Goal: Task Accomplishment & Management: Complete application form

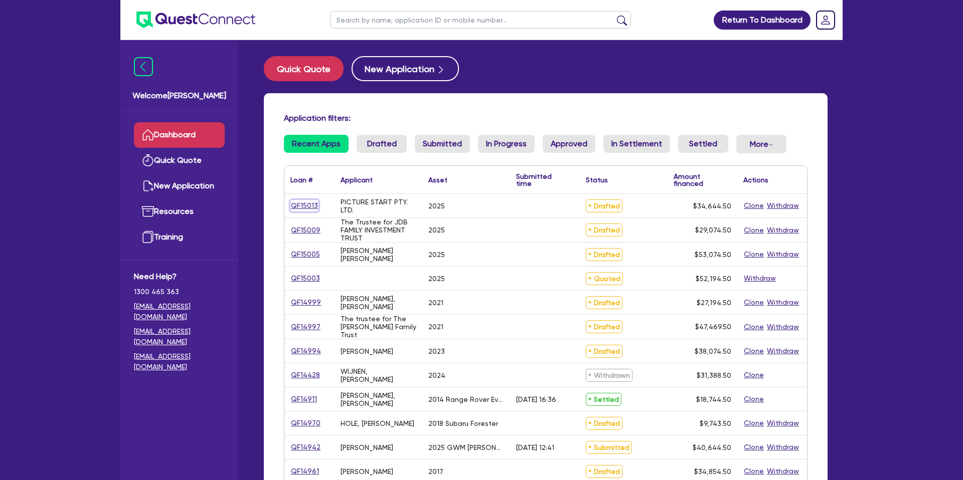
click at [304, 205] on link "QF15013" at bounding box center [304, 206] width 28 height 12
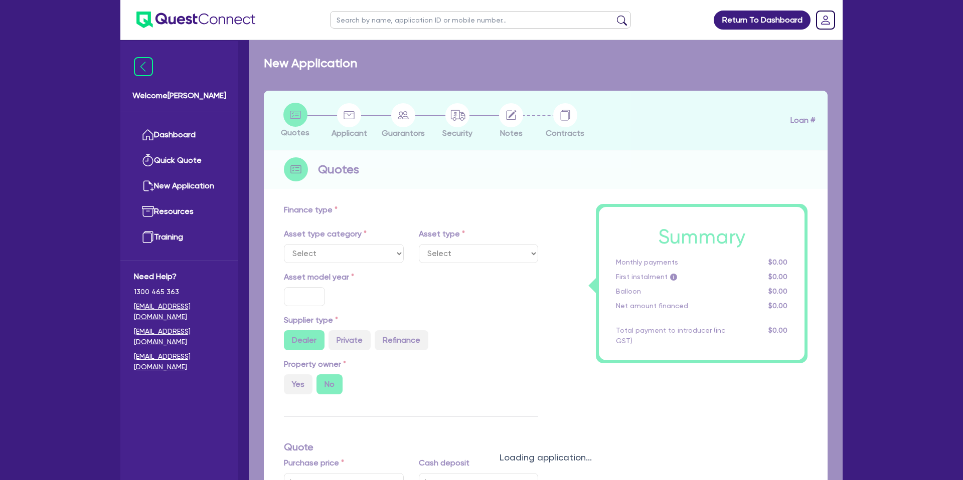
select select "CARS_AND_LIGHT_TRUCKS"
type input "2025"
type input "33,000"
type input "30"
type input "9,900"
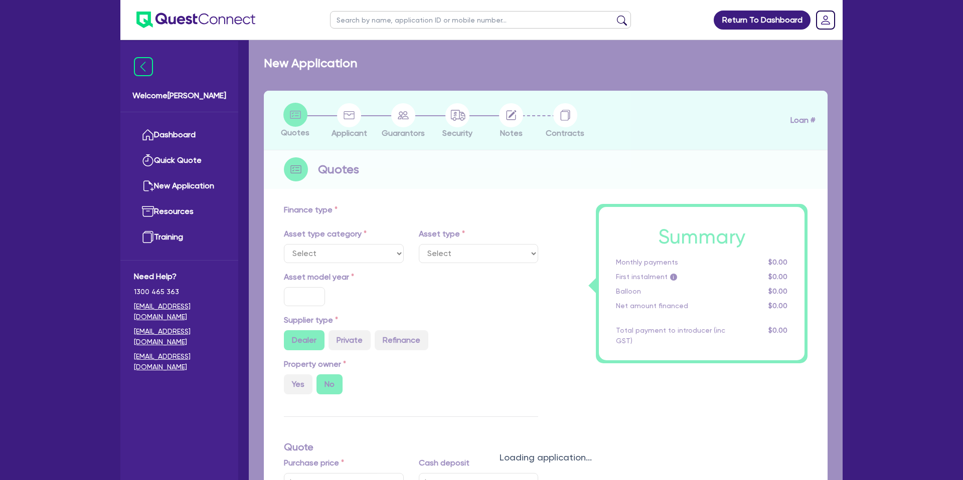
type input "4.4"
type input "1,524.36"
type input "9.5"
type input "900"
select select "PASSENGER_VEHICLES"
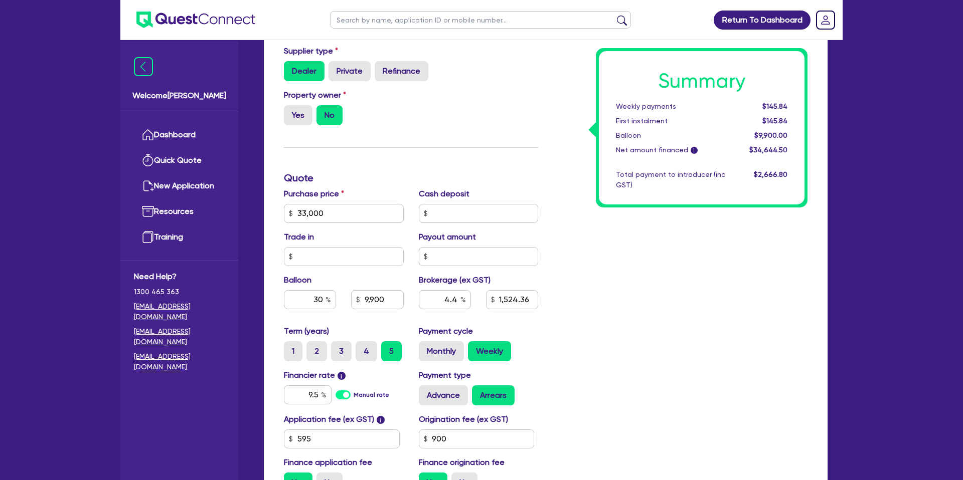
scroll to position [298, 0]
drag, startPoint x: 318, startPoint y: 215, endPoint x: 278, endPoint y: 212, distance: 40.2
click at [278, 212] on div "Purchase price 33,000" at bounding box center [343, 204] width 135 height 35
click at [294, 210] on input "33,000" at bounding box center [344, 213] width 120 height 19
drag, startPoint x: 294, startPoint y: 211, endPoint x: 348, endPoint y: 216, distance: 54.4
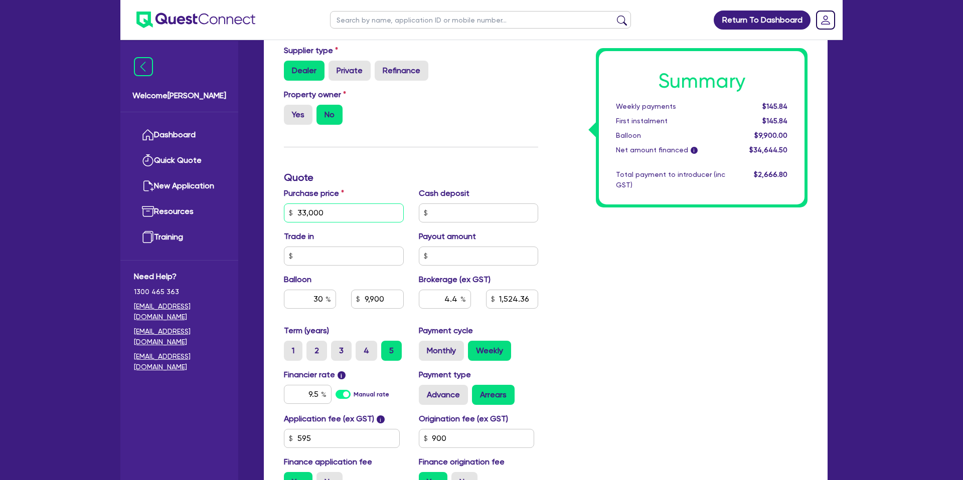
click at [348, 216] on input "33,000" at bounding box center [344, 213] width 120 height 19
type input "33,000"
type input "9,900"
type input "1,524.36"
type input "33,000"
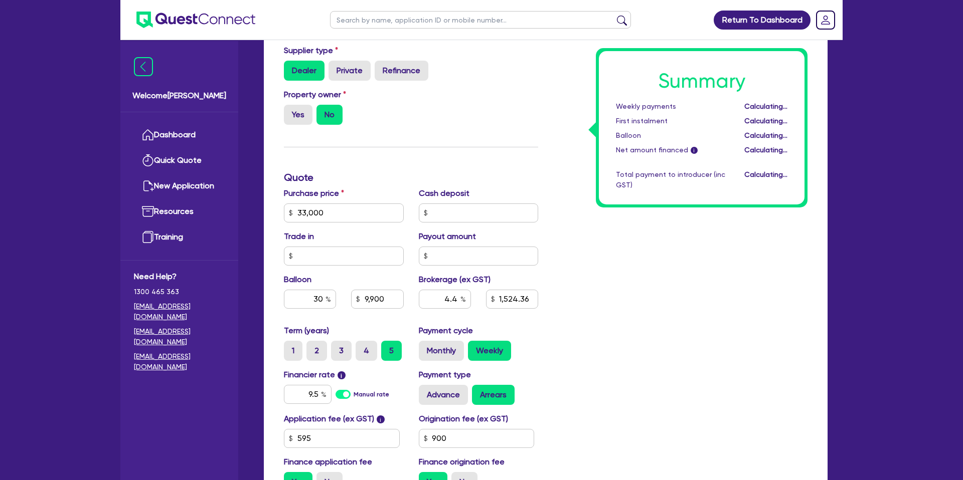
type input "9,900"
type input "1,524.36"
click at [699, 264] on div "Summary Weekly payments Calculating... First instalment Calculating... Balloon …" at bounding box center [679, 207] width 269 height 586
drag, startPoint x: 336, startPoint y: 212, endPoint x: 498, endPoint y: 226, distance: 162.5
click at [339, 212] on input "33,000" at bounding box center [344, 213] width 120 height 19
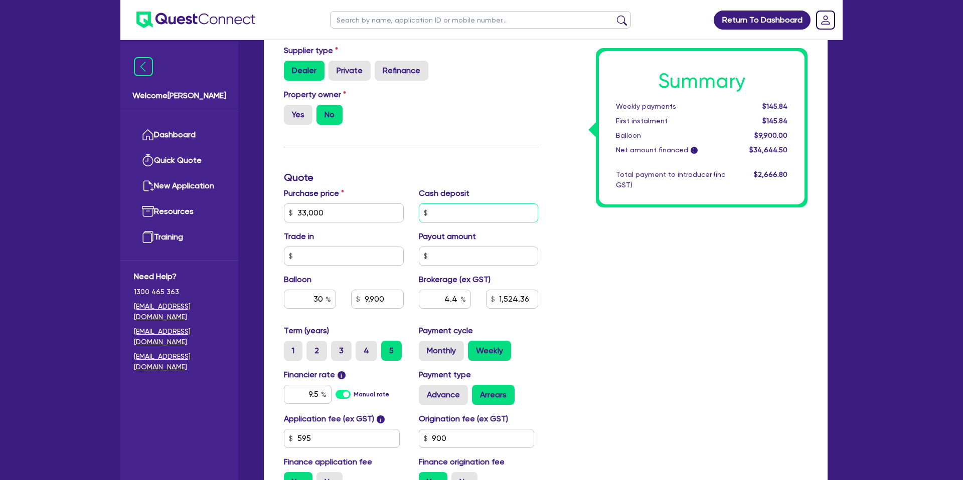
click at [502, 217] on input "text" at bounding box center [479, 213] width 120 height 19
click at [586, 288] on div "Summary Weekly payments $145.84 First instalment $145.84 Balloon $9,900.00 Net …" at bounding box center [679, 207] width 269 height 586
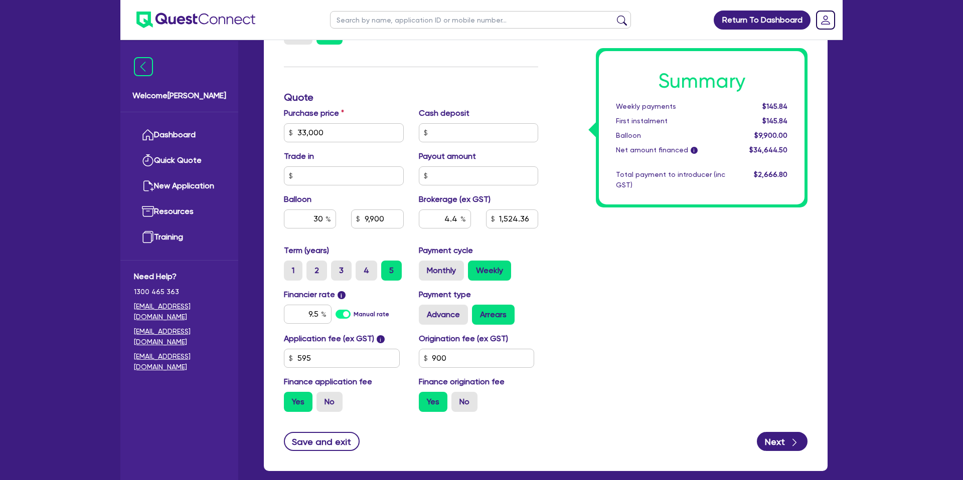
scroll to position [407, 0]
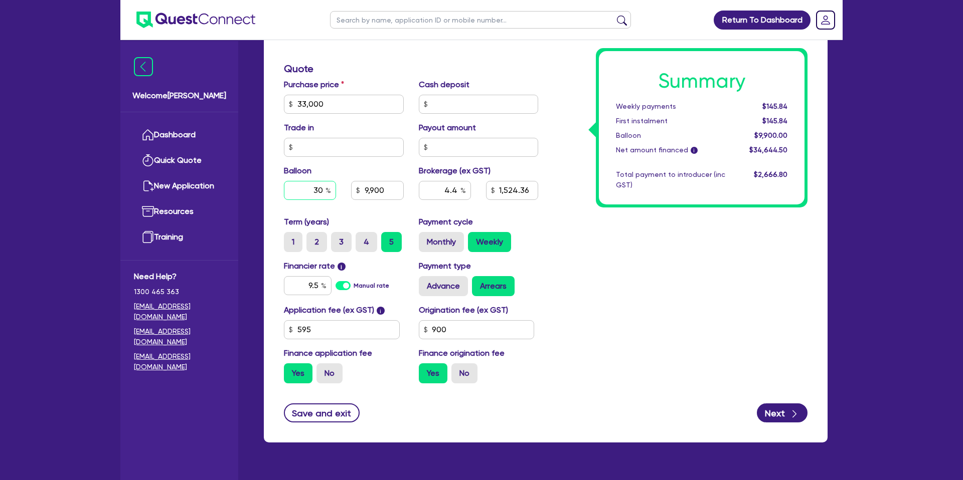
click at [324, 185] on input "30" at bounding box center [310, 190] width 52 height 19
type input "33,000"
type input "3"
type input "9,900"
type input "1,524.36"
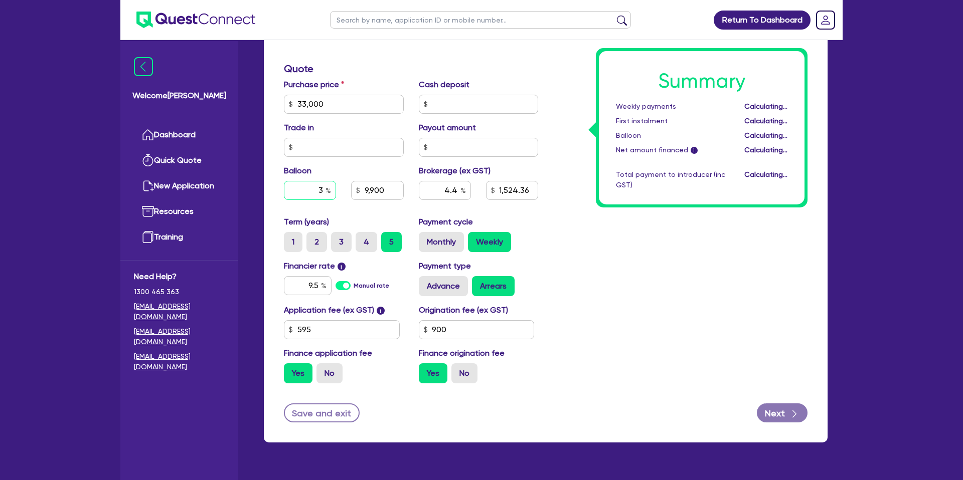
type input "33,000"
type input "990"
type input "1,524.36"
type input "0"
type input "33,000"
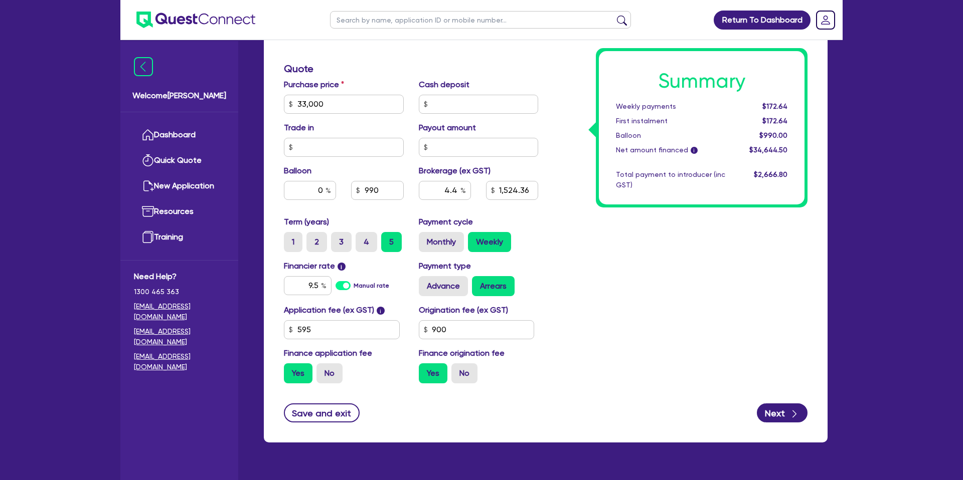
type input "1,524.36"
click at [600, 227] on div "Summary Weekly payments $172.64 First instalment $172.64 Balloon $990.00 Net am…" at bounding box center [679, 98] width 269 height 586
type input "33,000"
type input "1,524.36"
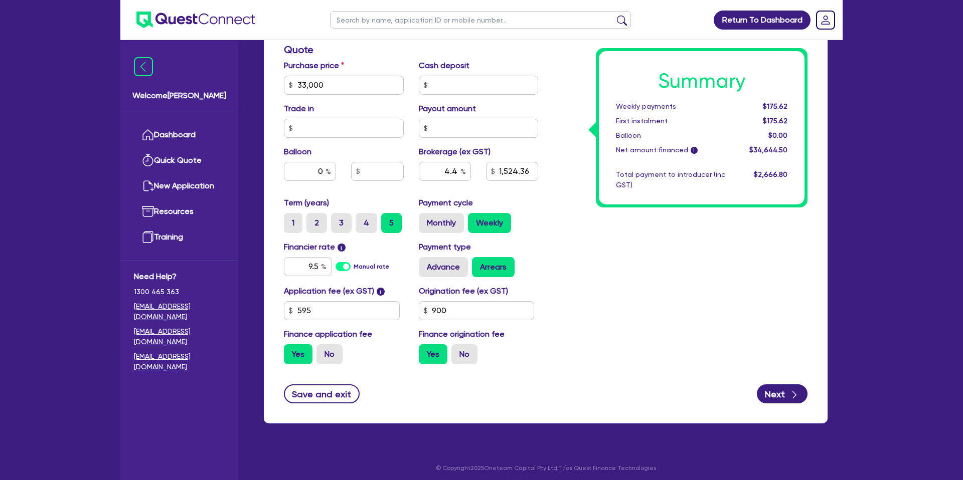
scroll to position [430, 0]
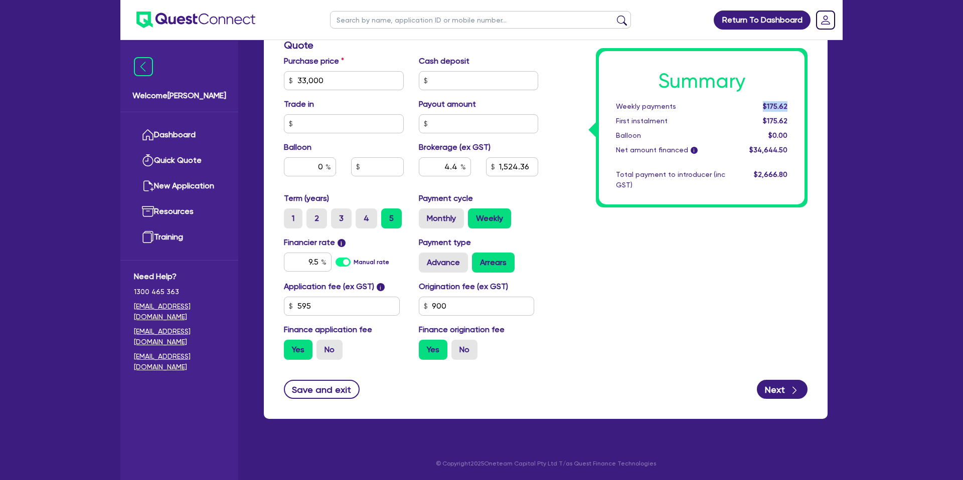
drag, startPoint x: 764, startPoint y: 106, endPoint x: 790, endPoint y: 108, distance: 25.6
click at [790, 108] on div "$175.62" at bounding box center [763, 106] width 62 height 11
click at [325, 166] on input "0" at bounding box center [310, 166] width 52 height 19
type input "33,000"
type input "1,524.36"
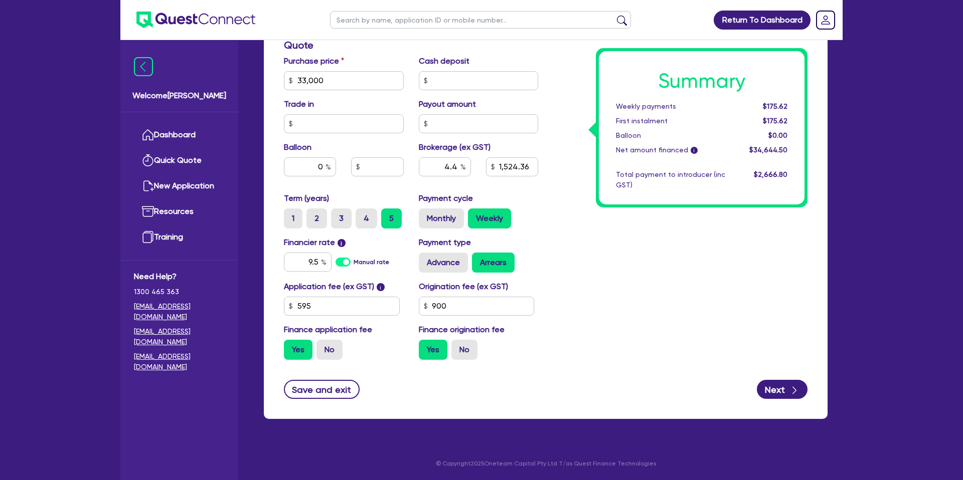
type input "33,000"
type input "1,524.36"
click at [577, 124] on div "Summary Weekly payments $175.62 First instalment $175.62 Balloon $0.00 Net amou…" at bounding box center [679, 75] width 269 height 586
click at [555, 130] on div "Summary Weekly payments $175.62 First instalment $175.62 Balloon $0.00 Net amou…" at bounding box center [679, 75] width 269 height 586
click at [323, 166] on input "0" at bounding box center [310, 166] width 52 height 19
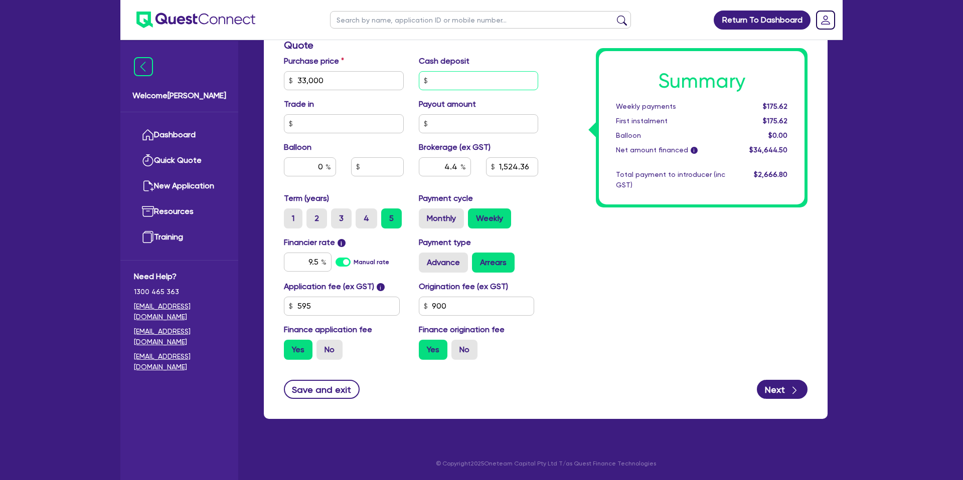
click at [452, 72] on input "text" at bounding box center [479, 80] width 120 height 19
type input "33,000"
type input "3"
type input "1,524.36"
type input "33,000"
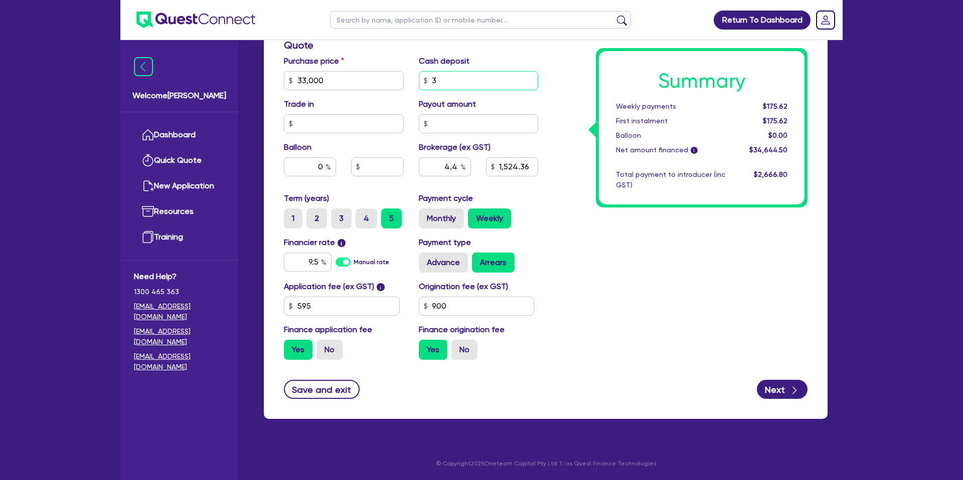
type input "1,524.23"
type input "3,300"
type input "33,000"
type input "1,524.23"
type input "33,000"
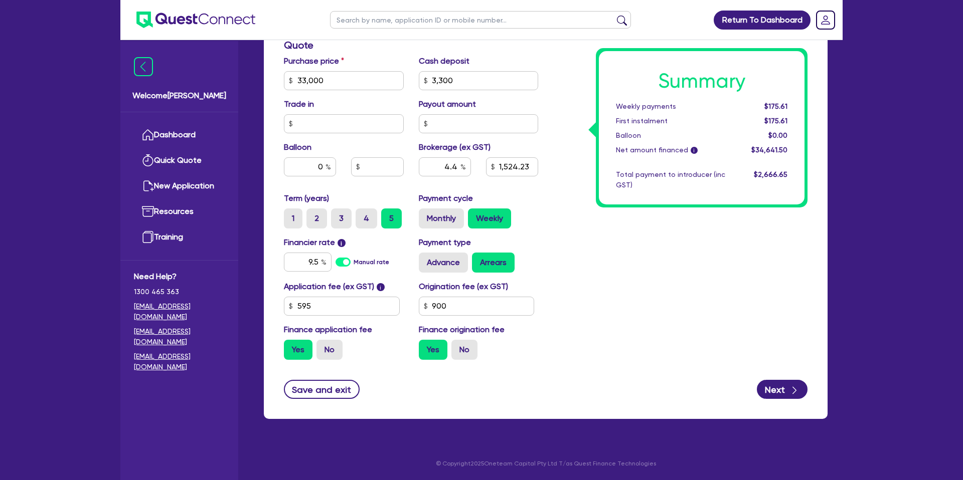
type input "1,379.16"
click at [531, 62] on div "Cash deposit 3,300" at bounding box center [478, 72] width 135 height 35
drag, startPoint x: 317, startPoint y: 263, endPoint x: 260, endPoint y: 192, distance: 91.3
click at [311, 246] on div "Financier rate i 9.5 Manual rate" at bounding box center [343, 255] width 135 height 36
type input "11.95"
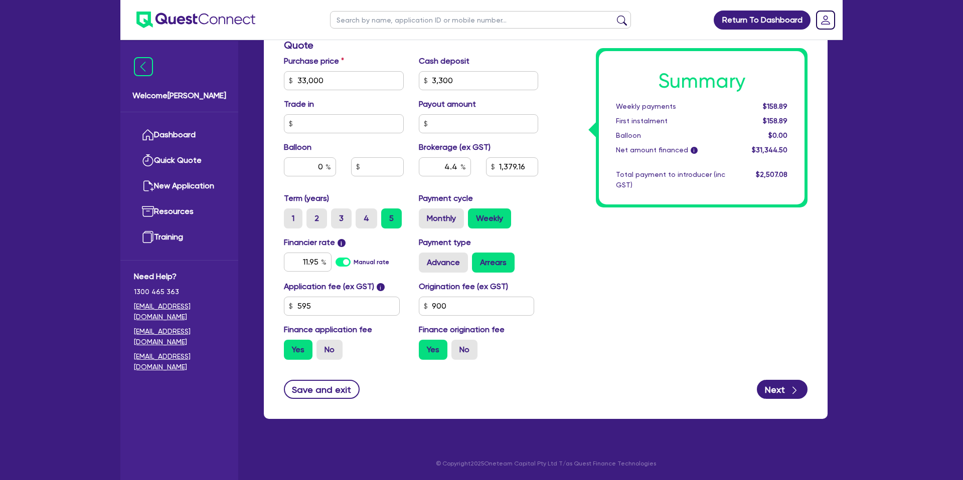
type input "33,000"
type input "1,379.16"
click at [616, 288] on div "Summary Weekly payments $158.89 First instalment $158.89 Balloon $0.00 Net amou…" at bounding box center [679, 75] width 269 height 586
type input "33,000"
type input "1,379.16"
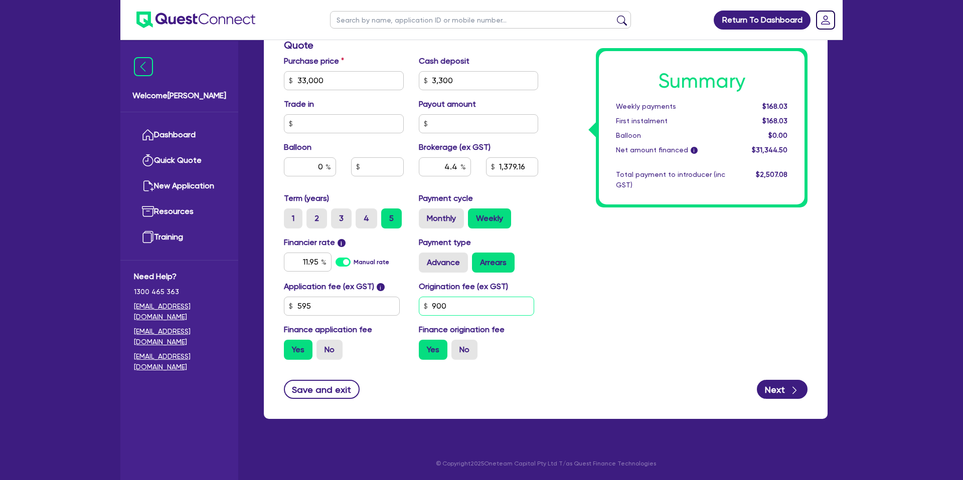
drag, startPoint x: 469, startPoint y: 306, endPoint x: 461, endPoint y: 297, distance: 11.7
click at [469, 306] on input "900" at bounding box center [477, 306] width 116 height 19
type input "9"
type input "1,650"
type input "33,000"
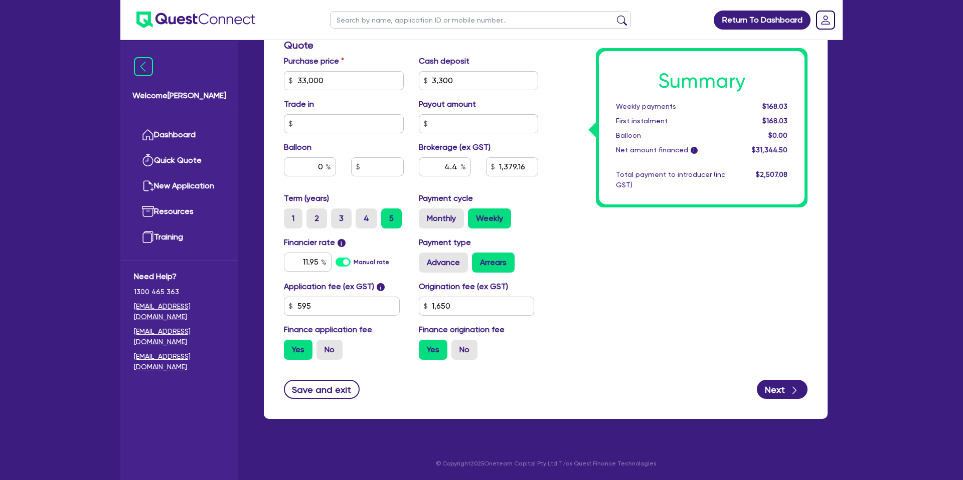
type input "1,379.16"
type input "33,000"
type input "1,415.46"
click at [579, 274] on div "Summary Weekly payments $168.03 First instalment $168.03 Balloon $0.00 Net amou…" at bounding box center [679, 75] width 269 height 586
click at [322, 165] on input "0" at bounding box center [310, 166] width 52 height 19
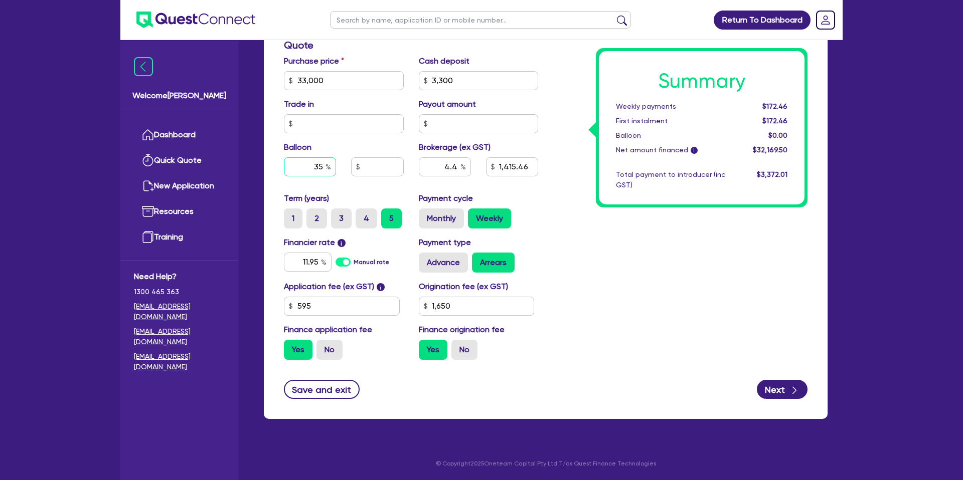
type input "35"
type input "33,000"
type input "1,415.46"
type input "33,000"
type input "11,550"
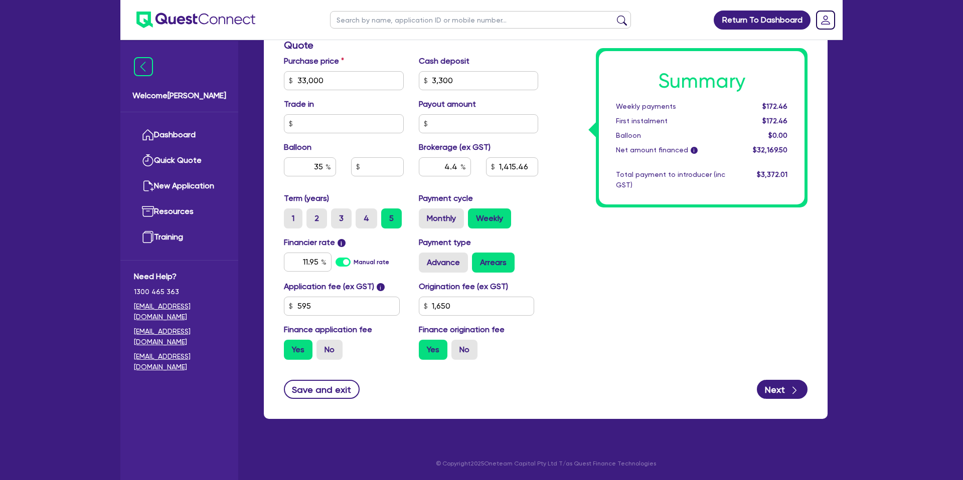
type input "1,415.46"
drag, startPoint x: 640, startPoint y: 266, endPoint x: 640, endPoint y: 259, distance: 7.0
click at [640, 259] on div "Summary Weekly payments $172.46 First instalment $172.46 Balloon $0.00 Net amou…" at bounding box center [679, 75] width 269 height 586
drag, startPoint x: 763, startPoint y: 106, endPoint x: 787, endPoint y: 107, distance: 23.6
click at [786, 107] on div "$139.94" at bounding box center [763, 106] width 62 height 11
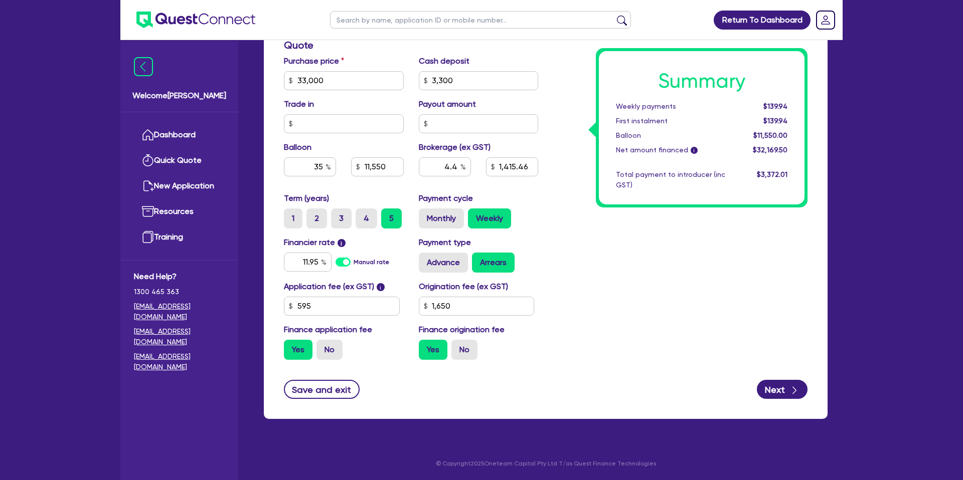
click at [738, 253] on div "Summary Weekly payments $139.94 First instalment $139.94 Balloon $11,550.00 Net…" at bounding box center [679, 75] width 269 height 586
click at [322, 166] on input "35" at bounding box center [310, 166] width 52 height 19
type input "3"
type input "33,000"
type input "11,550"
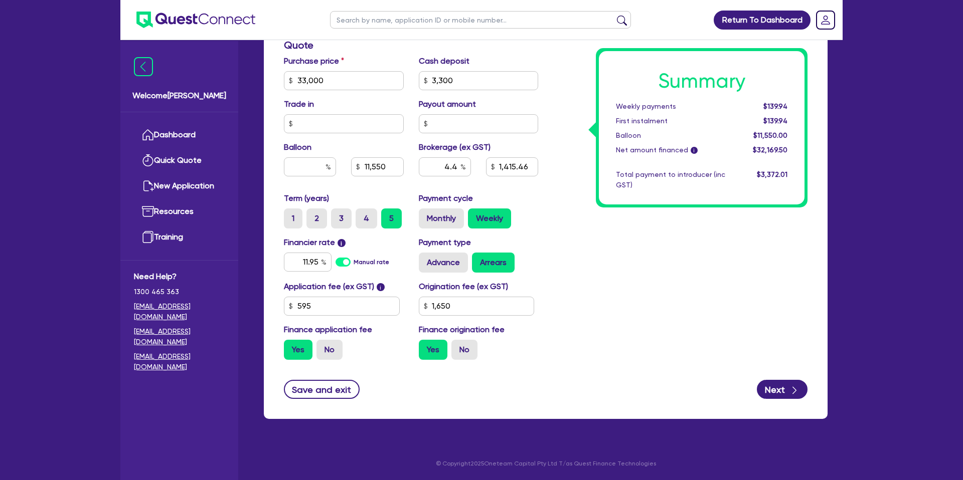
type input "1,415.46"
type input "33,000"
type input "1,415.46"
drag, startPoint x: 734, startPoint y: 304, endPoint x: 722, endPoint y: 297, distance: 14.4
click at [731, 302] on div "Summary Weekly payments $139.94 First instalment $139.94 Balloon $11,550.00 Net…" at bounding box center [679, 75] width 269 height 586
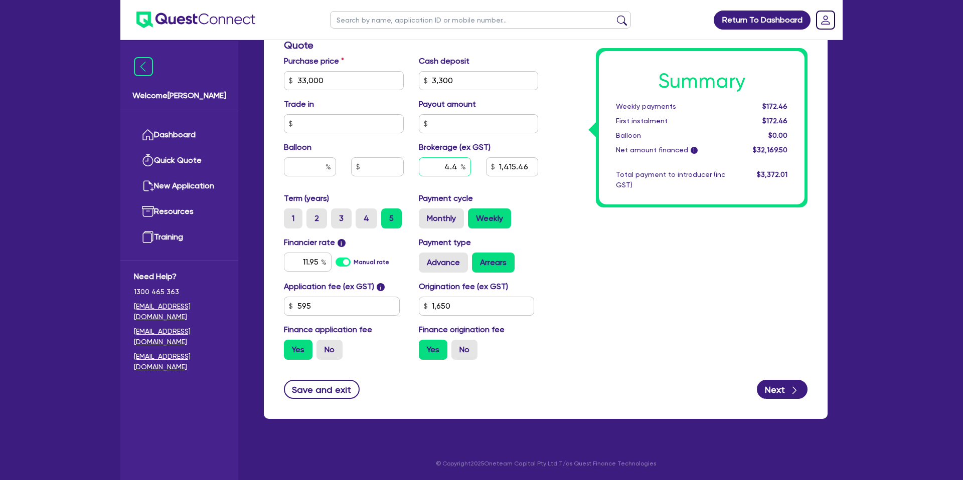
click at [458, 168] on input "4.4" at bounding box center [445, 166] width 52 height 19
type input "4"
type input "4.4"
type input "33,000"
type input "1,415.46"
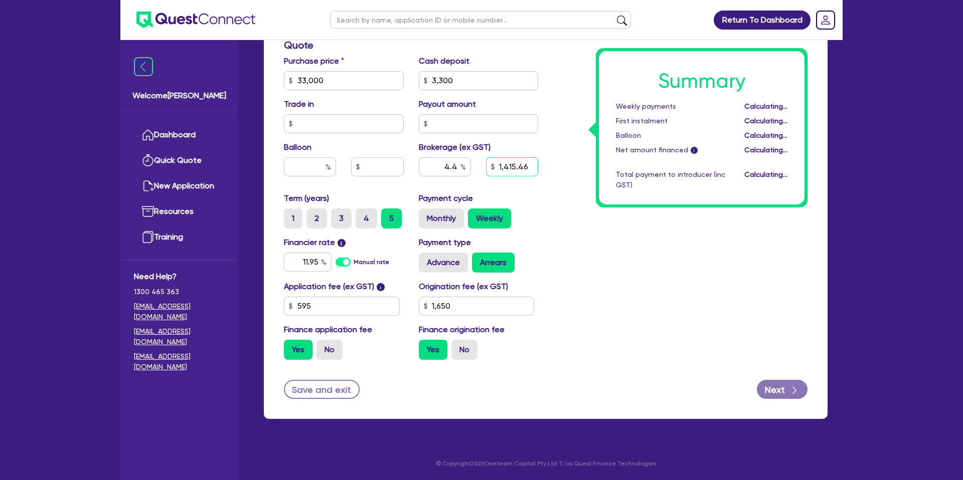
click at [531, 165] on input "1,415.46" at bounding box center [512, 166] width 52 height 19
type input "33,000"
type input "1,415.4"
type input "33,000"
type input "4.53"
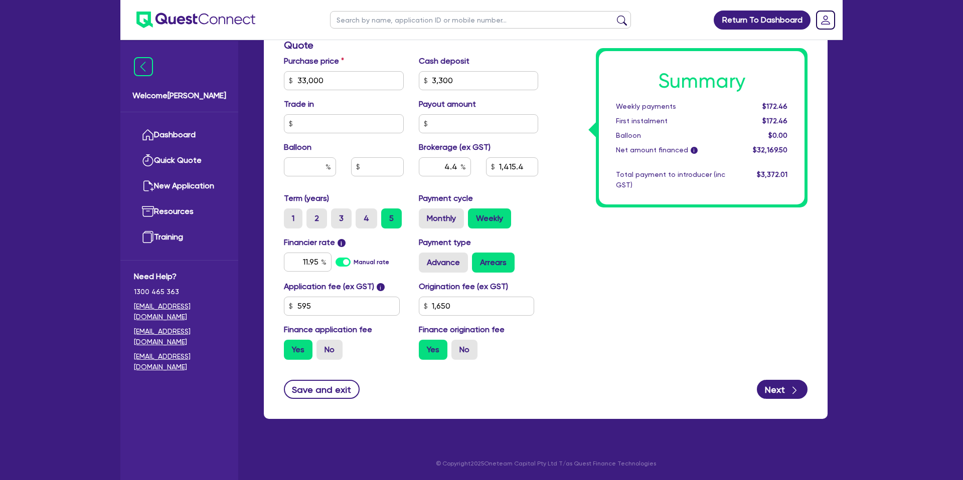
type input "1,415.4"
click at [565, 176] on div "Summary Weekly payments $172.46 First instalment $172.46 Balloon $0.00 Net amou…" at bounding box center [679, 75] width 269 height 586
click at [310, 167] on input "text" at bounding box center [310, 166] width 52 height 19
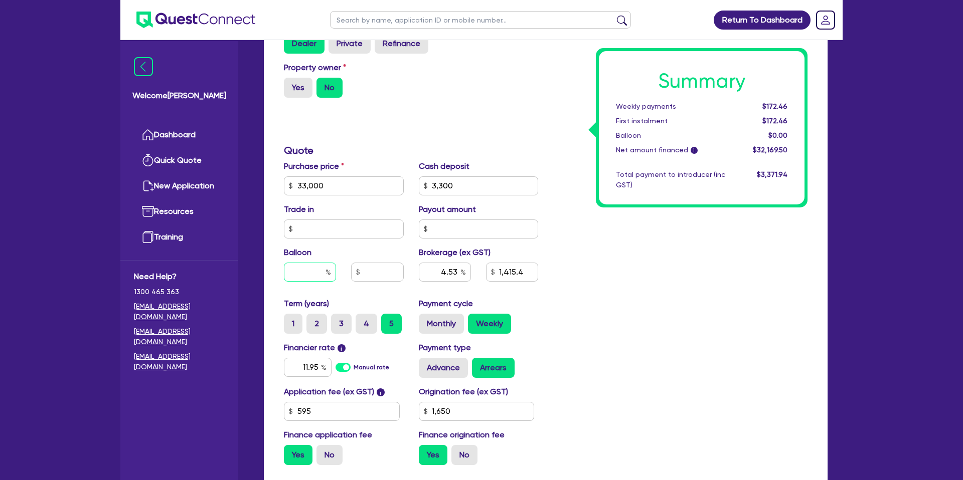
scroll to position [326, 0]
type input "33,000"
type input "4.53"
type input "1,415.4"
type input "33,000"
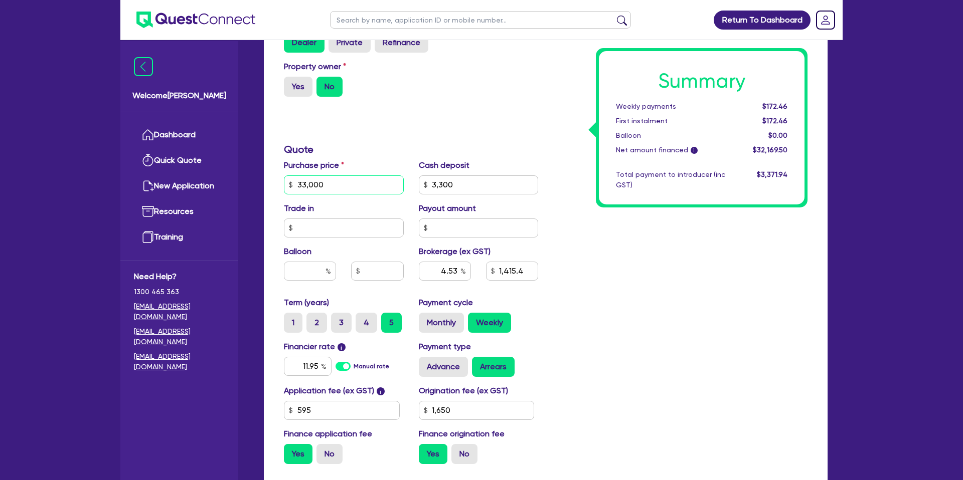
type input "4.53"
type input "1,415.4"
drag, startPoint x: 297, startPoint y: 184, endPoint x: 340, endPoint y: 183, distance: 43.1
click at [340, 183] on input "33,000" at bounding box center [344, 184] width 120 height 19
drag, startPoint x: 805, startPoint y: 327, endPoint x: 418, endPoint y: 298, distance: 388.1
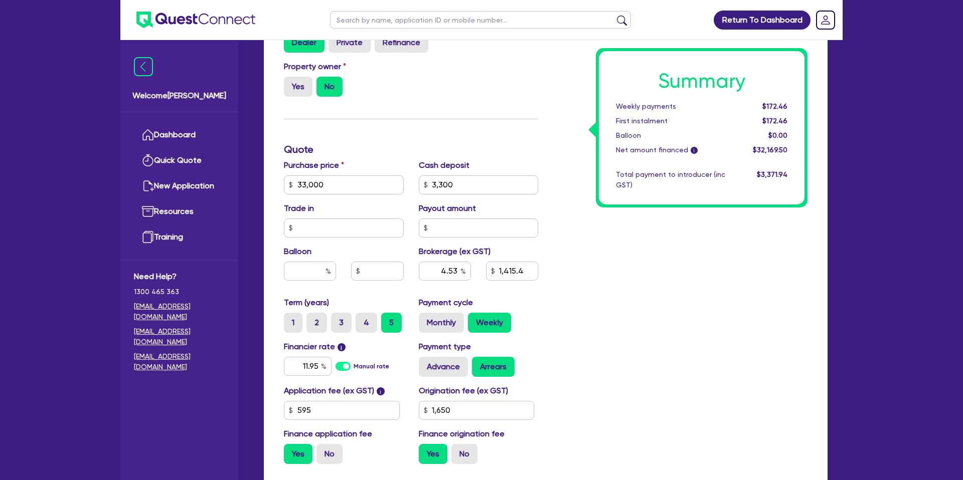
click at [788, 320] on div "Finance type Chattel Mortgage Business Loan Asset type category Select Cars and…" at bounding box center [545, 202] width 563 height 642
click at [322, 263] on input "text" at bounding box center [310, 271] width 52 height 19
type input "33,000"
type input "1"
type input "4.53"
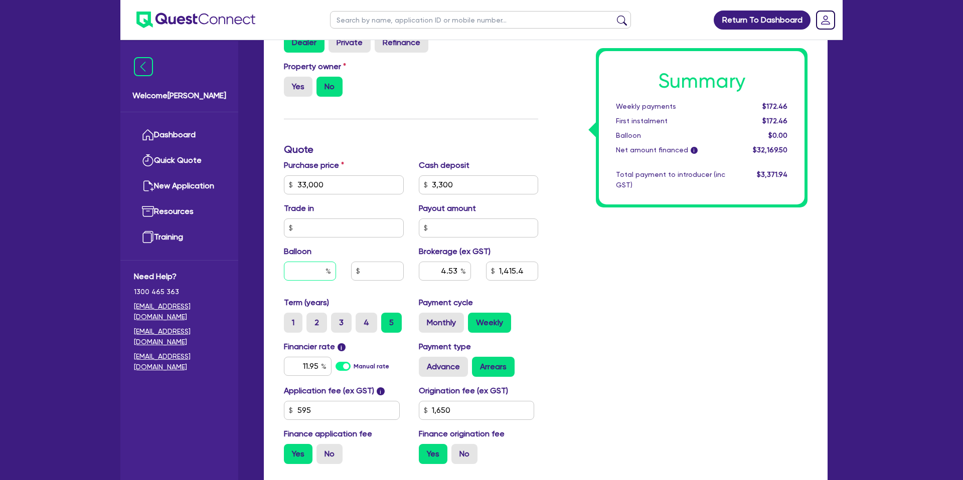
type input "1,415.4"
type input "33,000"
type input "330"
type input "4.53"
type input "1,415.4"
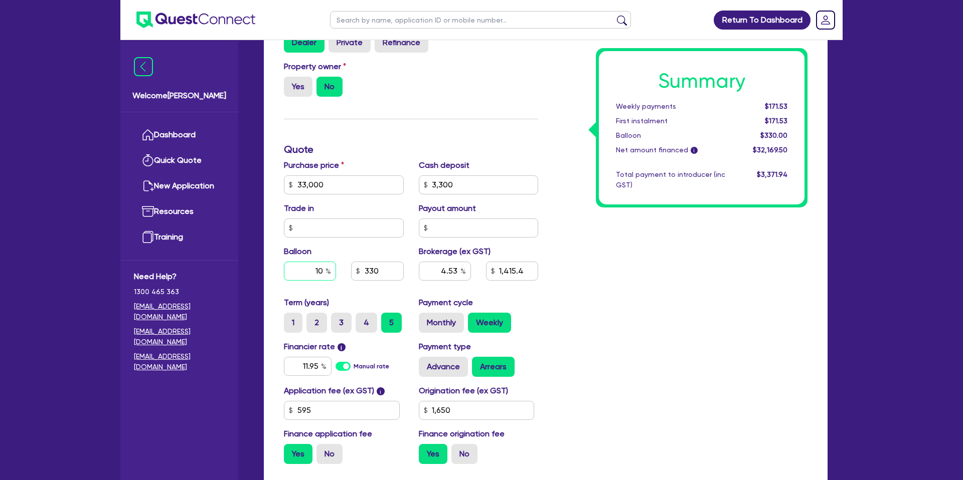
type input "10"
type input "33,000"
type input "4.53"
type input "1,415.4"
type input "33,000"
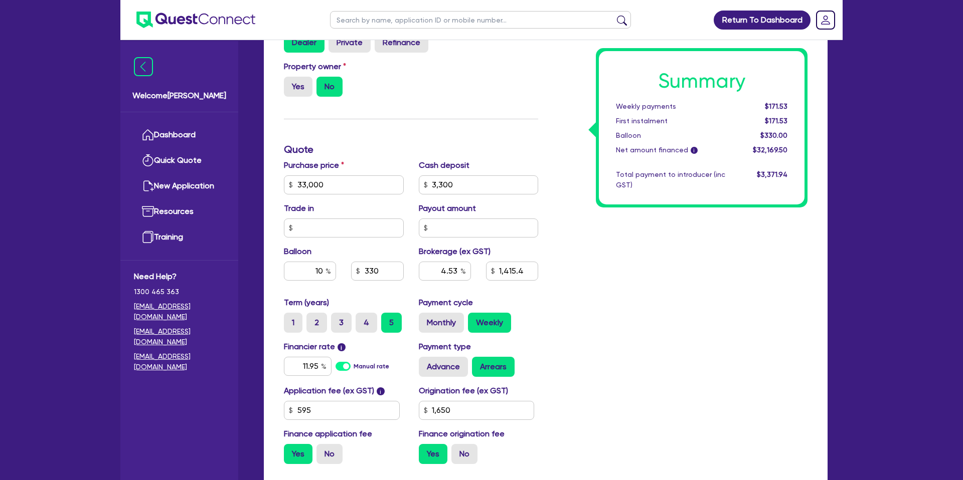
type input "3,300"
type input "4.53"
type input "1,415.4"
click at [751, 291] on div "Summary Weekly payments $171.53 First instalment $171.53 Balloon $330.00 Net am…" at bounding box center [679, 179] width 269 height 586
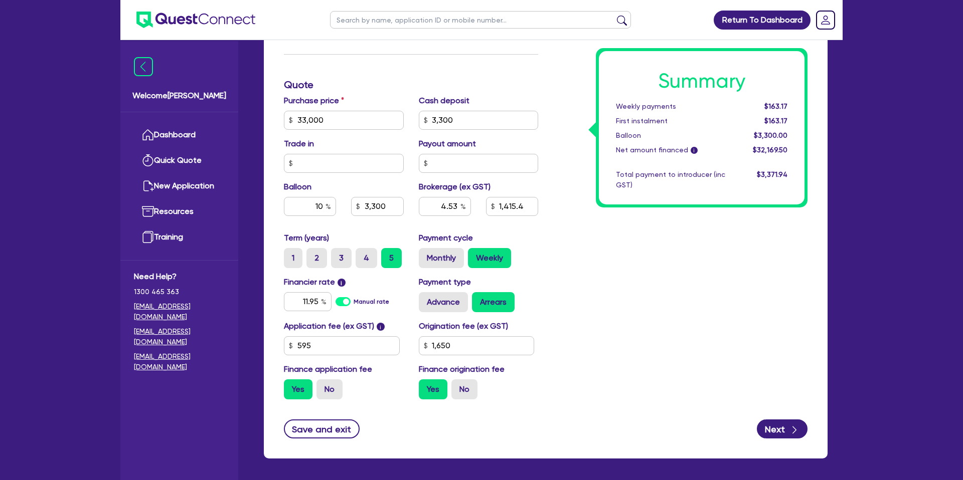
scroll to position [430, 0]
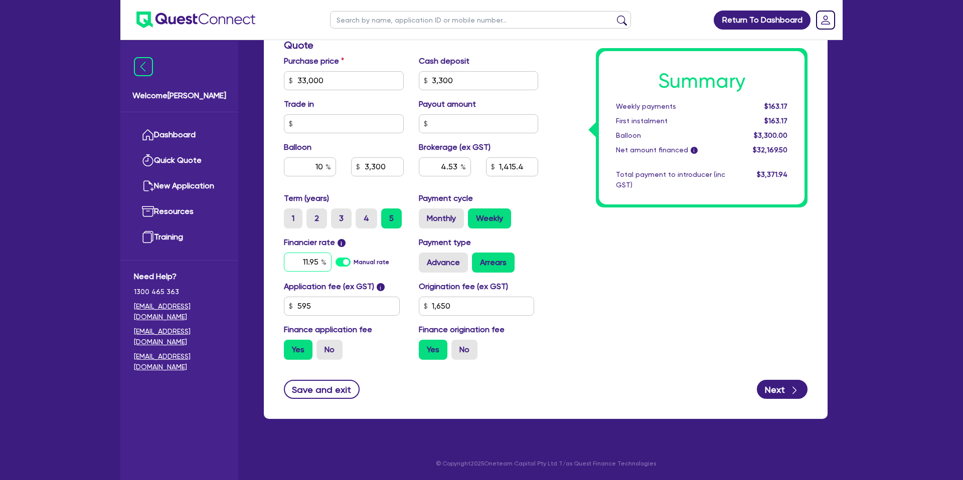
drag, startPoint x: 318, startPoint y: 263, endPoint x: 318, endPoint y: 257, distance: 5.5
click at [318, 258] on input "11.95" at bounding box center [308, 262] width 48 height 19
type input "1"
click at [310, 263] on input "995" at bounding box center [308, 262] width 48 height 19
type input "9.95"
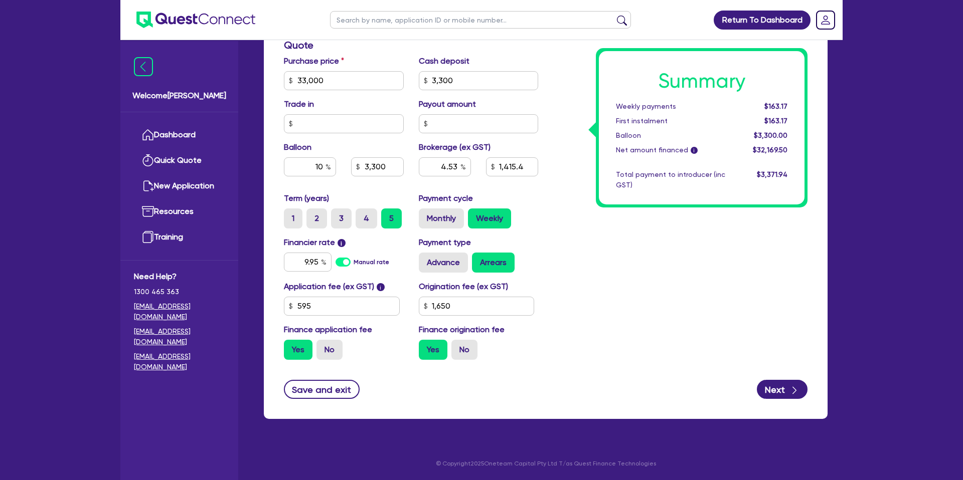
type input "33,000"
type input "3,300"
type input "4.53"
type input "1,415.4"
type input "33,000"
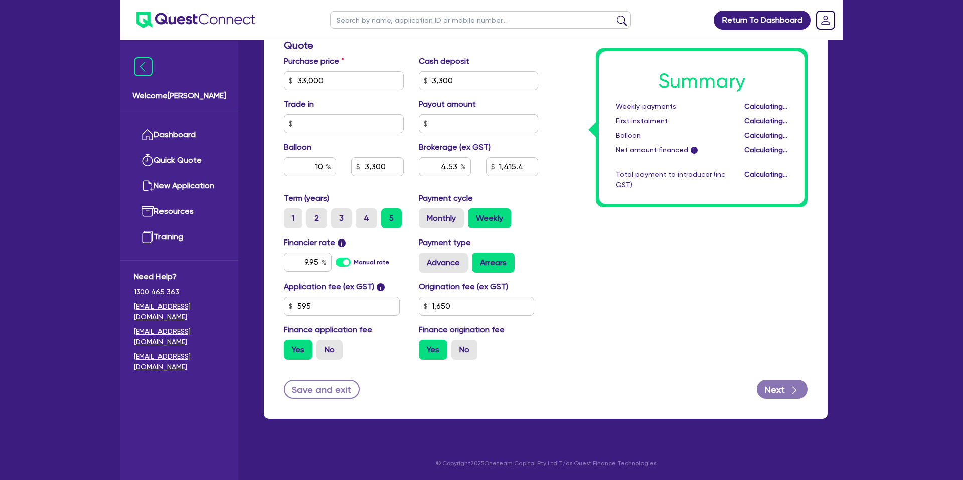
type input "3,300"
type input "4.53"
type input "1,415.4"
drag, startPoint x: 655, startPoint y: 293, endPoint x: 574, endPoint y: 293, distance: 81.2
click at [653, 292] on div "Summary Weekly payments Calculating... First instalment Calculating... Balloon …" at bounding box center [679, 75] width 269 height 586
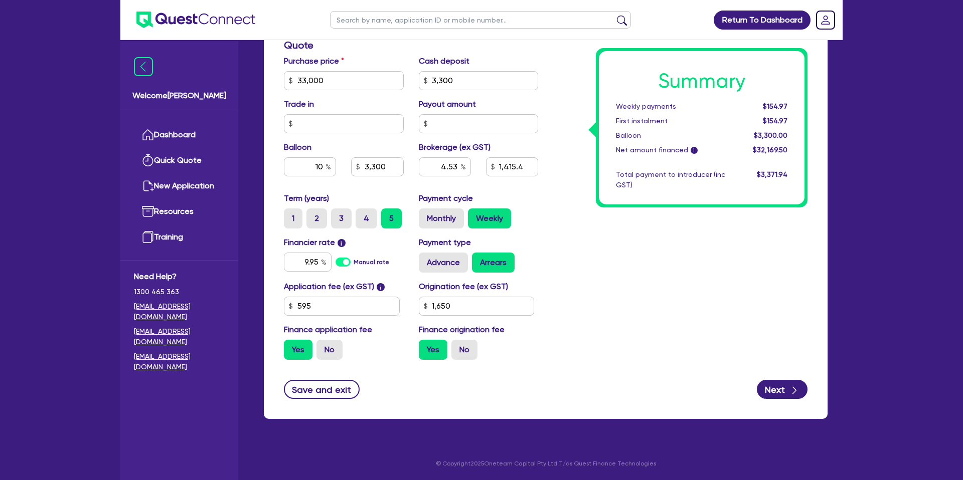
click at [476, 316] on div "Application fee (ex GST) i 595 Origination fee (ex GST) 1,650 Finance applicati…" at bounding box center [410, 324] width 269 height 87
click at [478, 306] on input "1,650" at bounding box center [477, 306] width 116 height 19
type input "1"
type input "990"
type input "33,000"
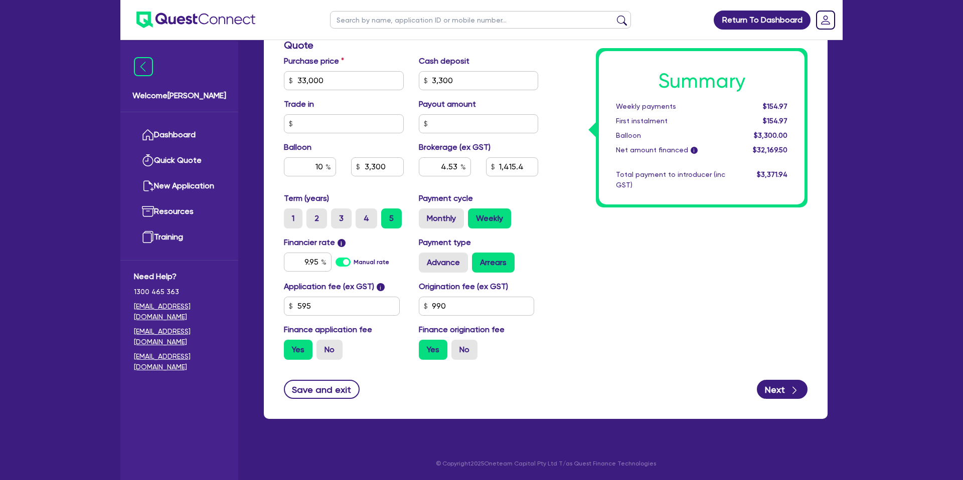
type input "3,300"
type input "4.53"
type input "1,415.4"
type input "33,000"
type input "3,300"
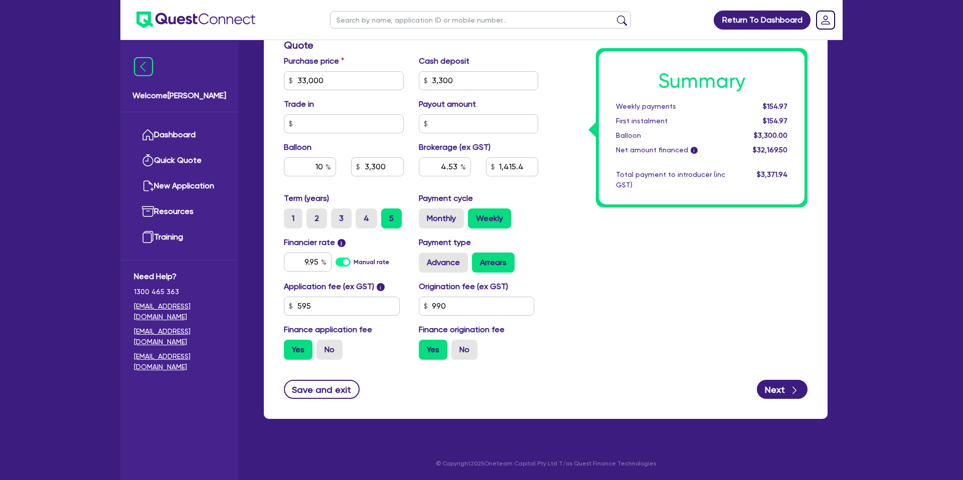
type input "4.53"
type input "1,415.4"
drag, startPoint x: 678, startPoint y: 300, endPoint x: 684, endPoint y: 292, distance: 10.4
click at [679, 298] on div "Summary Weekly payments $154.97 First instalment $154.97 Balloon $3,300.00 Net …" at bounding box center [679, 75] width 269 height 586
click at [455, 78] on input "3,300" at bounding box center [479, 80] width 120 height 19
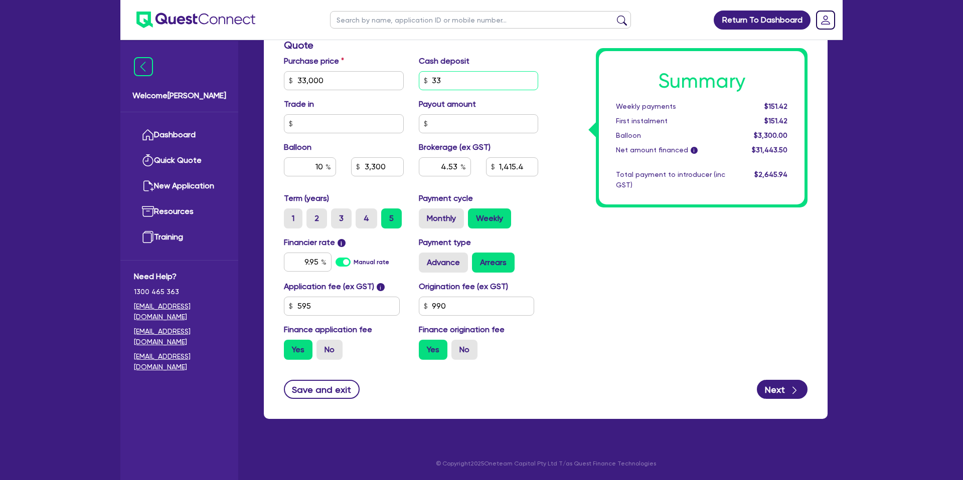
type input "3"
type input "33,000"
type input "3,300"
type input "4.53"
type input "1,415.4"
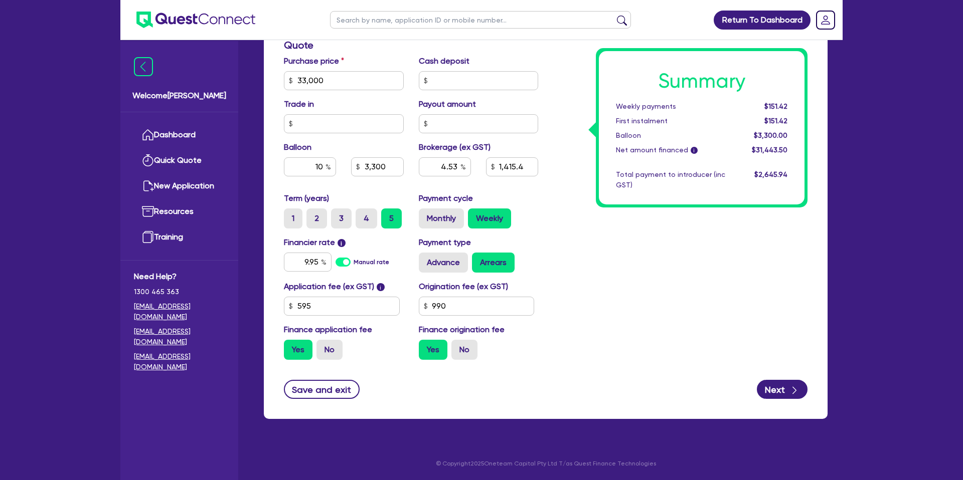
type input "33,000"
type input "3,300"
type input "4.10"
type input "1,415.4"
click at [612, 137] on div "Balloon" at bounding box center [670, 135] width 124 height 11
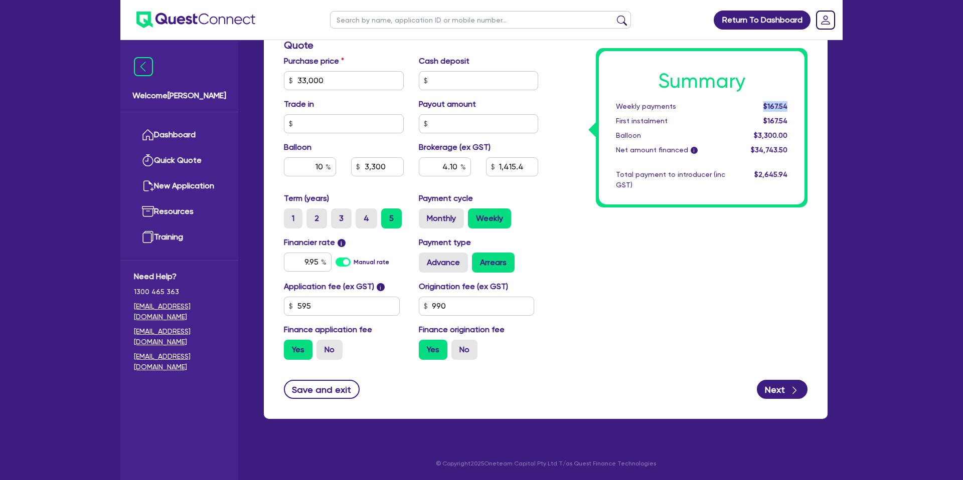
drag, startPoint x: 763, startPoint y: 106, endPoint x: 790, endPoint y: 107, distance: 27.6
click at [790, 107] on div "$167.54" at bounding box center [763, 106] width 62 height 11
click at [456, 166] on input "4.10" at bounding box center [445, 166] width 52 height 19
type input "4.4"
type input "33,000"
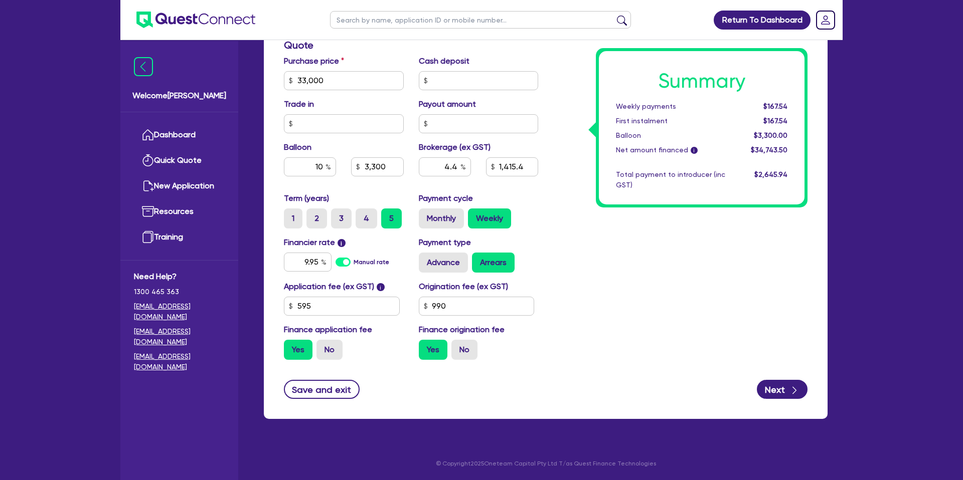
type input "3,300"
type input "1,415.4"
click at [551, 184] on div "Summary Weekly payments $167.54 First instalment $167.54 Balloon $3,300.00 Net …" at bounding box center [679, 75] width 269 height 586
type input "33,000"
type input "3,300"
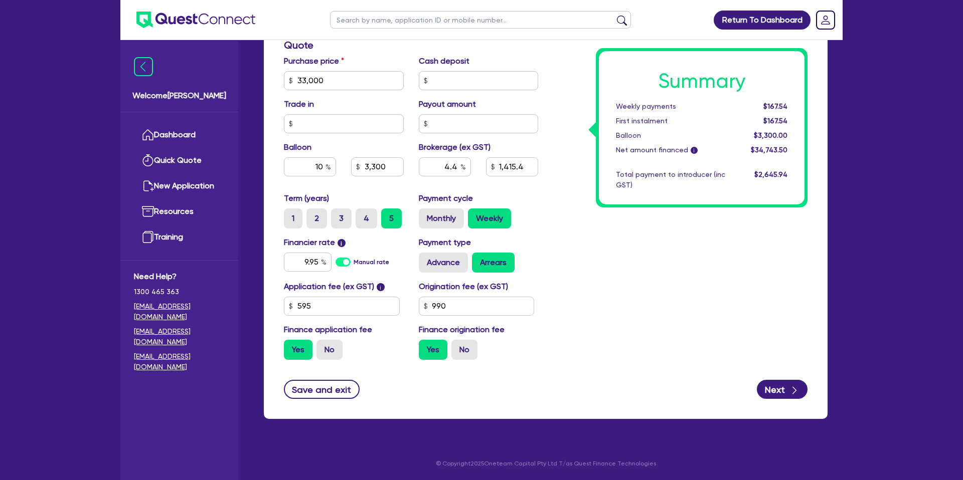
type input "1,528.71"
click at [322, 167] on input "10" at bounding box center [310, 166] width 52 height 19
type input "1"
type input "30"
type input "33,000"
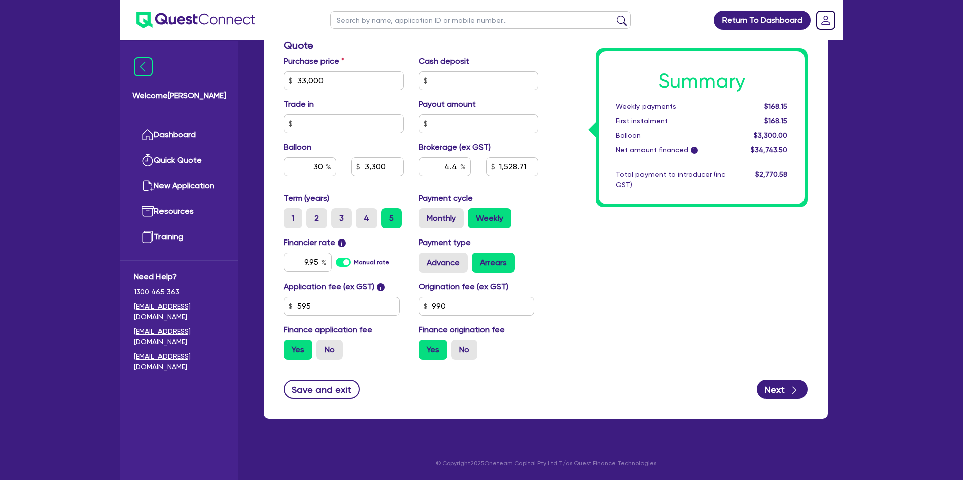
type input "3,300"
type input "1,528.71"
type input "33,000"
type input "9,900"
type input "1,528.71"
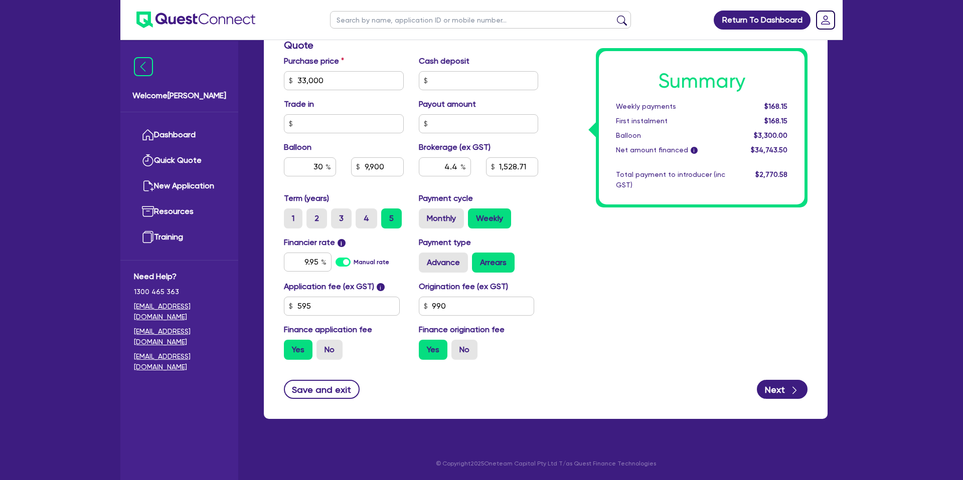
click at [691, 268] on div "Summary Weekly payments $168.15 First instalment $168.15 Balloon $3,300.00 Net …" at bounding box center [679, 75] width 269 height 586
drag, startPoint x: 761, startPoint y: 104, endPoint x: 795, endPoint y: 105, distance: 33.6
click at [795, 105] on div "Summary Weekly payments $148.54 First instalment $148.54 Balloon $9,900.00 Net …" at bounding box center [702, 127] width 206 height 153
click at [794, 104] on div "$148.54" at bounding box center [763, 106] width 62 height 11
drag, startPoint x: 323, startPoint y: 167, endPoint x: 359, endPoint y: 151, distance: 38.8
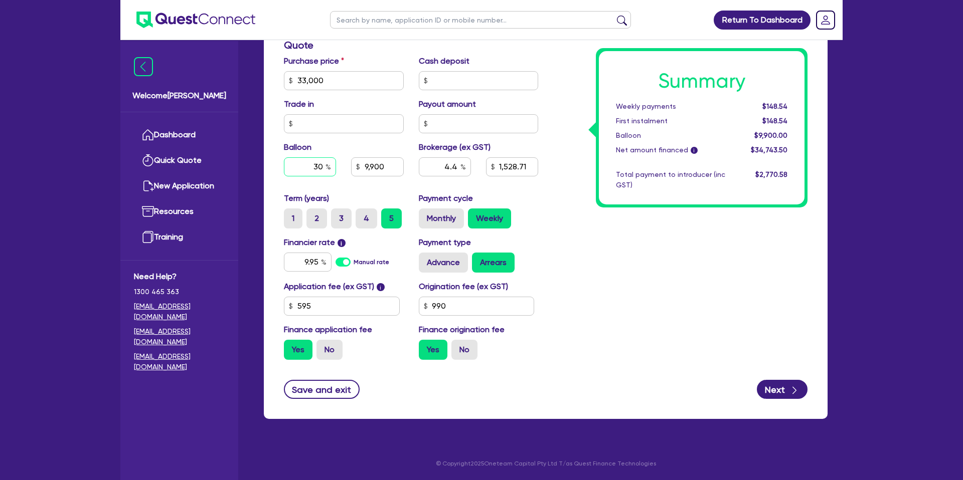
click at [333, 161] on input "30" at bounding box center [310, 166] width 52 height 19
type input "0"
type input "33,000"
type input "9,900"
type input "1,528.71"
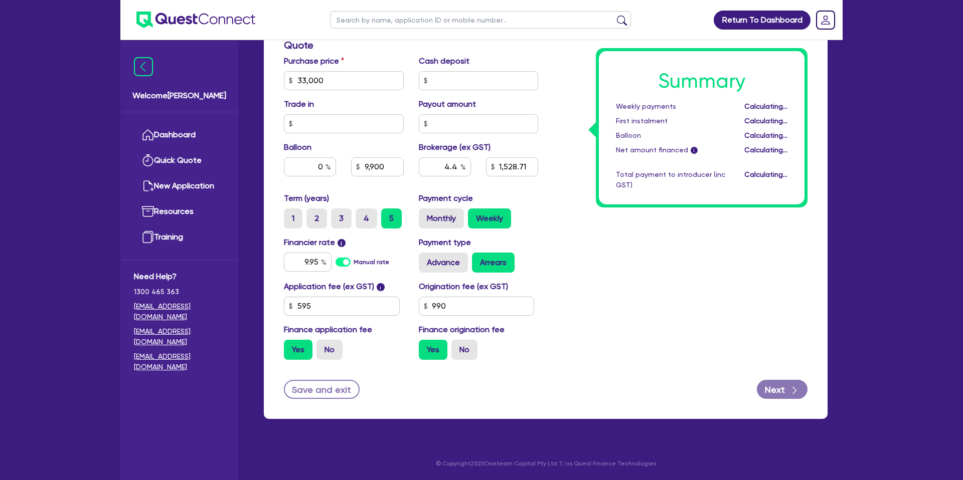
click at [677, 257] on div "Summary Weekly payments Calculating... First instalment Calculating... Balloon …" at bounding box center [679, 75] width 269 height 586
type input "33,000"
type input "1,528.71"
click at [323, 166] on input "0" at bounding box center [310, 166] width 52 height 19
type input "33,000"
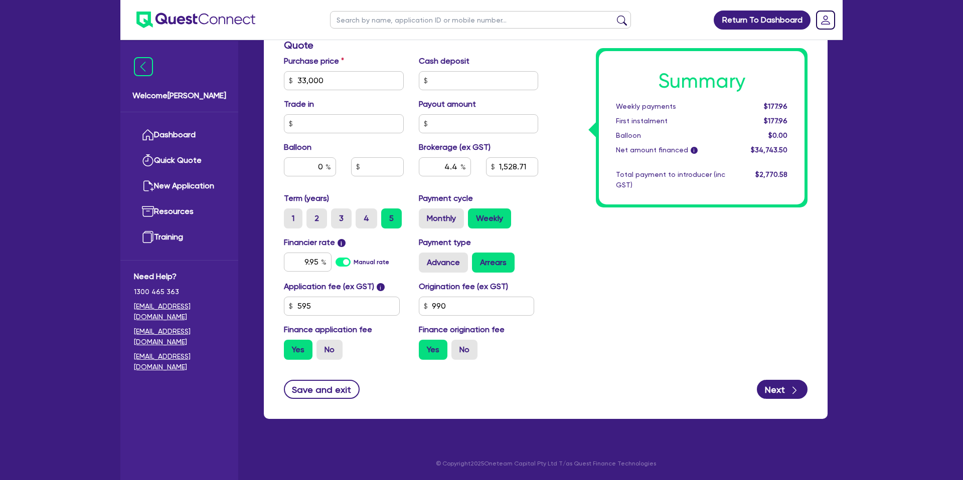
type input "1,528.71"
click at [693, 248] on div "Summary Weekly payments $177.96 First instalment $177.96 Balloon $0.00 Net amou…" at bounding box center [679, 75] width 269 height 586
type input "33,000"
type input "1,528.71"
click at [732, 98] on div "Summary Weekly payments $177.96 First instalment $177.96 Balloon $0.00 Net amou…" at bounding box center [702, 127] width 206 height 153
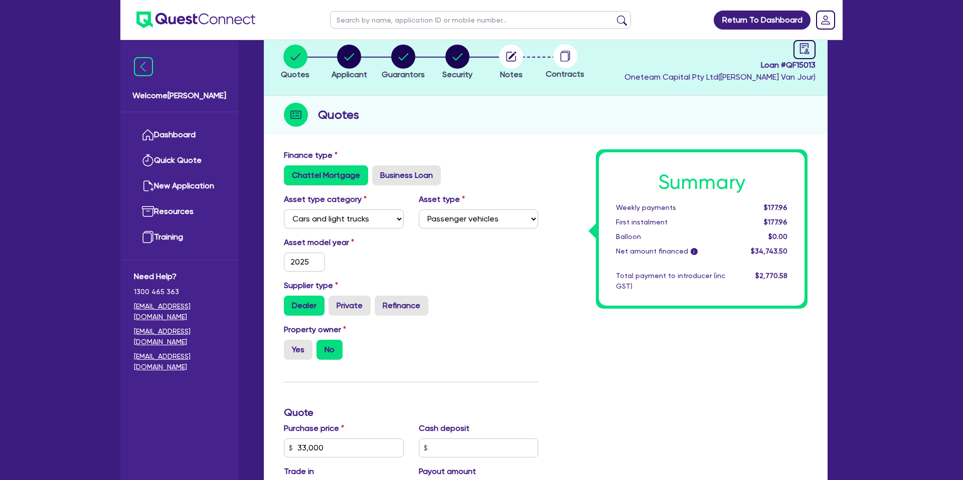
scroll to position [0, 0]
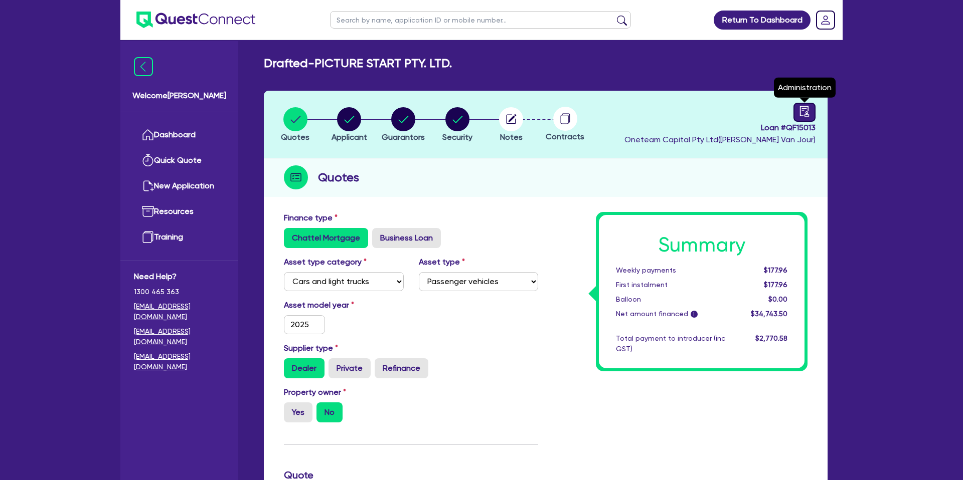
click at [803, 113] on icon "audit" at bounding box center [804, 111] width 11 height 11
select select "DRAFTED_NEW"
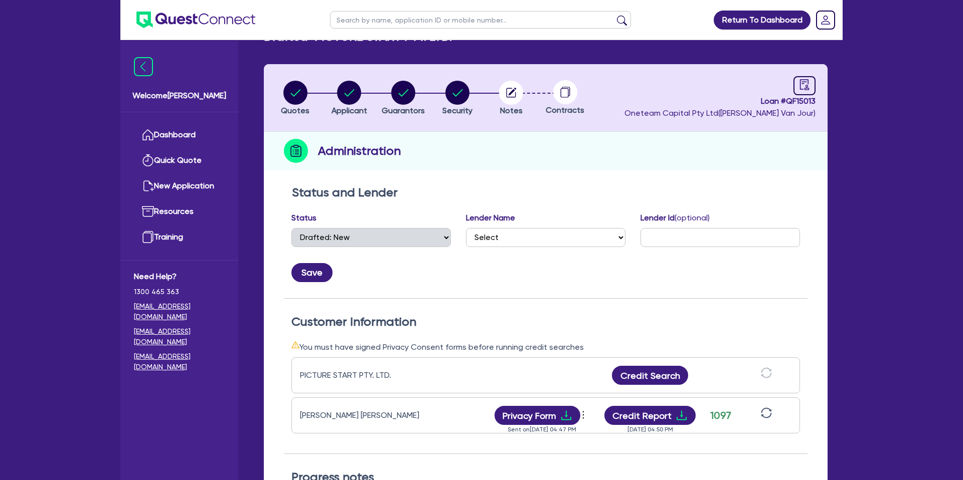
scroll to position [23, 0]
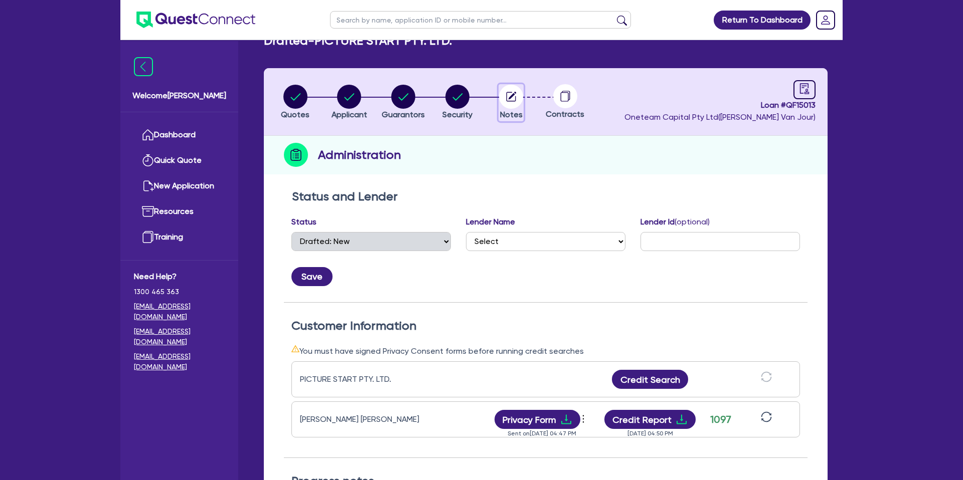
click at [514, 90] on circle "button" at bounding box center [511, 97] width 24 height 24
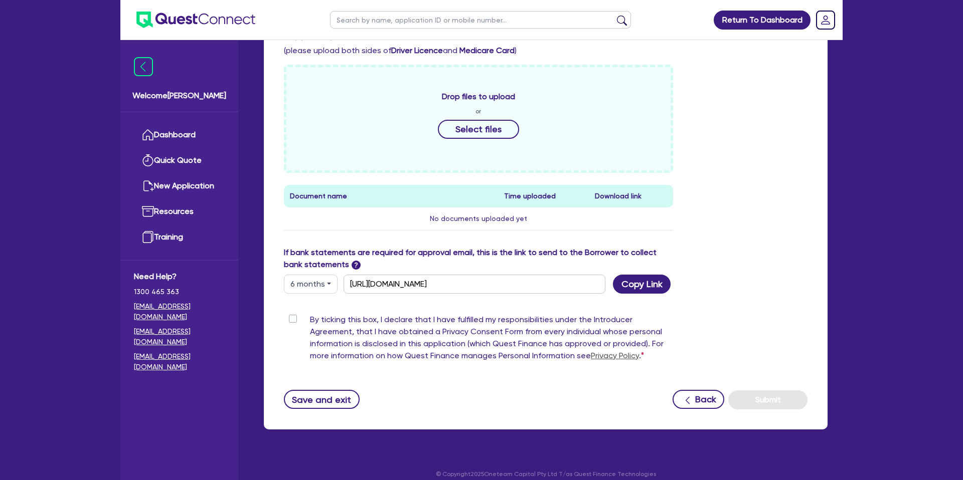
scroll to position [423, 0]
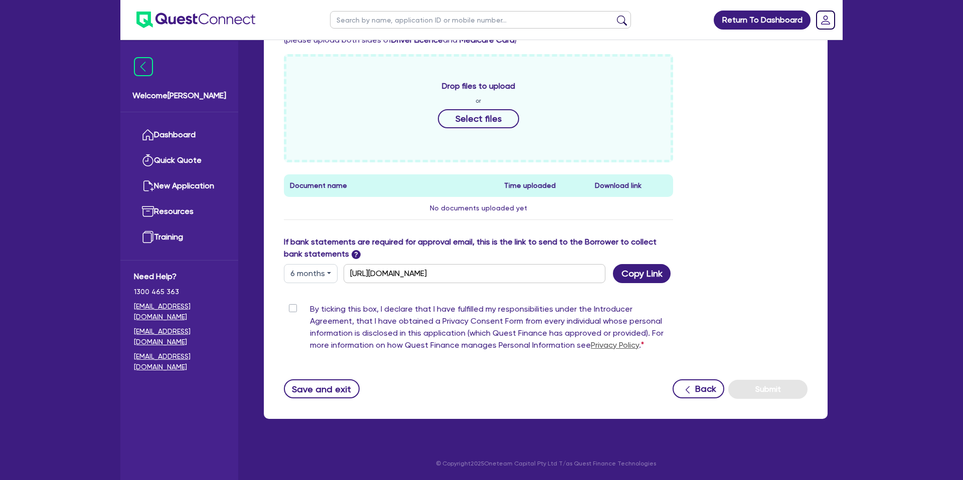
click at [306, 279] on button "6 months" at bounding box center [311, 273] width 54 height 19
click at [311, 298] on link "3 months" at bounding box center [323, 297] width 79 height 19
type input "https://scv.bankstatements.com.au/QUSE-QF15013"
click at [632, 277] on button "Copy Link" at bounding box center [642, 273] width 58 height 19
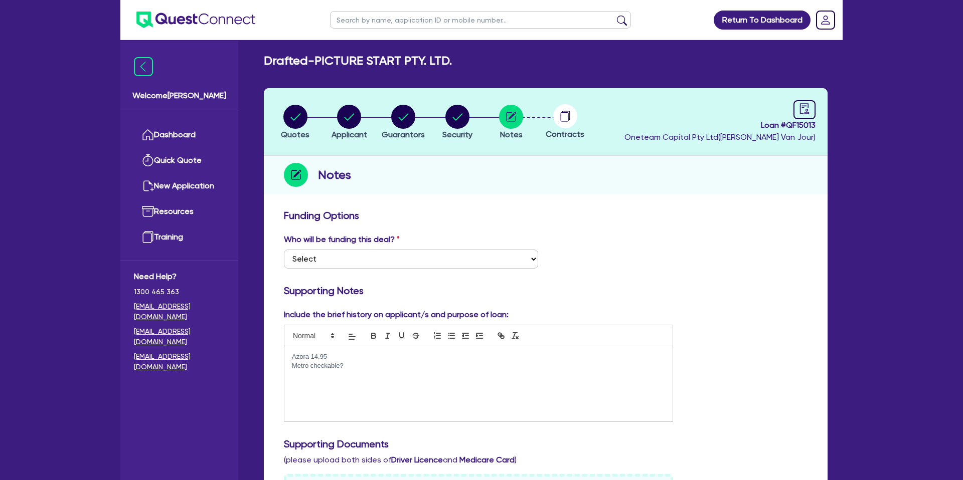
scroll to position [0, 0]
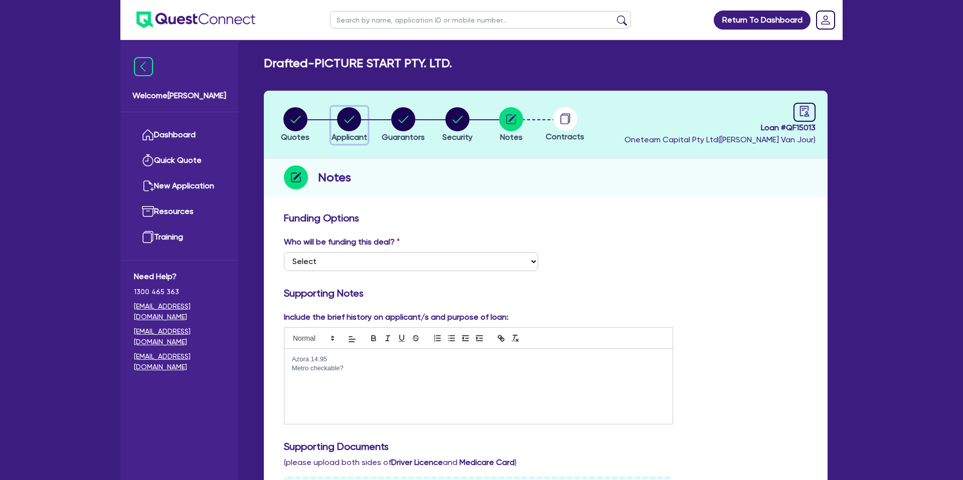
click at [355, 110] on circle "button" at bounding box center [349, 119] width 24 height 24
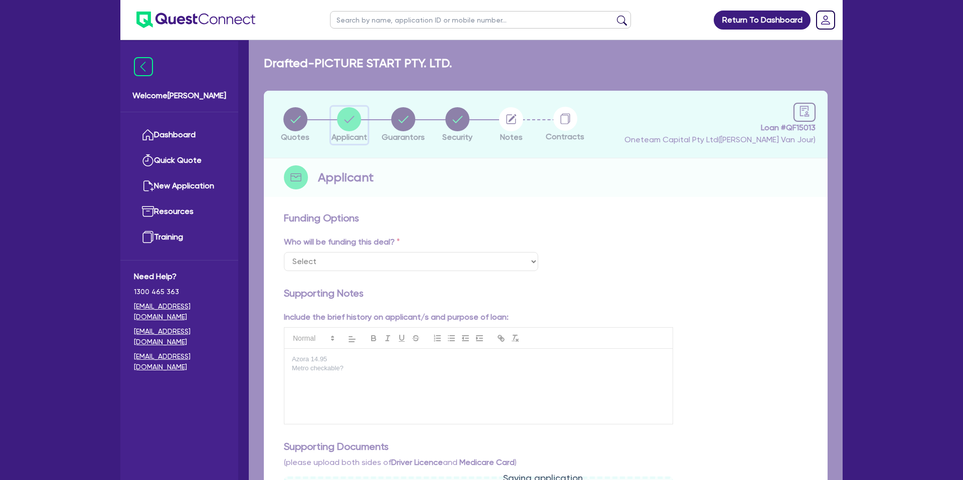
select select "COMPANY"
select select "ACCOMODATION_FOOD"
select select "HOTELS"
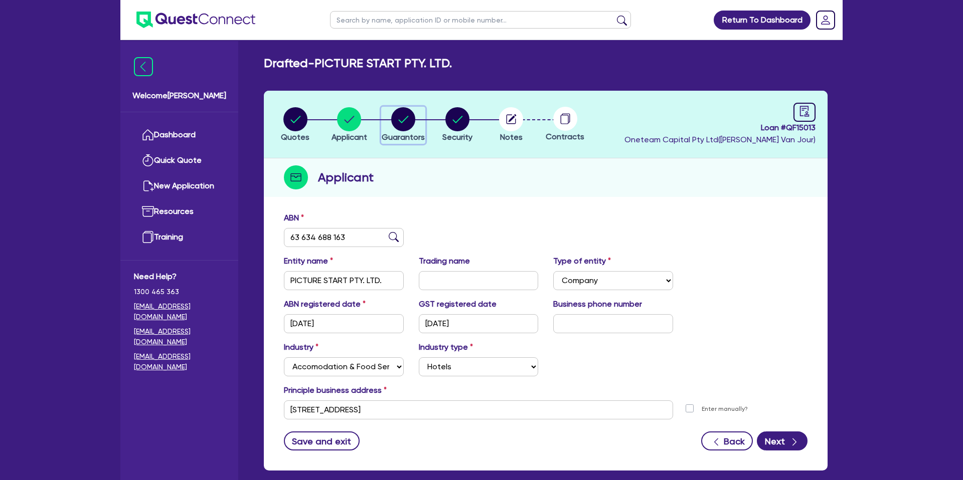
click at [399, 115] on circle "button" at bounding box center [403, 119] width 24 height 24
select select "MR"
select select "VIC"
select select "DE_FACTO"
select select "CASH"
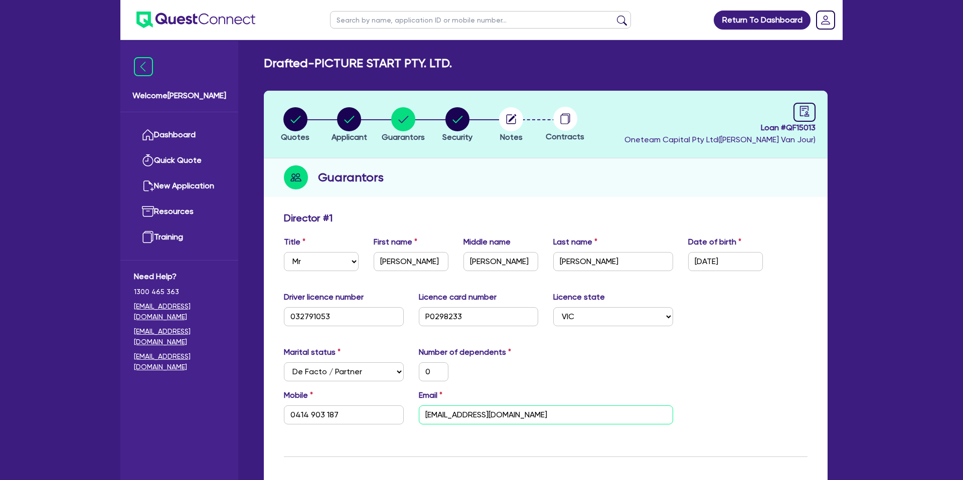
click at [444, 414] on input "robmurphy@me.com" at bounding box center [546, 415] width 254 height 19
drag, startPoint x: 398, startPoint y: 192, endPoint x: 339, endPoint y: 189, distance: 58.2
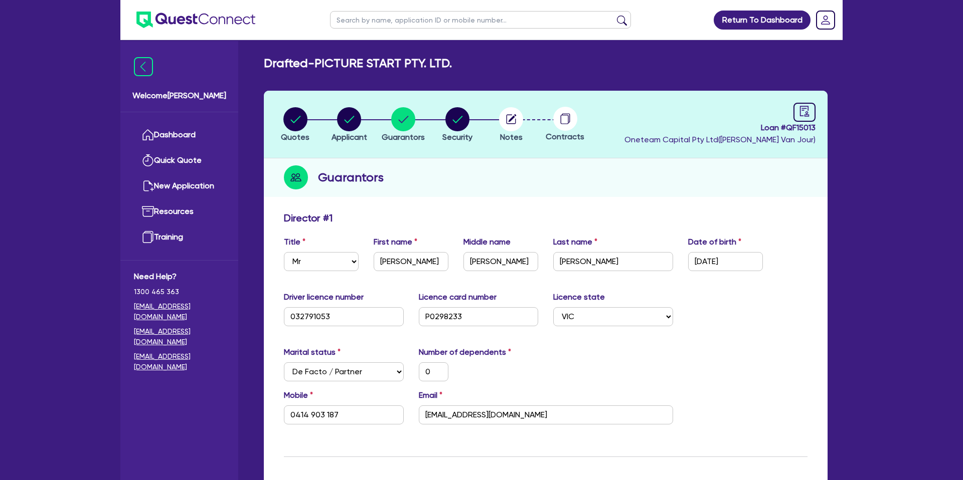
click at [397, 192] on div "Guarantors" at bounding box center [545, 177] width 563 height 39
click at [292, 122] on circle "button" at bounding box center [295, 119] width 24 height 24
select select "CARS_AND_LIGHT_TRUCKS"
select select "PASSENGER_VEHICLES"
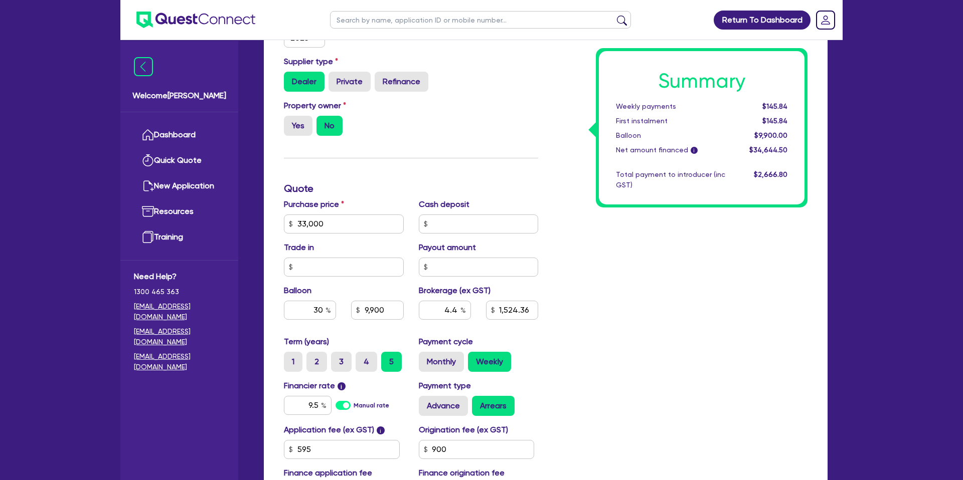
scroll to position [290, 0]
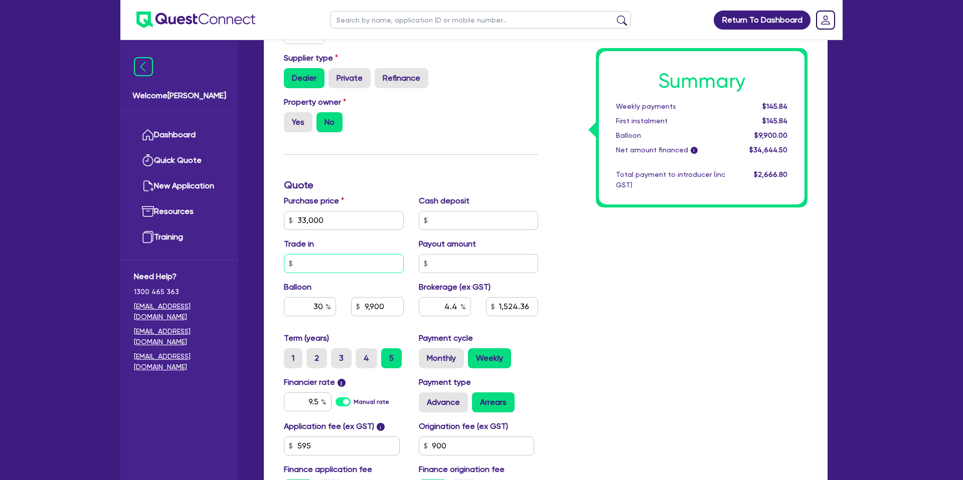
click at [313, 260] on input "text" at bounding box center [344, 263] width 120 height 19
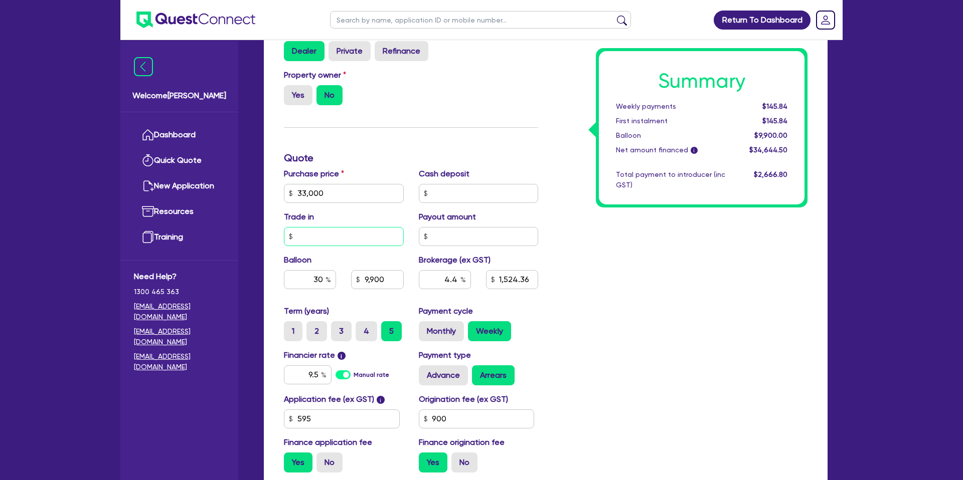
scroll to position [351, 0]
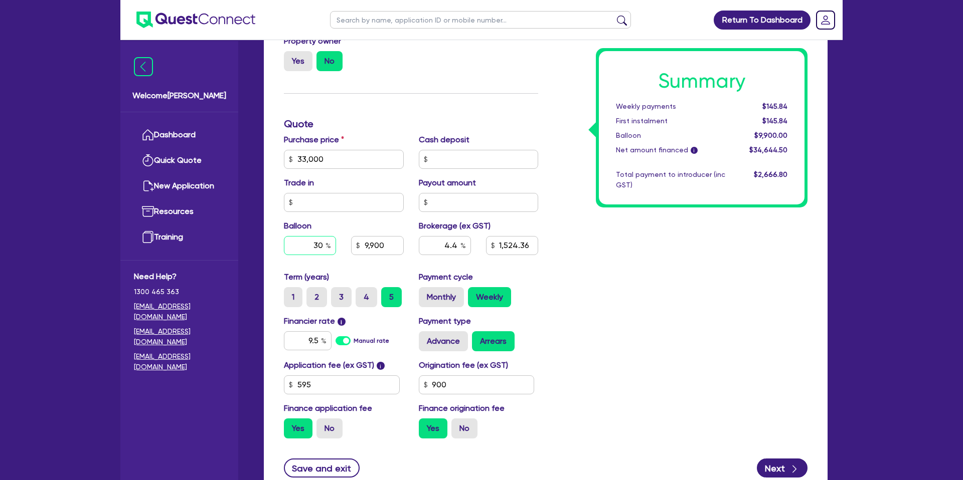
type input "33,000"
type input "9,900"
type input "1,524.36"
type input "33,000"
type input "9,900"
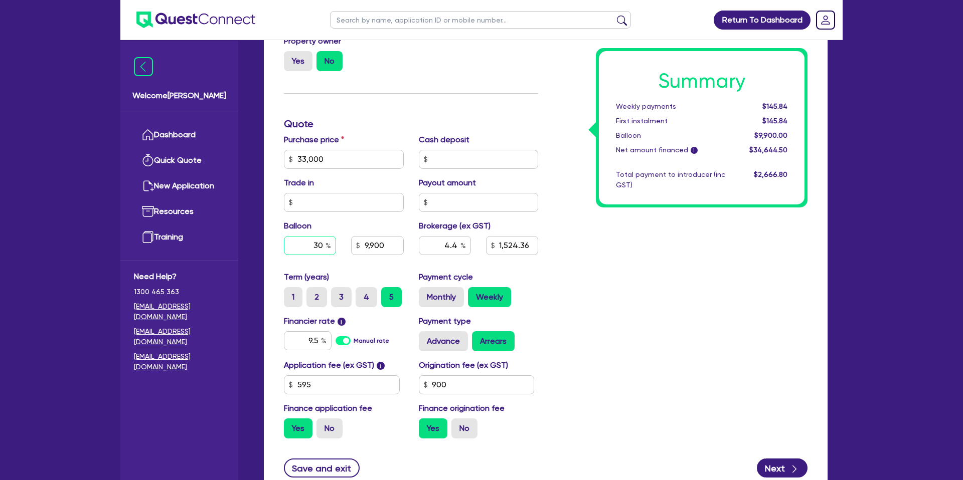
type input "1,524.36"
click at [323, 242] on input "30" at bounding box center [310, 245] width 52 height 19
type input "3"
type input "10"
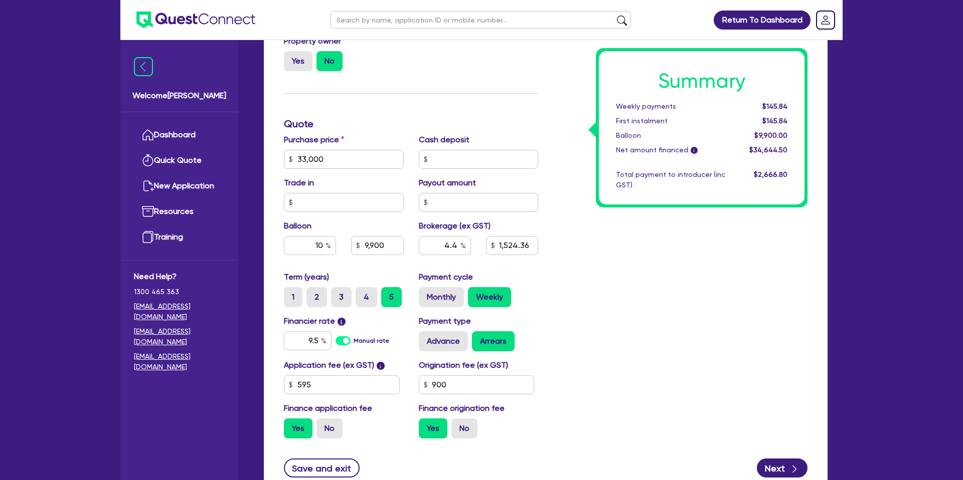
type input "33,000"
type input "9,900"
type input "1,524.36"
type input "33,000"
type input "3,300"
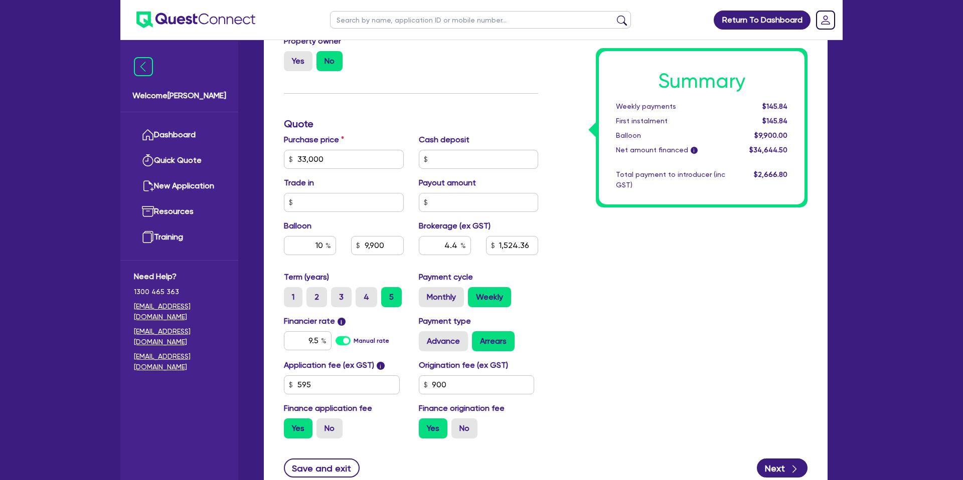
type input "1,524.36"
click at [657, 303] on div "Summary Weekly payments $165.70 First instalment $165.70 Balloon $3,300.00 Net …" at bounding box center [679, 154] width 269 height 586
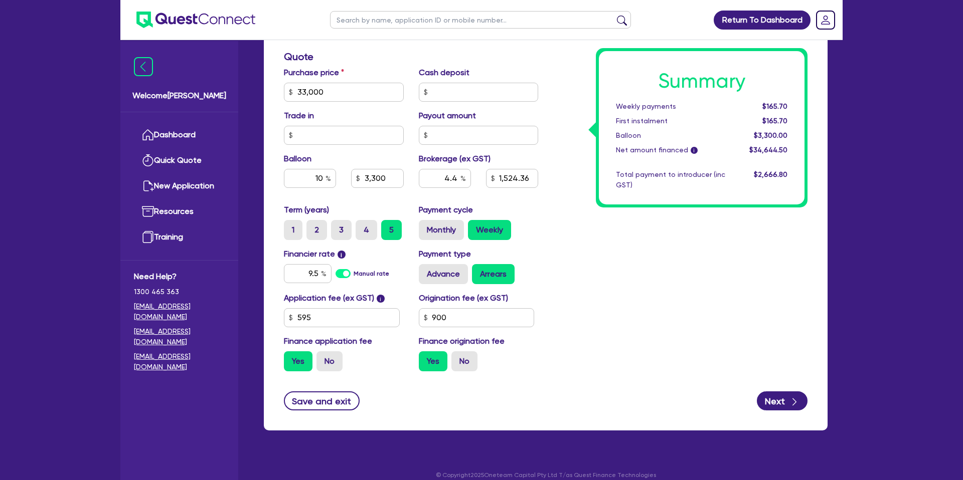
scroll to position [430, 0]
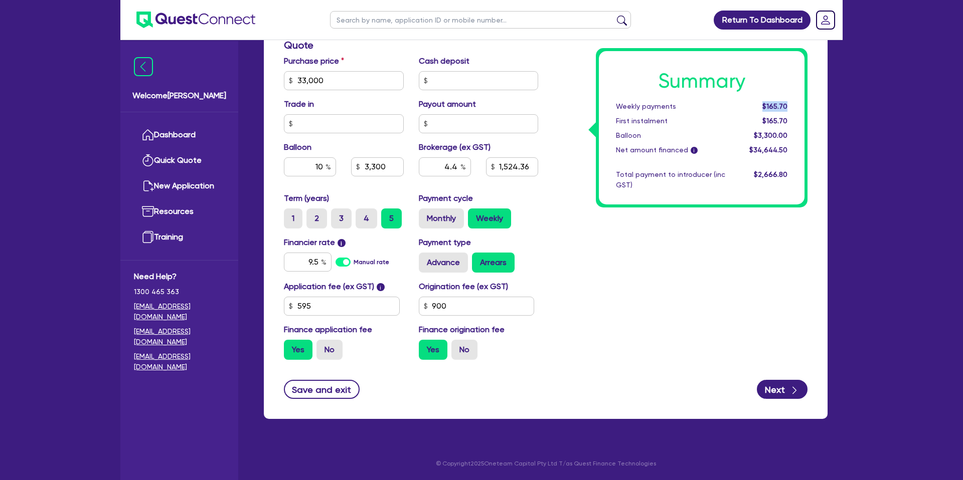
drag, startPoint x: 761, startPoint y: 105, endPoint x: 786, endPoint y: 107, distance: 24.7
click at [792, 104] on div "$165.70" at bounding box center [763, 106] width 62 height 11
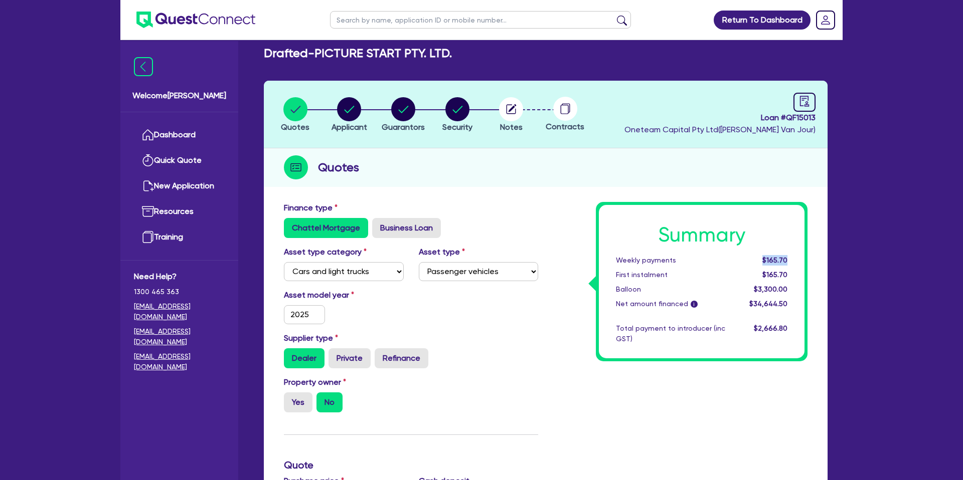
scroll to position [10, 0]
click at [352, 108] on circle "button" at bounding box center [349, 110] width 24 height 24
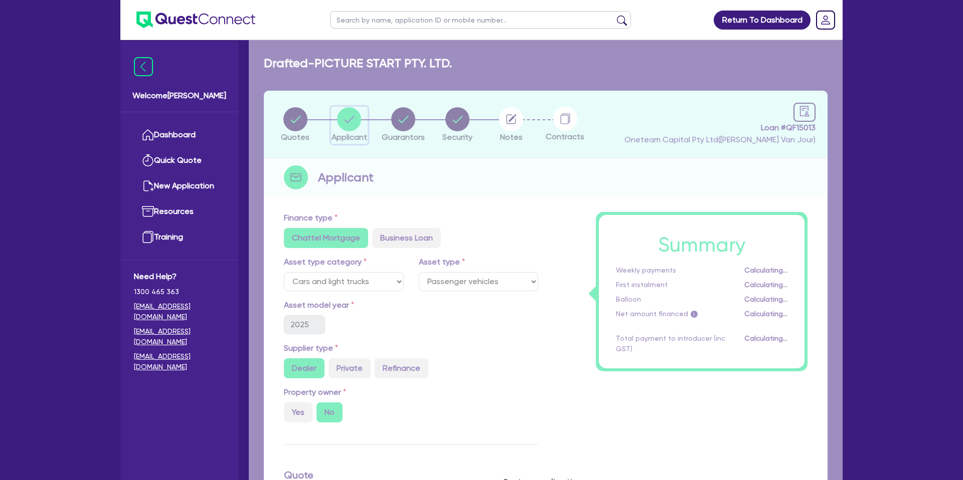
select select "COMPANY"
select select "ACCOMODATION_FOOD"
select select "HOTELS"
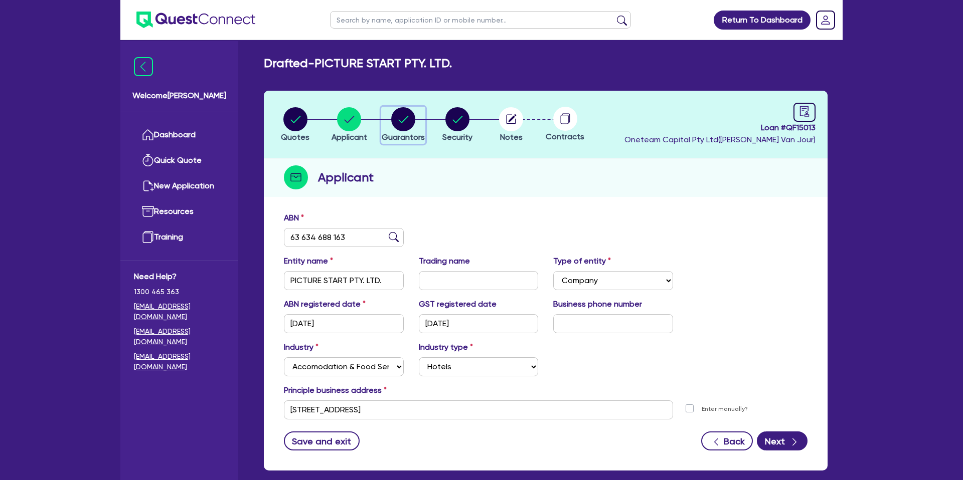
click at [407, 111] on circle "button" at bounding box center [403, 119] width 24 height 24
select select "MR"
select select "VIC"
select select "DE_FACTO"
select select "CASH"
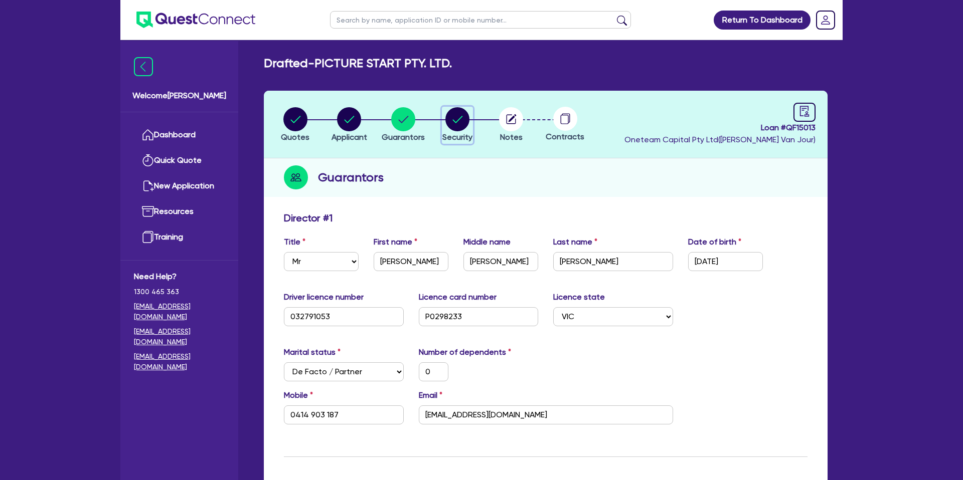
click at [463, 125] on circle "button" at bounding box center [457, 119] width 24 height 24
select select "CARS_AND_LIGHT_TRUCKS"
select select "PASSENGER_VEHICLES"
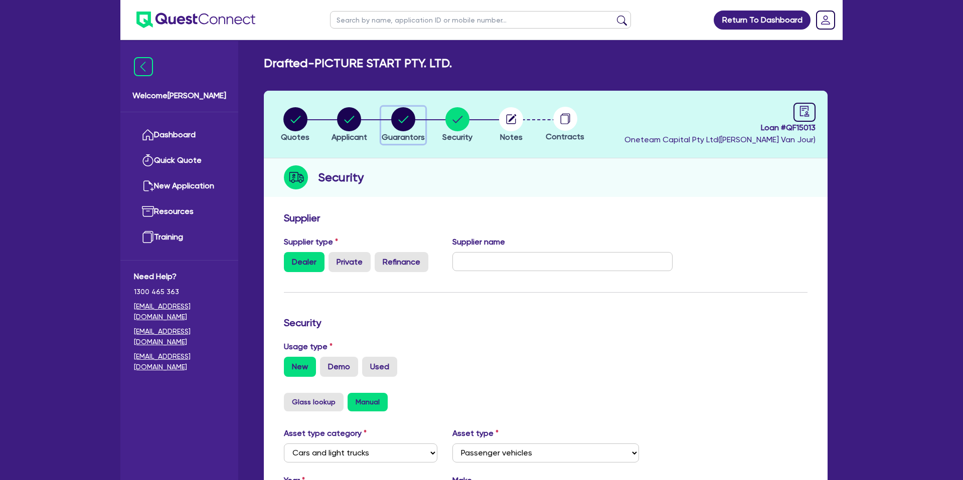
click at [400, 116] on circle "button" at bounding box center [403, 119] width 24 height 24
select select "MR"
select select "VIC"
select select "DE_FACTO"
select select "CASH"
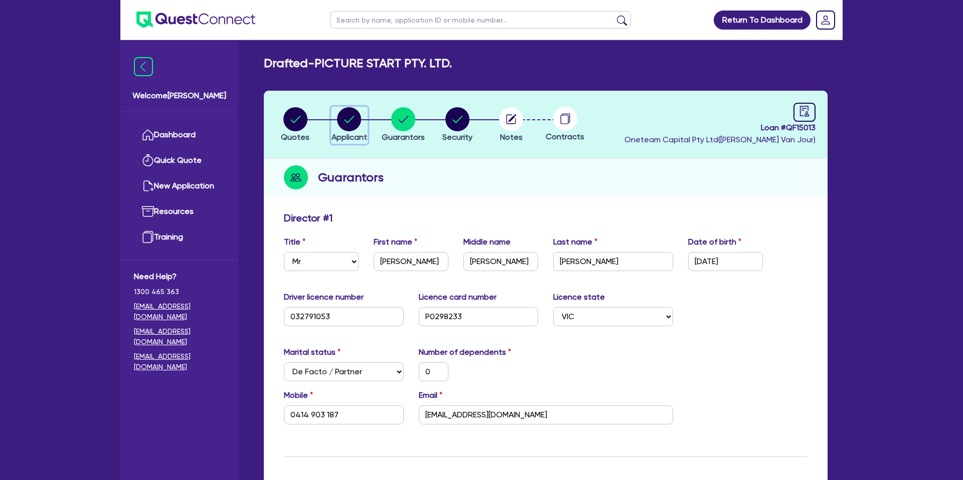
click at [346, 118] on circle "button" at bounding box center [349, 119] width 24 height 24
select select "COMPANY"
select select "ACCOMODATION_FOOD"
select select "HOTELS"
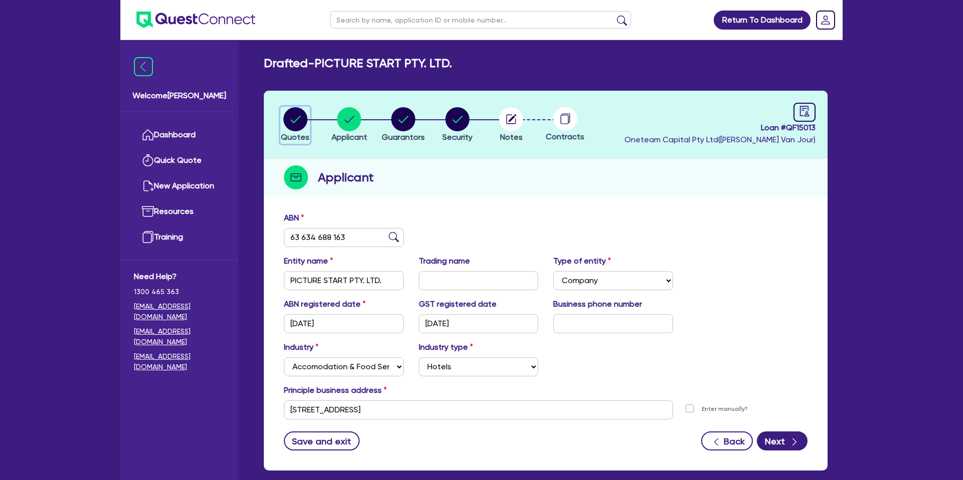
click at [295, 119] on circle "button" at bounding box center [295, 119] width 24 height 24
select select "CARS_AND_LIGHT_TRUCKS"
select select "PASSENGER_VEHICLES"
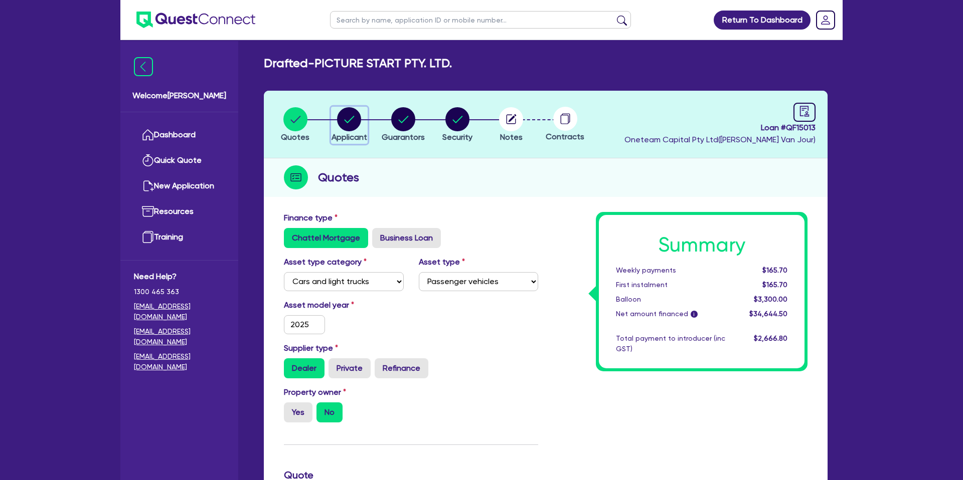
click at [361, 116] on div "button" at bounding box center [349, 119] width 36 height 24
select select "COMPANY"
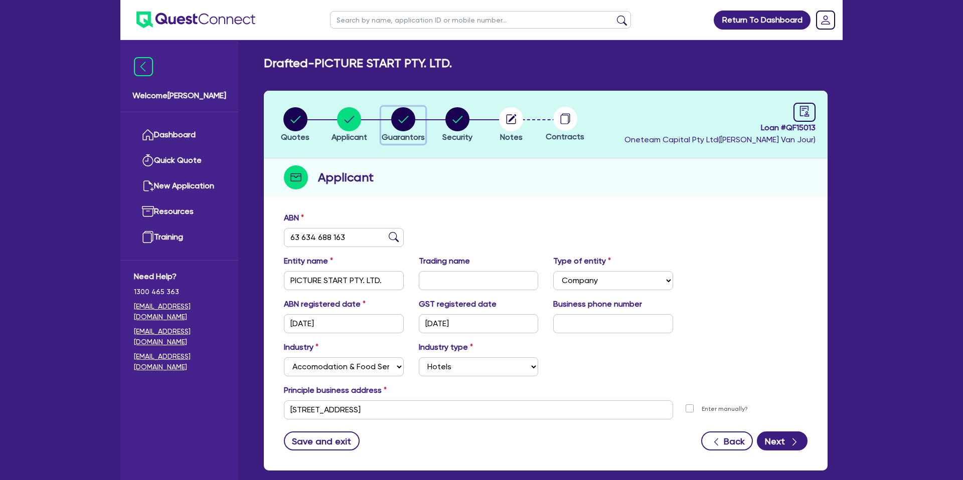
click at [407, 118] on circle "button" at bounding box center [403, 119] width 24 height 24
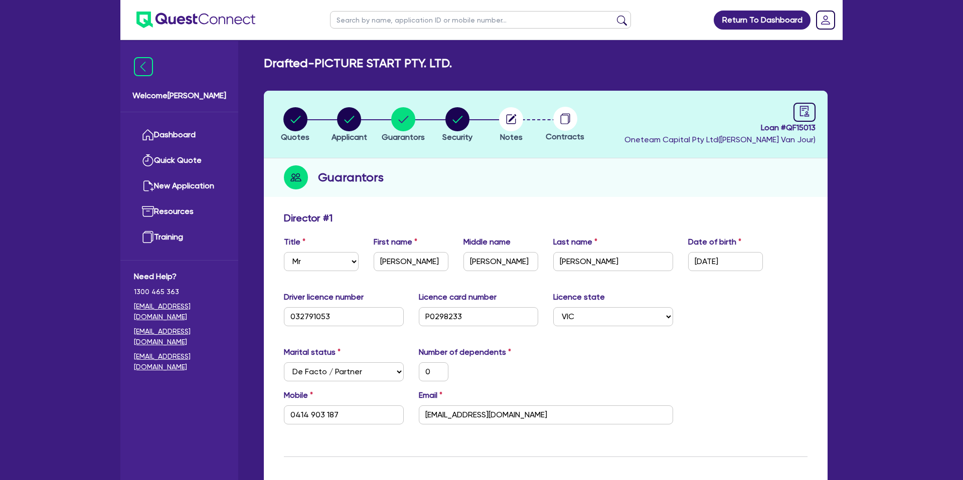
click at [305, 122] on circle "button" at bounding box center [295, 119] width 24 height 24
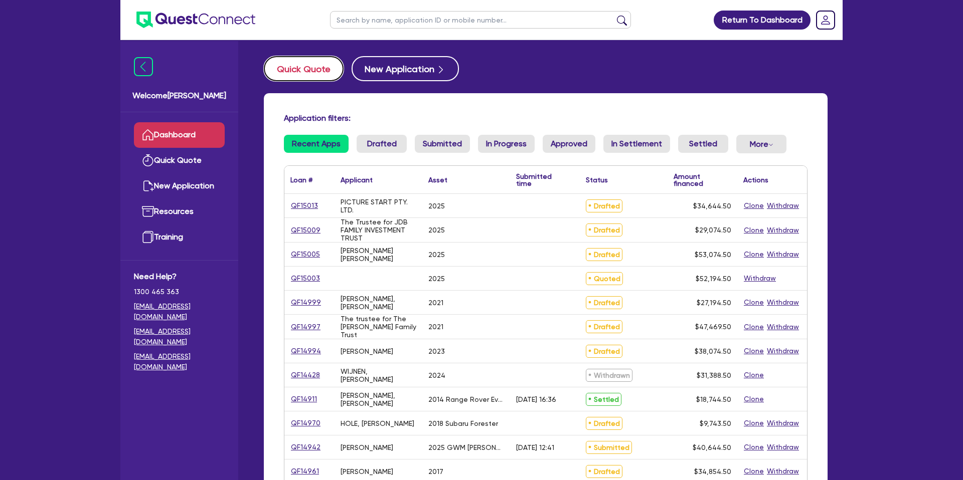
click at [286, 70] on button "Quick Quote" at bounding box center [304, 68] width 80 height 25
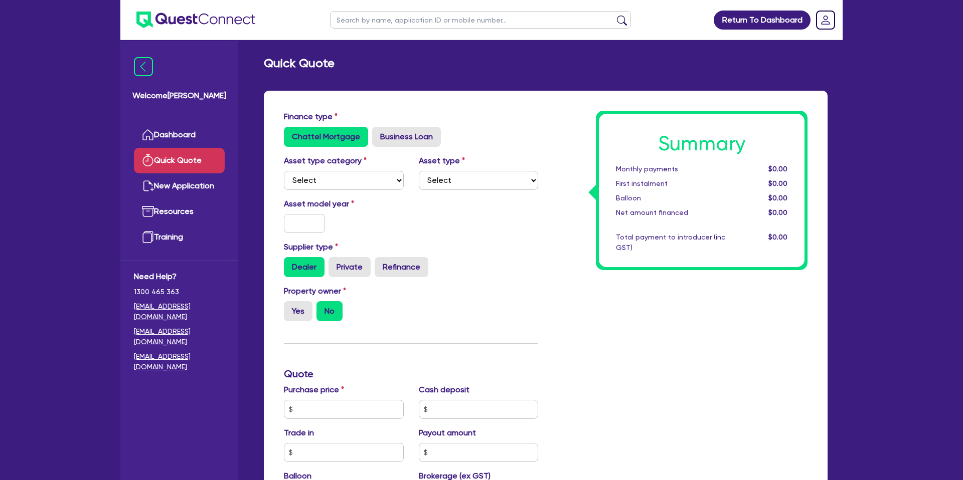
click at [487, 248] on div "Supplier type Dealer Private Refinance" at bounding box center [410, 259] width 269 height 36
click at [349, 180] on select "Select Cars and light trucks Primary assets Secondary assets Tertiary assets" at bounding box center [344, 180] width 120 height 19
select select "CARS_AND_LIGHT_TRUCKS"
click at [284, 171] on select "Select Cars and light trucks Primary assets Secondary assets Tertiary assets" at bounding box center [344, 180] width 120 height 19
click at [448, 172] on select "Select Passenger vehicles Vans and utes Light trucks up to 4.5 tonne" at bounding box center [479, 180] width 120 height 19
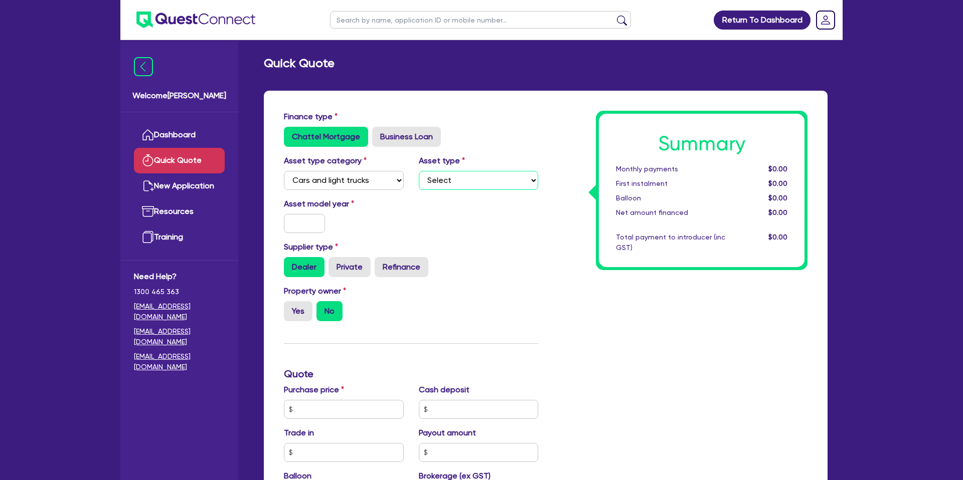
select select "PASSENGER_VEHICLES"
click at [419, 171] on select "Select Passenger vehicles Vans and utes Light trucks up to 4.5 tonne" at bounding box center [479, 180] width 120 height 19
click at [316, 225] on input "text" at bounding box center [304, 223] width 41 height 19
type input "2025"
click at [457, 206] on div "Asset model year 2025" at bounding box center [410, 219] width 269 height 43
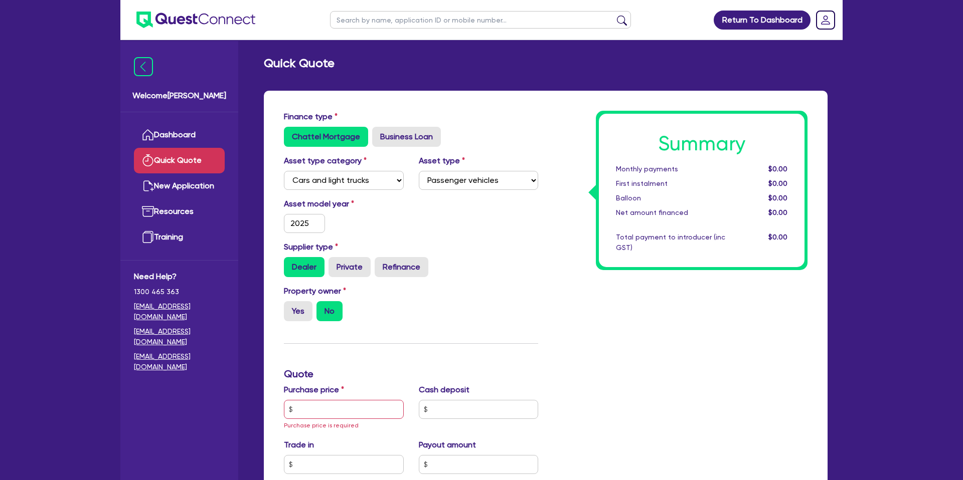
drag, startPoint x: 497, startPoint y: 246, endPoint x: 413, endPoint y: 207, distance: 92.4
click at [497, 245] on div "Supplier type Dealer Private Refinance" at bounding box center [410, 259] width 269 height 36
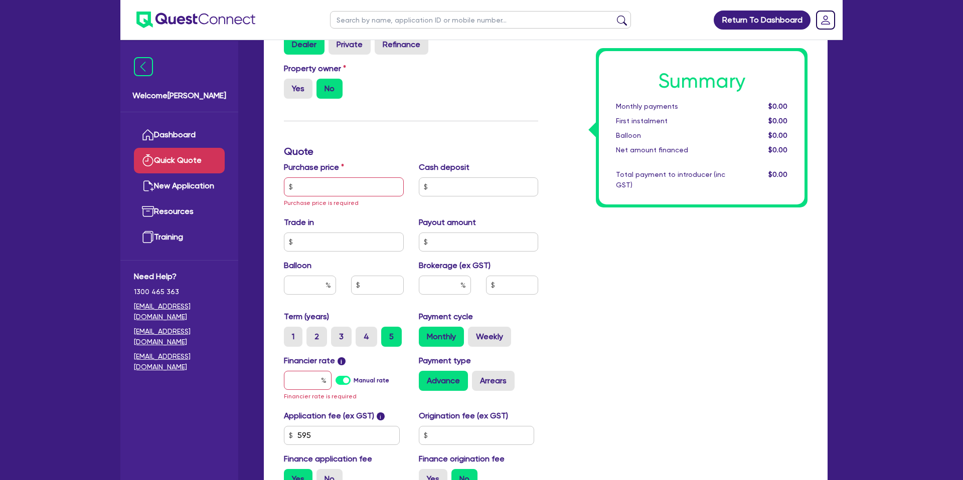
scroll to position [224, 0]
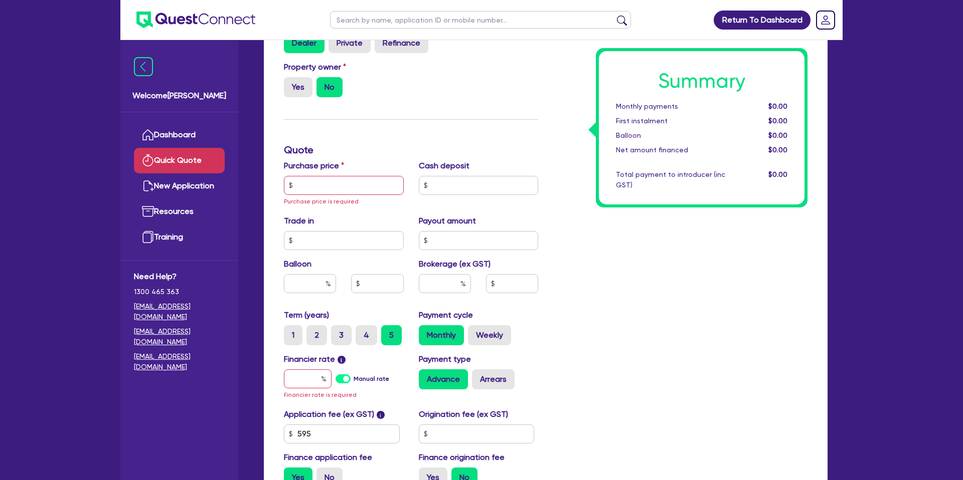
click at [332, 200] on span "Purchase price is required" at bounding box center [321, 201] width 75 height 7
click at [342, 189] on input "text" at bounding box center [344, 185] width 120 height 19
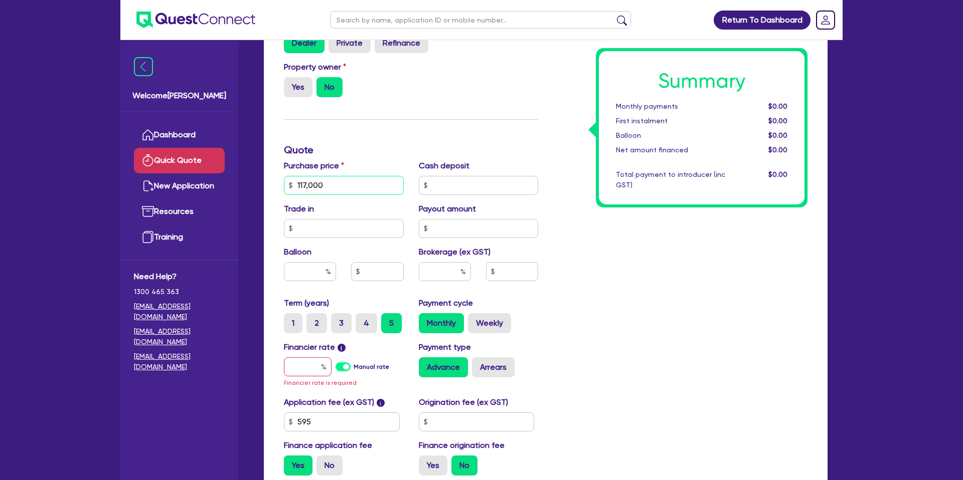
type input "117,000"
drag, startPoint x: 455, startPoint y: 187, endPoint x: 454, endPoint y: 181, distance: 5.5
click at [454, 181] on input "text" at bounding box center [479, 185] width 120 height 19
type input "27,000"
click at [634, 231] on div "Summary Monthly payments $0.00 First instalment $0.00 Balloon $0.00 Net amount …" at bounding box center [679, 185] width 269 height 597
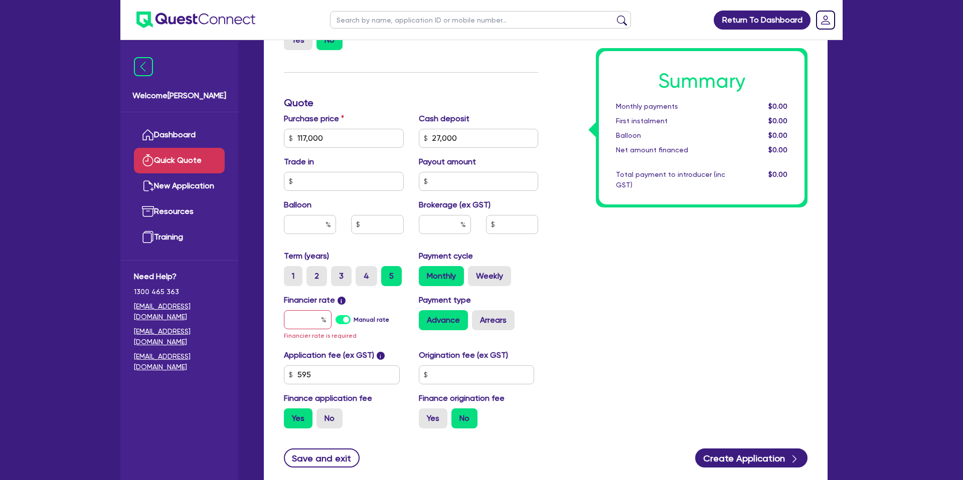
scroll to position [273, 0]
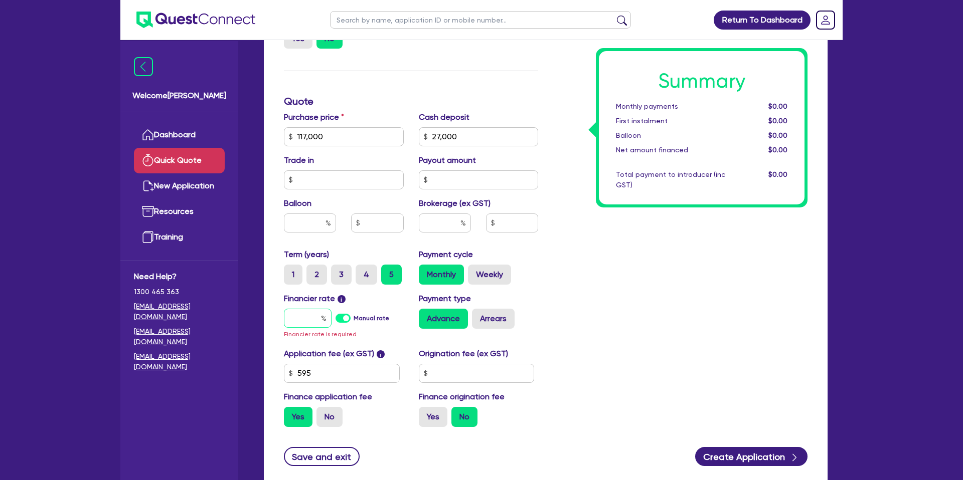
click at [315, 312] on input "text" at bounding box center [308, 318] width 48 height 19
click at [317, 218] on input "text" at bounding box center [310, 223] width 52 height 19
type input "35"
click at [672, 269] on div "Summary Monthly payments $0.00 First instalment $0.00 Balloon $0.00 Net amount …" at bounding box center [679, 136] width 269 height 597
click at [321, 317] on div at bounding box center [308, 318] width 48 height 19
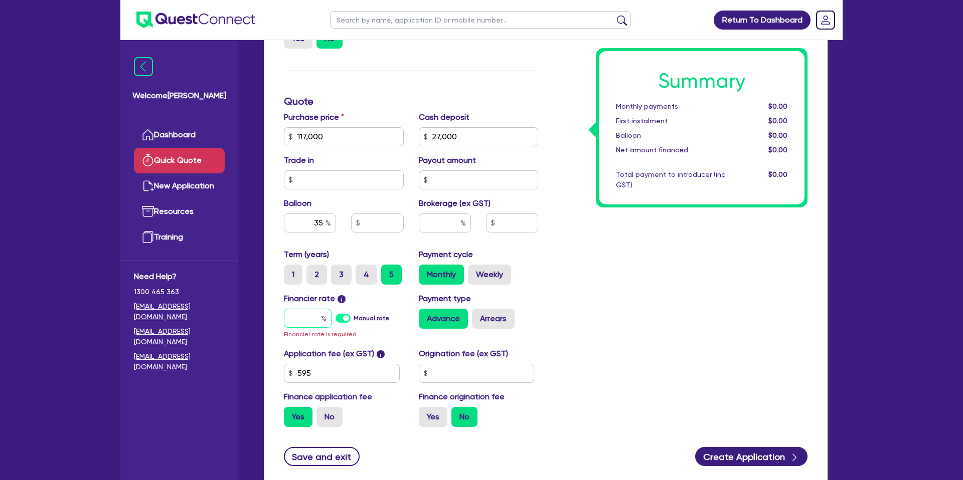
type input "7"
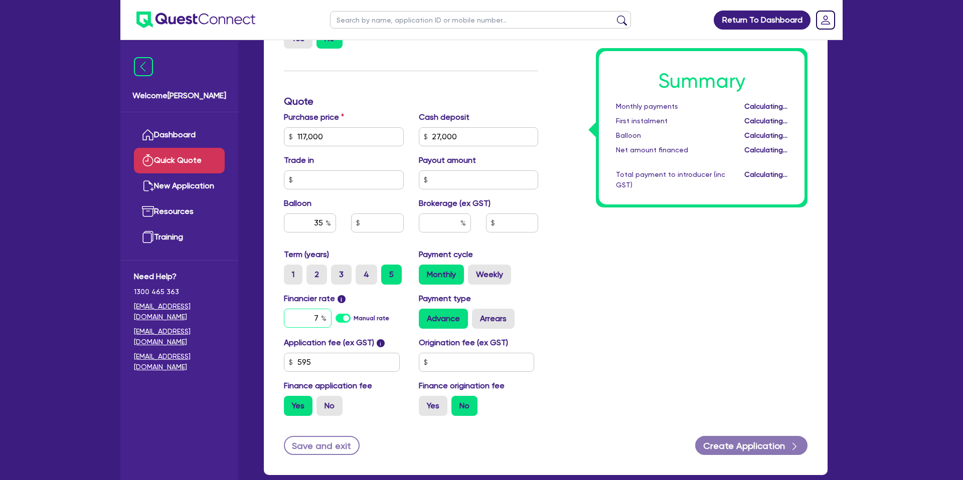
type input "40,950"
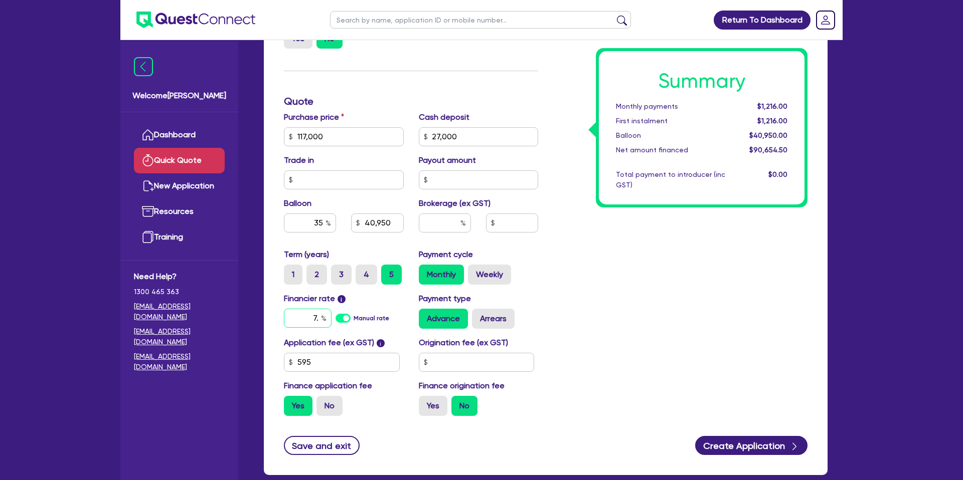
type input "7"
type input "7.25"
click at [550, 265] on div "Summary Monthly payments $1,216.00 First instalment $1,216.00 Balloon $40,950.0…" at bounding box center [679, 131] width 269 height 586
type input "40,950"
click at [481, 355] on input "text" at bounding box center [477, 362] width 116 height 19
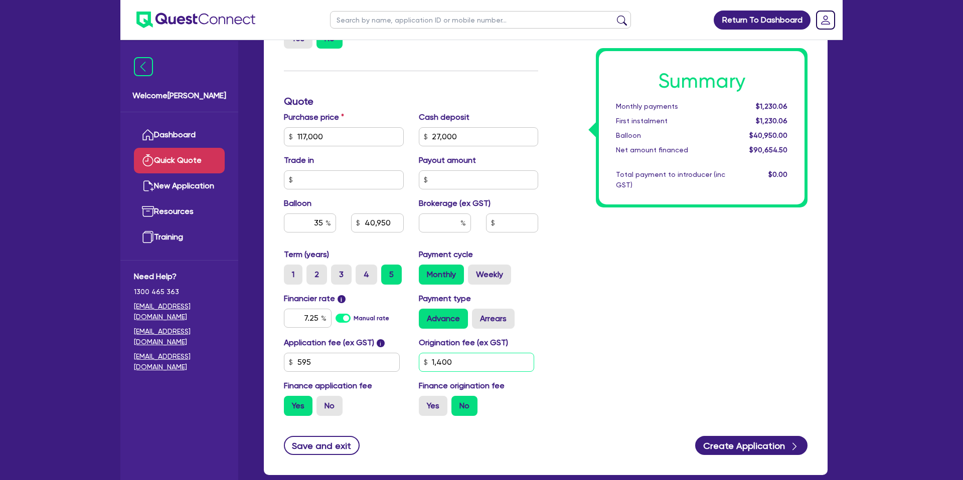
type input "1,400"
click at [761, 335] on div "Summary Monthly payments $1,230.06 First instalment $1,230.06 Balloon $40,950.0…" at bounding box center [679, 131] width 269 height 586
click at [451, 221] on input "text" at bounding box center [445, 223] width 52 height 19
click at [461, 359] on input "1,400" at bounding box center [477, 362] width 116 height 19
type input "40,950"
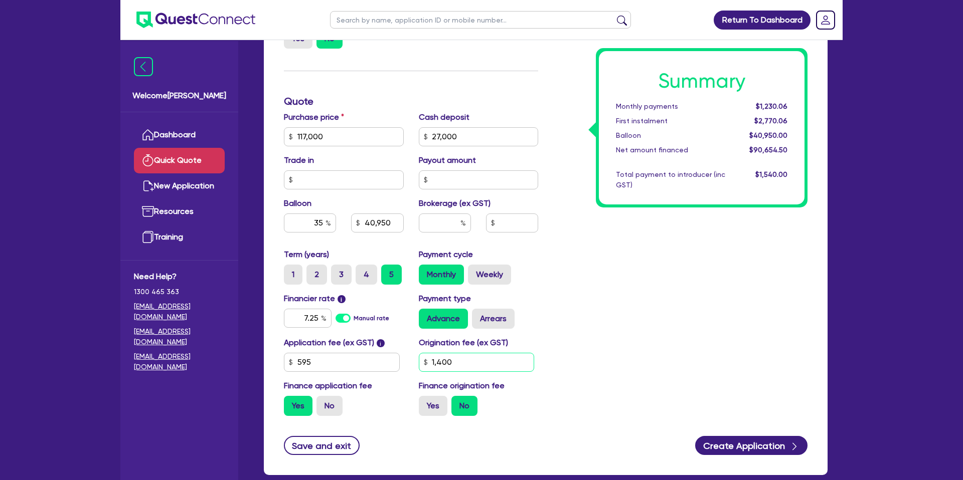
type input "140"
type input "40,950"
type input "1"
type input "2,220"
click at [677, 319] on div "Summary Monthly payments $1,230.06 First instalment $1,384.06 Balloon $40,950.0…" at bounding box center [679, 131] width 269 height 586
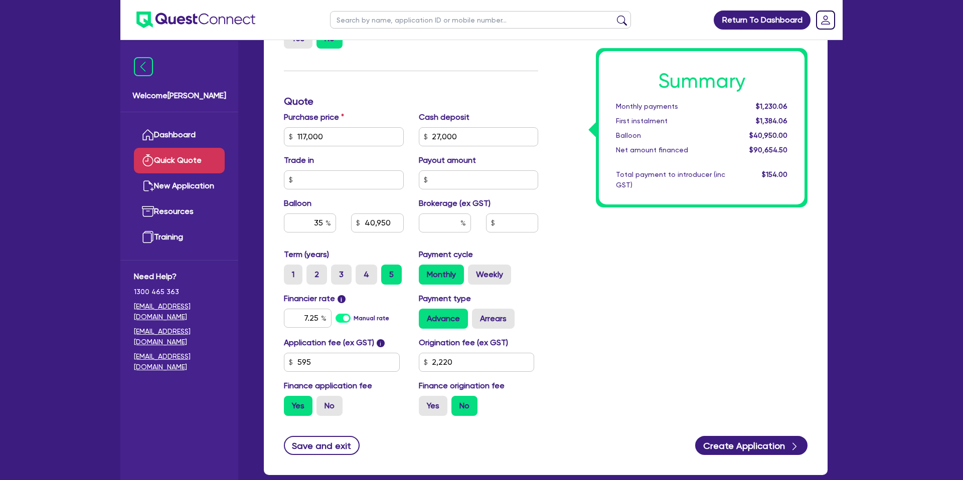
type input "40,950"
click at [501, 275] on label "Weekly" at bounding box center [489, 275] width 43 height 20
click at [474, 271] on input "Weekly" at bounding box center [471, 268] width 7 height 7
radio input "true"
type input "40,950"
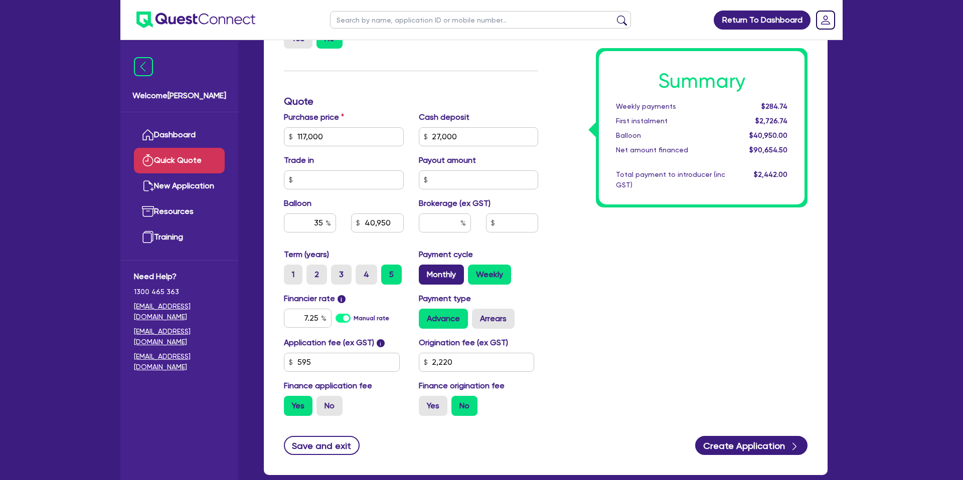
click at [444, 275] on label "Monthly" at bounding box center [441, 275] width 45 height 20
click at [425, 271] on input "Monthly" at bounding box center [422, 268] width 7 height 7
radio input "true"
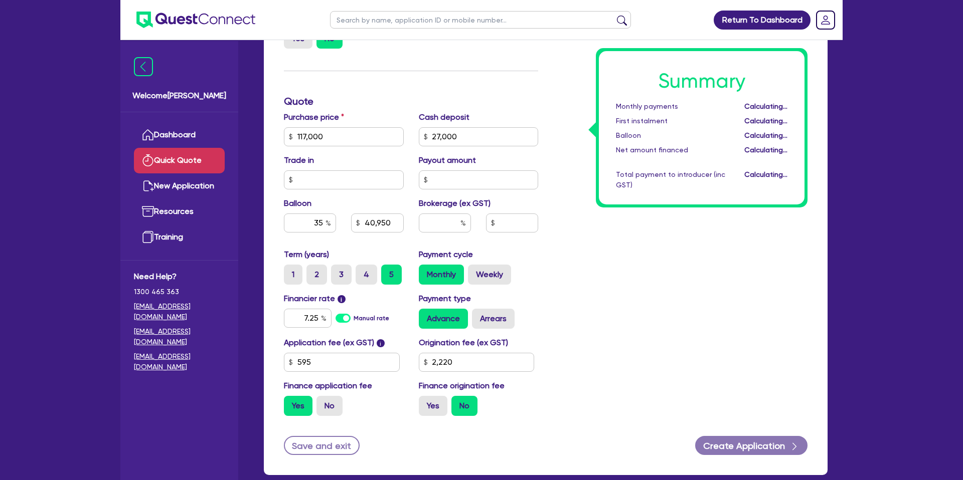
type input "40,950"
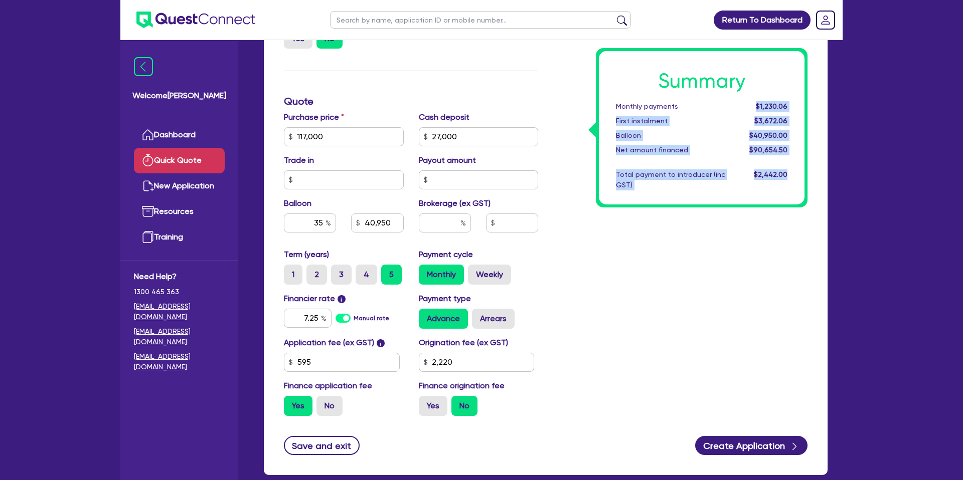
drag, startPoint x: 757, startPoint y: 106, endPoint x: 814, endPoint y: 105, distance: 56.2
click at [814, 105] on div "Summary Monthly payments $1,230.06 First instalment $3,672.06 Balloon $40,950.0…" at bounding box center [679, 131] width 269 height 586
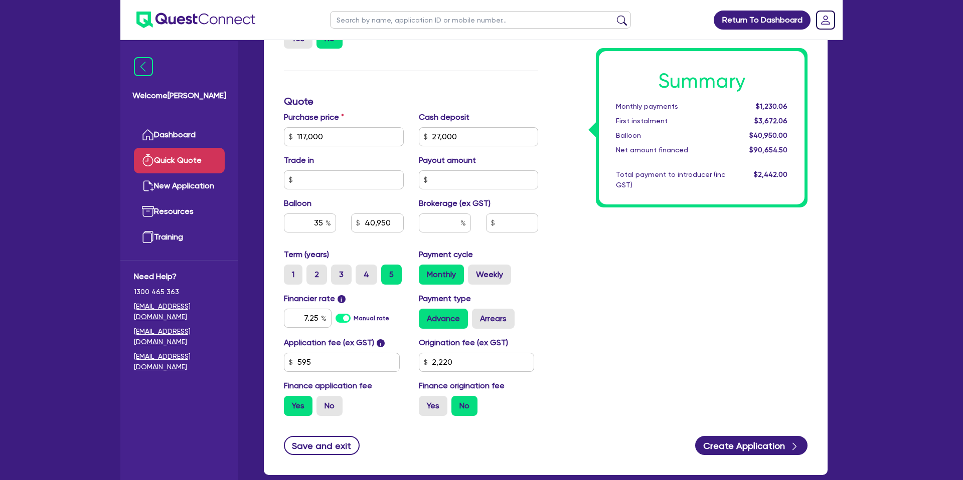
drag, startPoint x: 809, startPoint y: 105, endPoint x: 788, endPoint y: 109, distance: 21.9
click at [808, 106] on div "Summary Monthly payments $1,230.06 First instalment $3,672.06 Balloon $40,950.0…" at bounding box center [679, 131] width 269 height 586
drag, startPoint x: 753, startPoint y: 105, endPoint x: 791, endPoint y: 103, distance: 37.7
click at [791, 103] on div "$1,230.06" at bounding box center [763, 106] width 62 height 11
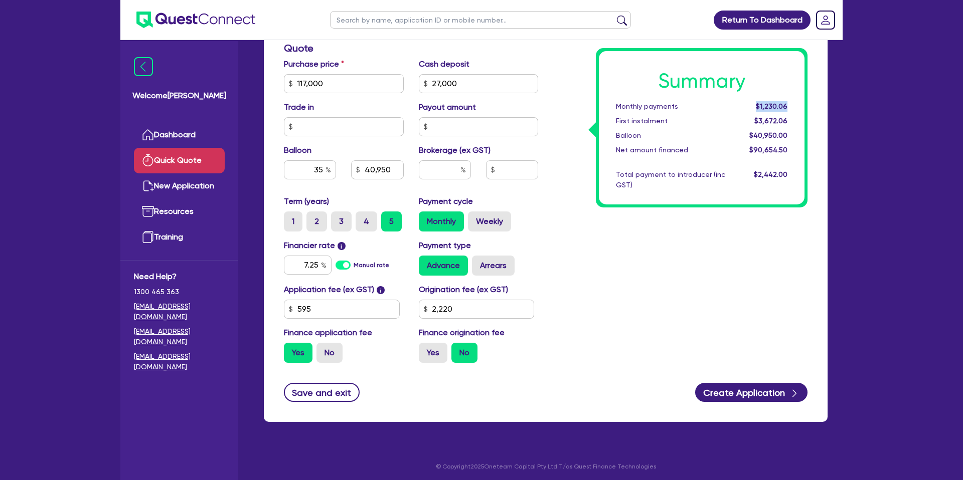
scroll to position [329, 0]
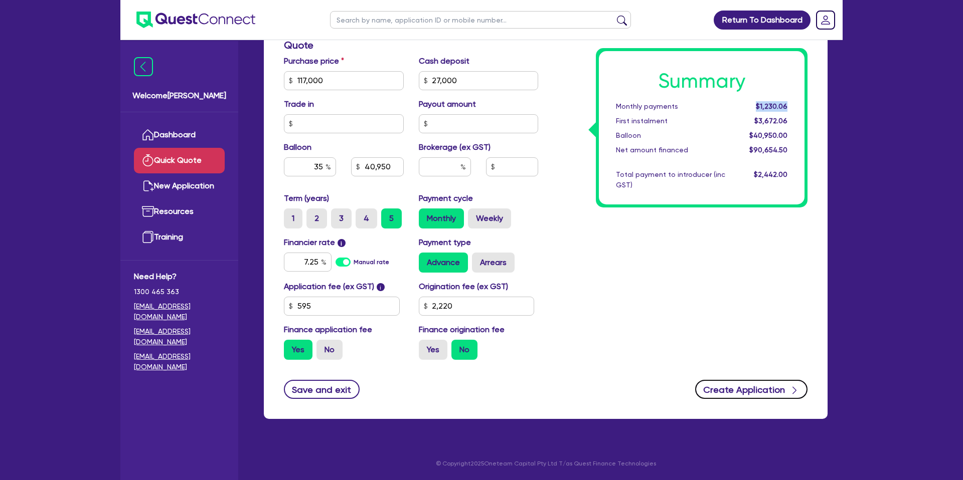
click at [783, 386] on button "Create Application" at bounding box center [751, 389] width 112 height 19
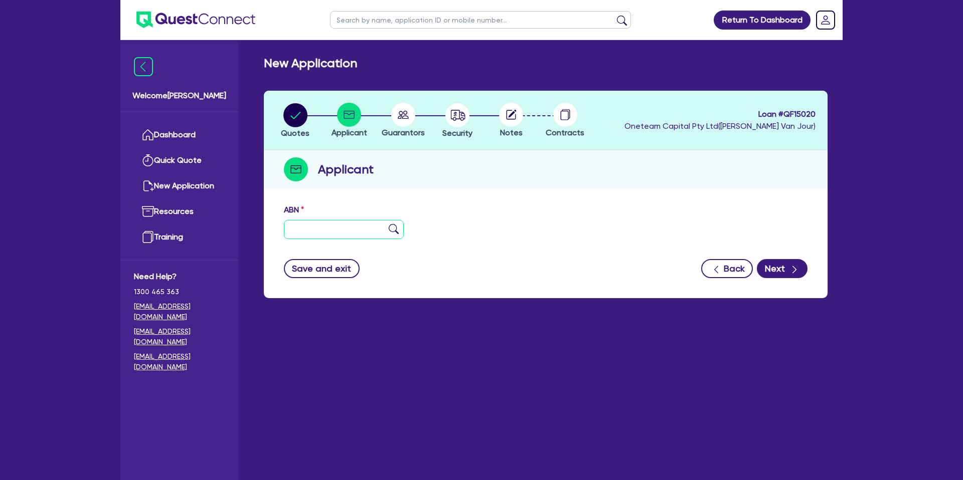
click at [315, 228] on input "text" at bounding box center [344, 229] width 120 height 19
click at [324, 226] on input "text" at bounding box center [344, 229] width 120 height 19
type input "48 627 779 686"
click at [534, 215] on div "ABN 48 627 779 686" at bounding box center [545, 225] width 538 height 43
type input "PINNACLE HOME BUILDERS PTY LTD"
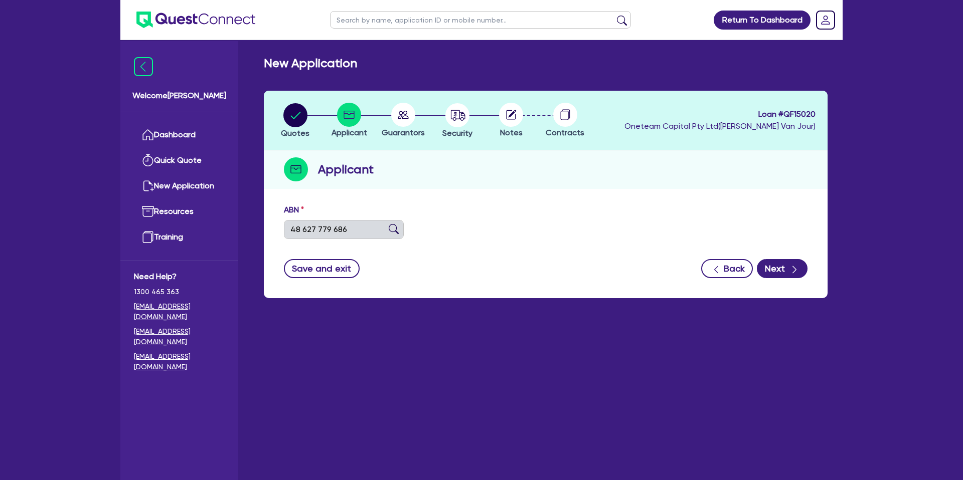
type input "[PERSON_NAME]R HOMES[PERSON_NAME]"
select select "COMPANY"
type input "[DATE]"
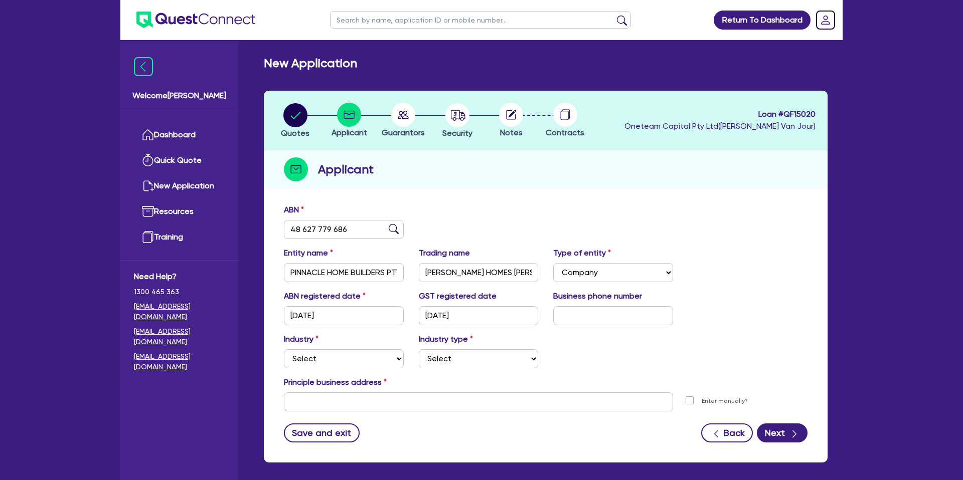
scroll to position [44, 0]
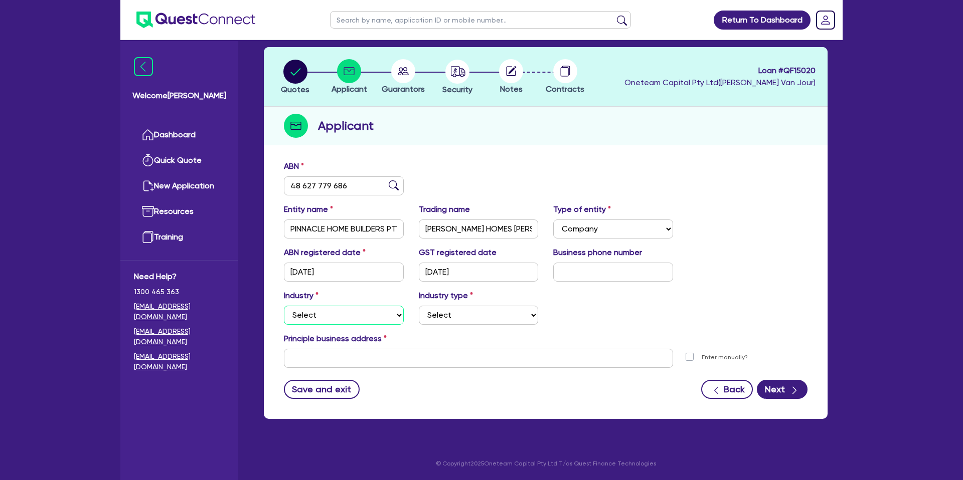
click at [305, 307] on select "Select Accomodation & Food Services Administrative & Support Services Agricultu…" at bounding box center [344, 315] width 120 height 19
select select "BUILDING_CONSTRUCTION"
click at [284, 306] on select "Select Accomodation & Food Services Administrative & Support Services Agricultu…" at bounding box center [344, 315] width 120 height 19
click at [470, 310] on select "Select Trades People Providing Services Direct to Consumers Trades People Provi…" at bounding box center [479, 315] width 120 height 19
select select "TRADES_SERVICES_CONSUMERS"
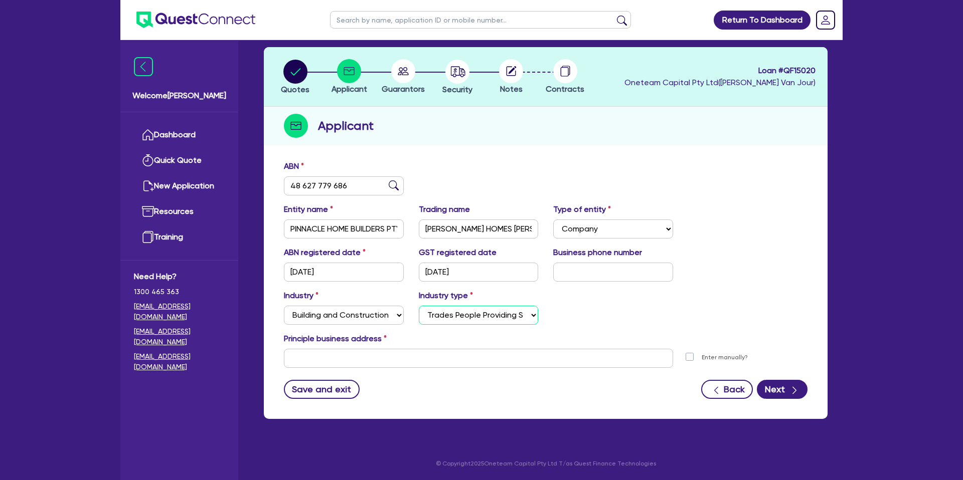
click at [419, 306] on select "Select Trades People Providing Services Direct to Consumers Trades People Provi…" at bounding box center [479, 315] width 120 height 19
click at [351, 360] on input "text" at bounding box center [478, 358] width 389 height 19
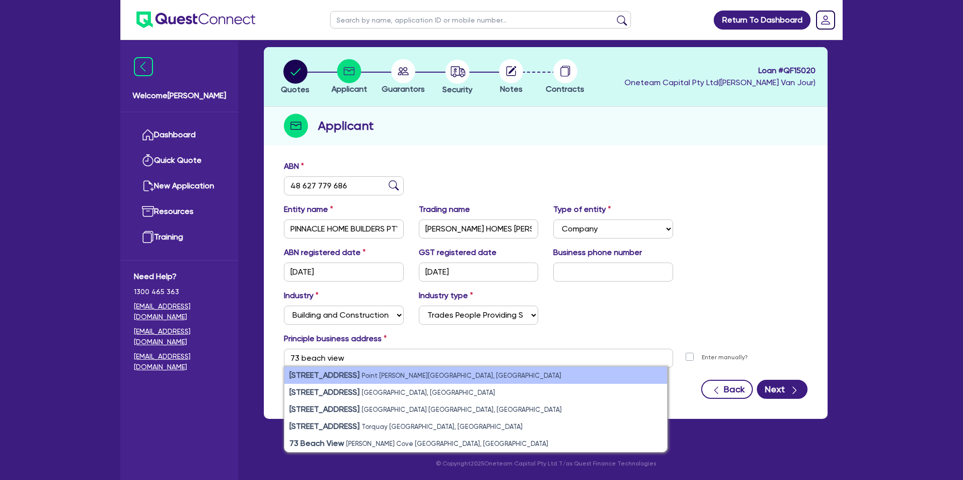
click at [404, 376] on small "Point Cook VIC, Australia" at bounding box center [461, 376] width 200 height 8
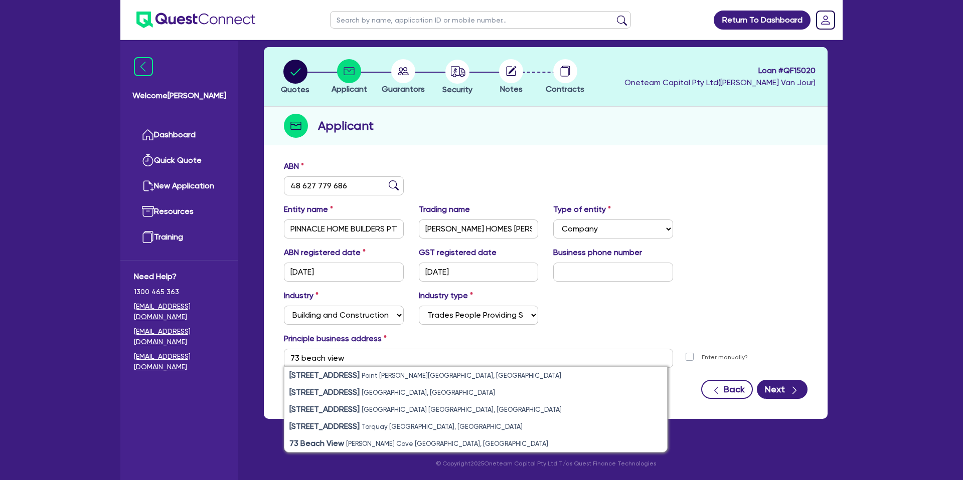
type input "[STREET_ADDRESS][PERSON_NAME]"
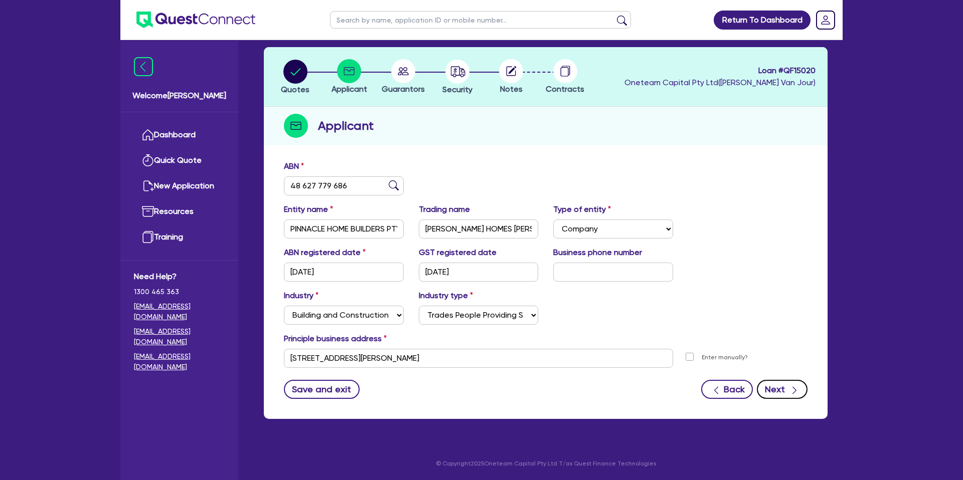
click at [788, 390] on div "button" at bounding box center [793, 389] width 11 height 13
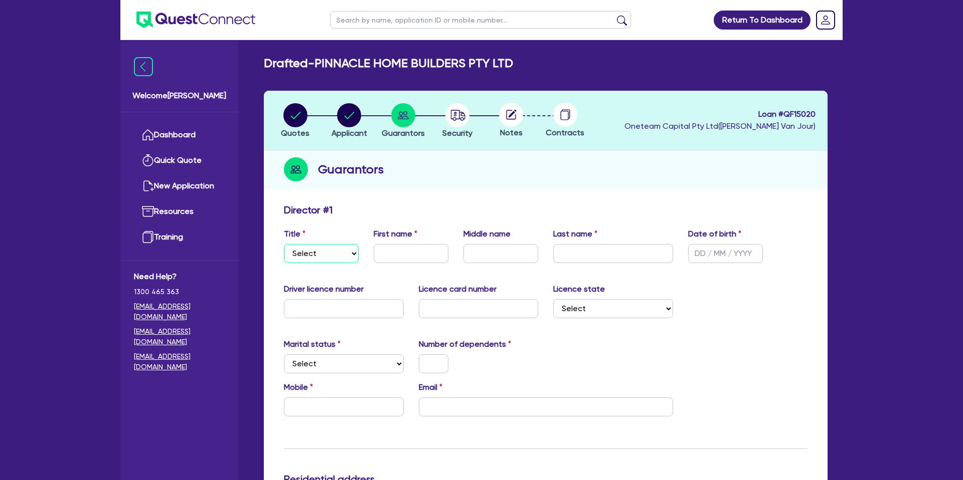
click at [317, 260] on select "Select Mr Mrs Ms Miss Dr" at bounding box center [321, 253] width 75 height 19
select select "MR"
click at [284, 244] on select "Select Mr Mrs Ms Miss Dr" at bounding box center [321, 253] width 75 height 19
click at [399, 252] on input "text" at bounding box center [410, 253] width 75 height 19
type input "[PERSON_NAME]"
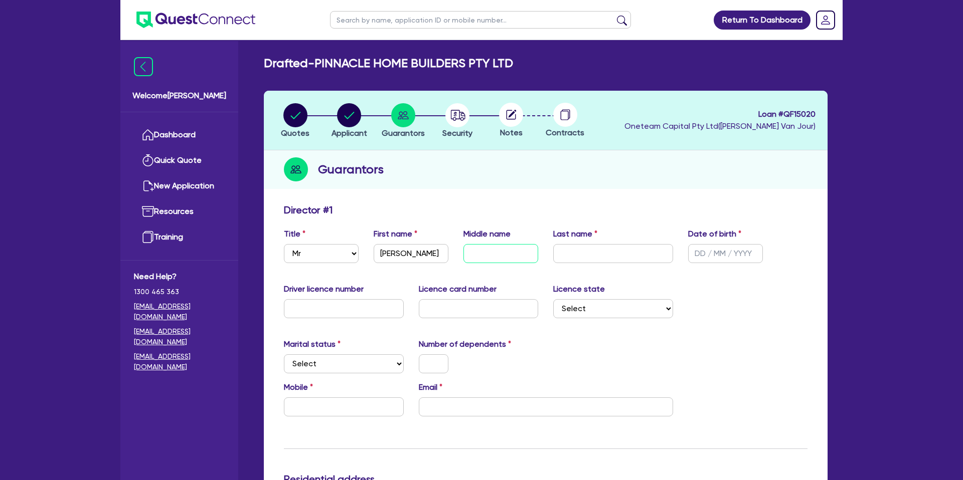
click at [490, 249] on input "text" at bounding box center [500, 253] width 75 height 19
type input "Caili"
click at [668, 162] on div "Guarantors" at bounding box center [545, 169] width 563 height 39
click at [700, 255] on input "text" at bounding box center [725, 253] width 75 height 19
type input "2[DATE]"
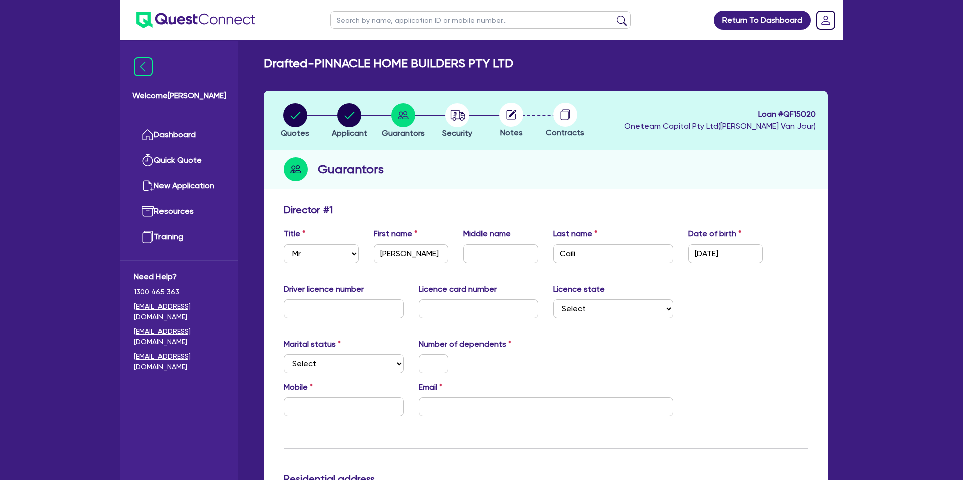
drag, startPoint x: 746, startPoint y: 292, endPoint x: 765, endPoint y: 297, distance: 18.6
click at [747, 290] on div "Driver licence number Licence card number Licence state Select NSW VIC QLD TAS …" at bounding box center [545, 304] width 538 height 43
drag, startPoint x: 365, startPoint y: 304, endPoint x: 408, endPoint y: 314, distance: 43.2
click at [368, 306] on input "text" at bounding box center [344, 308] width 120 height 19
click at [597, 252] on input "Caili" at bounding box center [613, 253] width 120 height 19
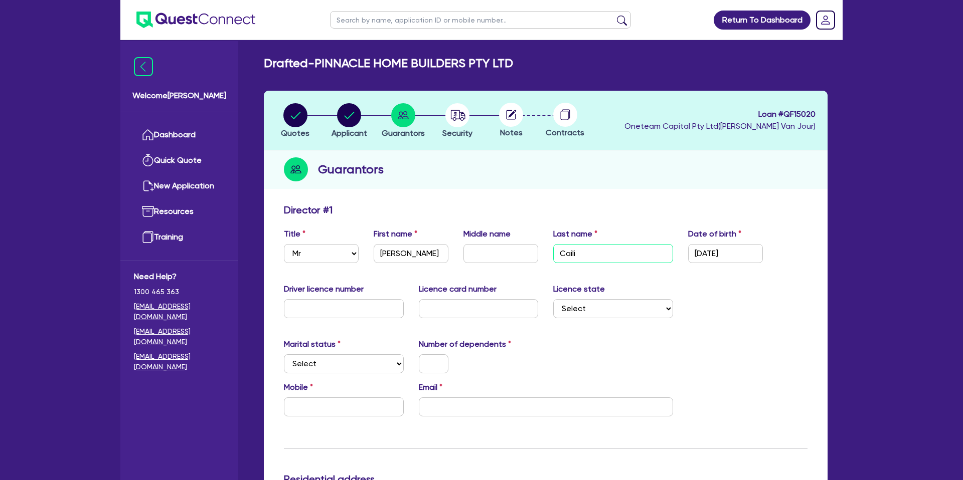
drag, startPoint x: 587, startPoint y: 253, endPoint x: 530, endPoint y: 252, distance: 56.2
click at [530, 252] on div "Title Select Mr Mrs Ms Miss Dr First name Kevin Middle name Last name Caili Dat…" at bounding box center [545, 249] width 538 height 43
click at [334, 307] on input "text" at bounding box center [344, 308] width 120 height 19
type input "046656979"
click at [490, 306] on input "text" at bounding box center [479, 308] width 120 height 19
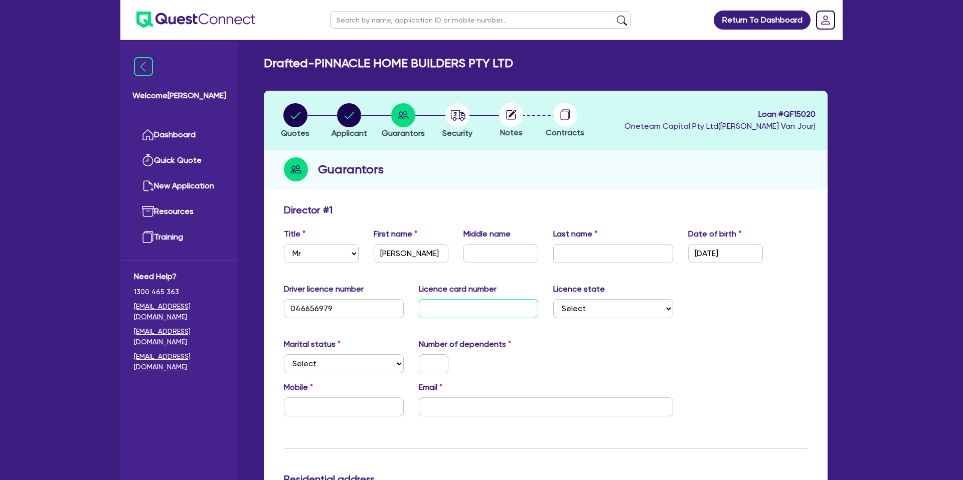
scroll to position [1, 0]
type input "P"
drag, startPoint x: 498, startPoint y: 336, endPoint x: 401, endPoint y: 313, distance: 99.8
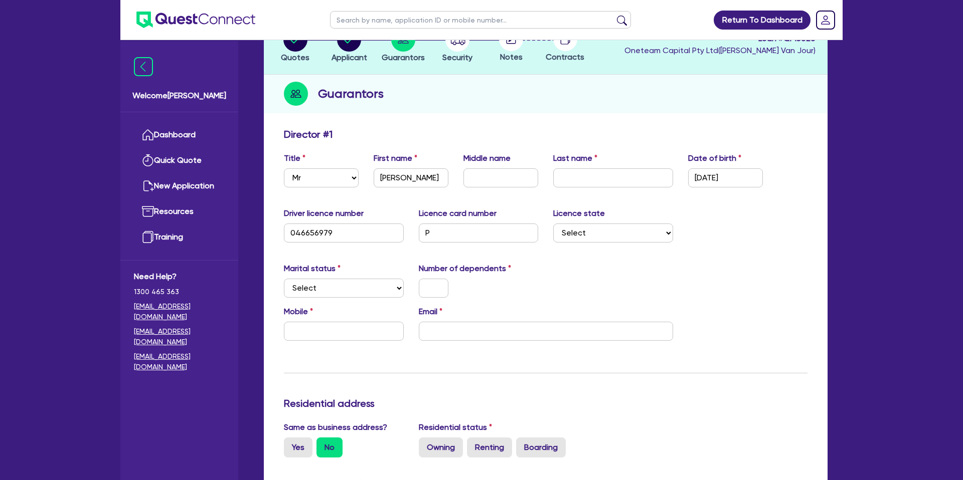
scroll to position [95, 0]
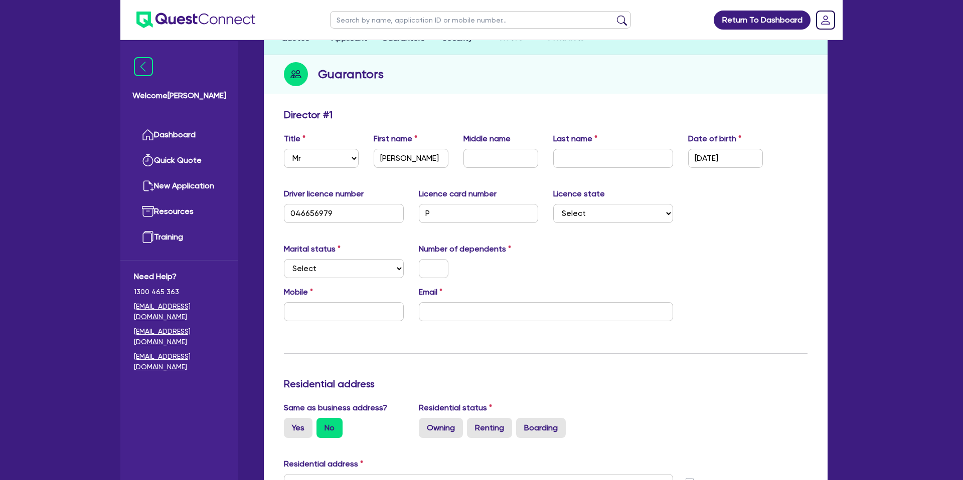
click at [429, 239] on div "Update residential status for Director #1 Boarding is only acceptable when the …" at bounding box center [545, 479] width 523 height 741
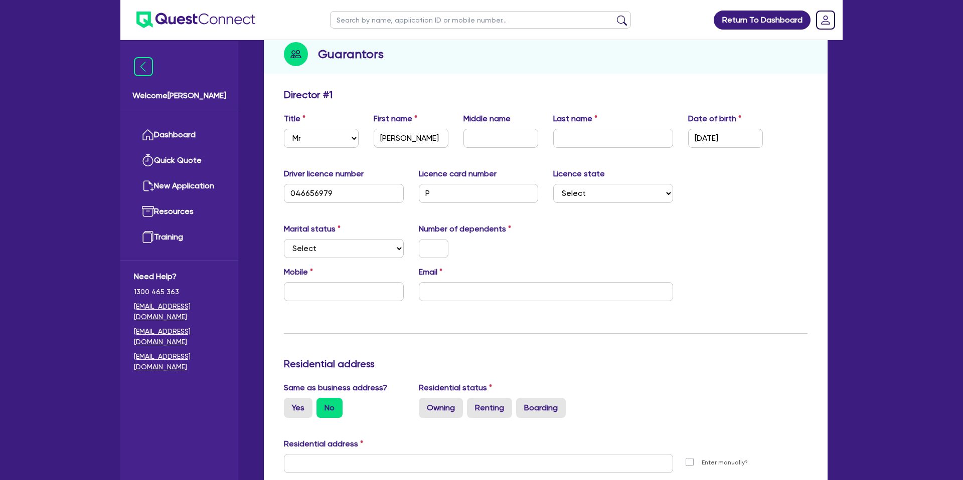
scroll to position [120, 0]
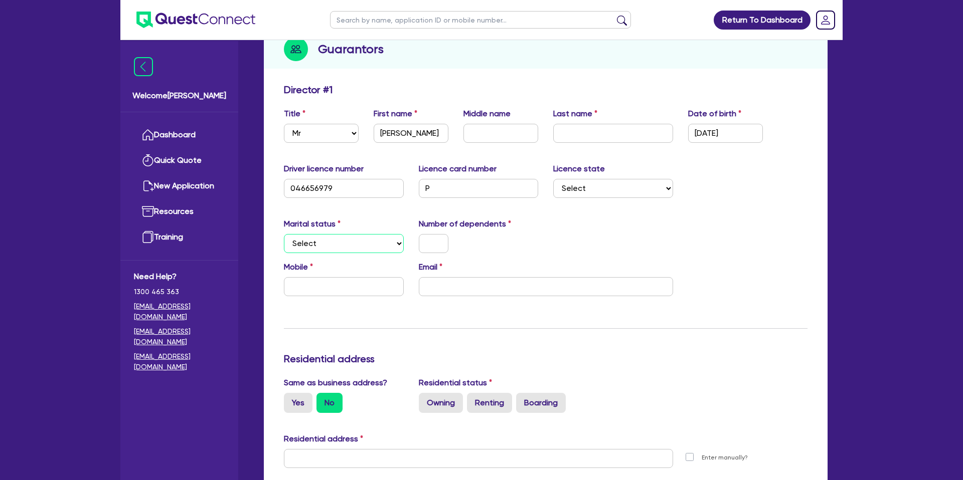
click at [329, 246] on select "Select Single Married De Facto / Partner" at bounding box center [344, 243] width 120 height 19
select select "MARRIED"
click at [284, 234] on select "Select Single Married De Facto / Partner" at bounding box center [344, 243] width 120 height 19
drag, startPoint x: 438, startPoint y: 245, endPoint x: 438, endPoint y: 238, distance: 7.0
click at [440, 241] on input "text" at bounding box center [434, 243] width 30 height 19
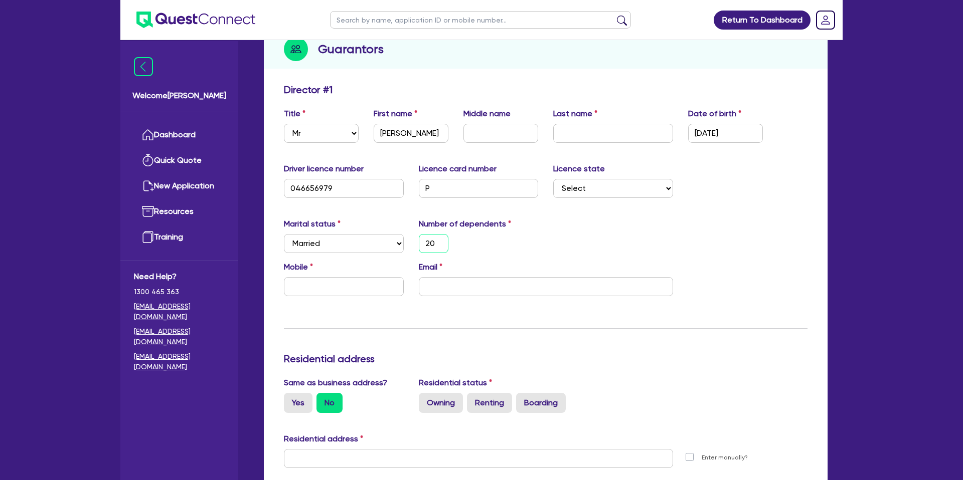
type input "2"
click at [518, 247] on div "0" at bounding box center [478, 243] width 135 height 19
drag, startPoint x: 309, startPoint y: 285, endPoint x: 319, endPoint y: 284, distance: 9.6
click at [316, 284] on input "text" at bounding box center [344, 286] width 120 height 19
type input "0"
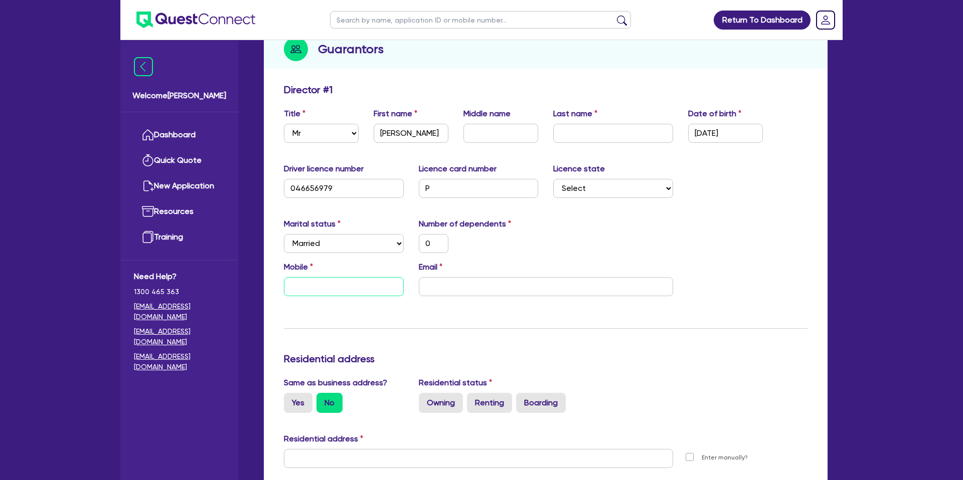
type input "0"
type input "04"
type input "0"
type input "040"
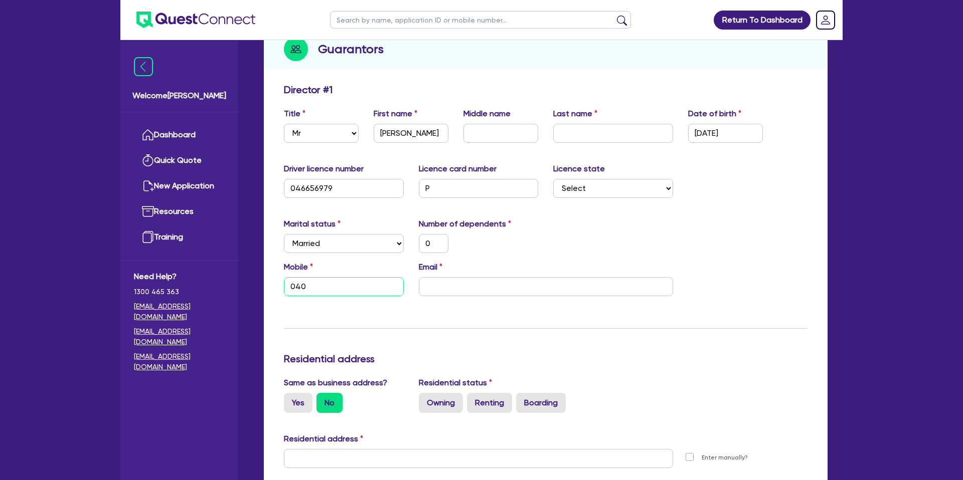
type input "0"
type input "0407"
type input "0"
type input "0407 8"
type input "0"
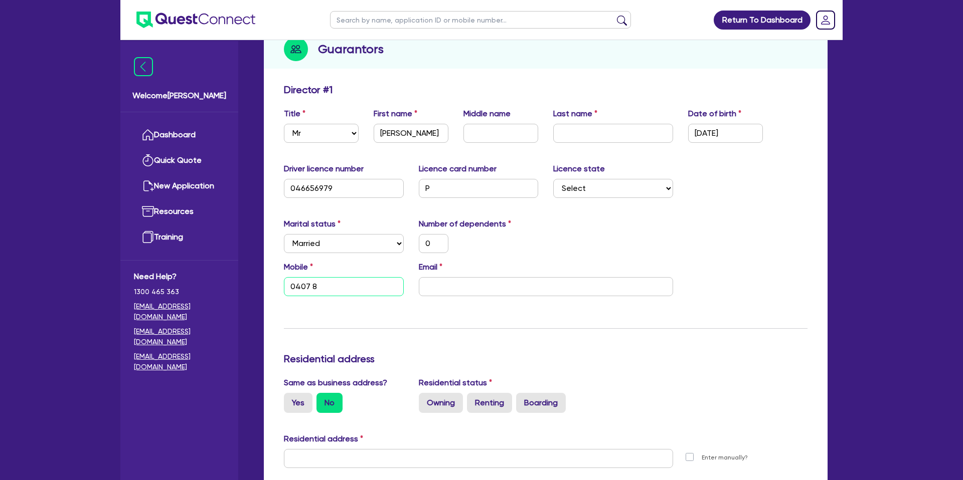
type input "0407 81"
type input "0"
type input "0407 818"
type input "0"
type input "0407 818 4"
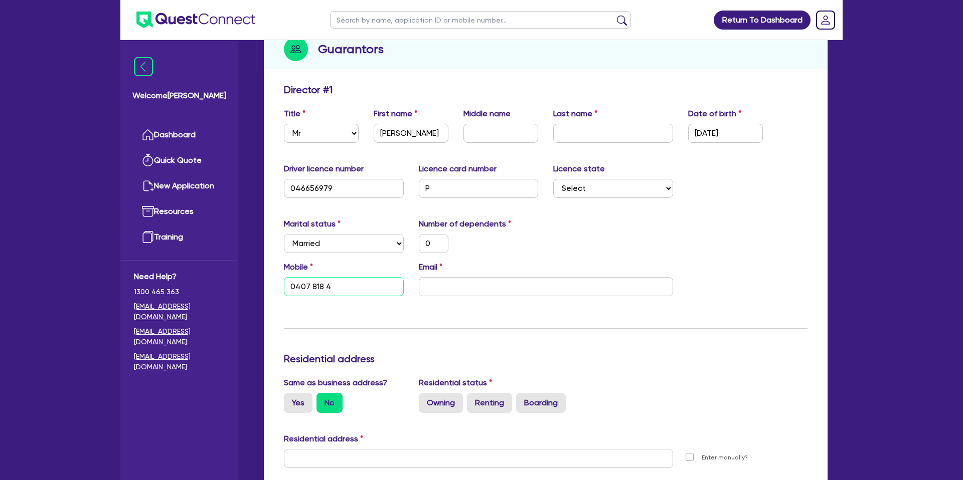
type input "0"
type input "0407 818 43"
type input "0"
type input "0407 818 439"
click at [453, 288] on input "email" at bounding box center [546, 286] width 254 height 19
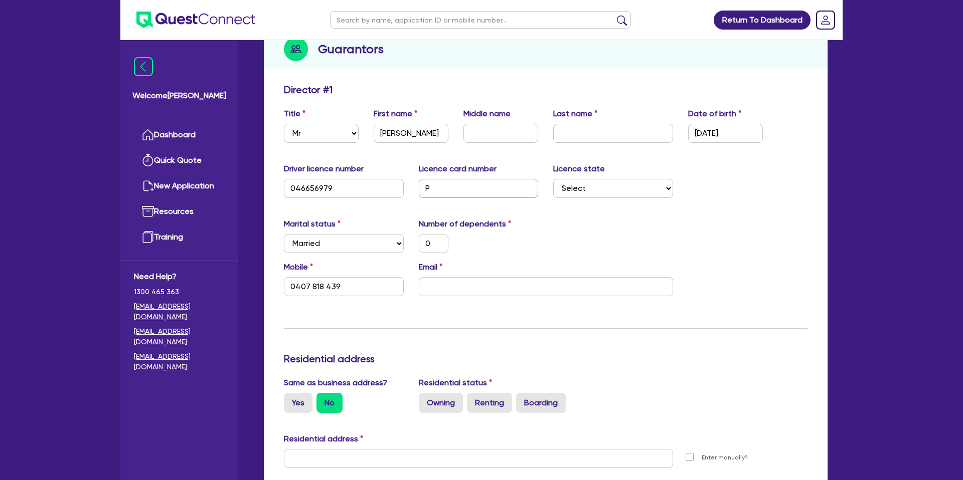
click at [452, 187] on input "P" at bounding box center [479, 188] width 120 height 19
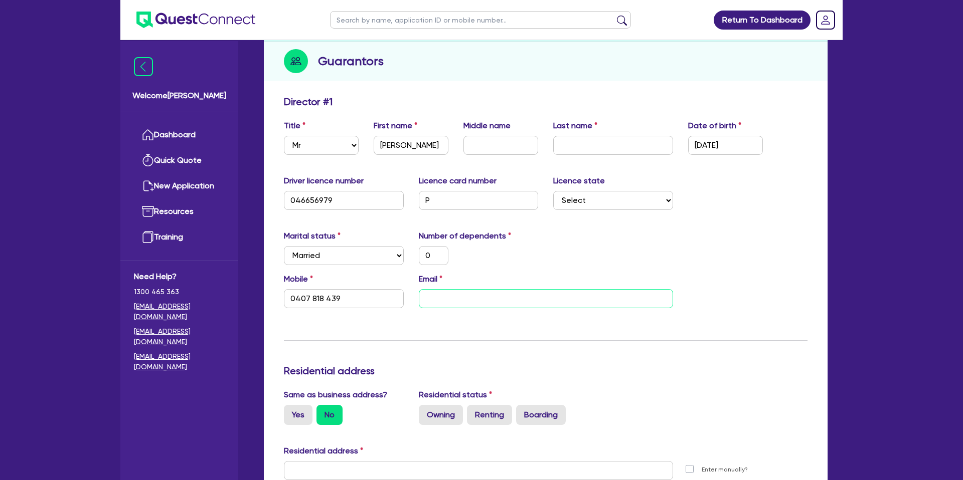
click at [476, 293] on input "email" at bounding box center [546, 298] width 254 height 19
click at [537, 252] on div "0" at bounding box center [478, 255] width 135 height 19
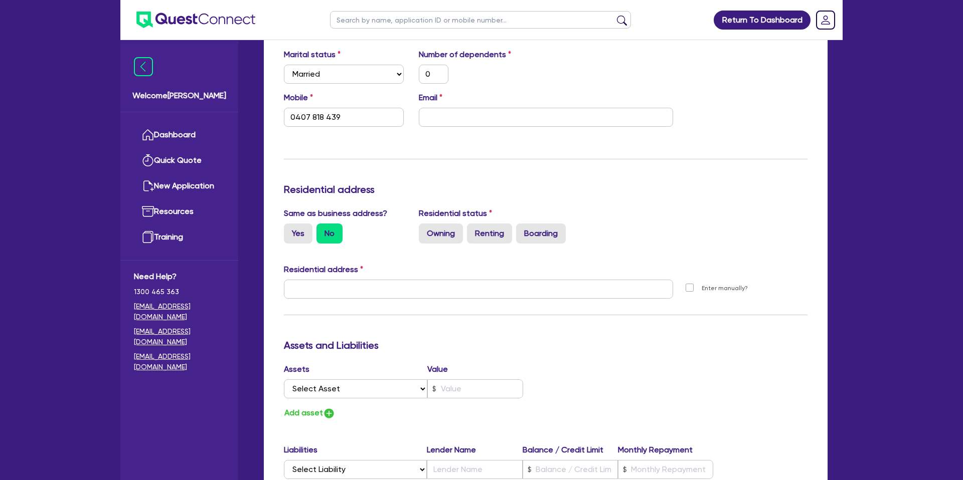
scroll to position [295, 0]
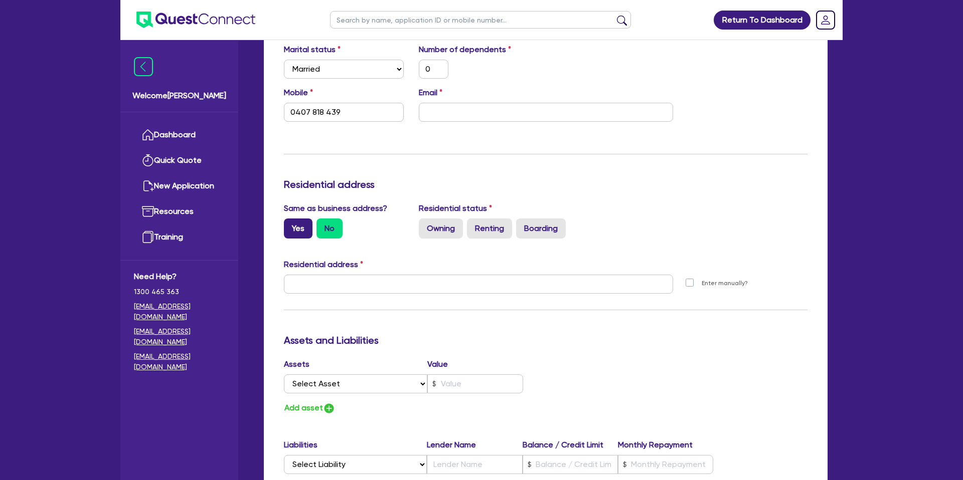
drag, startPoint x: 298, startPoint y: 228, endPoint x: 301, endPoint y: 222, distance: 6.5
click at [298, 228] on label "Yes" at bounding box center [298, 229] width 29 height 20
click at [290, 225] on input "Yes" at bounding box center [287, 222] width 7 height 7
radio input "true"
type input "0"
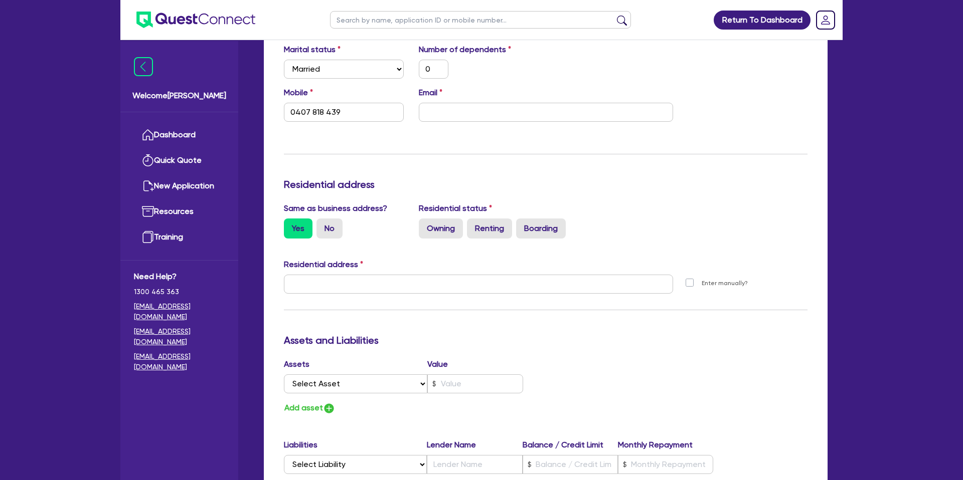
type input "0407 818 439"
type input "[STREET_ADDRESS][PERSON_NAME]"
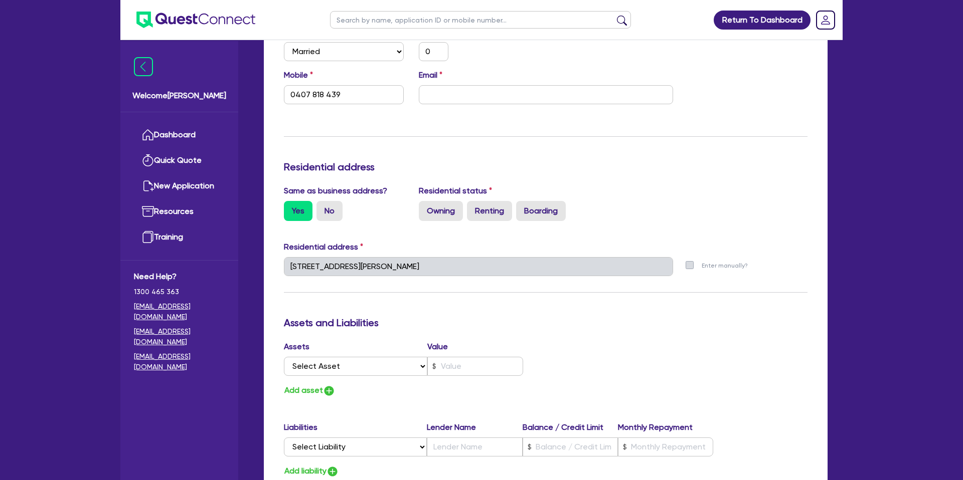
scroll to position [313, 0]
click at [445, 211] on label "Owning" at bounding box center [441, 211] width 44 height 20
click at [425, 207] on input "Owning" at bounding box center [422, 204] width 7 height 7
radio input "true"
type input "0"
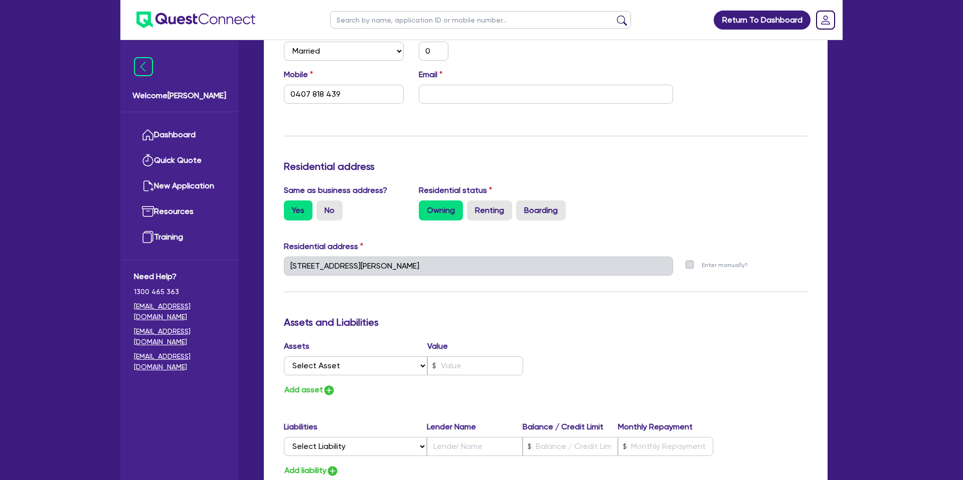
type input "0407 818 439"
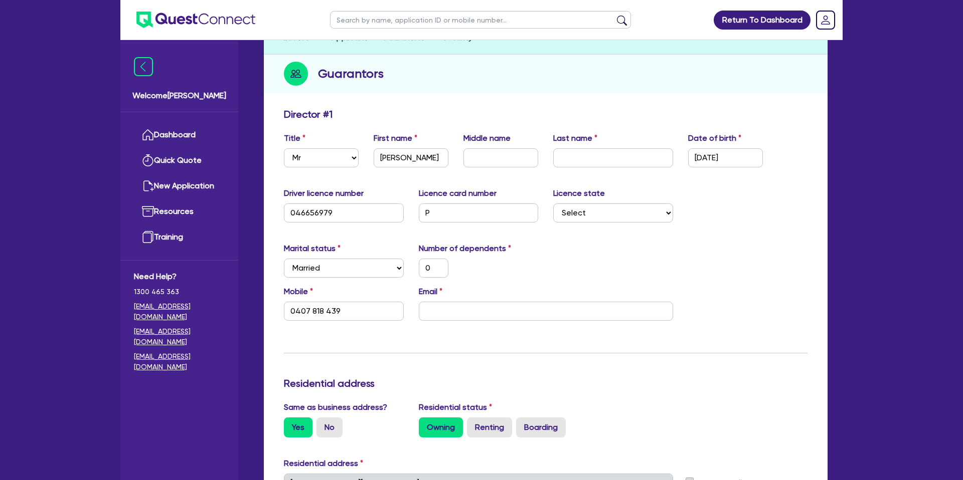
scroll to position [95, 0]
drag, startPoint x: 487, startPoint y: 159, endPoint x: 590, endPoint y: 160, distance: 102.3
click at [489, 159] on input "text" at bounding box center [500, 158] width 75 height 19
click at [593, 159] on input "text" at bounding box center [613, 158] width 120 height 19
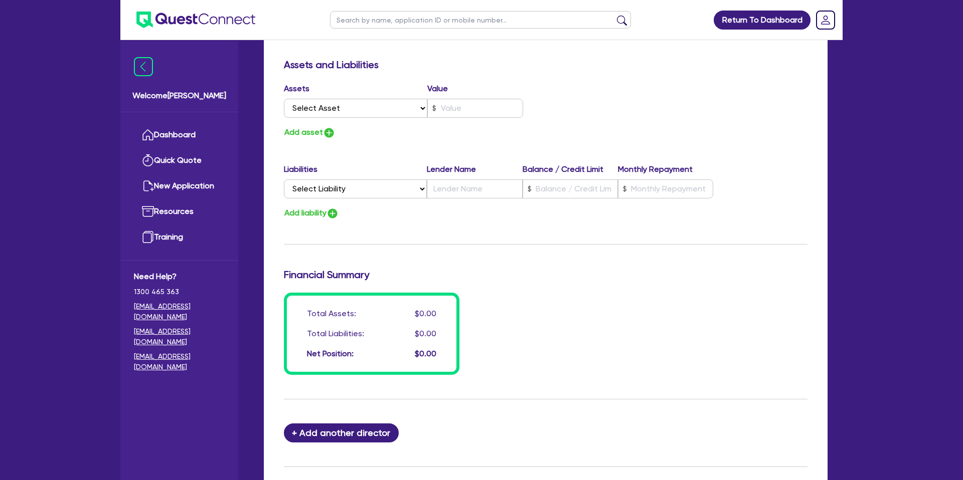
scroll to position [570, 0]
click at [341, 109] on select "Select Asset Cash Property Investment property Vehicle Truck Trailer Equipment …" at bounding box center [355, 108] width 143 height 19
select select "CASH"
click at [284, 99] on select "Select Asset Cash Property Investment property Vehicle Truck Trailer Equipment …" at bounding box center [355, 108] width 143 height 19
type input "0"
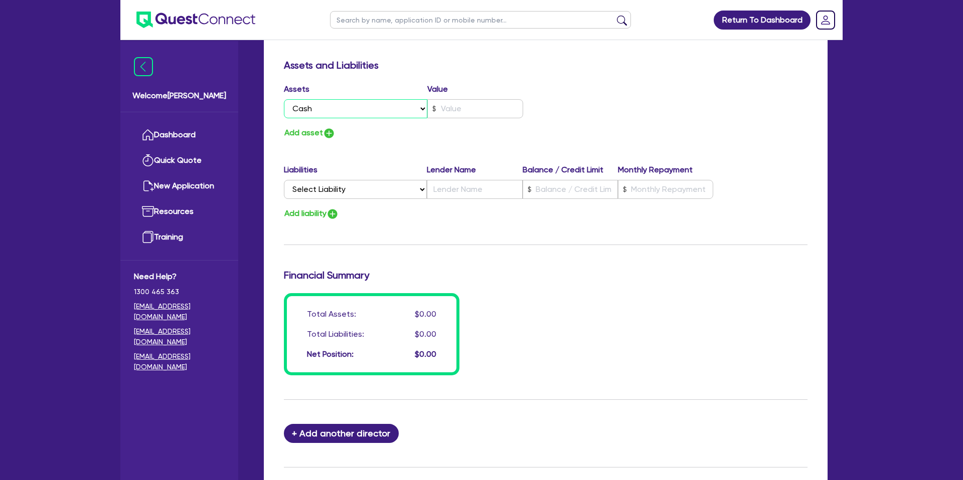
type input "0407 818 439"
click at [461, 110] on input "text" at bounding box center [475, 108] width 96 height 19
type input "0"
type input "0407 818 439"
type input "1"
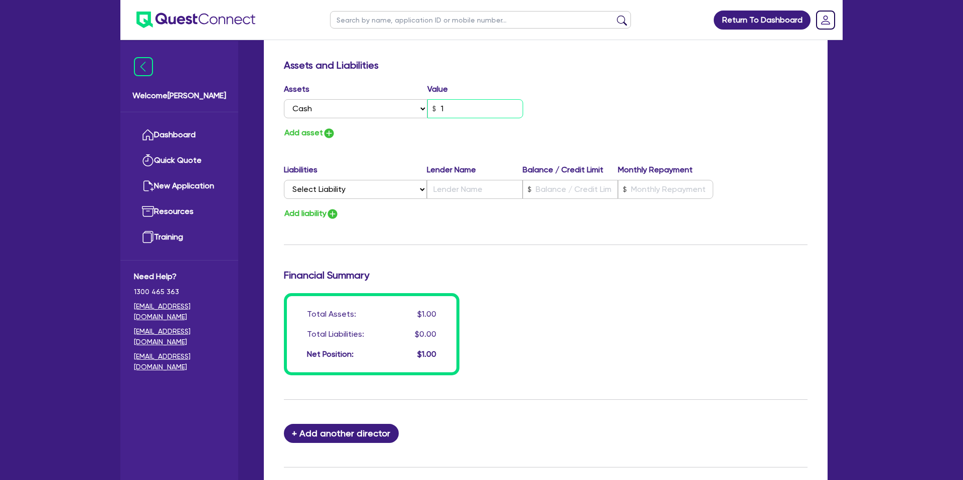
type input "0"
type input "0407 818 439"
type input "17"
type input "0"
type input "0407 818 439"
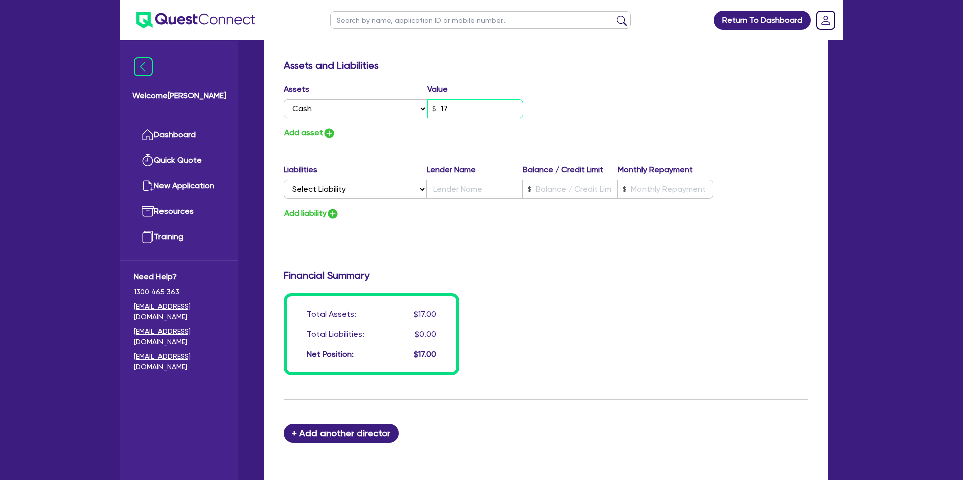
type input "170"
type input "0"
type input "0407 818 439"
type input "1,700"
type input "0"
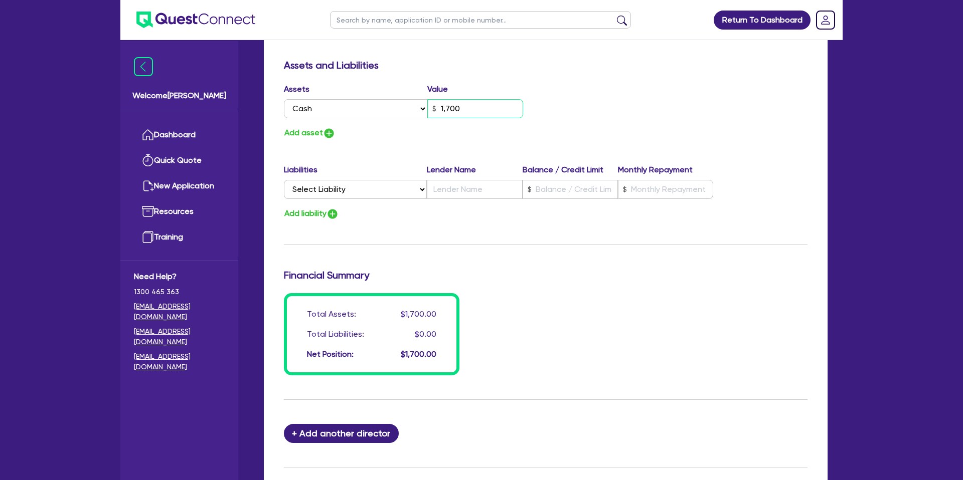
type input "0407 818 439"
type input "17,000"
type input "0"
type input "0407 818 439"
type input "170,000"
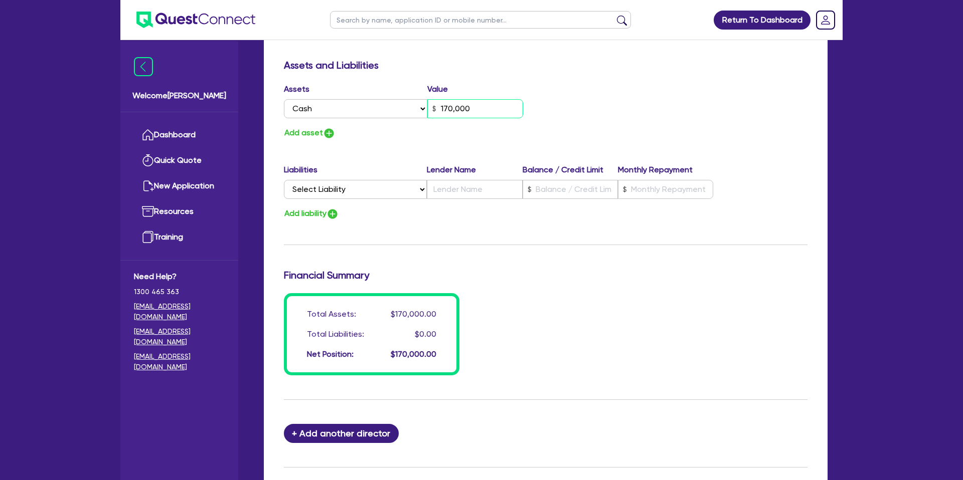
type input "0"
type input "0407 818 439"
type input "1,700,000"
click at [448, 108] on input "1,700,000" at bounding box center [475, 108] width 96 height 19
type input "0"
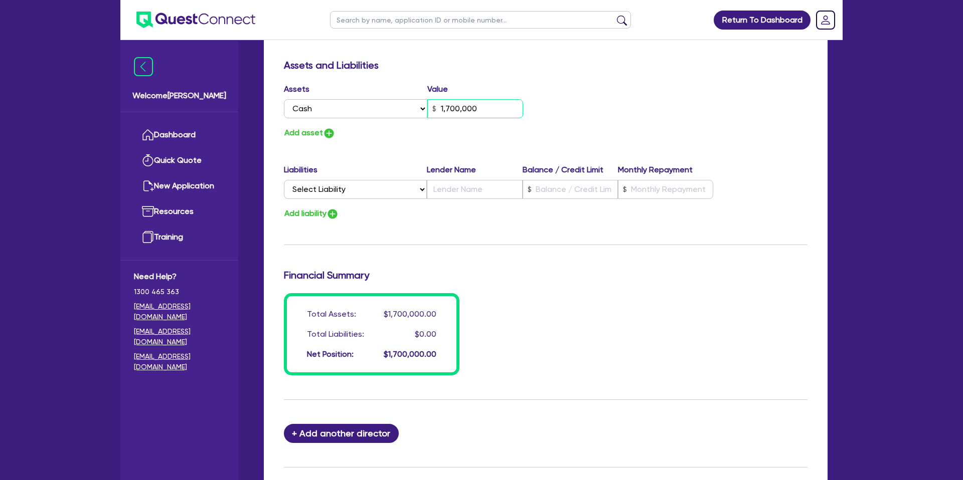
type input "0407 818 439"
type input "100,000"
type input "0"
type input "0407 818 439"
type input "1,600,000"
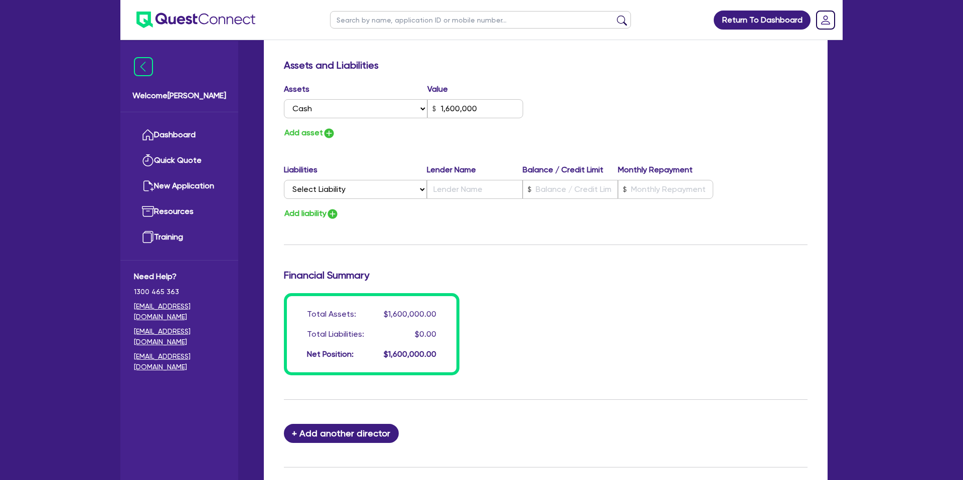
click at [443, 123] on div "Assets Value Select Asset Cash Property Investment property Vehicle Truck Trail…" at bounding box center [410, 111] width 269 height 57
click at [293, 213] on button "Add liability" at bounding box center [311, 214] width 55 height 14
type input "0"
type input "0407 818 439"
type input "1,600,000"
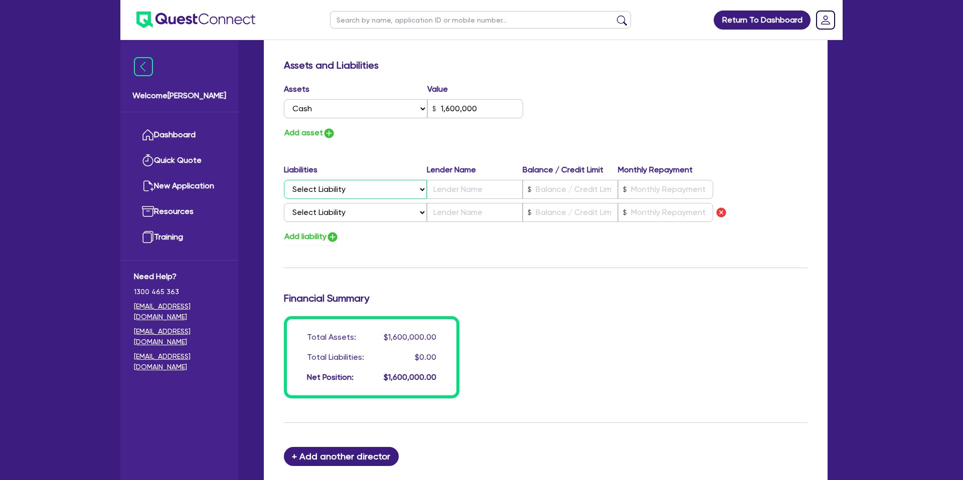
click at [316, 187] on select "Select Liability Credit card Mortgage Investment property loan Vehicle loan Tru…" at bounding box center [355, 189] width 143 height 19
click at [723, 215] on img "button" at bounding box center [721, 213] width 12 height 12
type input "0"
type input "0407 818 439"
type input "1,600,000"
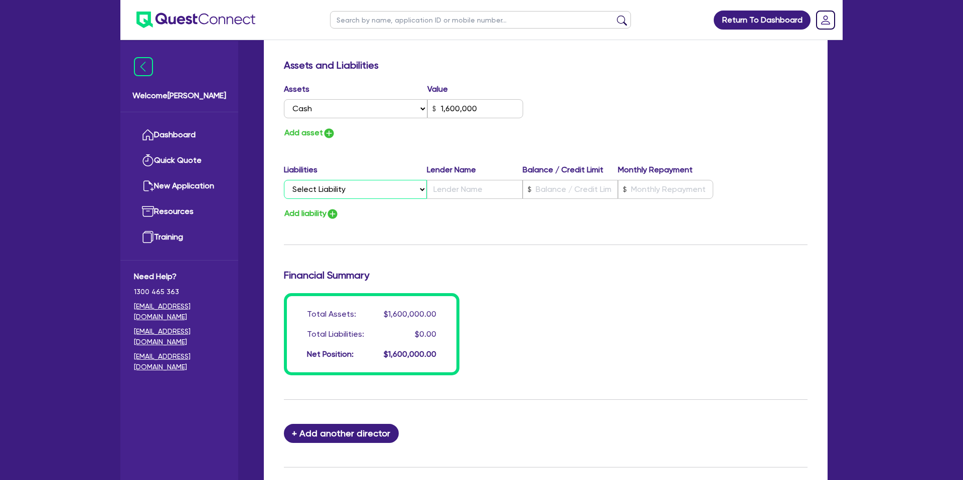
click at [313, 182] on select "Select Liability Credit card Mortgage Investment property loan Vehicle loan Tru…" at bounding box center [355, 189] width 143 height 19
click at [336, 185] on select "Select Liability Credit card Mortgage Investment property loan Vehicle loan Tru…" at bounding box center [355, 189] width 143 height 19
click at [309, 145] on div "Update residential status for Director #1 Boarding is only acceptable when the …" at bounding box center [545, 4] width 523 height 741
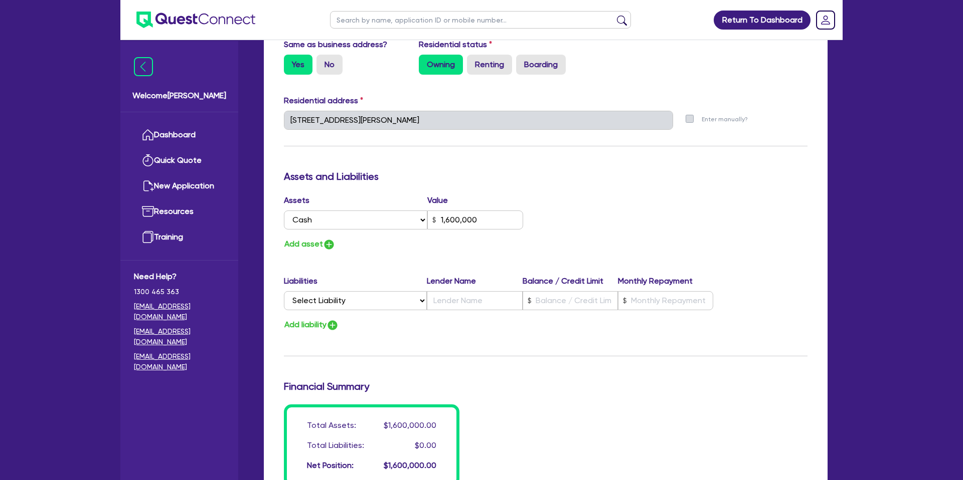
scroll to position [431, 0]
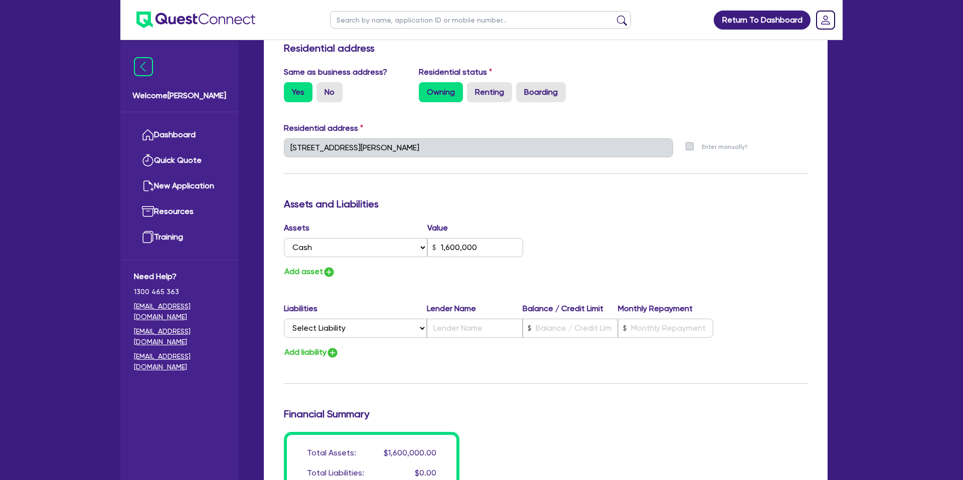
click at [321, 178] on div "Update residential status for Director #1 Boarding is only acceptable when the …" at bounding box center [545, 143] width 523 height 741
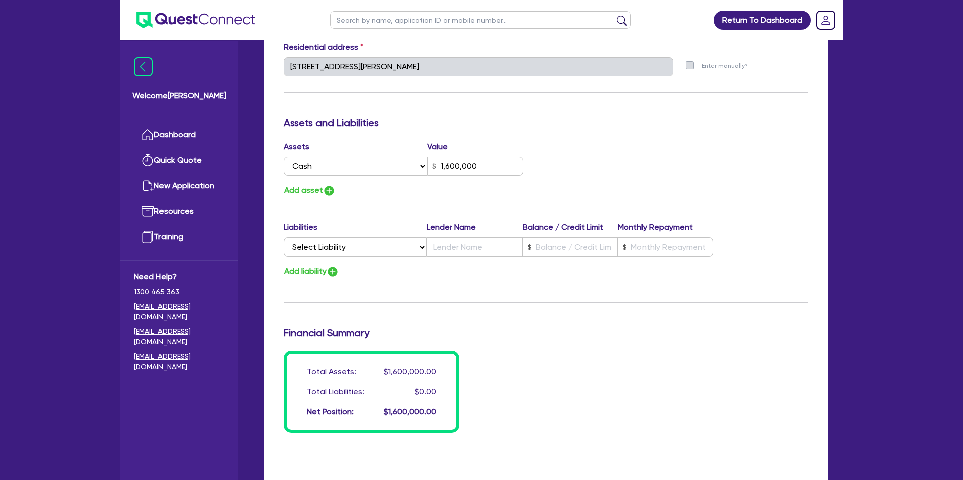
scroll to position [518, 0]
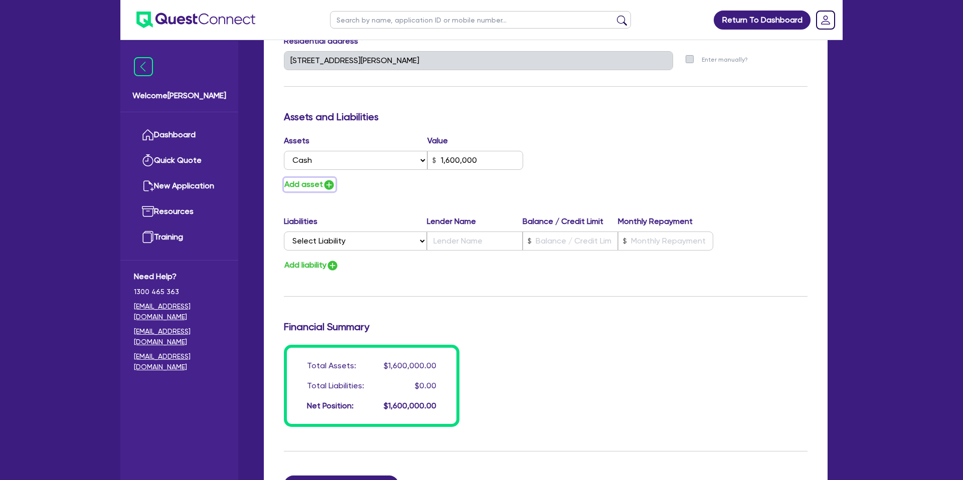
click at [318, 180] on button "Add asset" at bounding box center [310, 185] width 52 height 14
type input "0"
type input "0407 818 439"
type input "1,600,000"
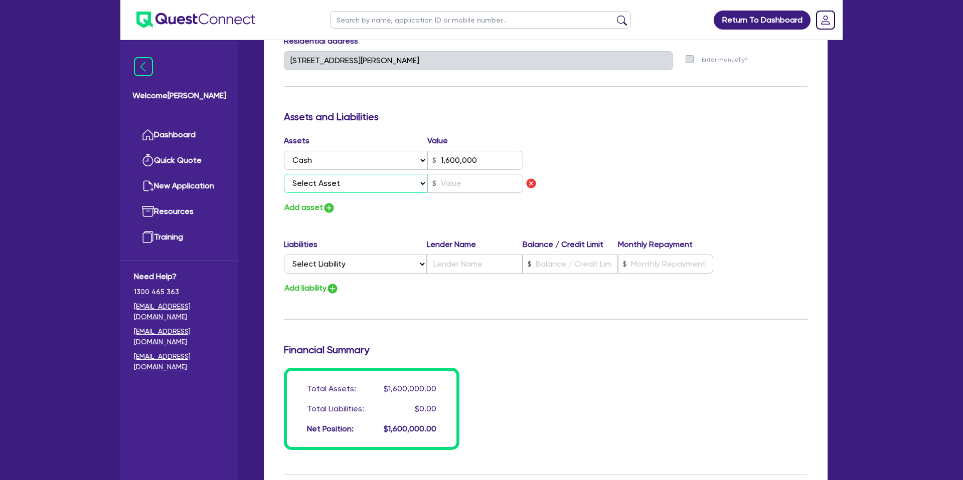
click at [340, 188] on select "Select Asset Cash Property Investment property Vehicle Truck Trailer Equipment …" at bounding box center [355, 183] width 143 height 19
select select "PROPERTY"
click at [284, 174] on select "Select Asset Cash Property Investment property Vehicle Truck Trailer Equipment …" at bounding box center [355, 183] width 143 height 19
type input "0"
type input "0407 818 439"
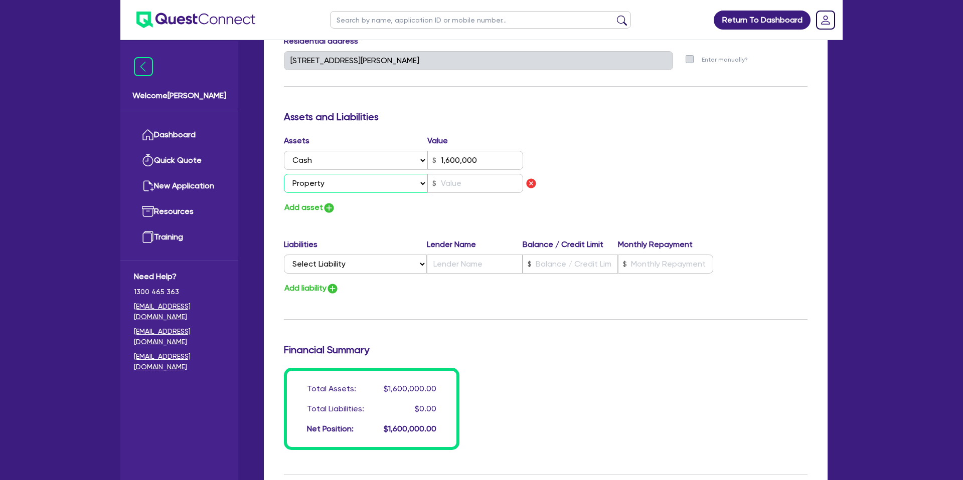
type input "1,600,000"
click at [470, 184] on input "text" at bounding box center [475, 183] width 96 height 19
type input "0"
type input "0407 818 439"
type input "1,600,000"
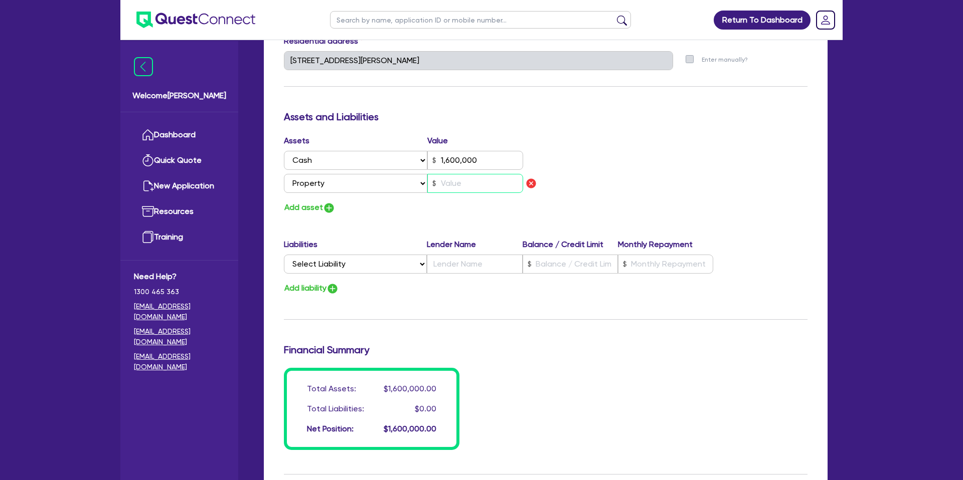
type input "2"
type input "0"
type input "0407 818 439"
type input "1,600,000"
type input "28"
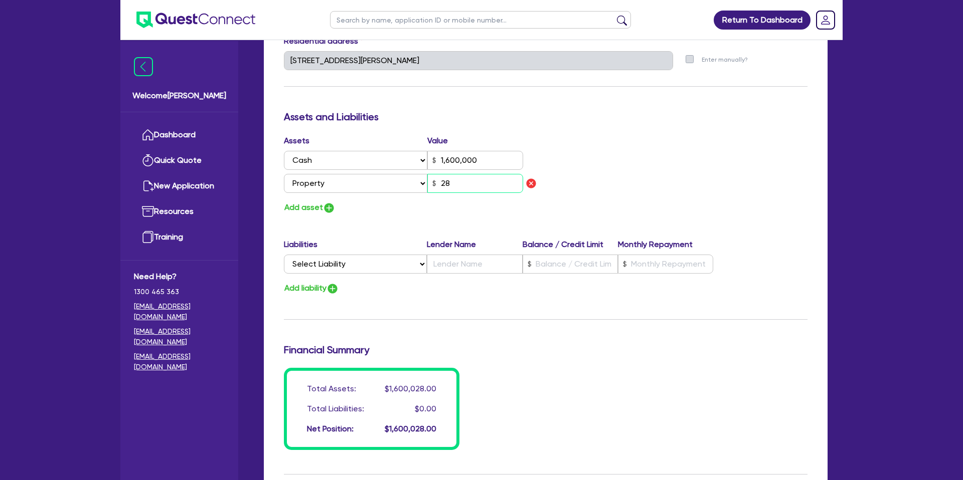
type input "0"
type input "0407 818 439"
type input "1,600,000"
type input "285"
type input "0"
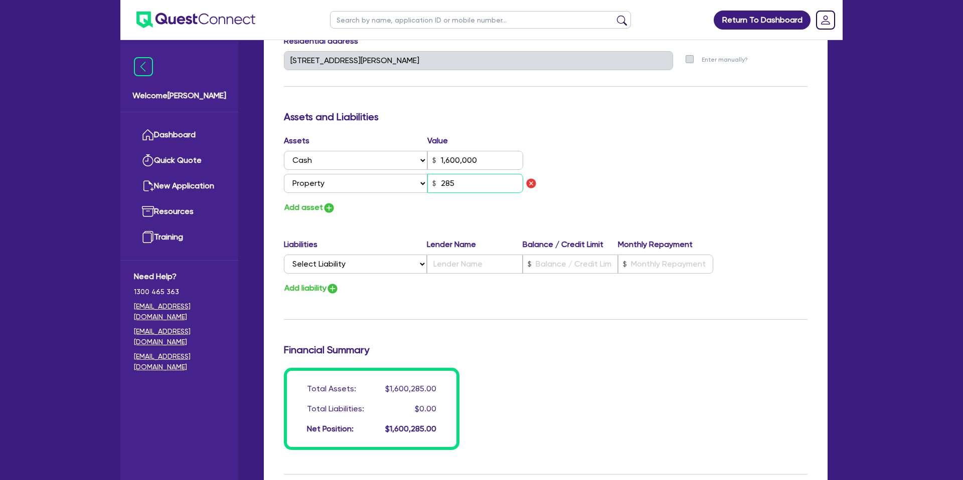
type input "0407 818 439"
type input "1,600,000"
type input "2,850"
type input "0"
type input "0407 818 439"
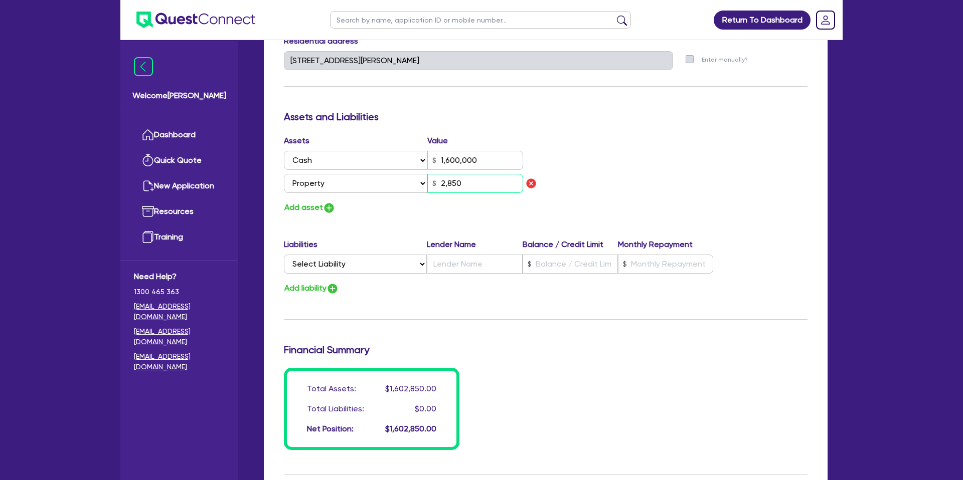
type input "1,600,000"
type input "28,500"
type input "0"
type input "0407 818 439"
type input "1,600,000"
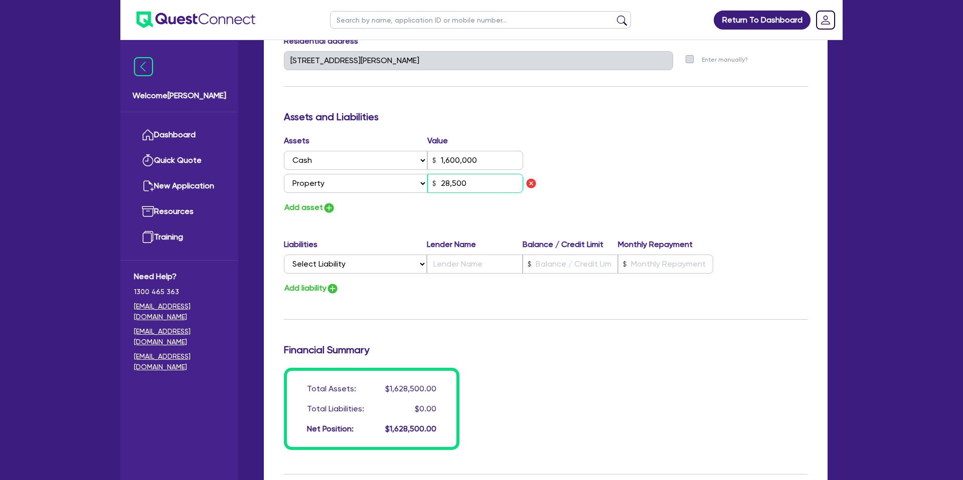
type input "285,000"
type input "0"
type input "0407 818 439"
type input "1,600,000"
type input "2,850,000"
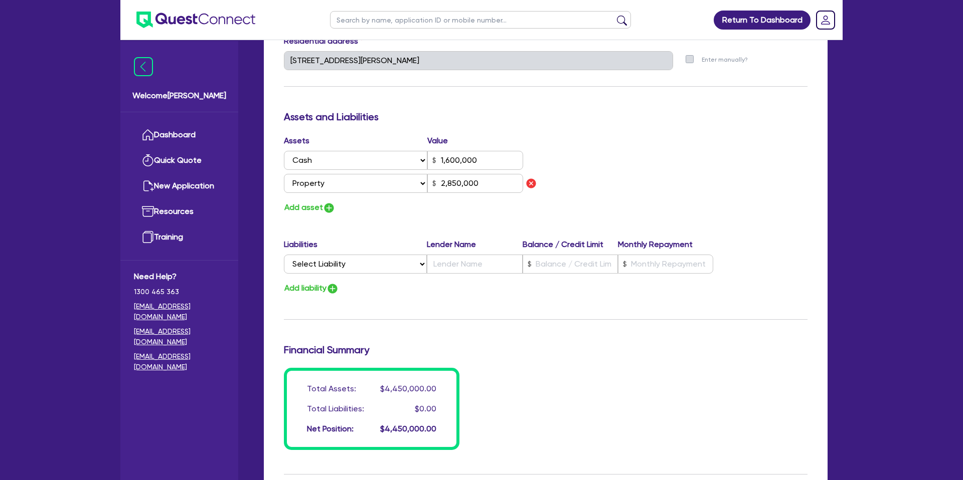
click at [425, 206] on div "Add asset" at bounding box center [410, 208] width 269 height 14
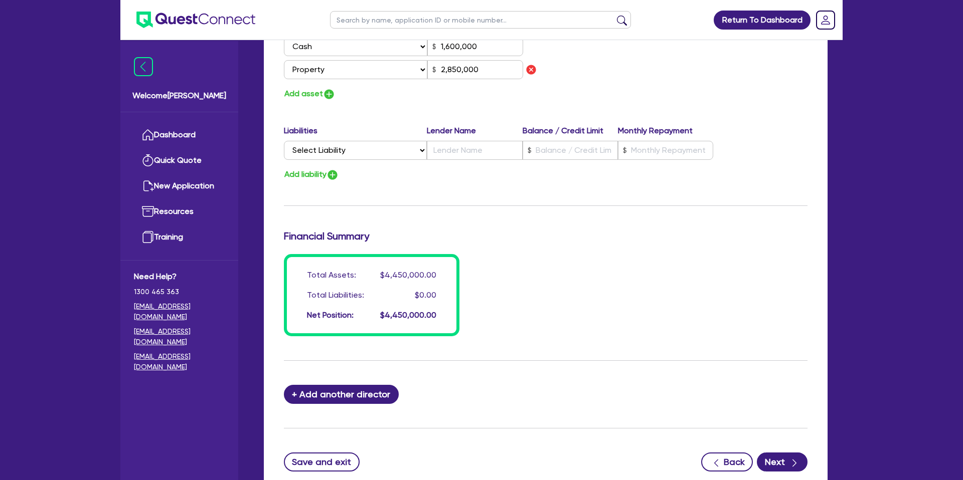
scroll to position [633, 0]
click at [337, 151] on select "Select Liability Credit card Mortgage Investment property loan Vehicle loan Tru…" at bounding box center [355, 149] width 143 height 19
select select "MORTGAGE"
click at [284, 140] on select "Select Liability Credit card Mortgage Investment property loan Vehicle loan Tru…" at bounding box center [355, 149] width 143 height 19
type input "0"
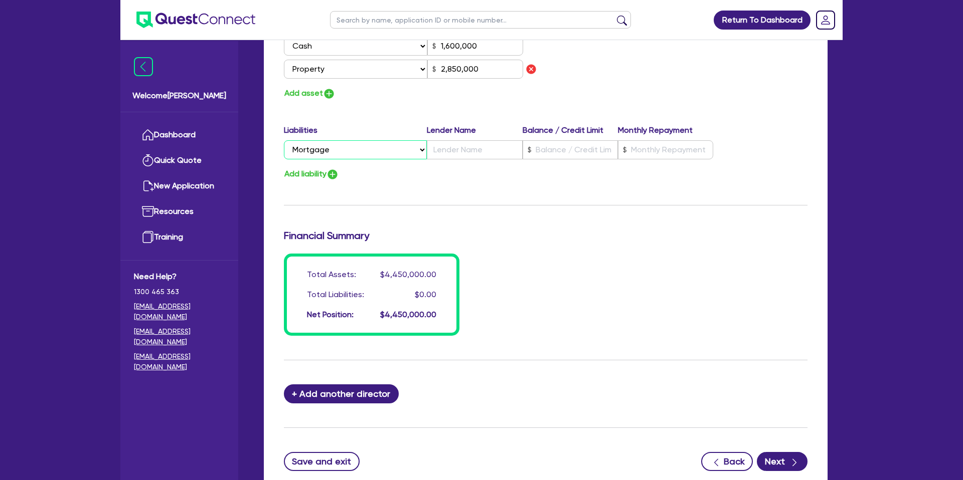
type input "0407 818 439"
type input "1,600,000"
type input "2,850,000"
click at [570, 147] on input "text" at bounding box center [569, 149] width 95 height 19
type input "0"
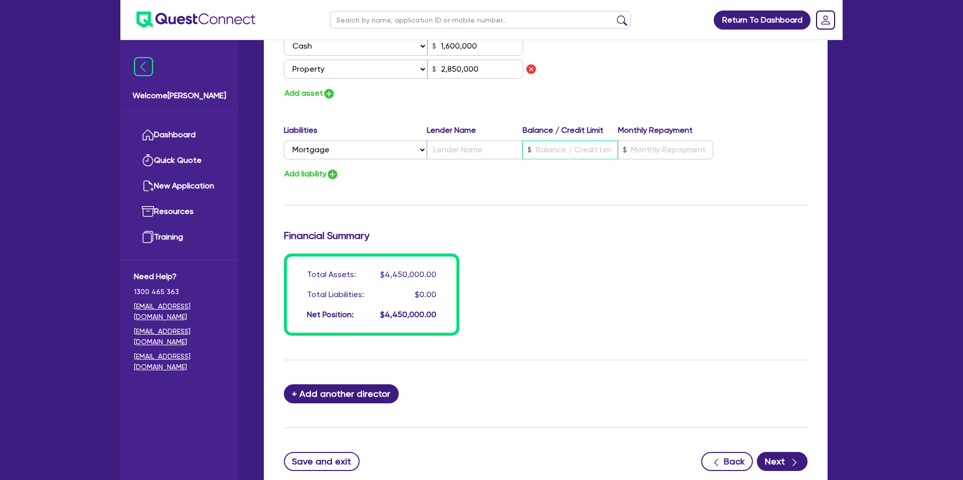
type input "0407 818 439"
type input "1,600,000"
type input "7"
type input "2,850,000"
type input "0"
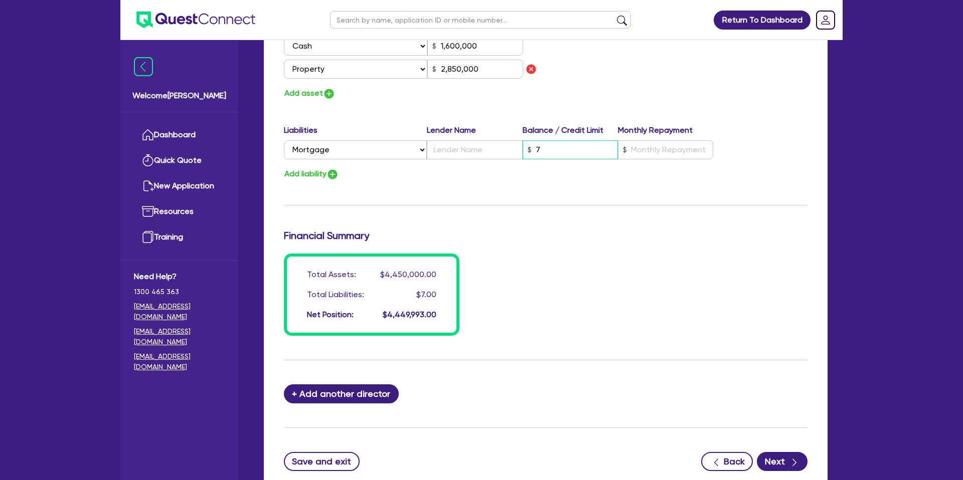
type input "0407 818 439"
type input "1,600,000"
type input "2,850,000"
type input "0"
type input "0407 818 439"
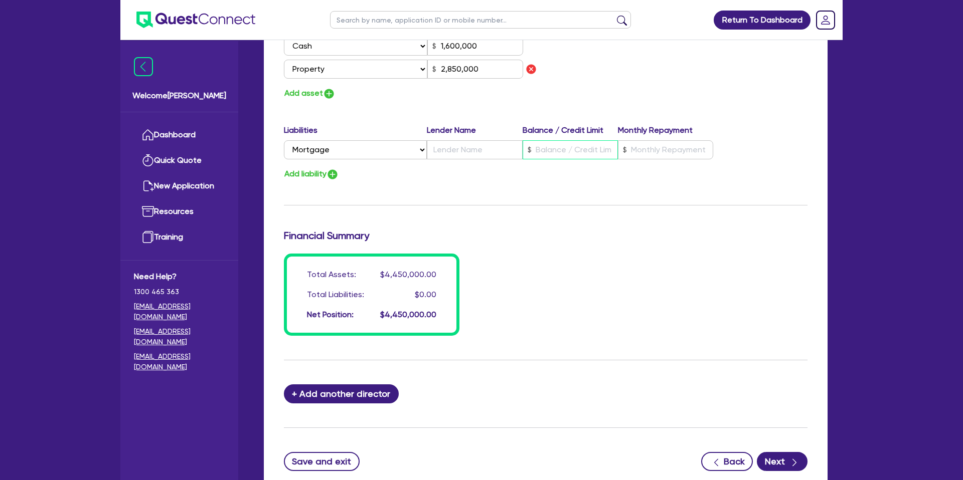
type input "1,600,000"
type input "4"
type input "2,850,000"
type input "0"
type input "0407 818 439"
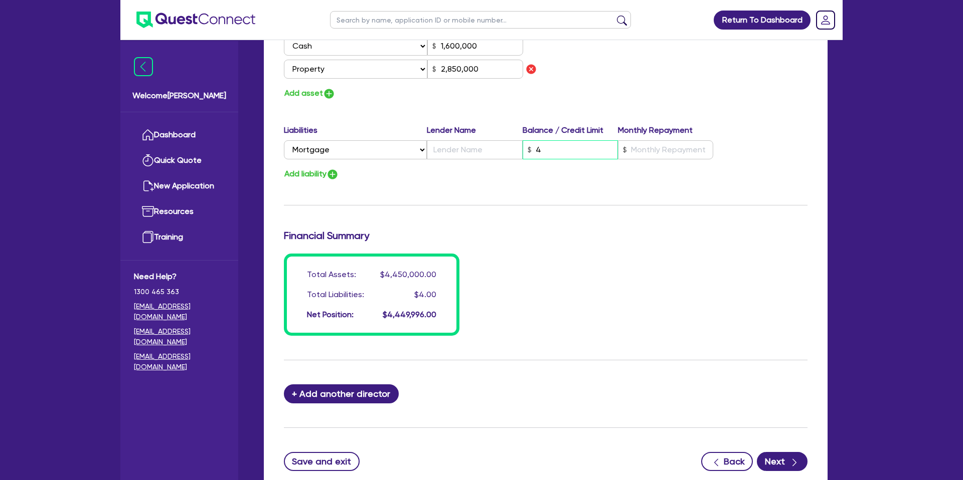
type input "1,600,000"
type input "47"
type input "2,850,000"
type input "0"
type input "0407 818 439"
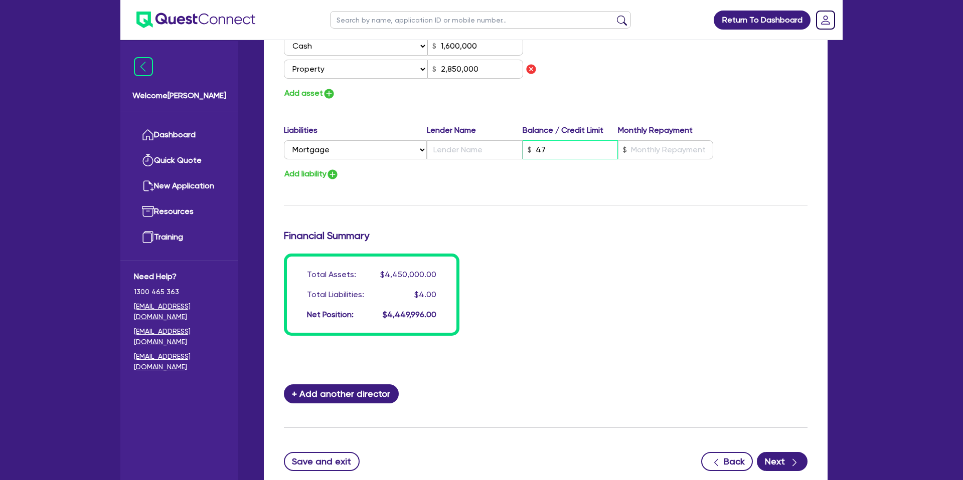
type input "1,600,000"
type input "470"
type input "2,850,000"
type input "0"
type input "0407 818 439"
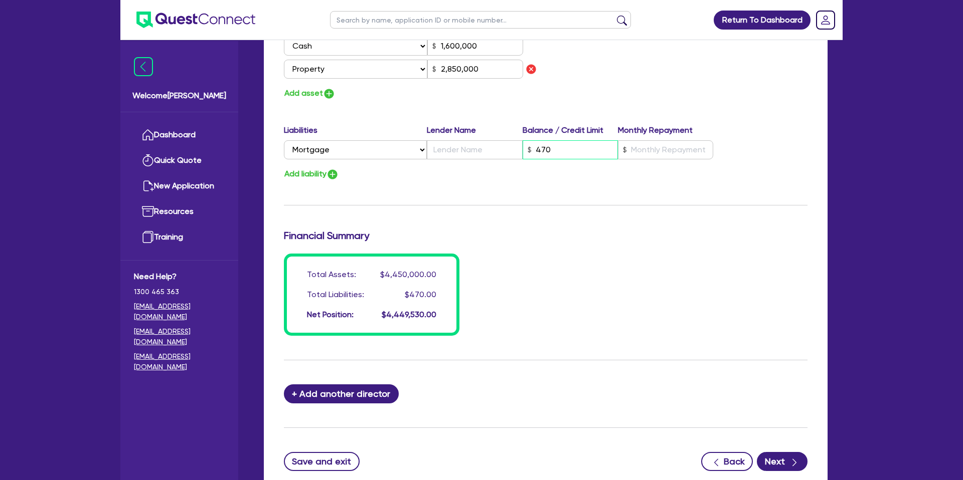
type input "1,600,000"
type input "4,700"
type input "2,850,000"
type input "0"
type input "0407 818 439"
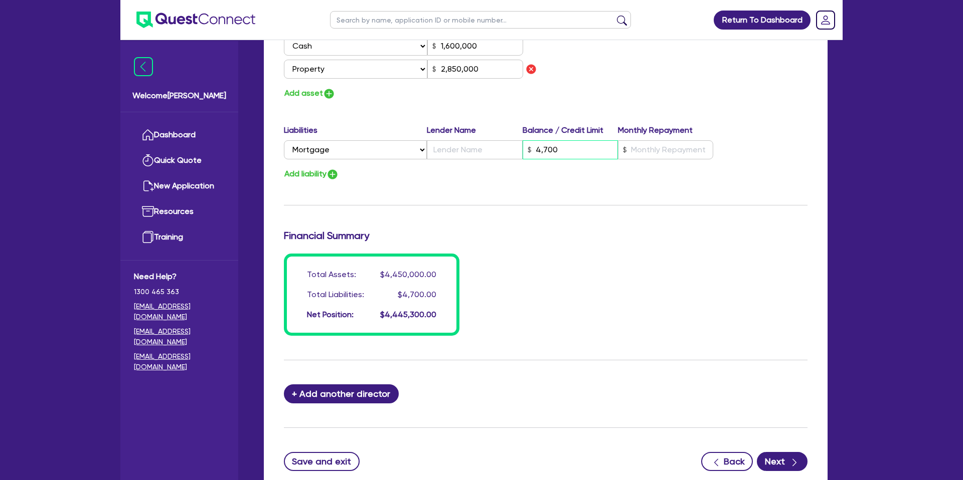
type input "1,600,000"
type input "47,000"
type input "2,850,000"
type input "0"
type input "0407 818 439"
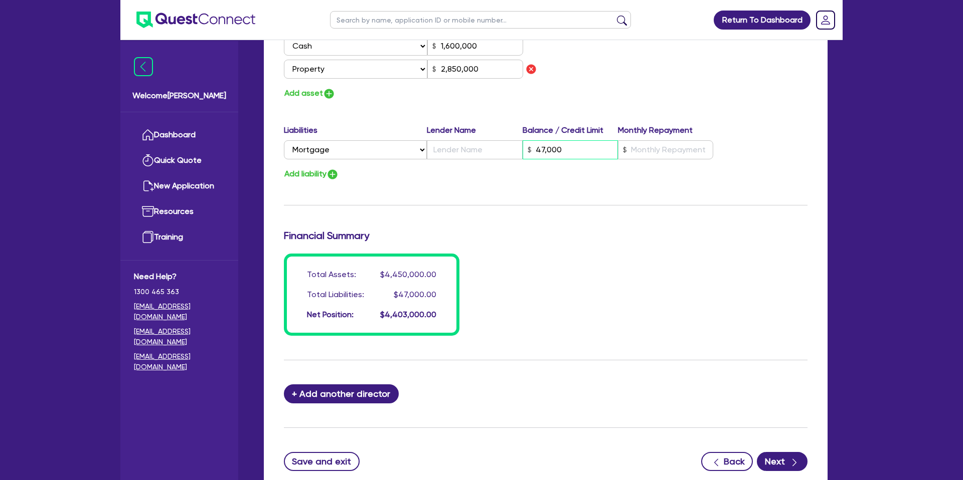
type input "1,600,000"
type input "470,000"
type input "2,850,000"
type input "470,000"
click at [677, 158] on input "text" at bounding box center [665, 149] width 95 height 19
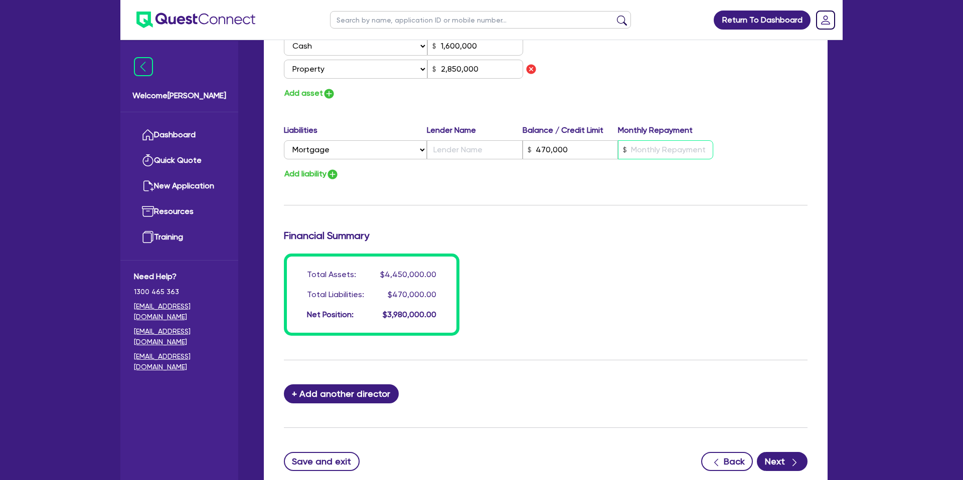
type input "0"
type input "0407 818 439"
type input "1,600,000"
type input "470,000"
type input "2"
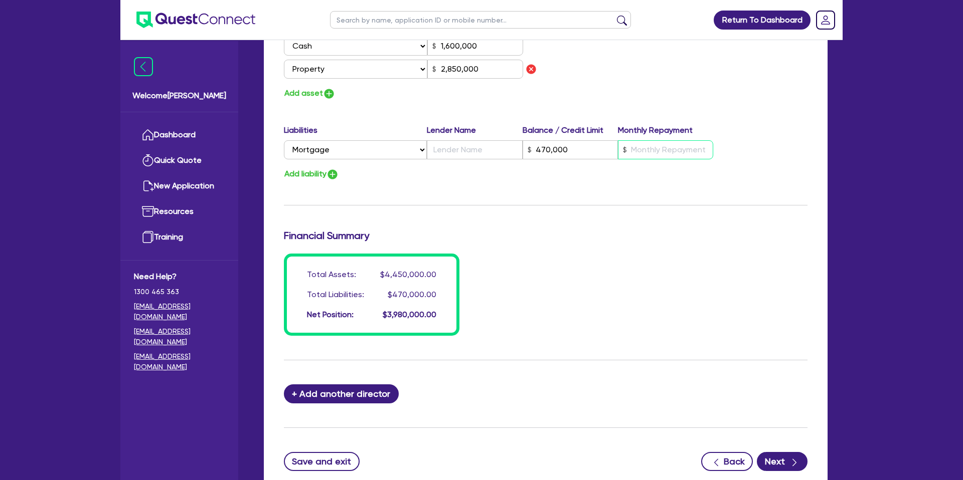
type input "2,850,000"
type input "0"
type input "0407 818 439"
type input "1,600,000"
type input "470,000"
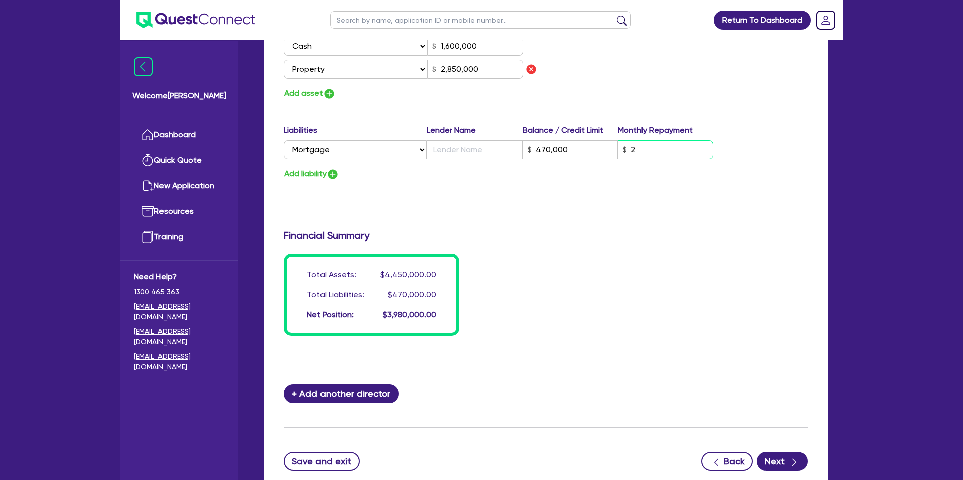
type input "27"
type input "2,850,000"
type input "0"
type input "0407 818 439"
type input "1,600,000"
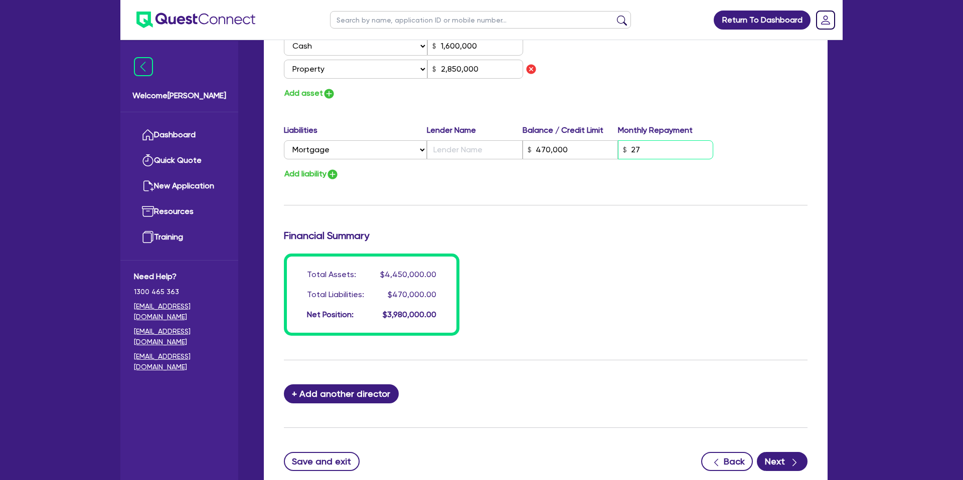
type input "470,000"
click at [473, 151] on input "text" at bounding box center [474, 149] width 95 height 19
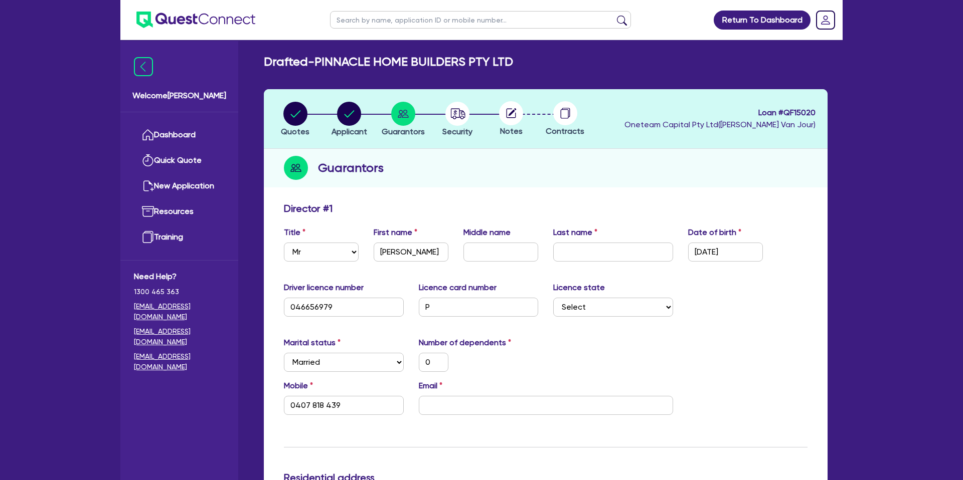
scroll to position [0, 0]
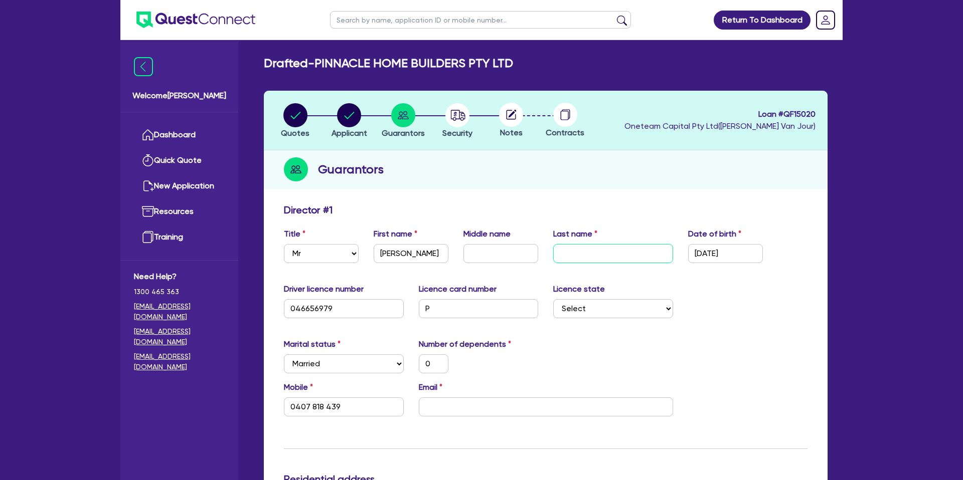
click at [584, 261] on input "text" at bounding box center [613, 253] width 120 height 19
click at [747, 307] on div "Driver licence number 046656979 Licence card number P Licence state Select NSW …" at bounding box center [545, 304] width 538 height 43
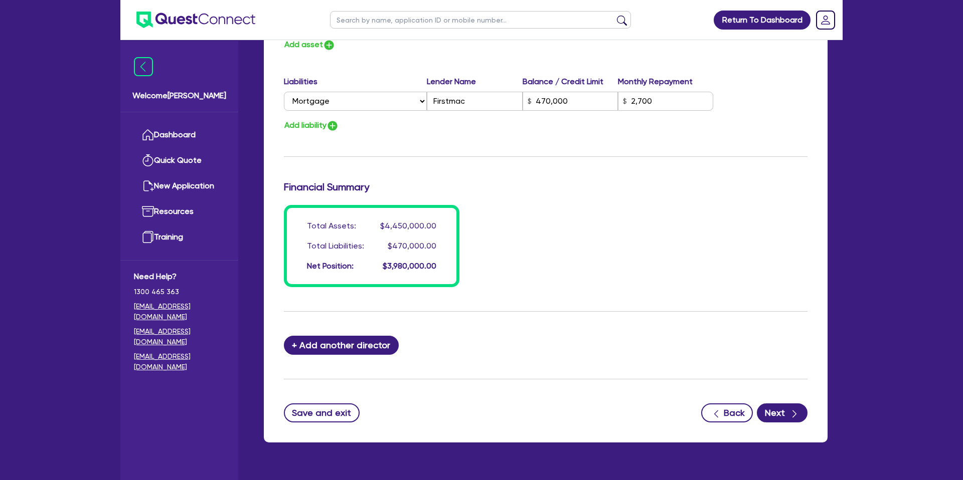
scroll to position [704, 0]
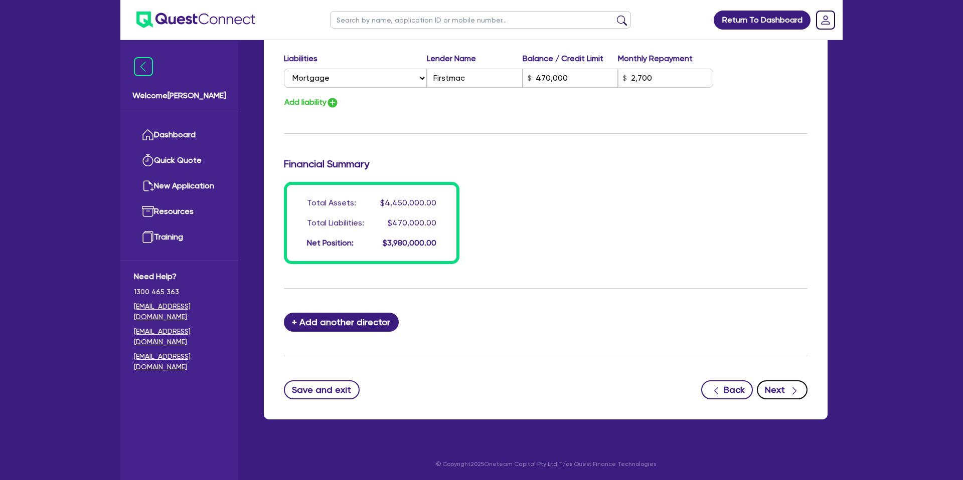
click at [788, 391] on div "button" at bounding box center [793, 390] width 11 height 13
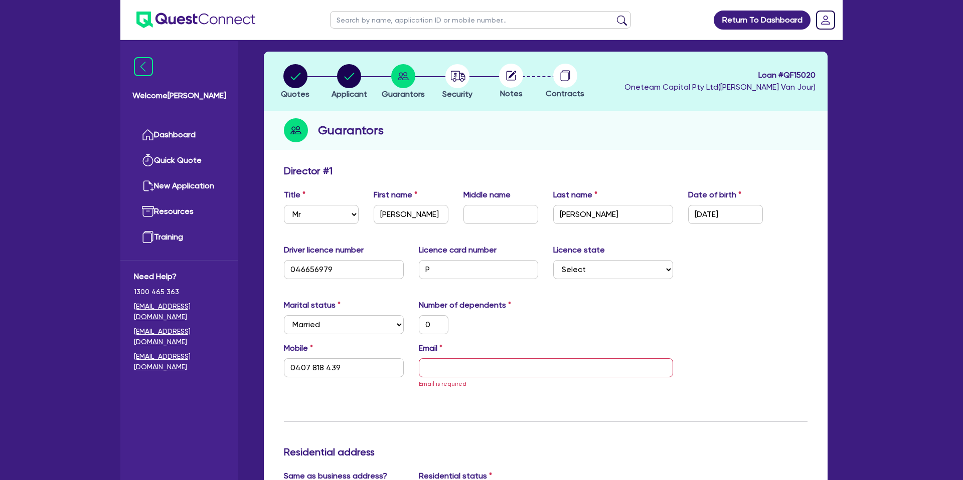
scroll to position [0, 0]
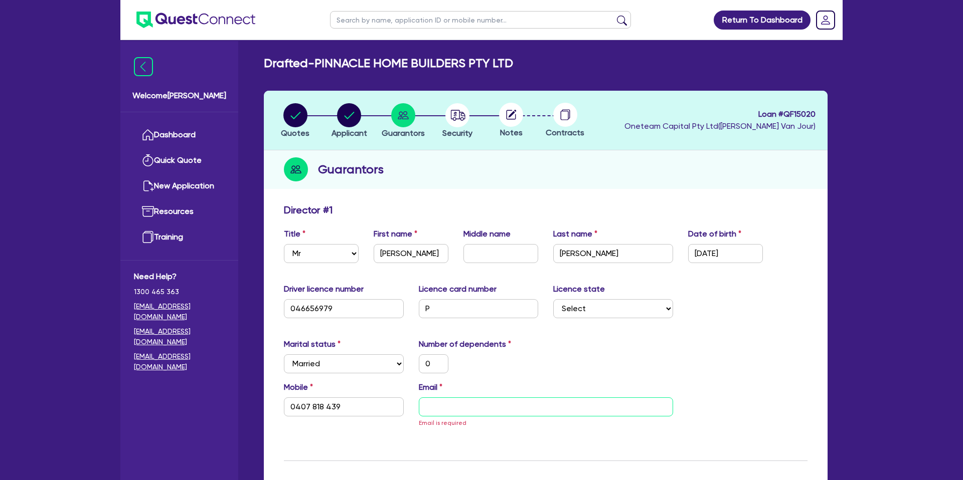
drag, startPoint x: 447, startPoint y: 407, endPoint x: 303, endPoint y: 149, distance: 295.6
click at [447, 407] on input "email" at bounding box center [546, 407] width 254 height 19
paste input "[PERSON_NAME][EMAIL_ADDRESS][PERSON_NAME][DOMAIN_NAME]"
click at [524, 371] on div "0" at bounding box center [478, 363] width 135 height 19
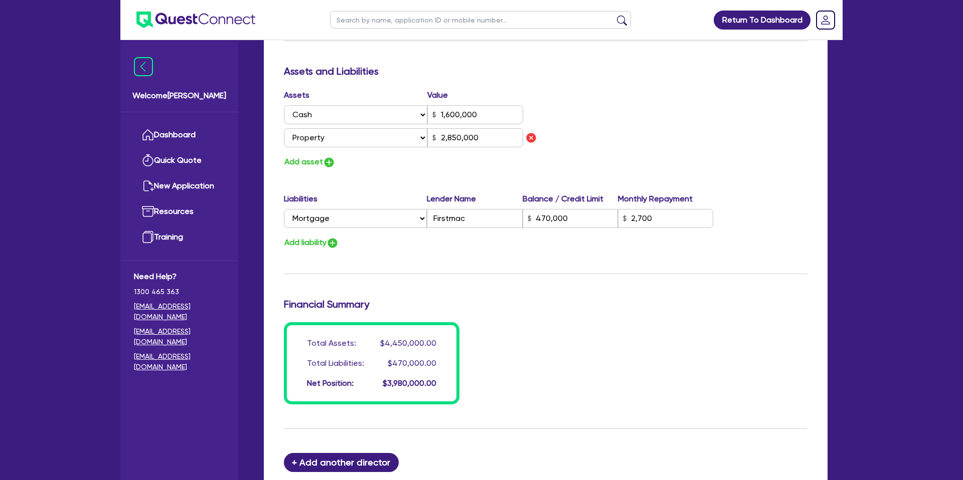
scroll to position [704, 0]
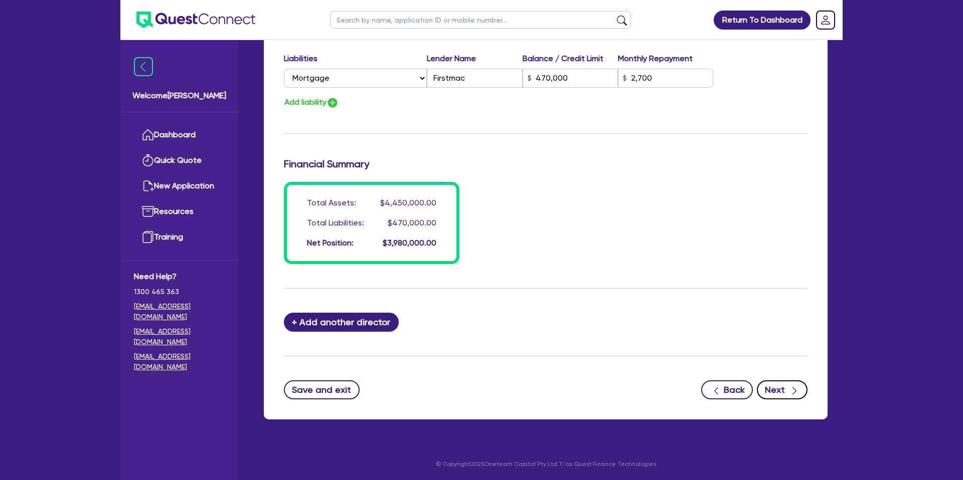
click at [780, 392] on button "Next" at bounding box center [781, 390] width 51 height 19
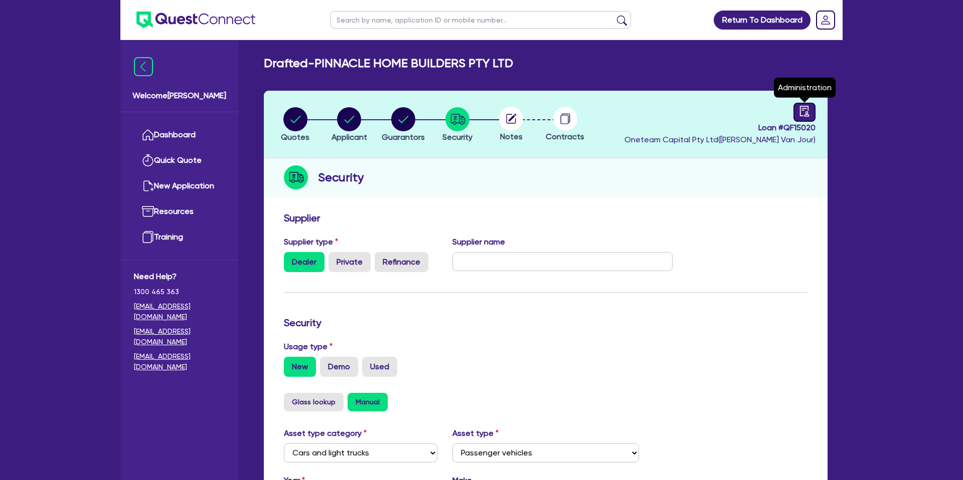
click at [808, 111] on icon "audit" at bounding box center [804, 111] width 11 height 11
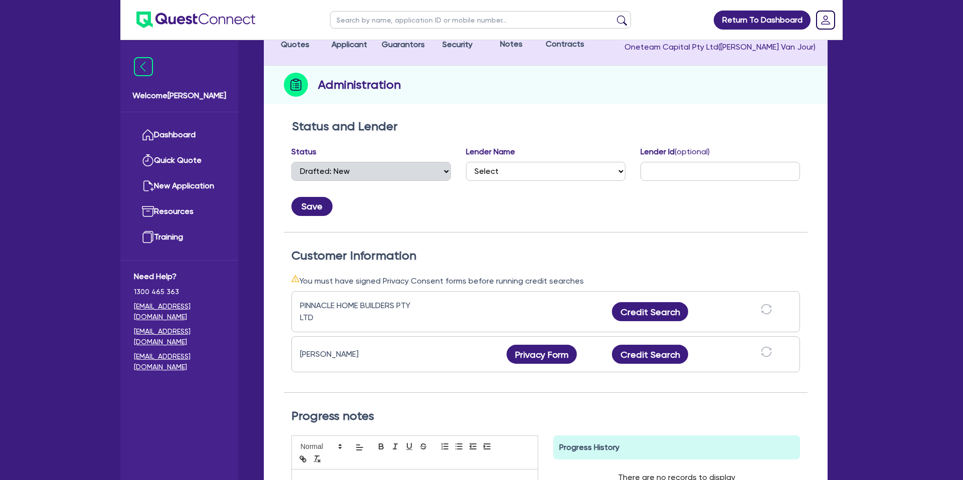
scroll to position [107, 0]
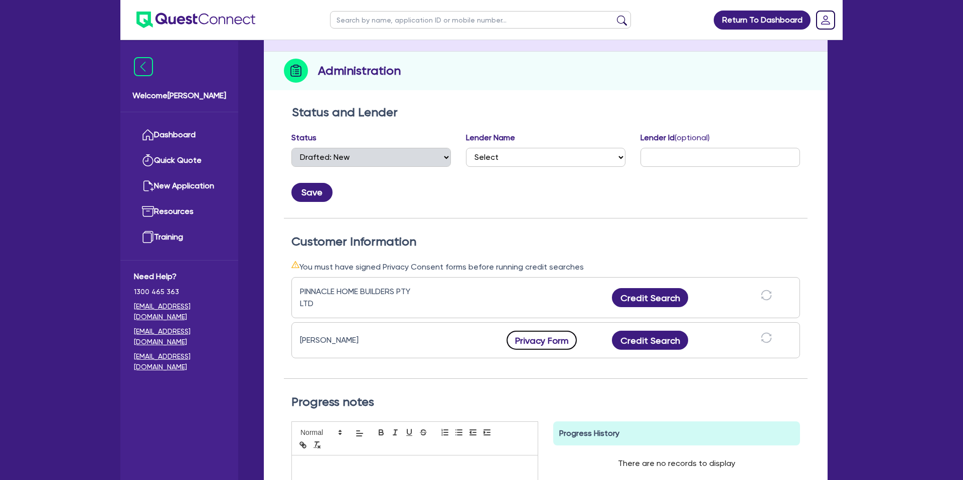
click at [533, 339] on button "Privacy Form" at bounding box center [541, 340] width 70 height 19
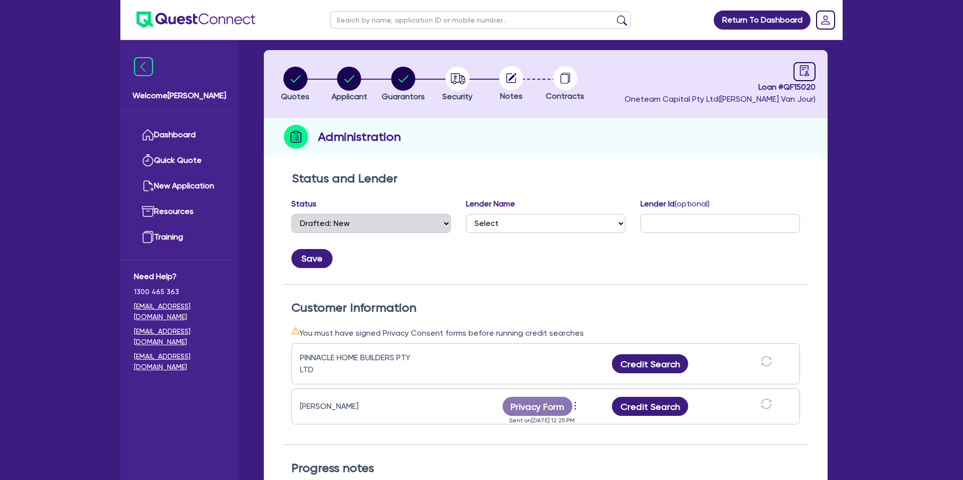
scroll to position [0, 0]
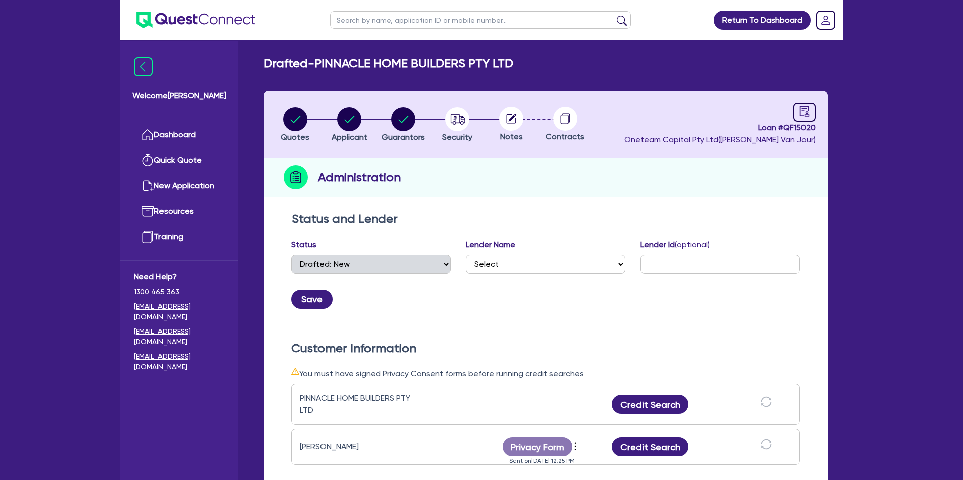
select select "DRAFTED_NEW"
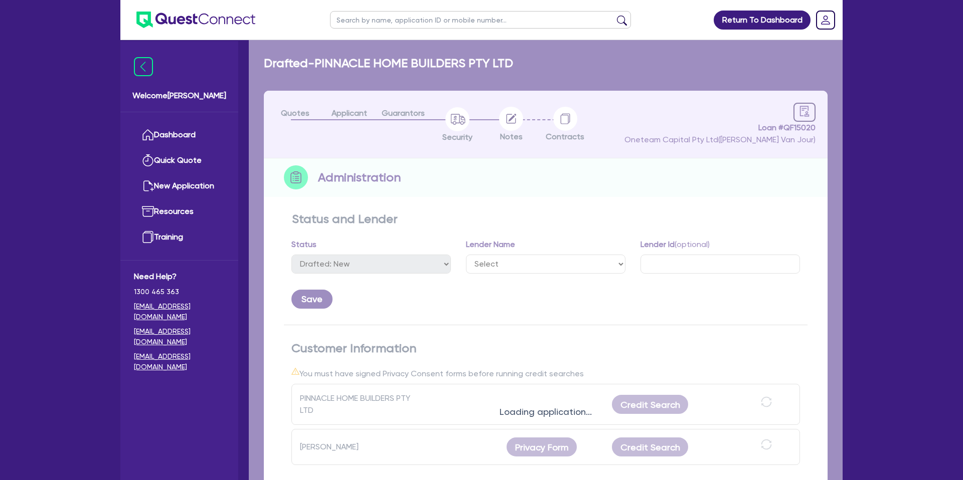
select select "DRAFTED_NEW"
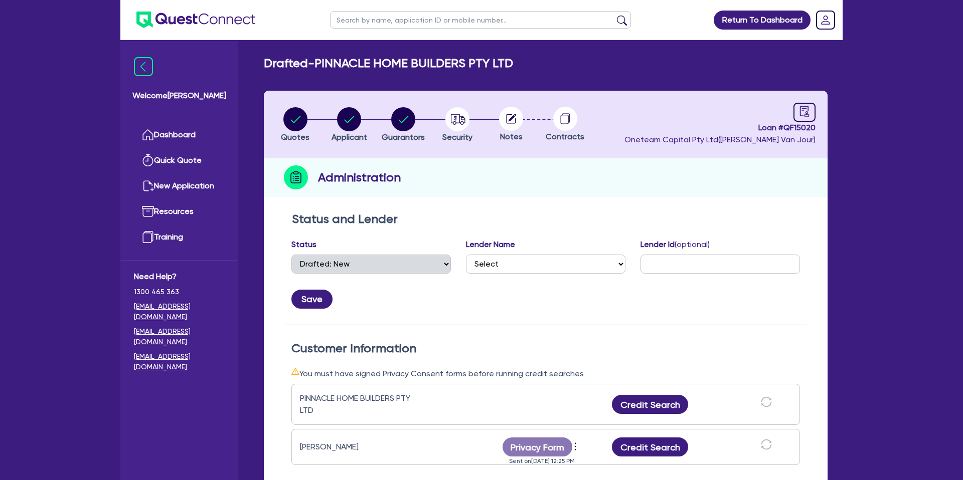
select select "DRAFTED_NEW"
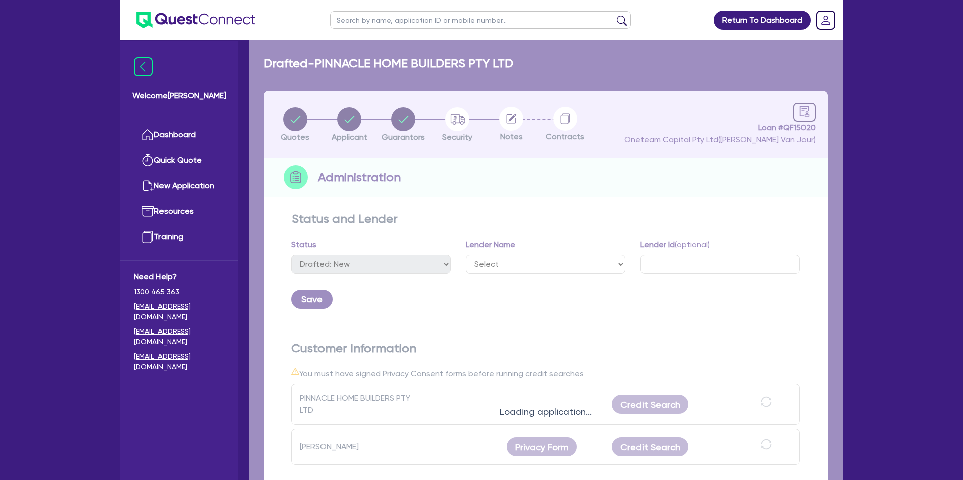
select select "DRAFTED_NEW"
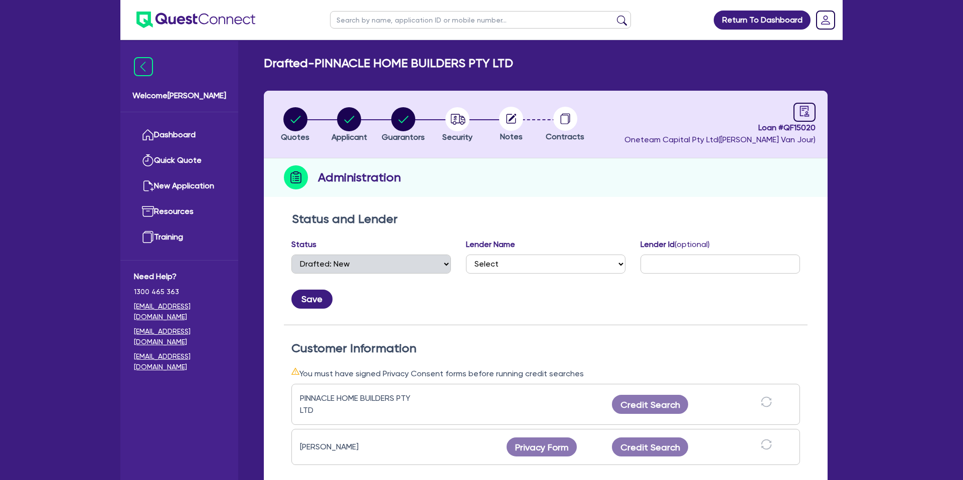
select select "DRAFTED_NEW"
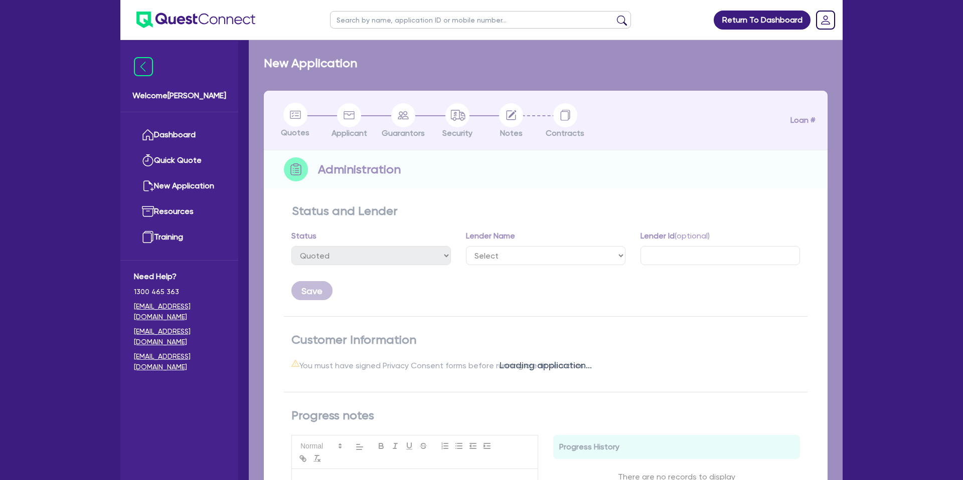
select select "DRAFTED_NEW"
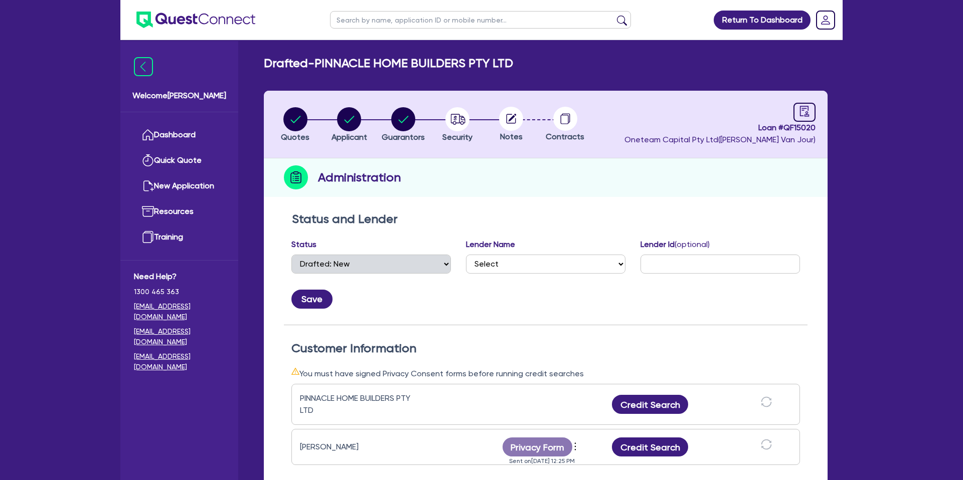
select select "DRAFTED_NEW"
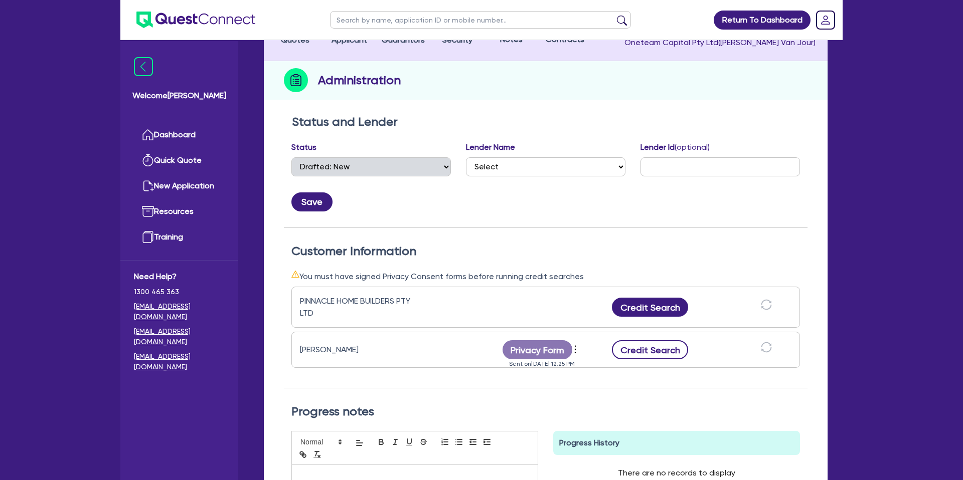
scroll to position [99, 0]
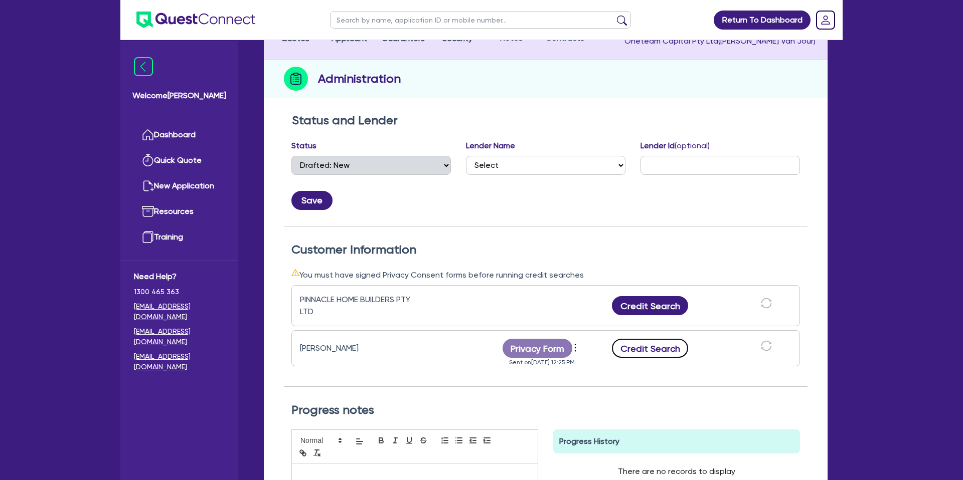
drag, startPoint x: 658, startPoint y: 351, endPoint x: 652, endPoint y: 348, distance: 6.5
click at [666, 347] on button "Credit Search" at bounding box center [650, 348] width 76 height 19
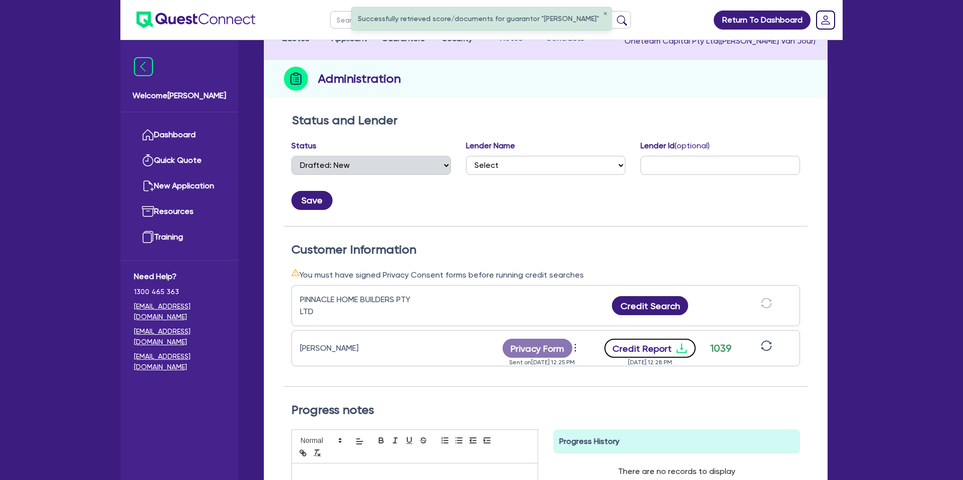
click at [680, 350] on icon "download" at bounding box center [681, 348] width 12 height 12
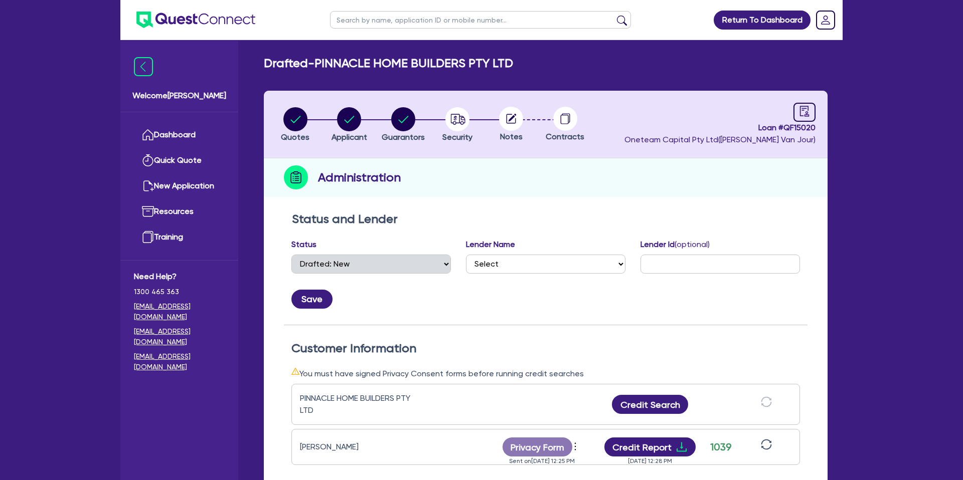
scroll to position [29, 0]
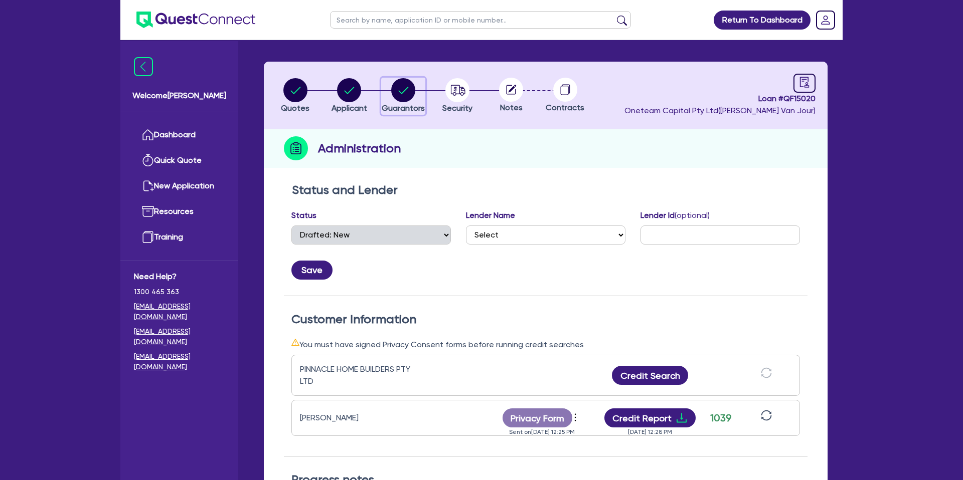
click at [407, 92] on circle "button" at bounding box center [403, 90] width 24 height 24
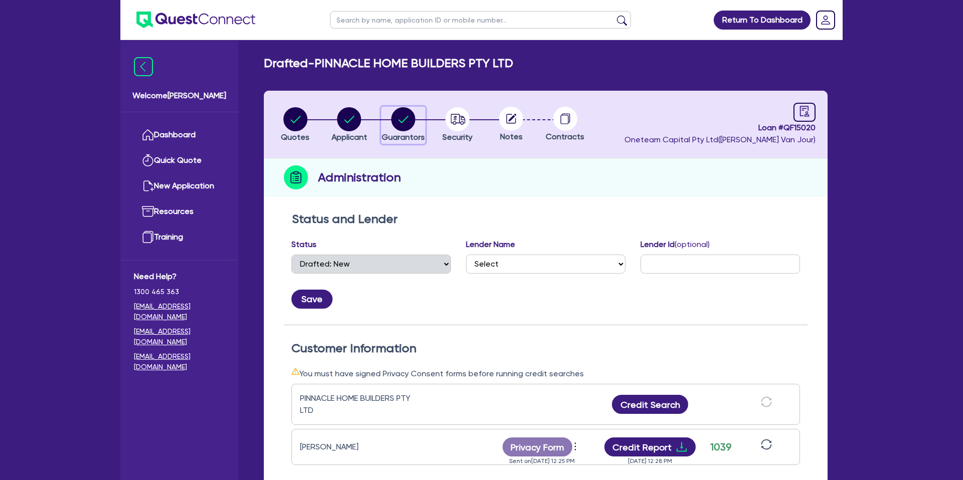
select select "MR"
select select "MARRIED"
select select "CASH"
select select "PROPERTY"
select select "MORTGAGE"
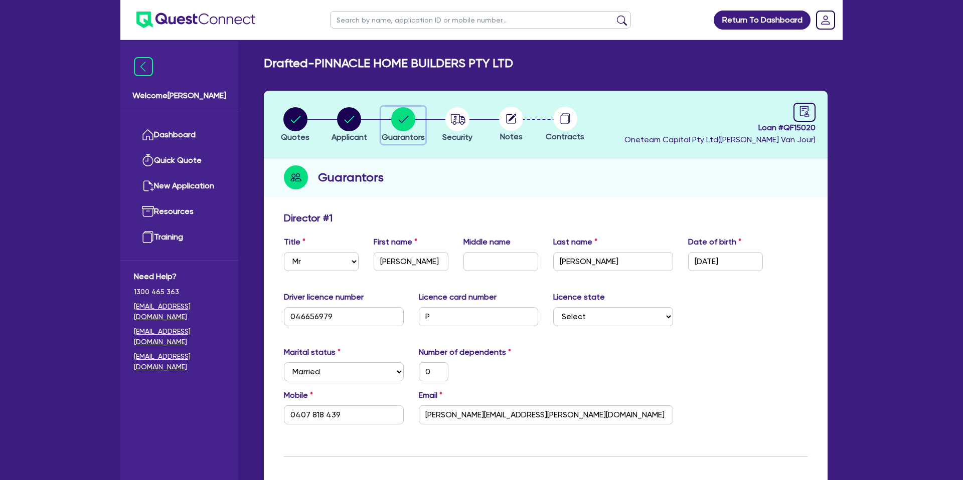
scroll to position [15, 0]
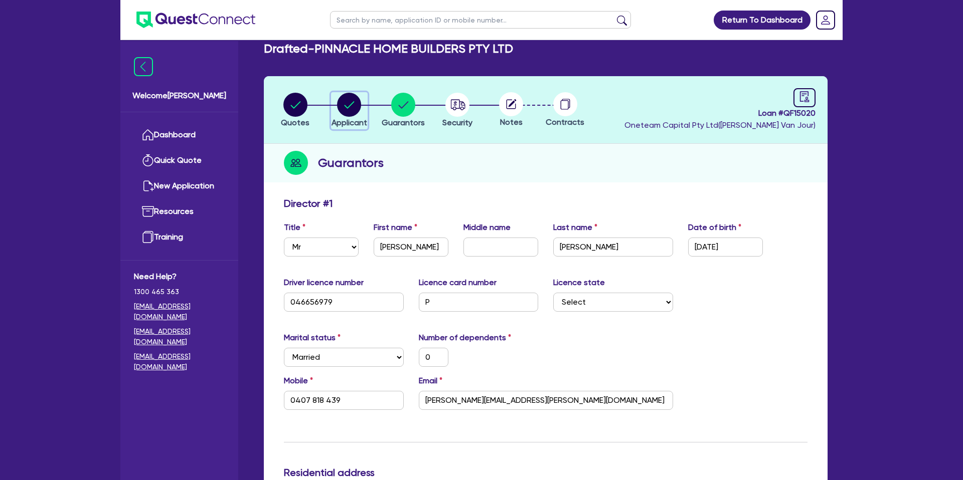
click at [352, 108] on circle "button" at bounding box center [349, 105] width 24 height 24
select select "COMPANY"
select select "BUILDING_CONSTRUCTION"
select select "TRADES_SERVICES_CONSUMERS"
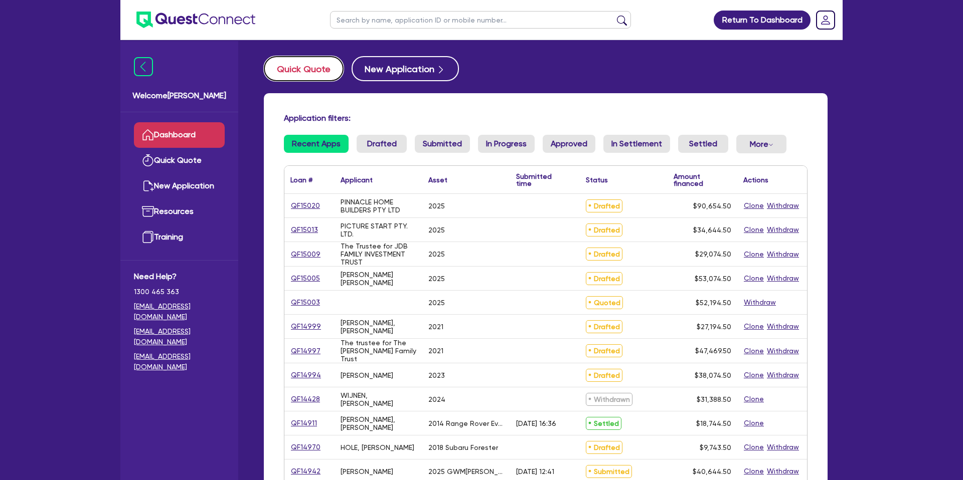
click at [326, 67] on button "Quick Quote" at bounding box center [304, 68] width 80 height 25
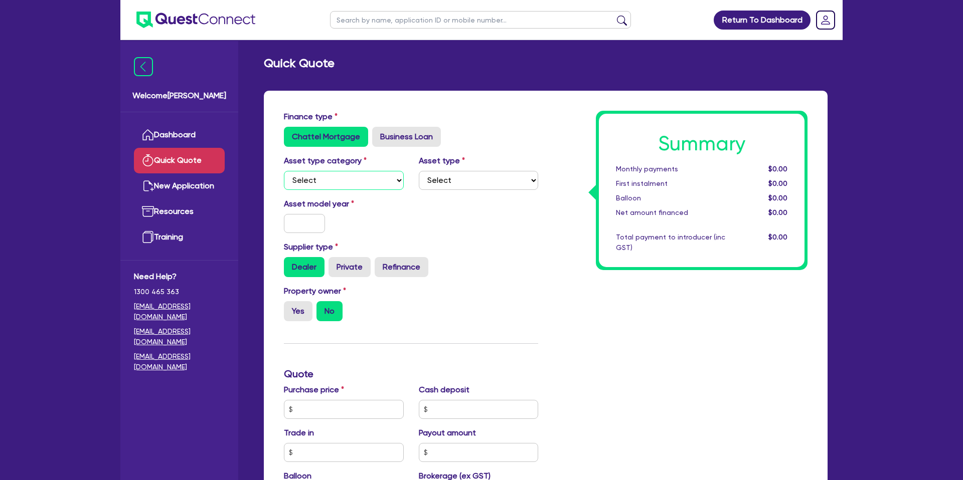
click at [321, 179] on select "Select Cars and light trucks Primary assets Secondary assets Tertiary assets" at bounding box center [344, 180] width 120 height 19
select select "CARS_AND_LIGHT_TRUCKS"
click at [284, 171] on select "Select Cars and light trucks Primary assets Secondary assets Tertiary assets" at bounding box center [344, 180] width 120 height 19
click at [442, 179] on select "Select Passenger vehicles Vans and utes Light trucks up to 4.5 tonne" at bounding box center [479, 180] width 120 height 19
select select "PASSENGER_VEHICLES"
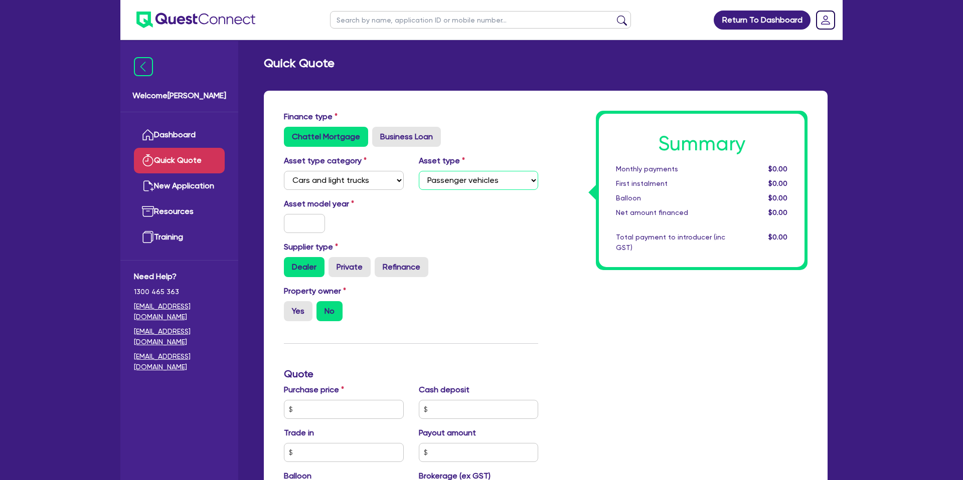
click at [419, 171] on select "Select Passenger vehicles Vans and utes Light trucks up to 4.5 tonne" at bounding box center [479, 180] width 120 height 19
click at [304, 228] on input "text" at bounding box center [304, 223] width 41 height 19
click at [437, 228] on div "Asset model year 2[DATE]" at bounding box center [410, 219] width 269 height 43
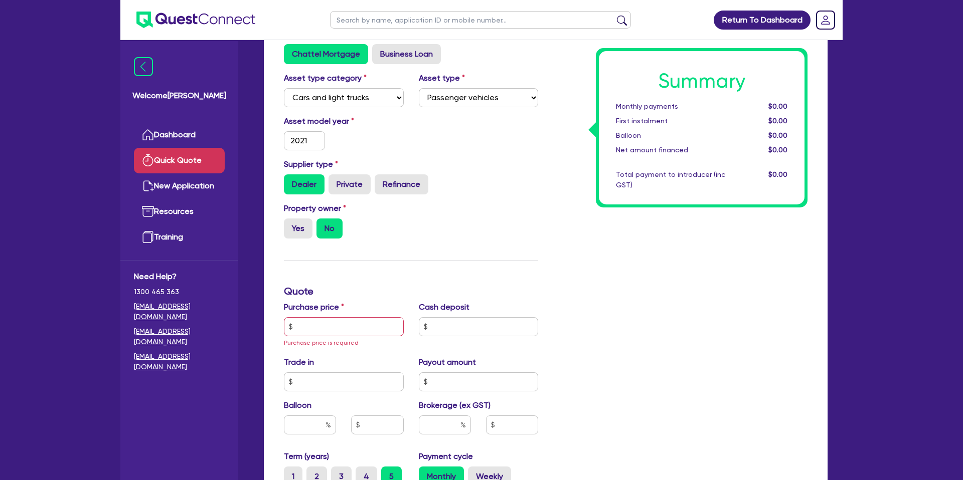
scroll to position [89, 0]
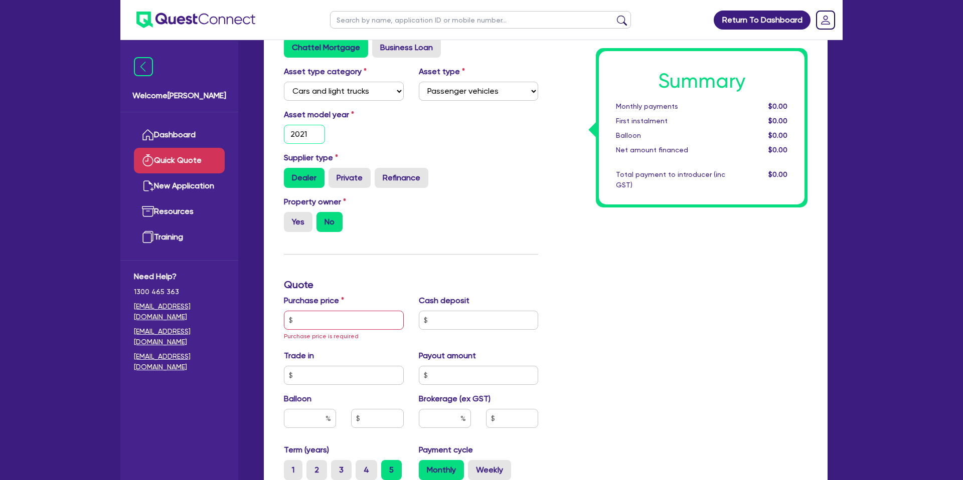
drag, startPoint x: 313, startPoint y: 138, endPoint x: 306, endPoint y: 135, distance: 7.6
click at [312, 138] on input "2021" at bounding box center [304, 134] width 41 height 19
type input "2018"
click at [481, 150] on div "Asset model year 2[DATE]" at bounding box center [410, 130] width 269 height 43
click at [310, 319] on input "text" at bounding box center [344, 320] width 120 height 19
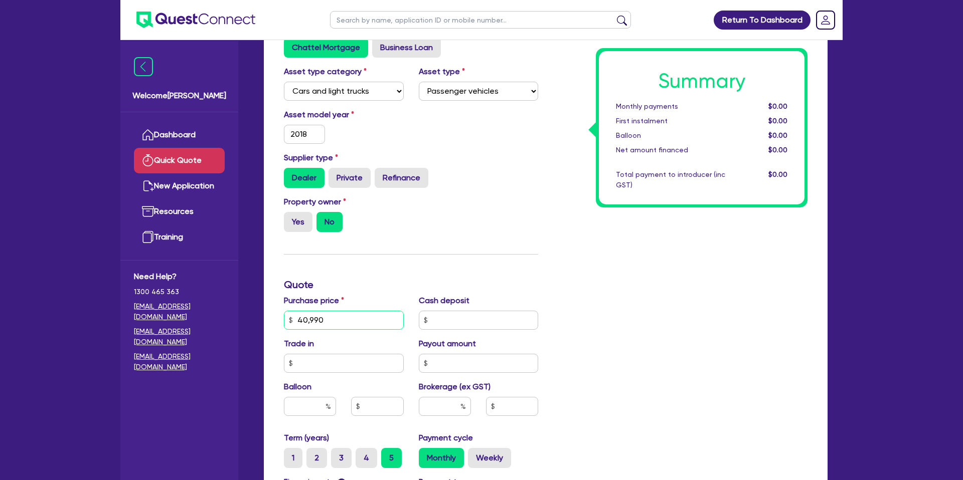
type input "40,990"
drag, startPoint x: 562, startPoint y: 284, endPoint x: 522, endPoint y: 313, distance: 49.5
click at [563, 284] on div "Summary Monthly payments $0.00 First instalment $0.00 Balloon $0.00 Net amount …" at bounding box center [679, 320] width 269 height 597
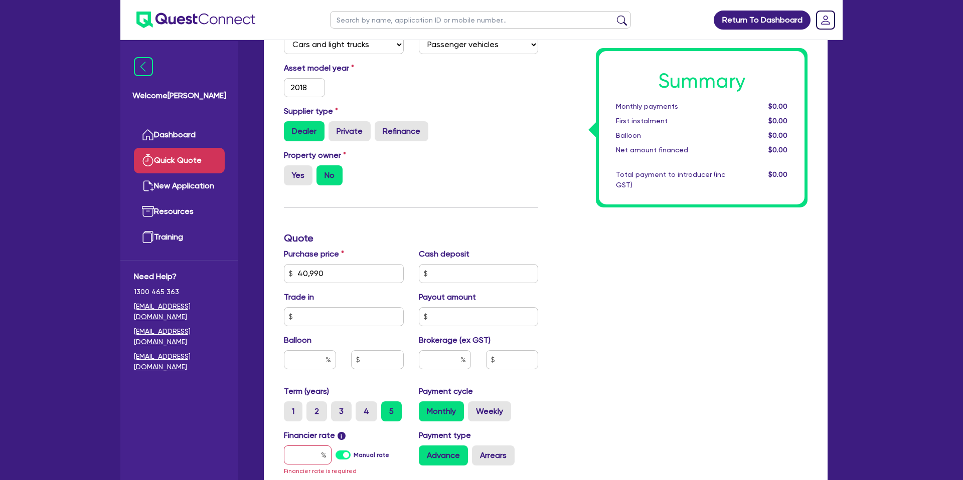
scroll to position [206, 0]
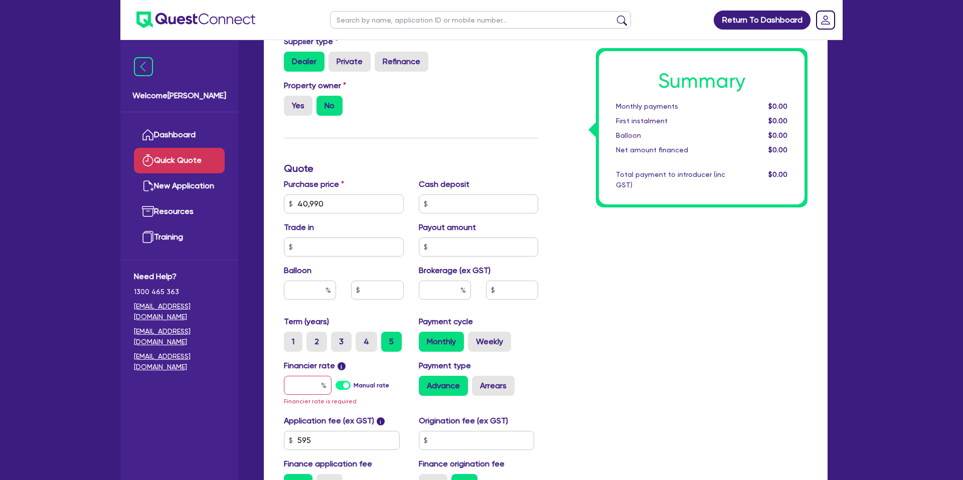
click at [537, 197] on div "Cash deposit" at bounding box center [478, 195] width 135 height 35
click at [521, 204] on input "text" at bounding box center [479, 204] width 120 height 19
type input "0"
drag, startPoint x: 621, startPoint y: 196, endPoint x: 481, endPoint y: 254, distance: 151.7
click at [621, 196] on div "Summary Monthly payments $0.00 First instalment $0.00 Balloon $0.00 Net amount …" at bounding box center [702, 127] width 206 height 153
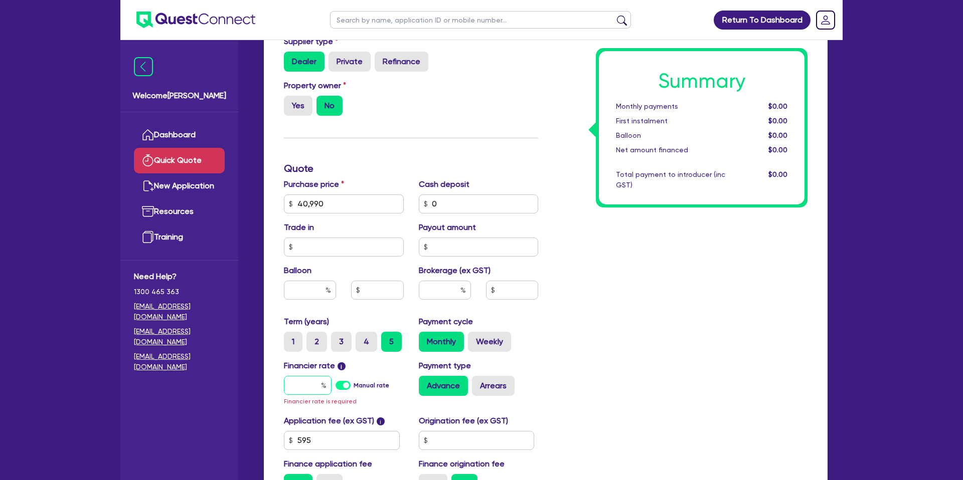
click at [296, 384] on input "text" at bounding box center [308, 385] width 48 height 19
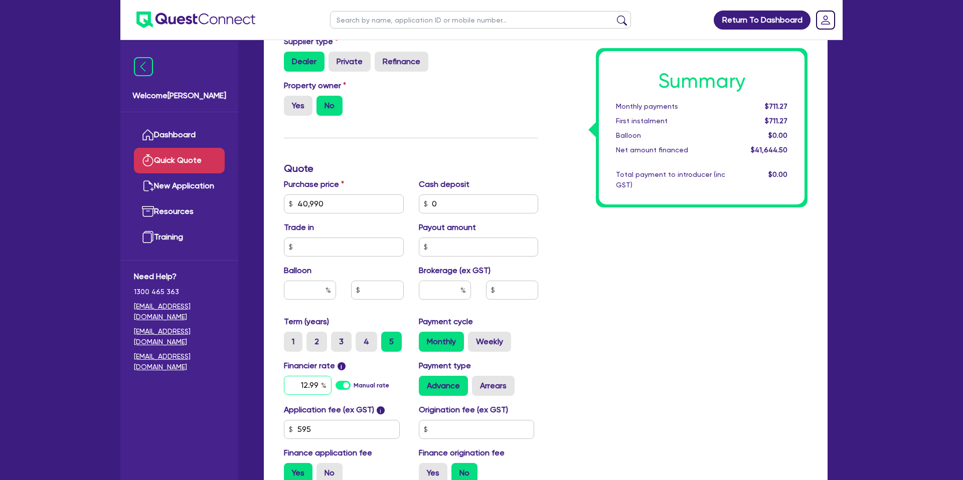
type input "12.99"
click at [468, 437] on input "text" at bounding box center [477, 429] width 116 height 19
type input "1,400"
click at [685, 433] on div "Summary Monthly payments $937.19 First instalment $937.19 Balloon $0.00 Net amo…" at bounding box center [679, 198] width 269 height 586
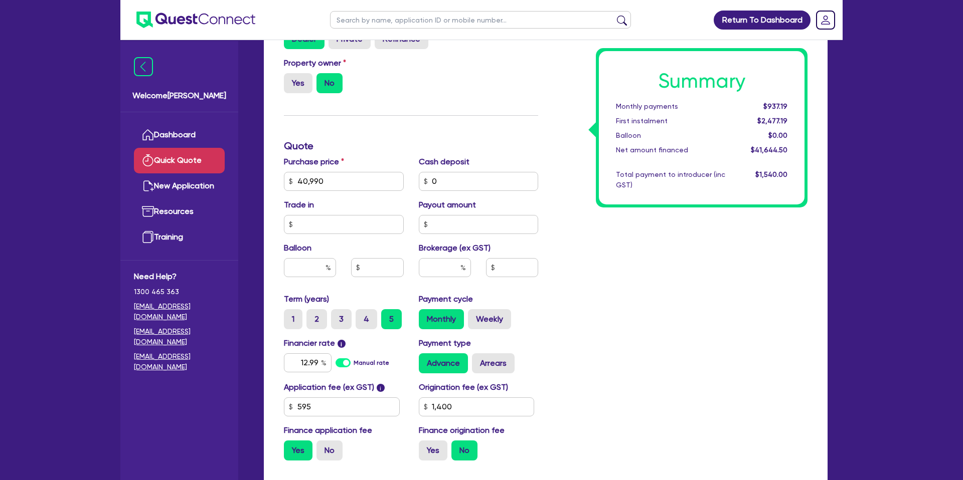
scroll to position [251, 0]
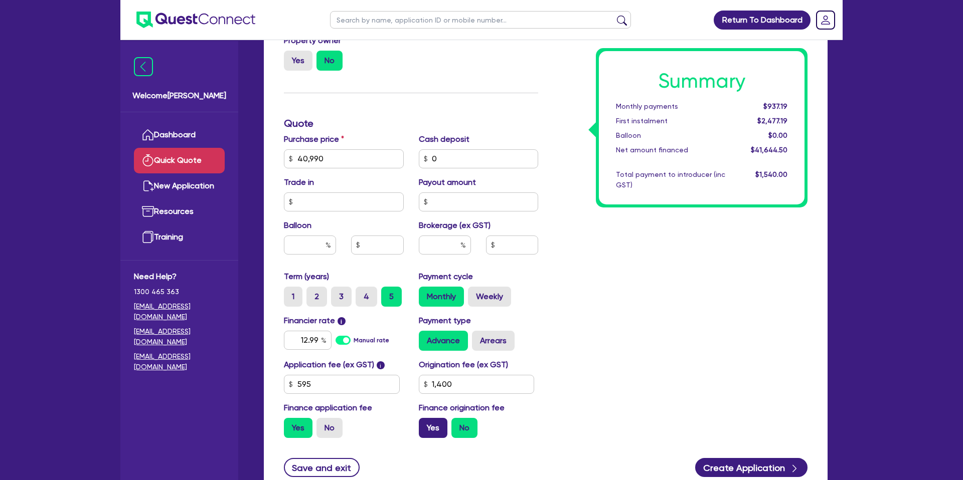
click at [427, 429] on label "Yes" at bounding box center [433, 428] width 29 height 20
click at [425, 425] on input "Yes" at bounding box center [422, 421] width 7 height 7
radio input "true"
click at [766, 474] on button "Create Application" at bounding box center [751, 467] width 112 height 19
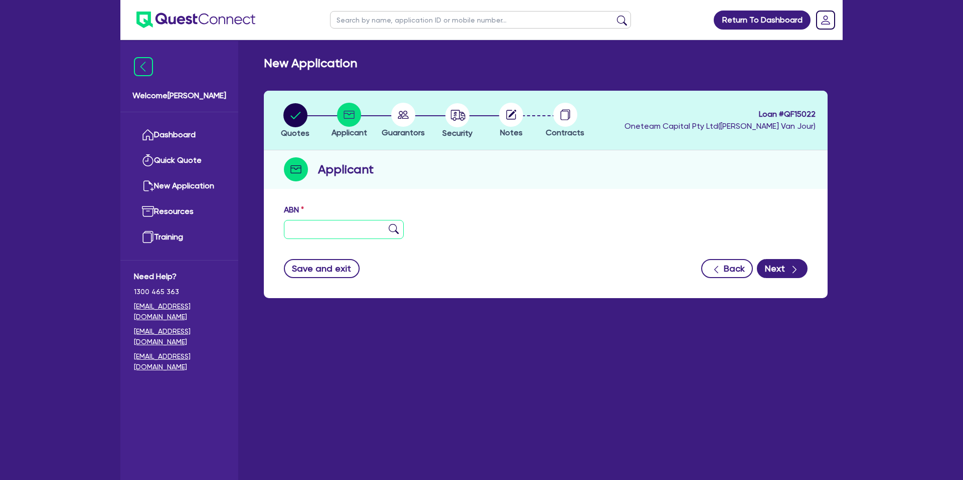
click at [323, 222] on input "text" at bounding box center [344, 229] width 120 height 19
paste input "30 835 139 660"
type input "30 835 139 660"
click at [533, 185] on div "Applicant" at bounding box center [545, 169] width 563 height 39
type input "[PERSON_NAME] [PERSON_NAME]"
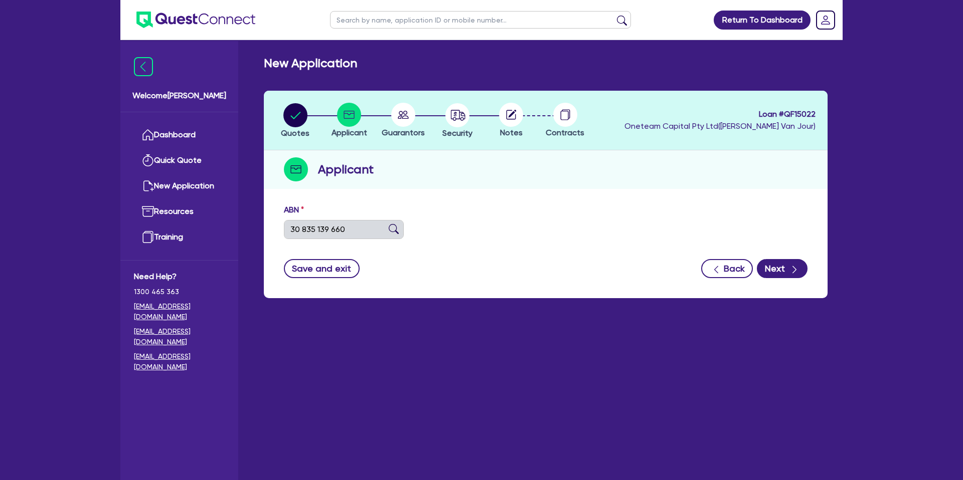
type input "Rapid[PERSON_NAME]g"
select select "SOLE_TRADER"
type input "[DATE]"
type input "1[DATE]"
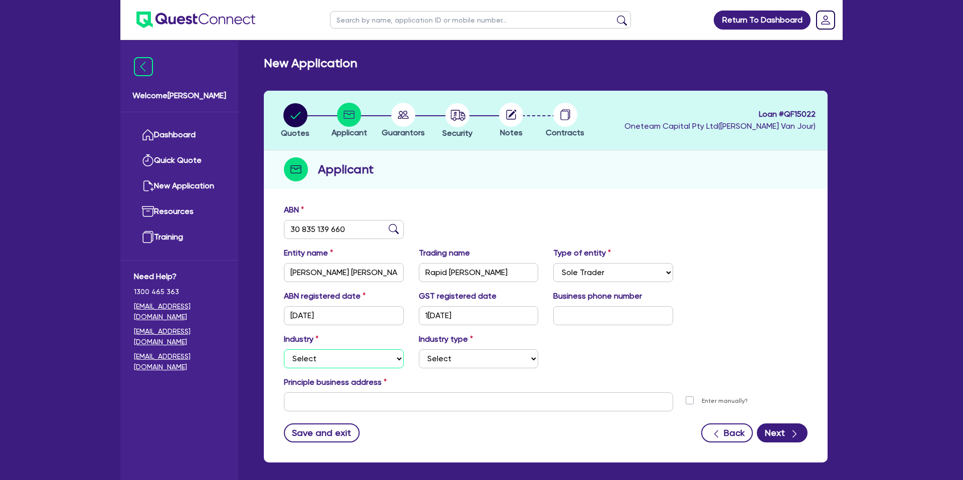
click at [324, 365] on select "Select Accomodation & Food Services Administrative & Support Services Agricultu…" at bounding box center [344, 358] width 120 height 19
select select "BUILDING_CONSTRUCTION"
click at [284, 349] on select "Select Accomodation & Food Services Administrative & Support Services Agricultu…" at bounding box center [344, 358] width 120 height 19
click at [496, 362] on select "Select Trades People Providing Services Direct to Consumers Trades People Provi…" at bounding box center [479, 358] width 120 height 19
select select "TRADES_SERVICES_CONSUMERS"
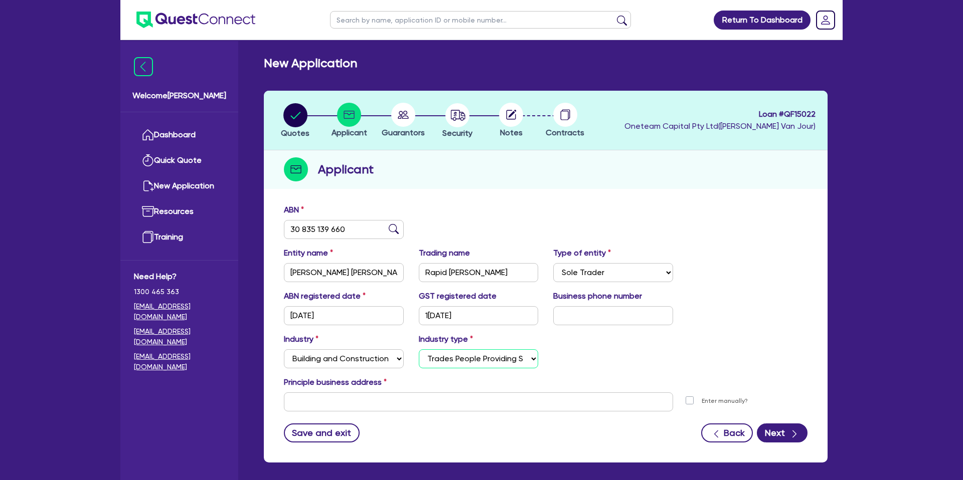
click at [419, 349] on select "Select Trades People Providing Services Direct to Consumers Trades People Provi…" at bounding box center [479, 358] width 120 height 19
click at [307, 398] on input "text" at bounding box center [478, 402] width 389 height 19
paste input "[STREET_ADDRESS]"
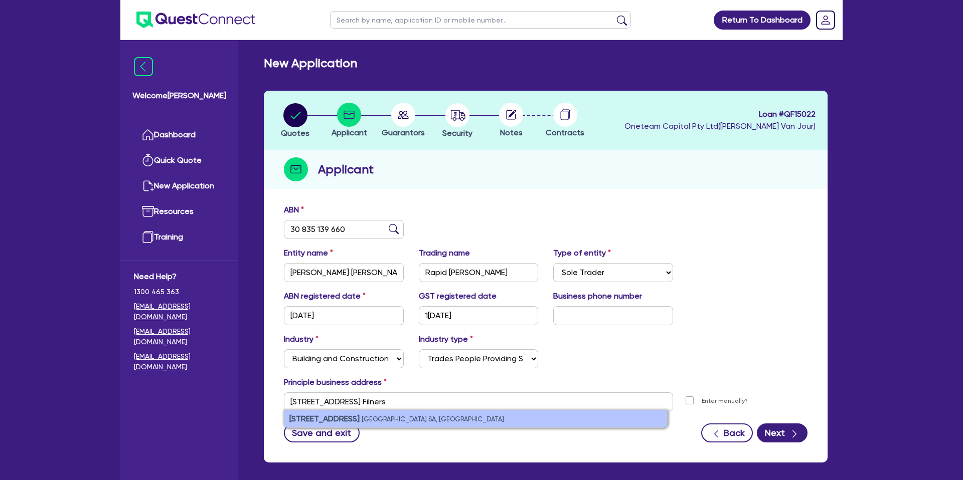
click at [390, 416] on small "[GEOGRAPHIC_DATA] SA, [GEOGRAPHIC_DATA]" at bounding box center [432, 420] width 142 height 8
type input "[STREET_ADDRESS]"
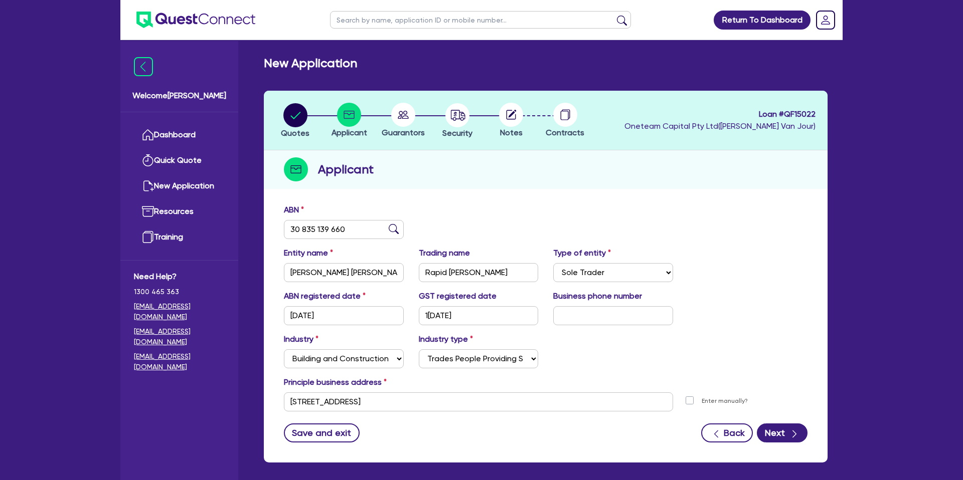
drag, startPoint x: 515, startPoint y: 430, endPoint x: 534, endPoint y: 427, distance: 19.3
click at [515, 430] on div "Save and exit Back Next" at bounding box center [545, 433] width 538 height 19
click at [778, 431] on button "Next" at bounding box center [781, 433] width 51 height 19
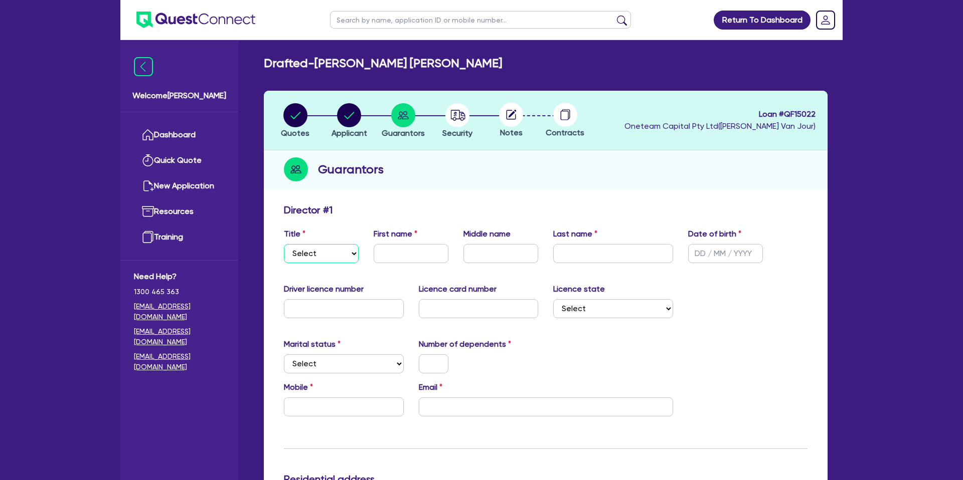
click at [304, 259] on select "Select Mr Mrs Ms Miss Dr" at bounding box center [321, 253] width 75 height 19
select select "MRS"
click at [284, 244] on select "Select Mr Mrs Ms Miss Dr" at bounding box center [321, 253] width 75 height 19
click at [404, 252] on input "text" at bounding box center [410, 253] width 75 height 19
type input "[PERSON_NAME]"
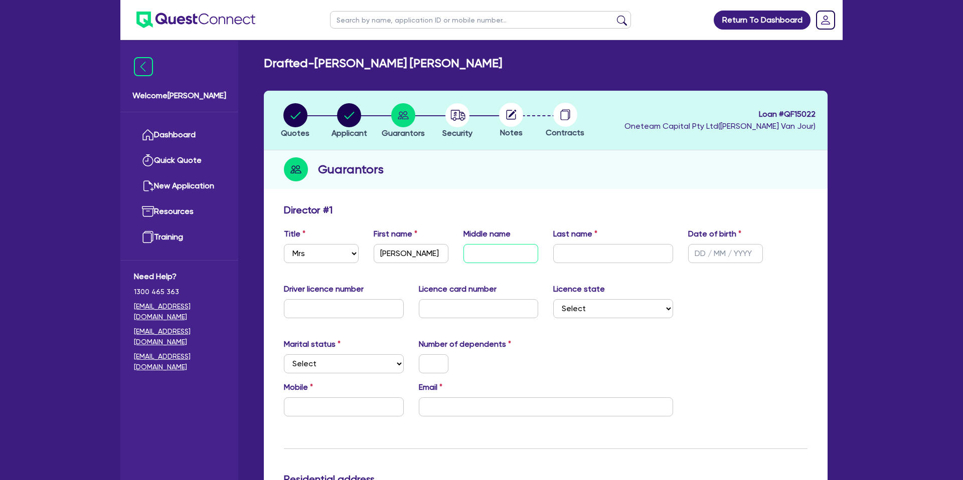
click at [492, 256] on input "text" at bounding box center [500, 253] width 75 height 19
type input "Mahala"
click at [586, 255] on input "text" at bounding box center [613, 253] width 120 height 19
type input "h"
type input "[PERSON_NAME]"
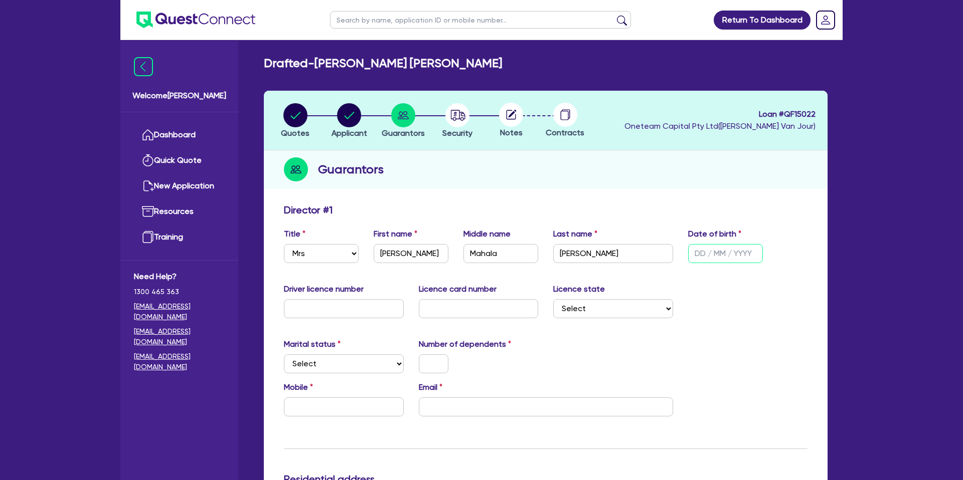
click at [705, 256] on input "text" at bounding box center [725, 253] width 75 height 19
type input "0[DATE]"
click at [297, 303] on input "text" at bounding box center [344, 308] width 120 height 19
type input "he7831"
click at [462, 317] on input "text" at bounding box center [479, 308] width 120 height 19
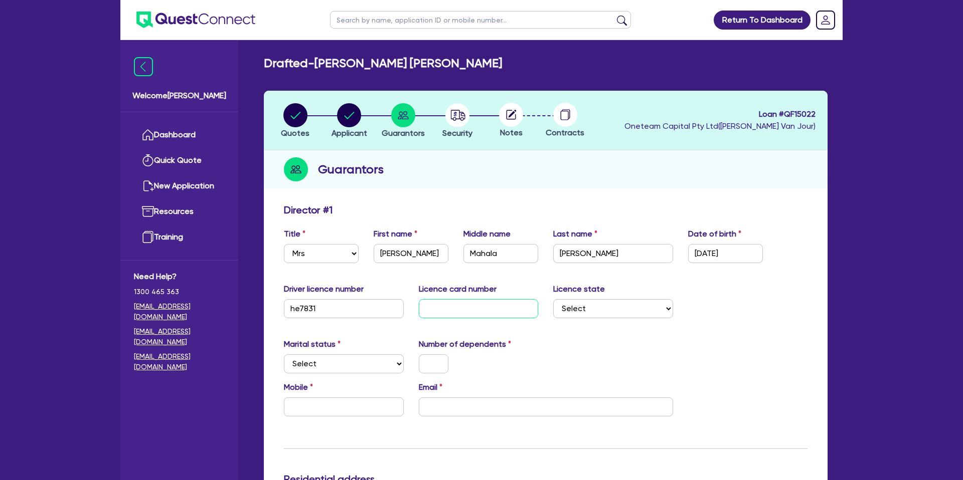
click at [457, 308] on input "text" at bounding box center [479, 308] width 120 height 19
type input "d03708505"
click at [607, 310] on select "Select [GEOGRAPHIC_DATA] [GEOGRAPHIC_DATA] [GEOGRAPHIC_DATA] [GEOGRAPHIC_DATA] …" at bounding box center [613, 308] width 120 height 19
select select "SA"
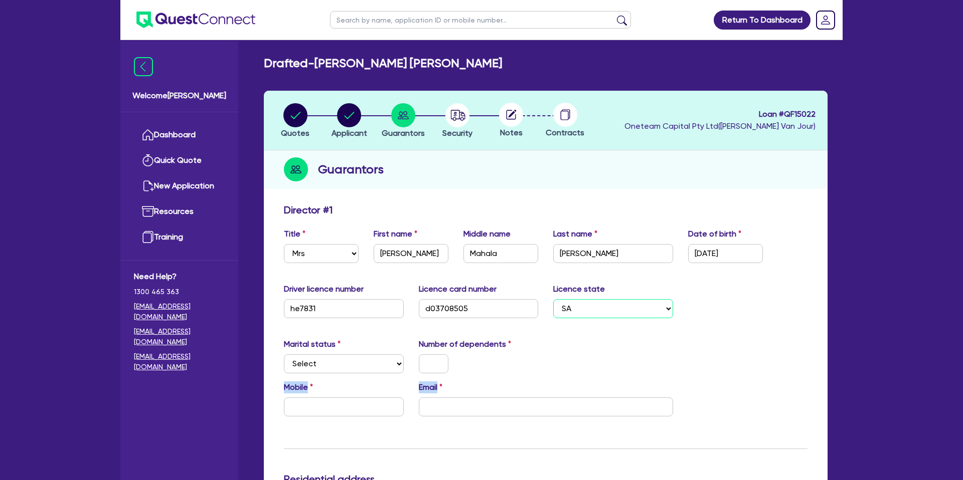
click at [553, 299] on select "Select [GEOGRAPHIC_DATA] [GEOGRAPHIC_DATA] [GEOGRAPHIC_DATA] [GEOGRAPHIC_DATA] …" at bounding box center [613, 308] width 120 height 19
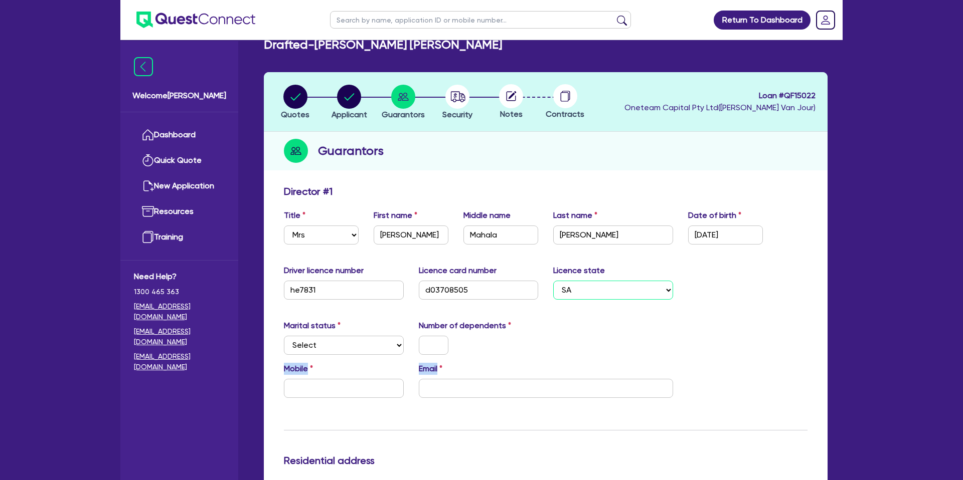
scroll to position [73, 0]
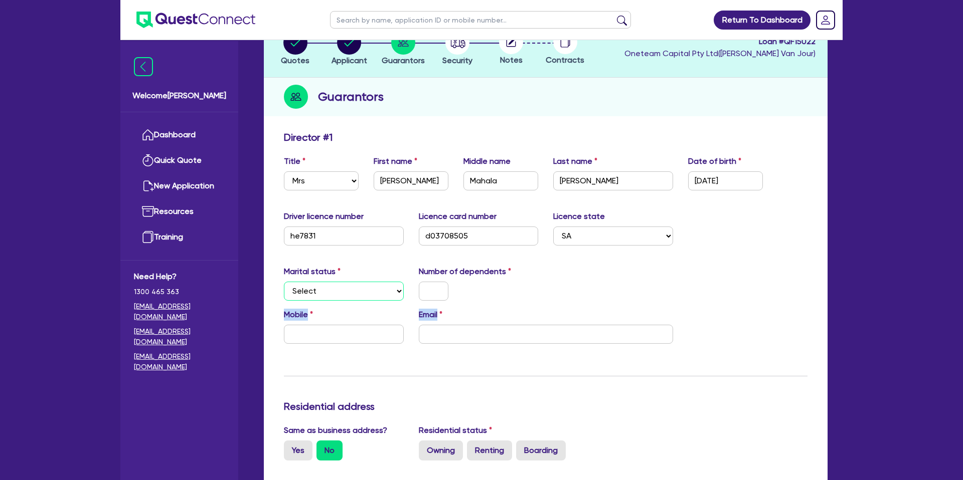
click at [337, 291] on select "Select Single Married De Facto / Partner" at bounding box center [344, 291] width 120 height 19
select select "DE_FACTO"
click at [284, 282] on select "Select Single Married De Facto / Partner" at bounding box center [344, 291] width 120 height 19
click at [442, 289] on input "text" at bounding box center [434, 291] width 30 height 19
click at [309, 336] on input "text" at bounding box center [344, 334] width 120 height 19
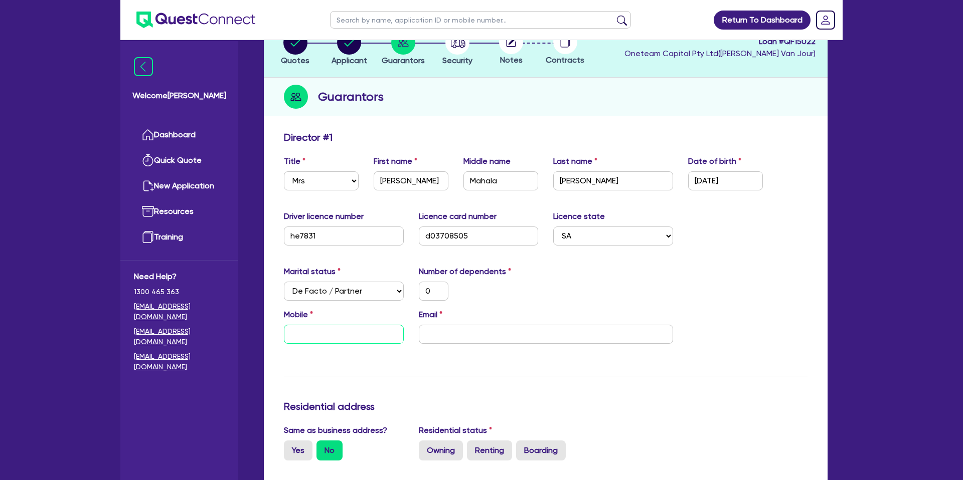
type input "0"
type input "04"
type input "0"
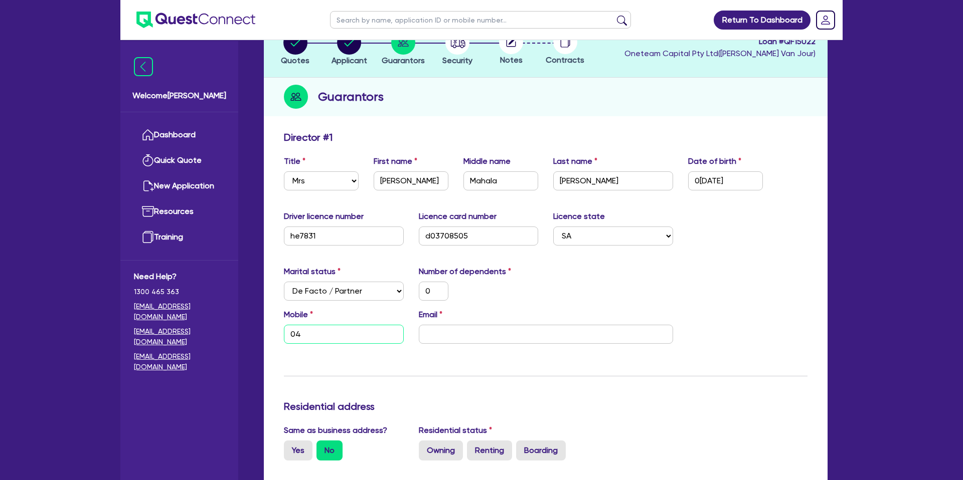
type input "040"
type input "0"
type input "0404"
type input "0"
type input "0404 9"
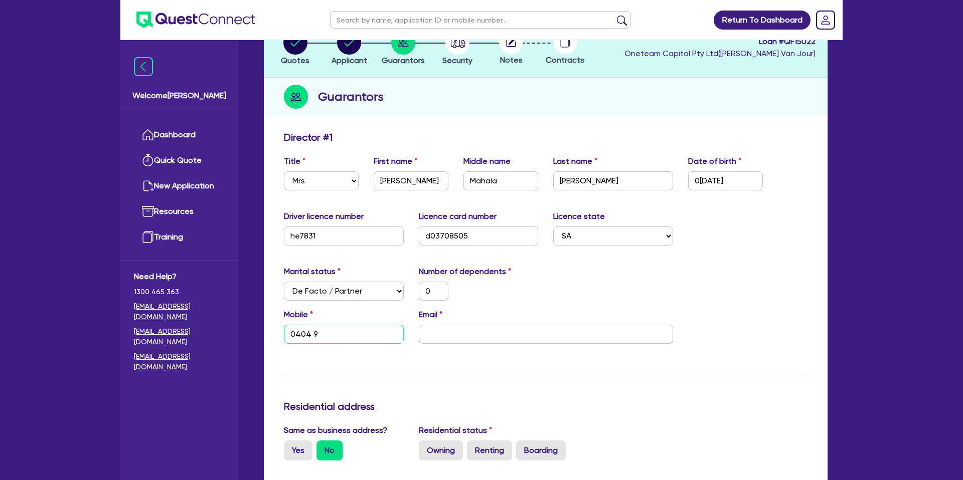
type input "0"
type input "0404 97"
type input "0"
type input "0404 970"
type input "0"
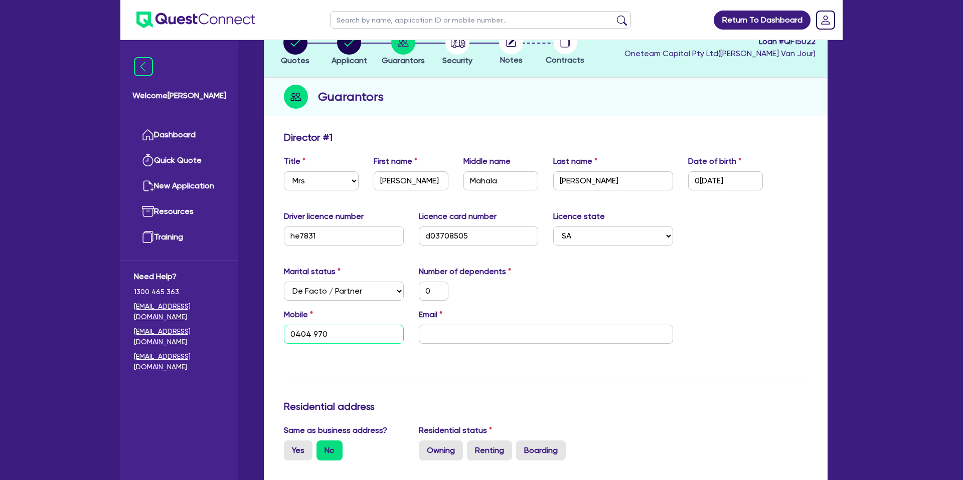
type input "0404 970 3"
type input "0"
type input "0404 970 36"
type input "0"
type input "0404 970 360"
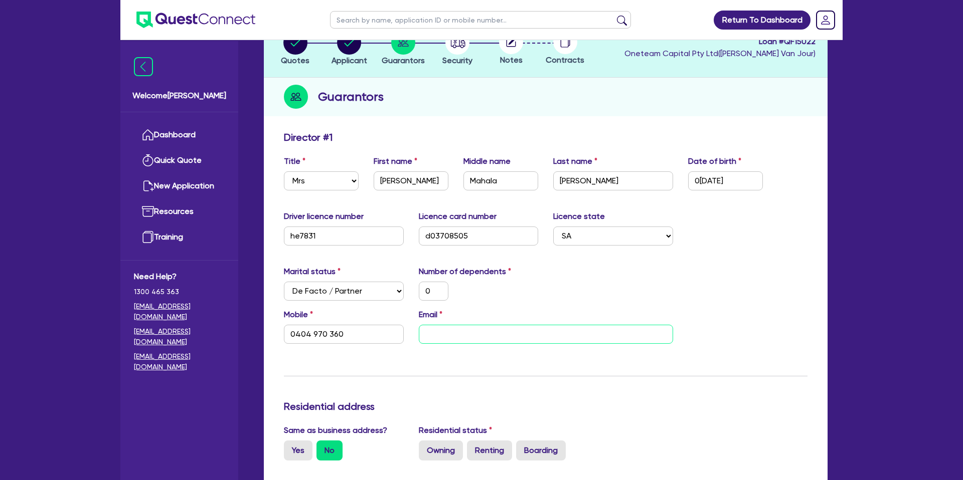
drag, startPoint x: 437, startPoint y: 336, endPoint x: 440, endPoint y: 277, distance: 59.2
click at [439, 333] on input "email" at bounding box center [546, 334] width 254 height 19
paste input "[PERSON_NAME][EMAIL_ADDRESS][DOMAIN_NAME]"
type input "0"
type input "0404 970 360"
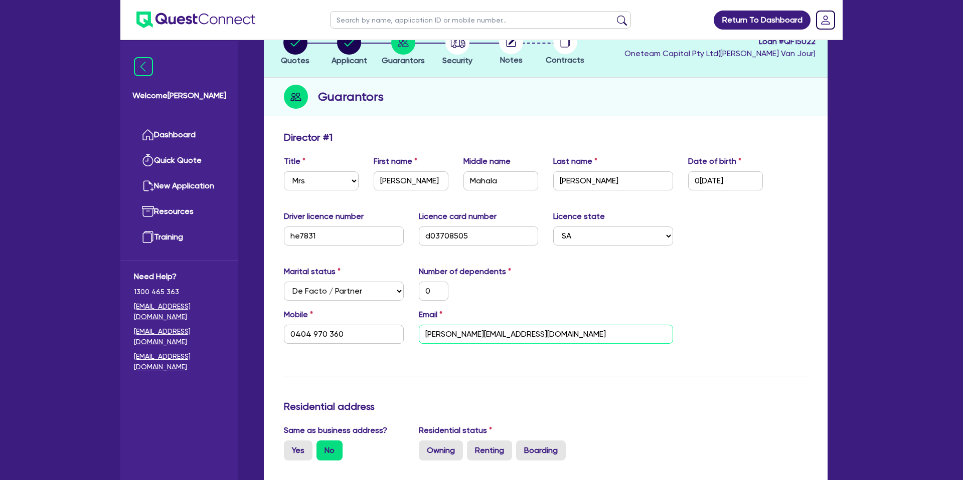
type input "[PERSON_NAME][EMAIL_ADDRESS][DOMAIN_NAME]"
click at [609, 304] on div "Marital status Select [DEMOGRAPHIC_DATA] Married De Facto / Partner Number of d…" at bounding box center [545, 287] width 538 height 43
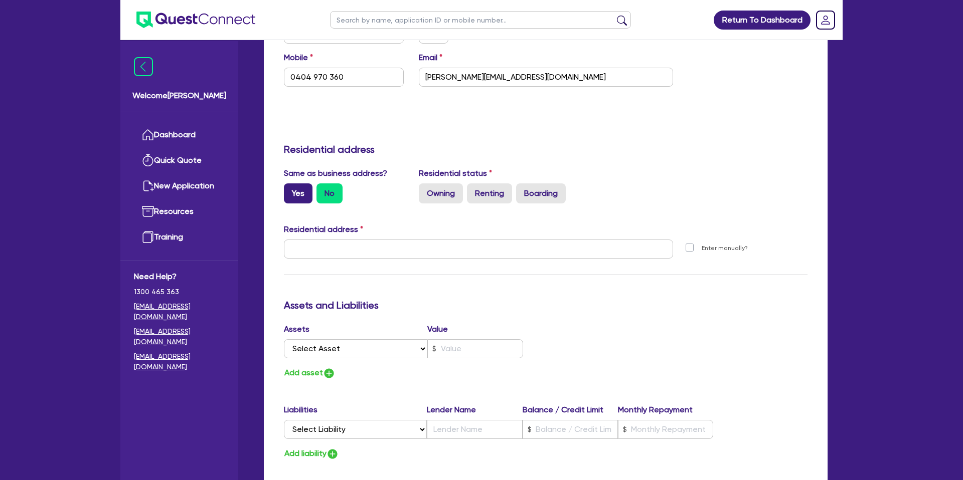
scroll to position [332, 0]
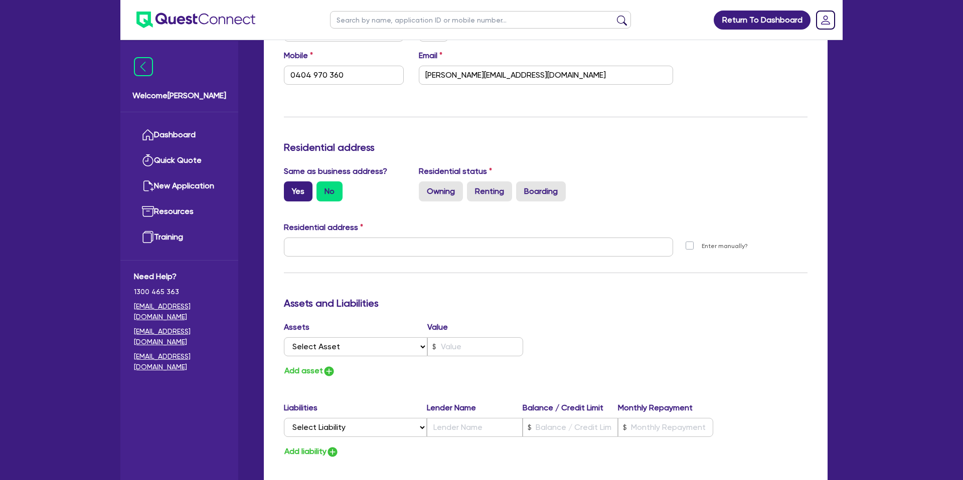
click at [291, 186] on label "Yes" at bounding box center [298, 191] width 29 height 20
click at [290, 186] on input "Yes" at bounding box center [287, 184] width 7 height 7
radio input "true"
type input "0"
type input "0404 970 360"
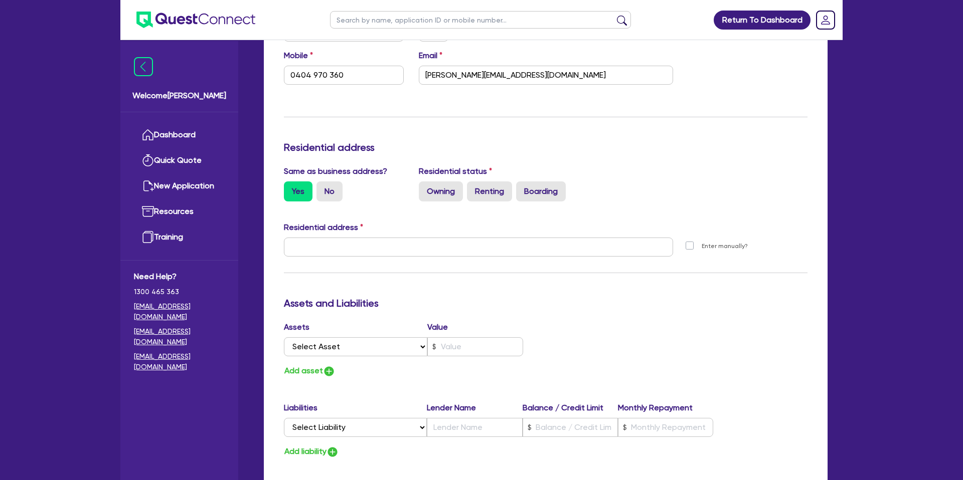
type input "[STREET_ADDRESS]"
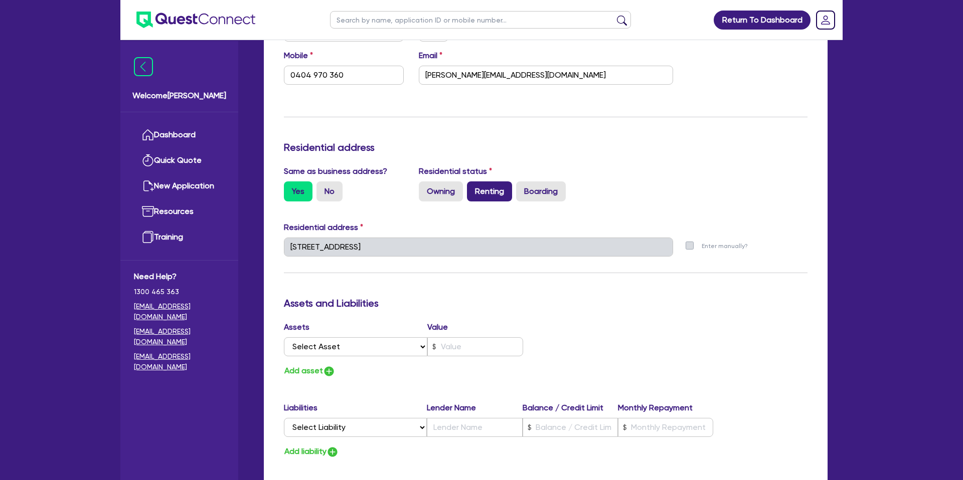
click at [477, 187] on label "Renting" at bounding box center [489, 191] width 45 height 20
click at [473, 187] on input "Renting" at bounding box center [470, 184] width 7 height 7
radio input "true"
type input "0"
type input "0404 970 360"
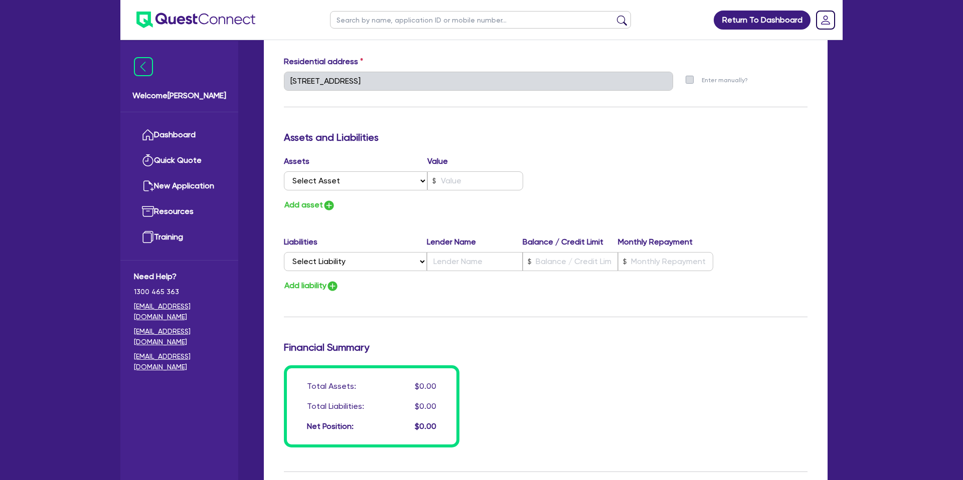
scroll to position [500, 0]
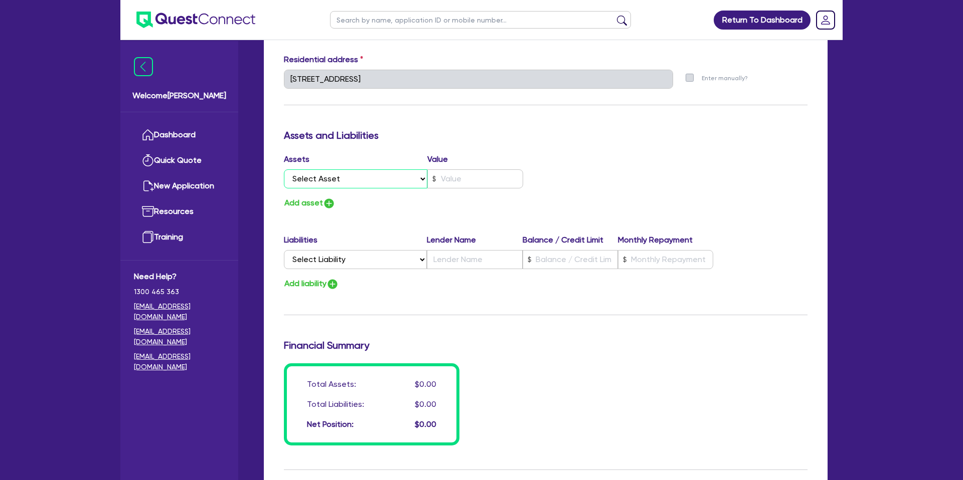
click at [326, 180] on select "Select Asset Cash Property Investment property Vehicle Truck Trailer Equipment …" at bounding box center [355, 178] width 143 height 19
select select "CASH"
click at [284, 169] on select "Select Asset Cash Property Investment property Vehicle Truck Trailer Equipment …" at bounding box center [355, 178] width 143 height 19
type input "0"
type input "0404 970 360"
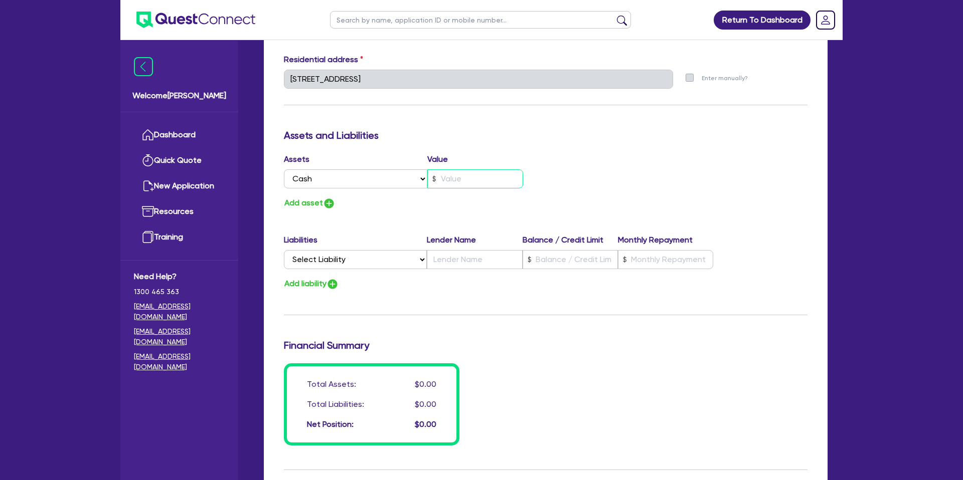
click at [474, 177] on input "text" at bounding box center [475, 178] width 96 height 19
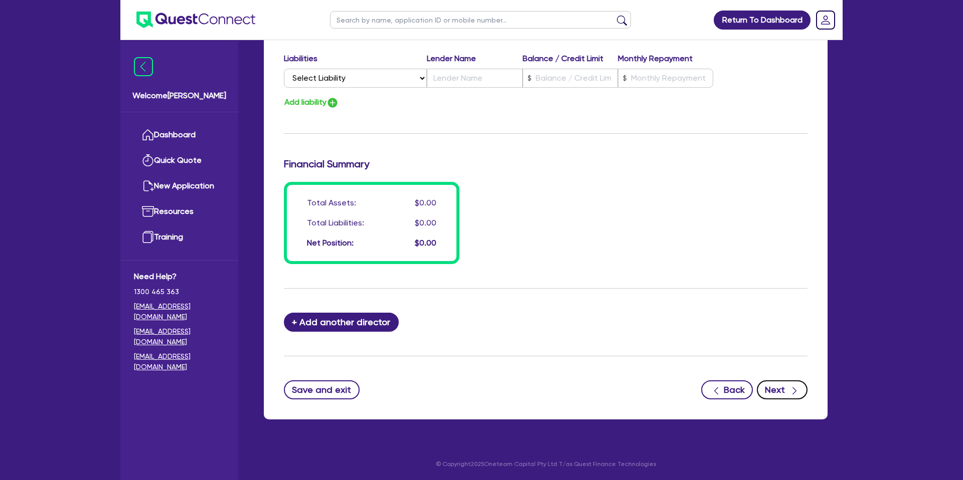
click at [783, 383] on button "Next" at bounding box center [781, 390] width 51 height 19
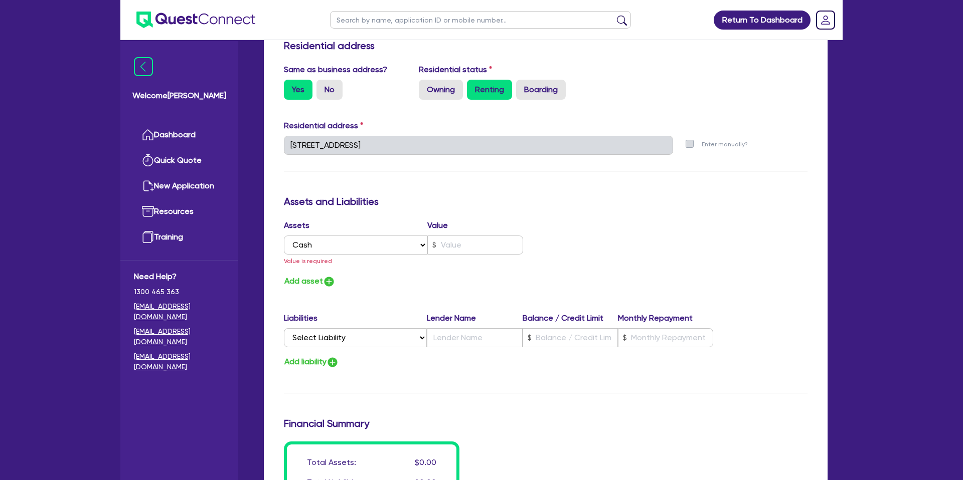
scroll to position [499, 0]
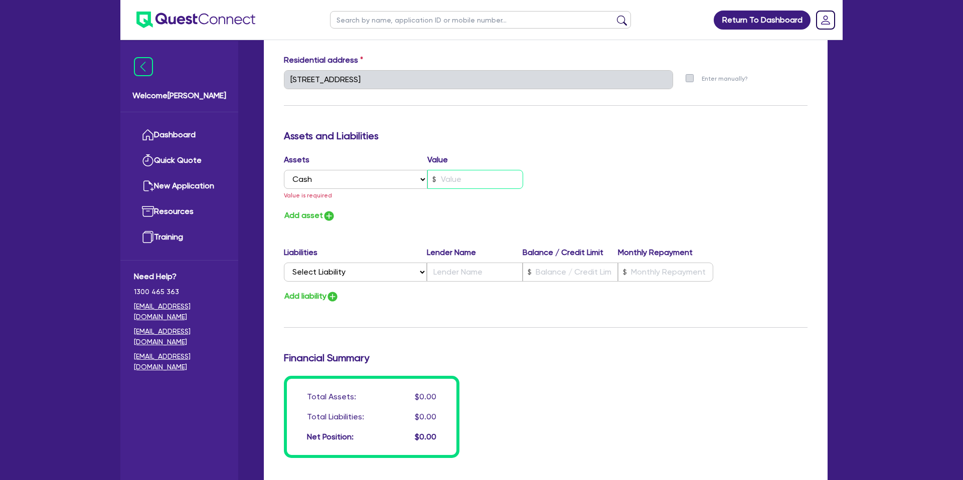
click at [457, 171] on input "text" at bounding box center [475, 179] width 96 height 19
type input "0"
type input "0404 970 360"
type input "8"
type input "0"
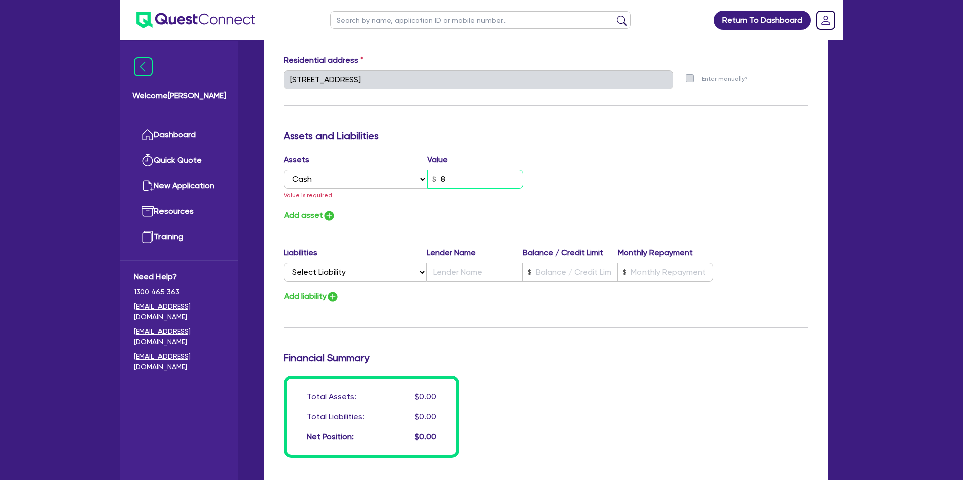
type input "0404 970 360"
type input "85"
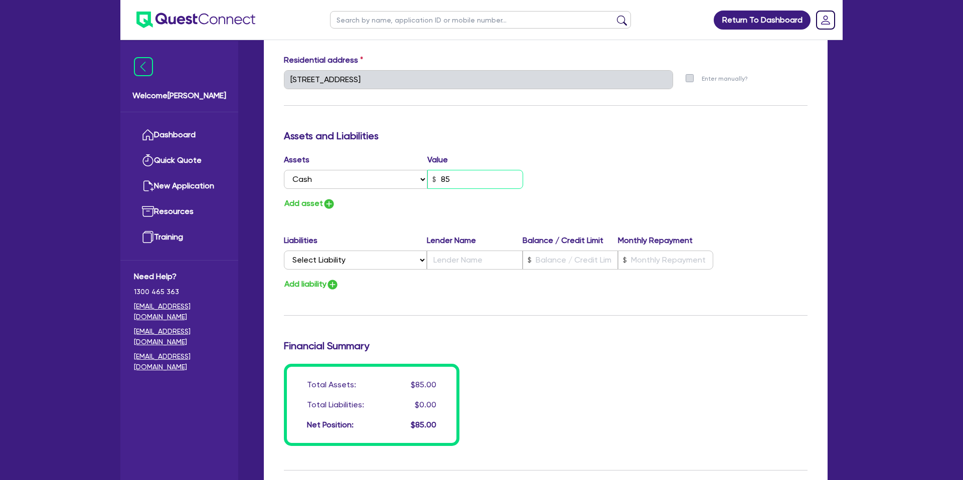
type input "0"
type input "0404 970 360"
type input "850"
type input "0"
type input "0404 970 360"
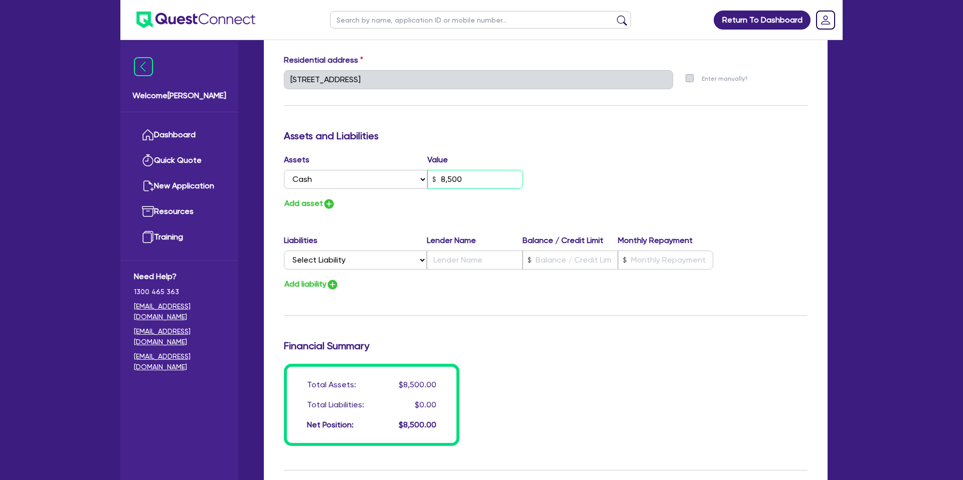
type input "8,500"
drag, startPoint x: 808, startPoint y: 125, endPoint x: 789, endPoint y: 129, distance: 19.0
click at [806, 126] on div "Update residential status for Director #1 Boarding is only acceptable when the …" at bounding box center [545, 151] width 563 height 902
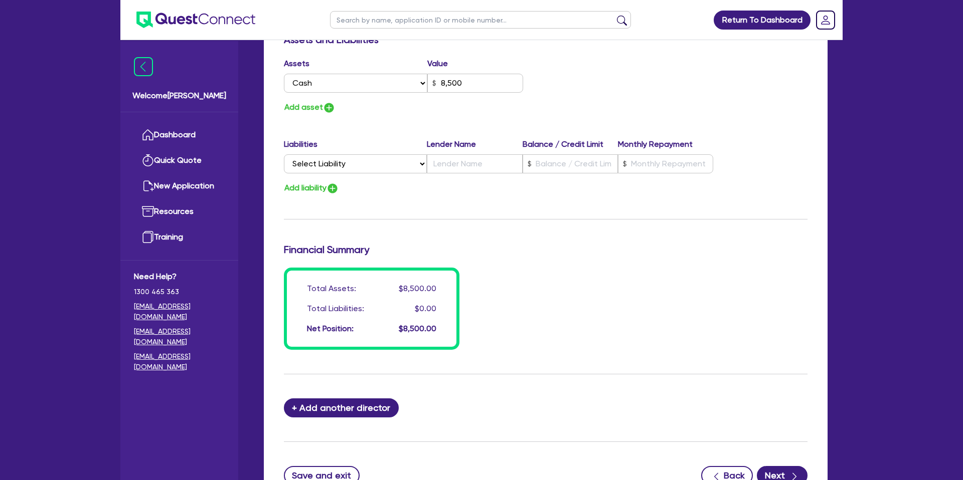
scroll to position [595, 0]
click at [329, 161] on select "Select Liability Credit card Mortgage Investment property loan Vehicle loan Tru…" at bounding box center [355, 164] width 143 height 19
select select "CREDIT_CARD"
click at [284, 155] on select "Select Liability Credit card Mortgage Investment property loan Vehicle loan Tru…" at bounding box center [355, 164] width 143 height 19
type input "0"
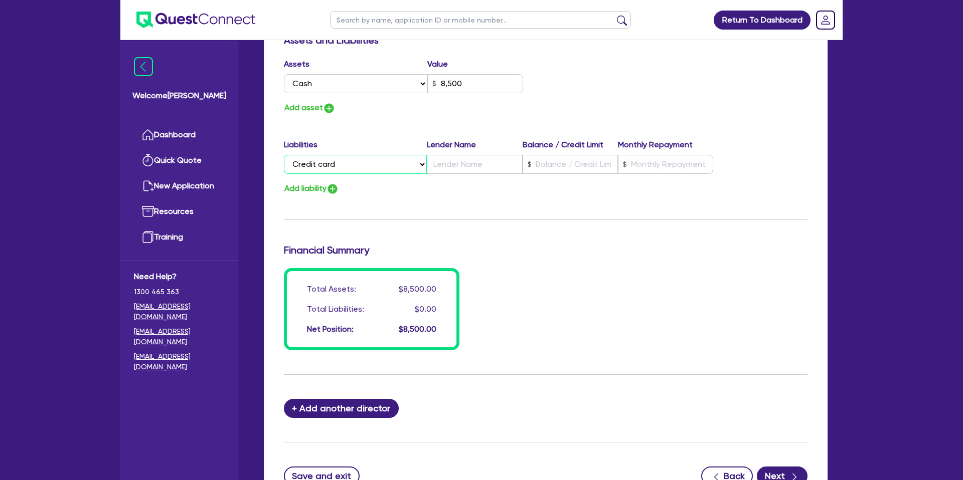
type input "0404 970 360"
type input "8,500"
click at [563, 165] on input "text" at bounding box center [569, 164] width 95 height 19
type input "0"
type input "0404 970 360"
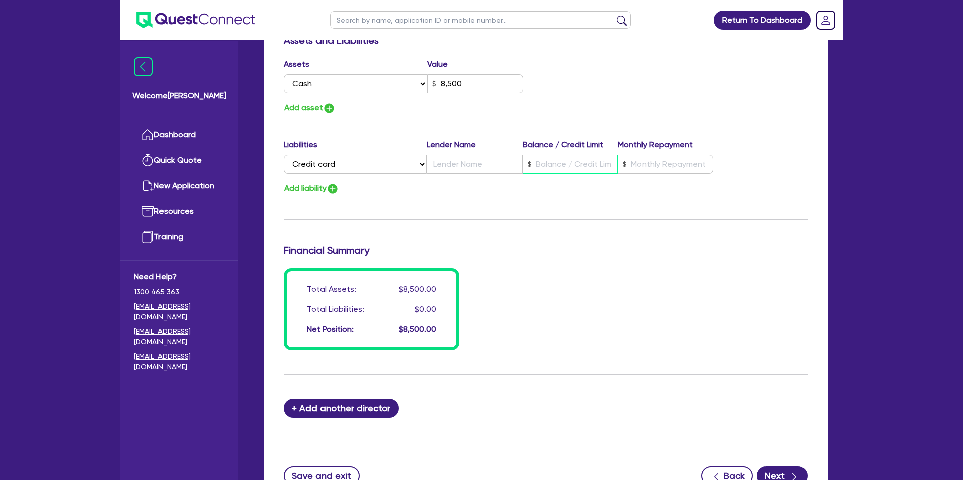
type input "8,500"
type input "2"
type input "0"
type input "0404 970 360"
type input "8,500"
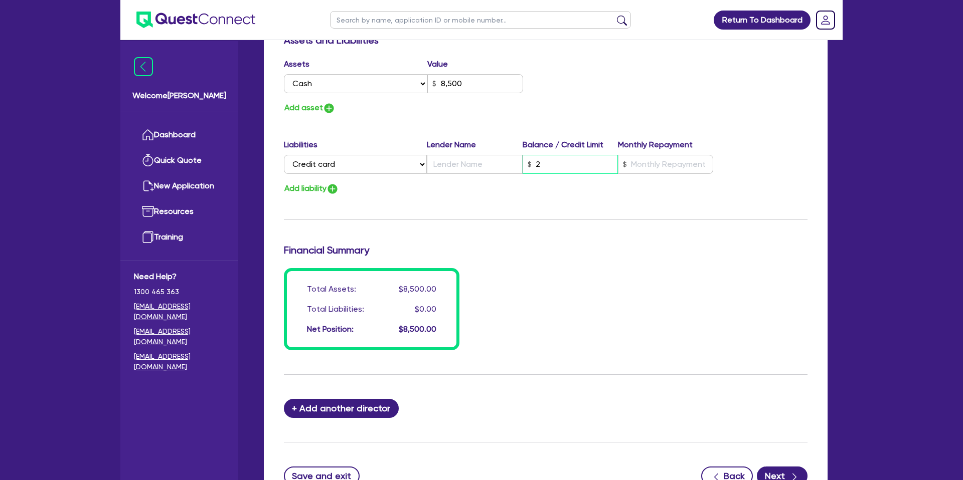
type input "20"
type input "0"
type input "0404 970 360"
type input "8,500"
type input "200"
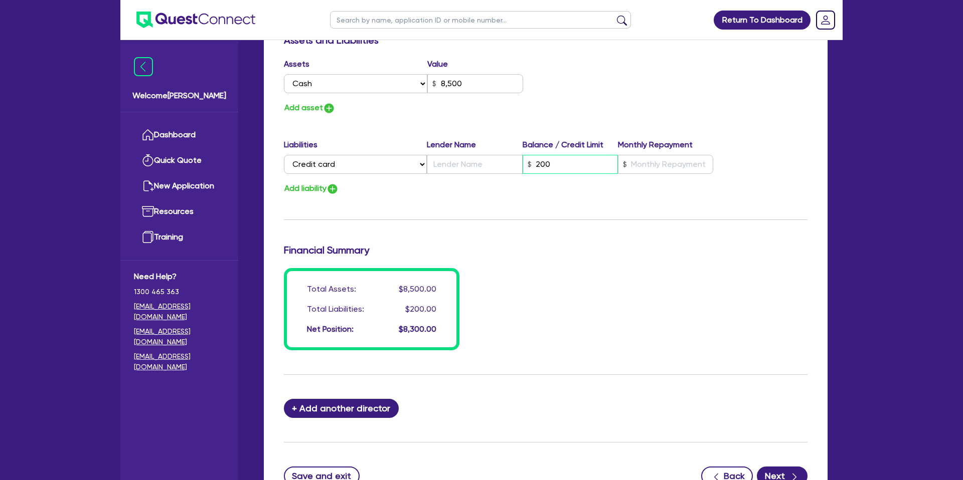
type input "0"
type input "0404 970 360"
type input "8,500"
type input "2,000"
click at [647, 160] on input "text" at bounding box center [665, 164] width 95 height 19
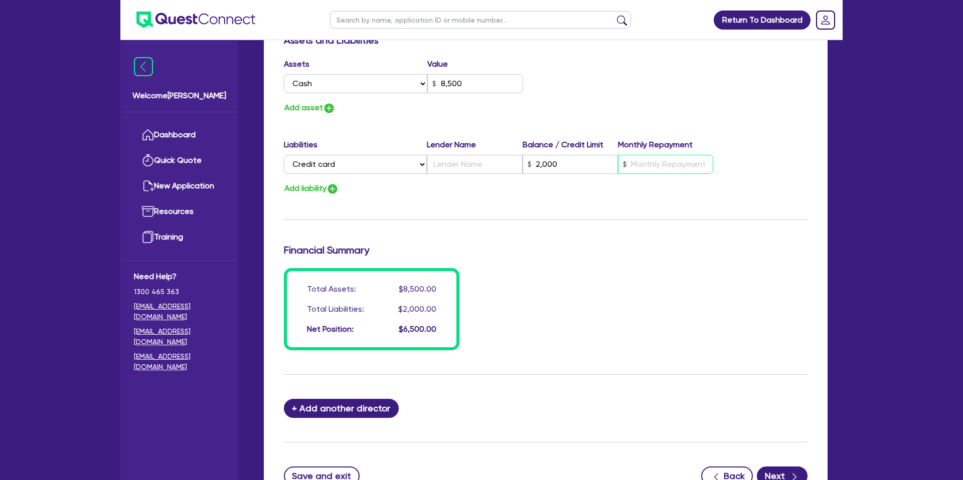
type input "0"
type input "0404 970 360"
type input "8,500"
type input "2,000"
type input "1"
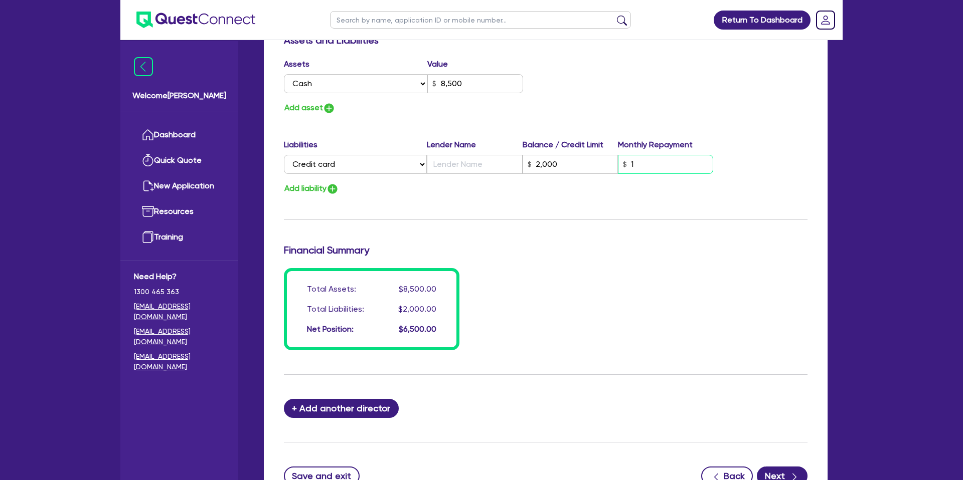
type input "0"
type input "0404 970 360"
type input "8,500"
type input "2,000"
type input "15"
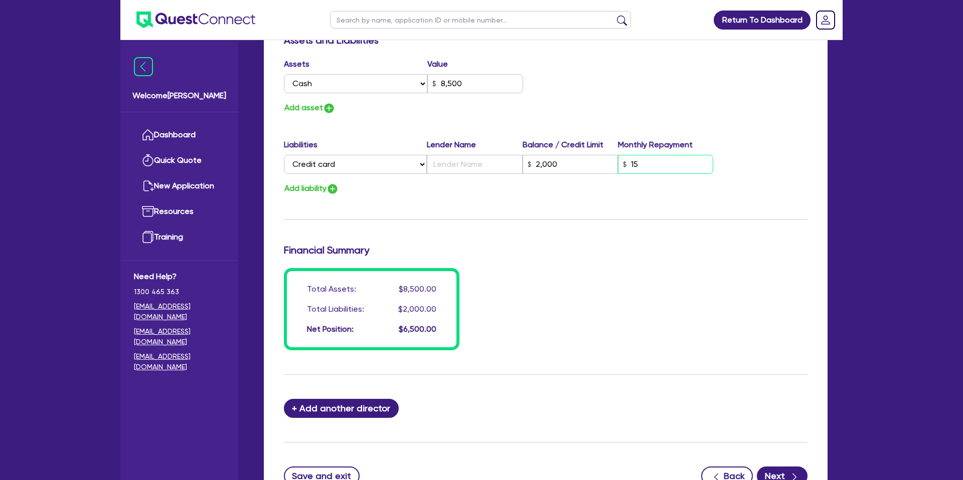
type input "0"
type input "0404 970 360"
type input "8,500"
type input "2,000"
type input "150"
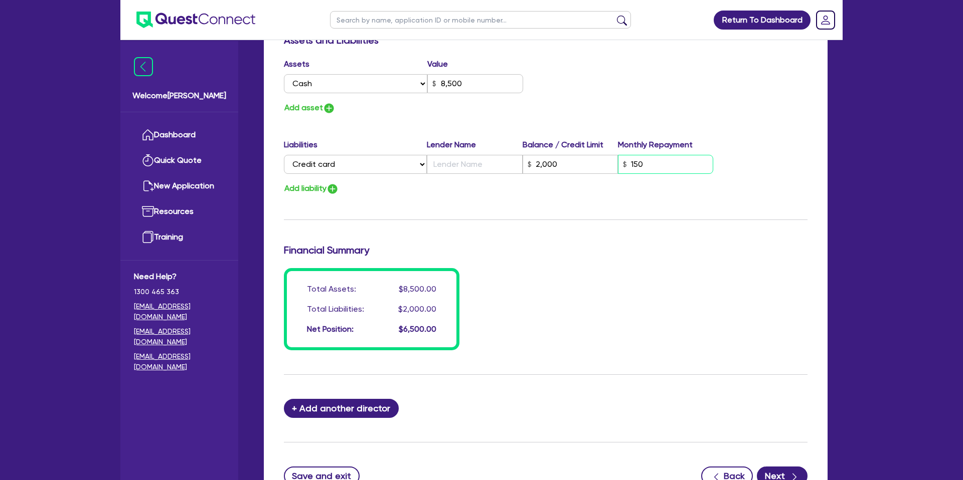
type input "0"
type input "0404 970 360"
type input "8,500"
type input "2,000"
type input "15"
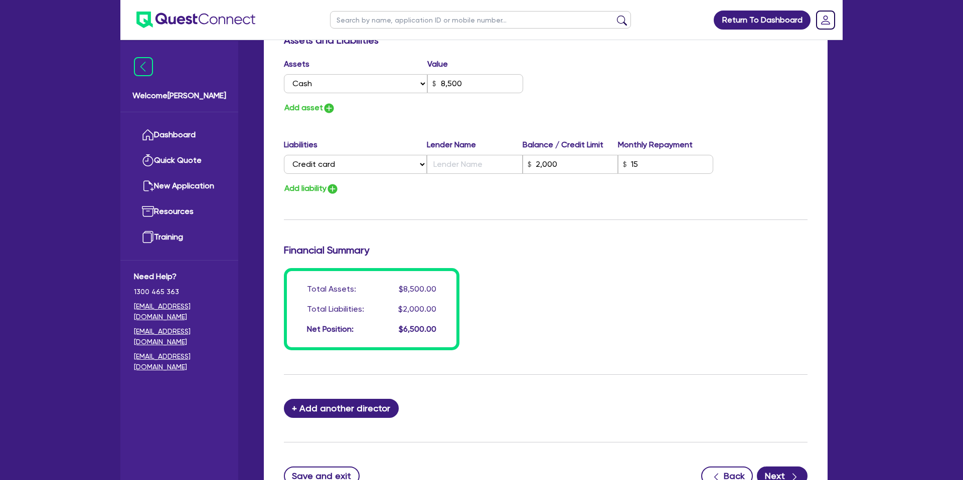
click at [476, 169] on input "text" at bounding box center [474, 164] width 95 height 19
type input "L"
type input "0"
type input "0404 970 360"
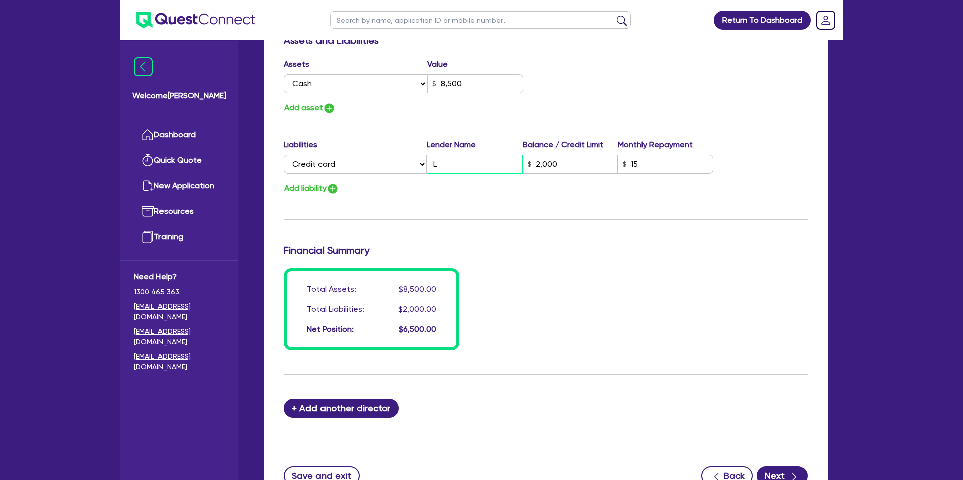
type input "8,500"
type input "2,000"
type input "0"
type input "0404 970 360"
type input "8,500"
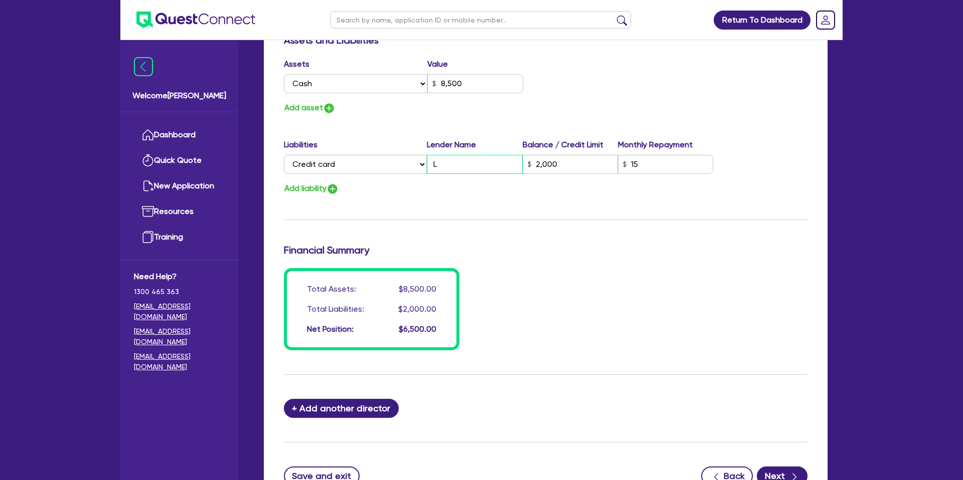
type input "La"
type input "2,000"
type input "0"
type input "0404 970 360"
type input "8,500"
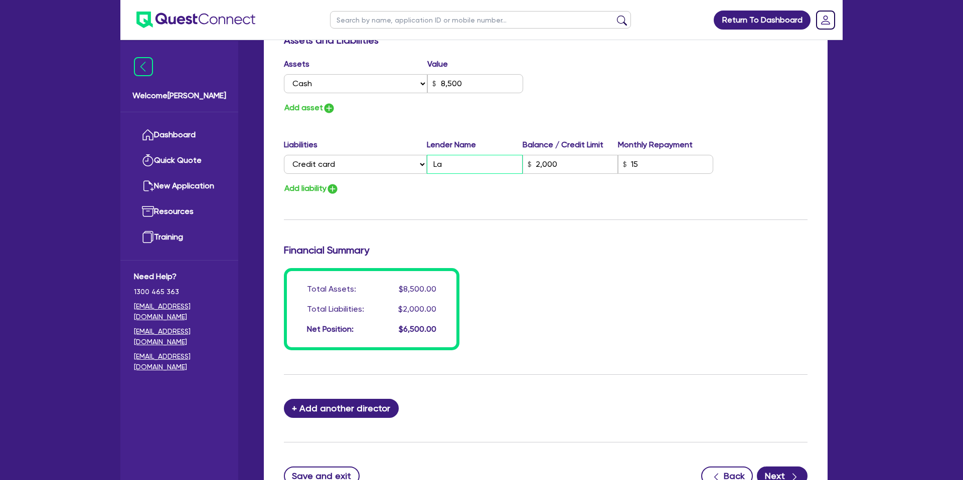
type input "Lat"
type input "2,000"
type input "0"
type input "0404 970 360"
type input "8,500"
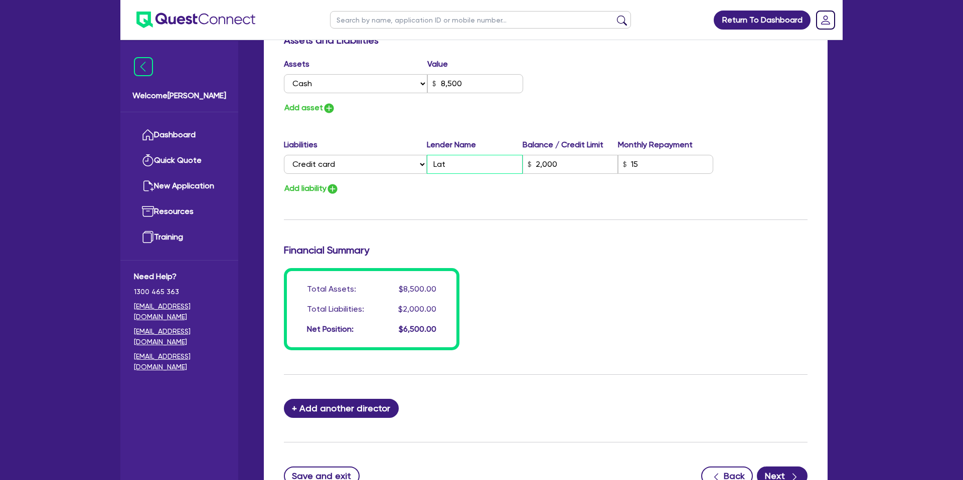
type input "Lati"
type input "2,000"
type input "0"
type input "0404 970 360"
type input "8,500"
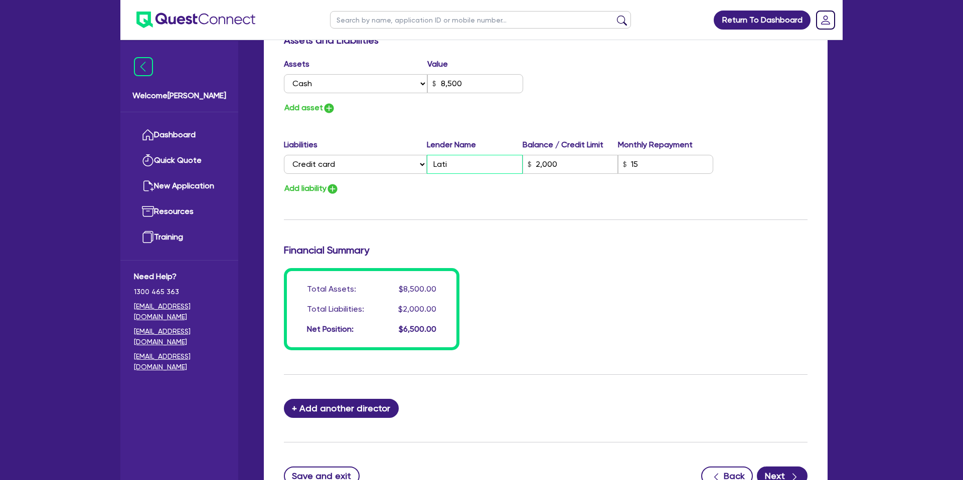
type input "Latit"
type input "2,000"
type input "0"
type input "0404 970 360"
type input "8,500"
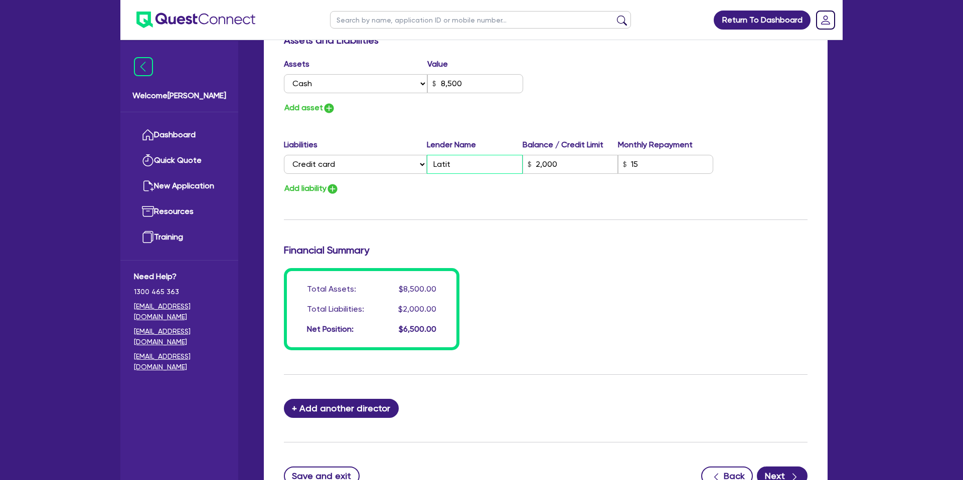
type input "Latitu"
type input "2,000"
type input "0"
type input "0404 970 360"
type input "8,500"
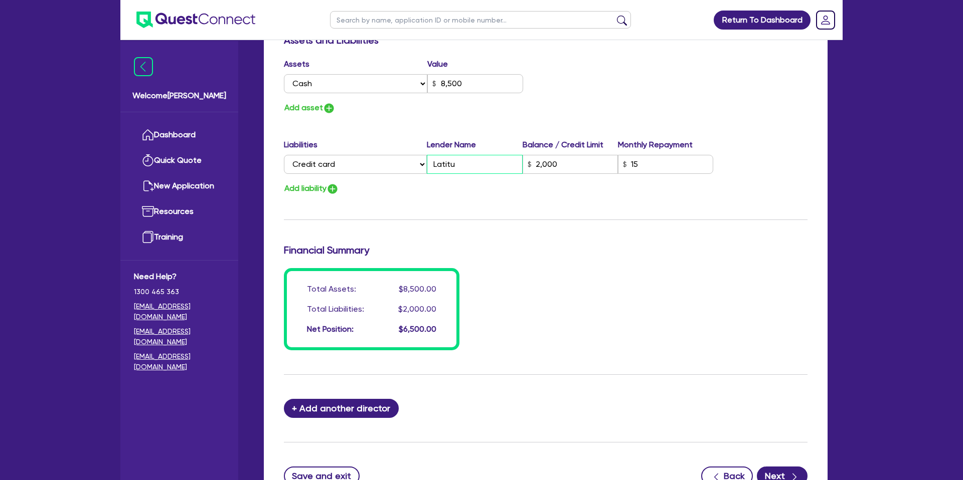
type input "Latitud"
type input "2,000"
type input "0"
type input "0404 970 360"
type input "8,500"
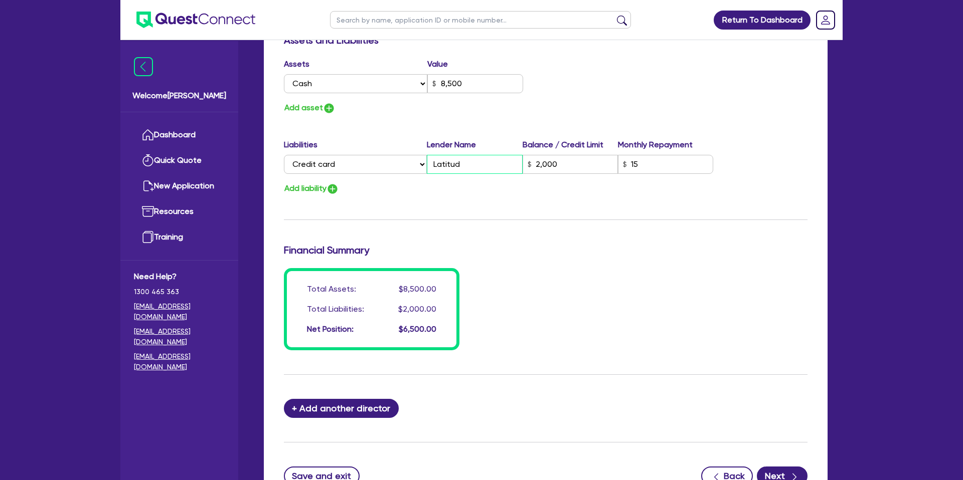
type input "Latitude"
type input "2,000"
type input "Latitude"
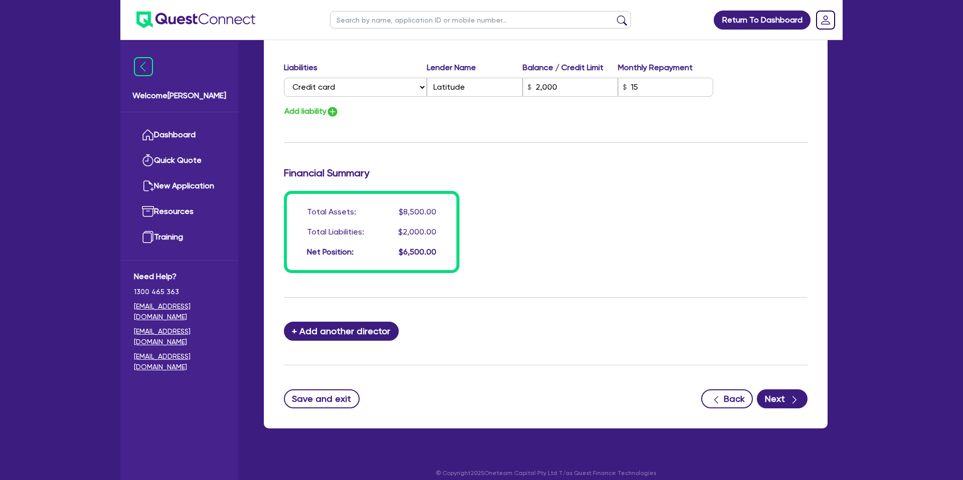
scroll to position [681, 0]
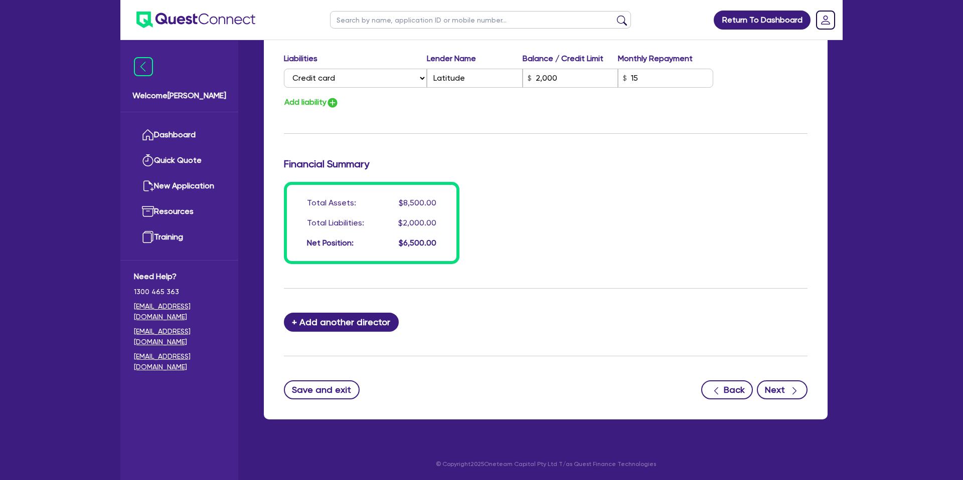
click at [786, 384] on button "Next" at bounding box center [781, 390] width 51 height 19
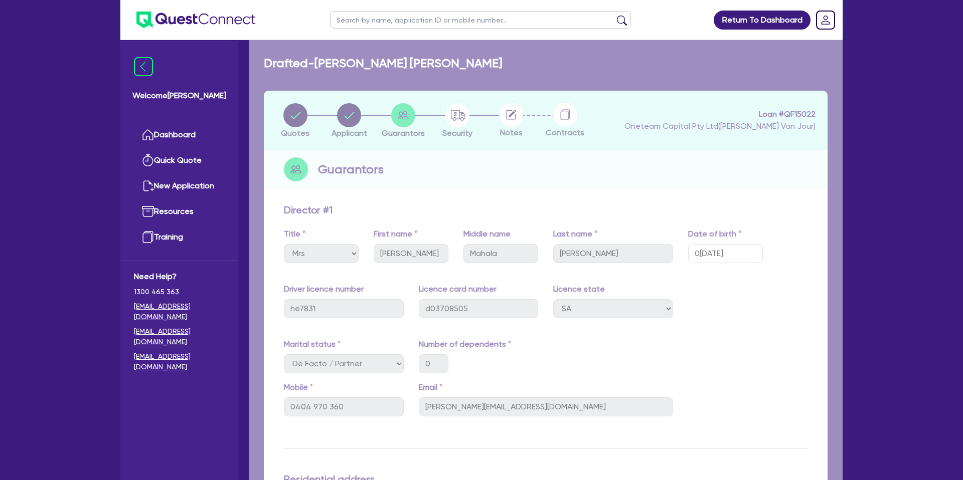
select select "CARS_AND_LIGHT_TRUCKS"
select select "PASSENGER_VEHICLES"
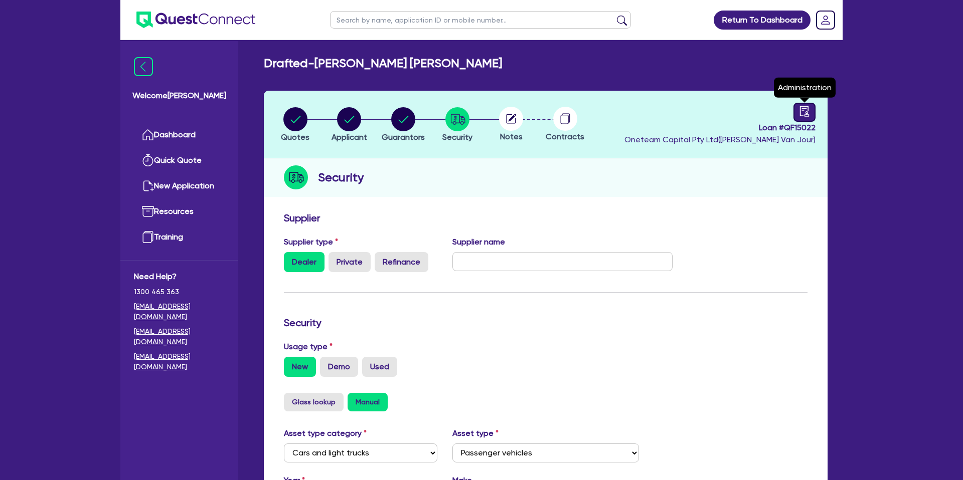
click at [805, 116] on icon "audit" at bounding box center [804, 111] width 9 height 11
select select "DRAFTED_NEW"
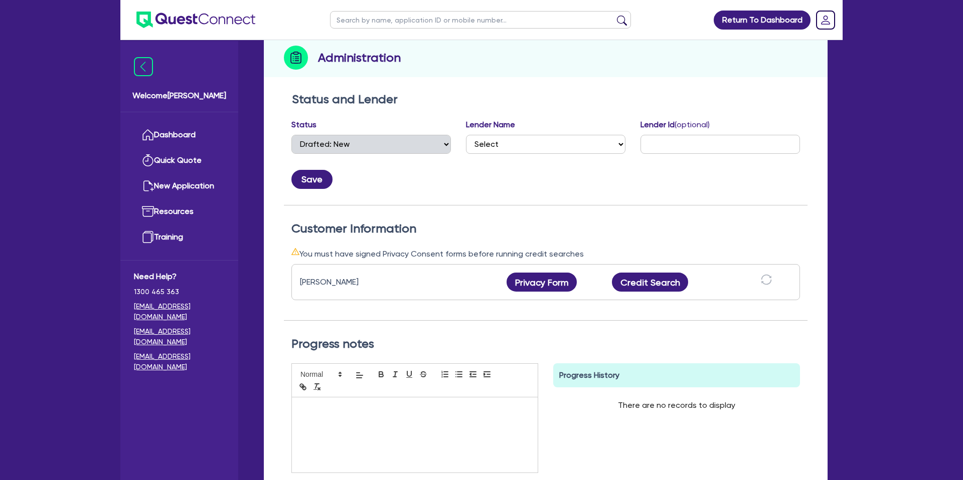
scroll to position [121, 0]
click at [546, 274] on button "Privacy Form" at bounding box center [541, 281] width 70 height 19
drag, startPoint x: 298, startPoint y: 282, endPoint x: 394, endPoint y: 283, distance: 95.8
click at [394, 283] on div "[PERSON_NAME] Privacy Form Privacy form logs Close Send new privacy form? You h…" at bounding box center [545, 281] width 508 height 36
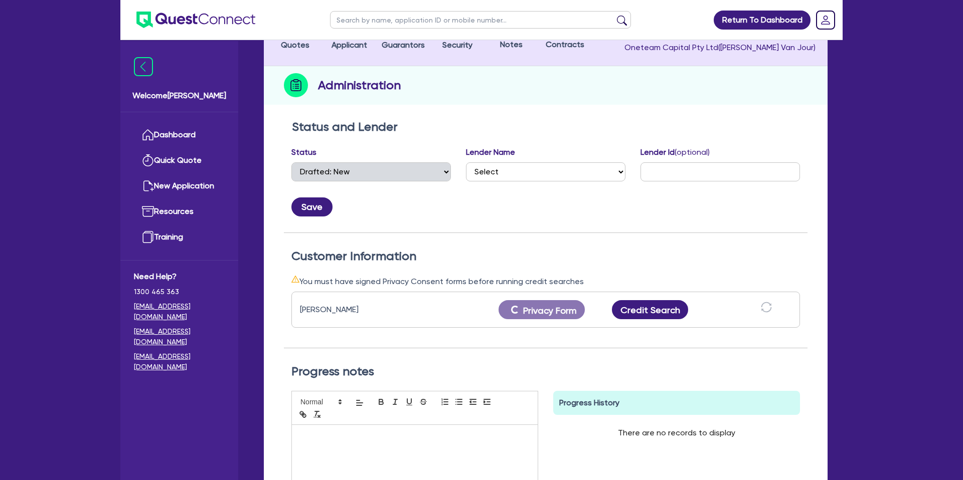
scroll to position [90, 0]
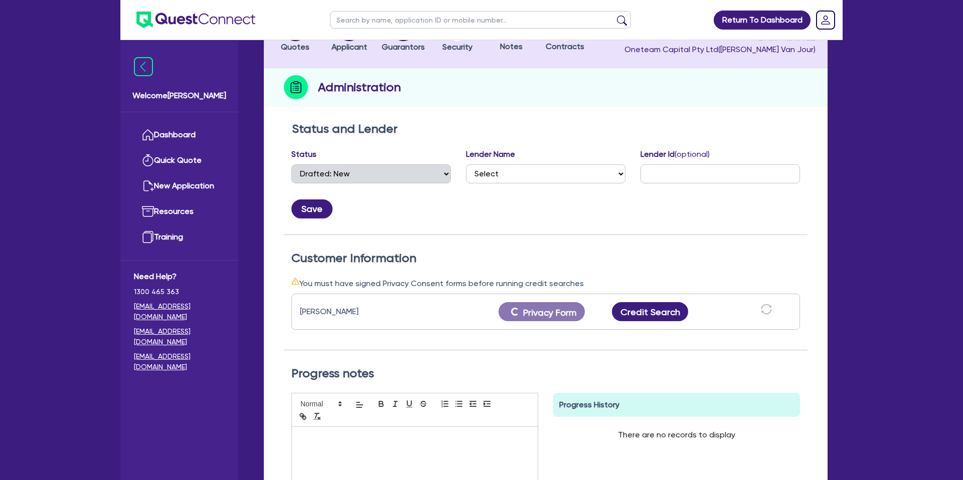
click at [522, 112] on div "Quotes Applicant [GEOGRAPHIC_DATA] Security Notes Contracts Loan # QF15022 Onet…" at bounding box center [545, 288] width 563 height 574
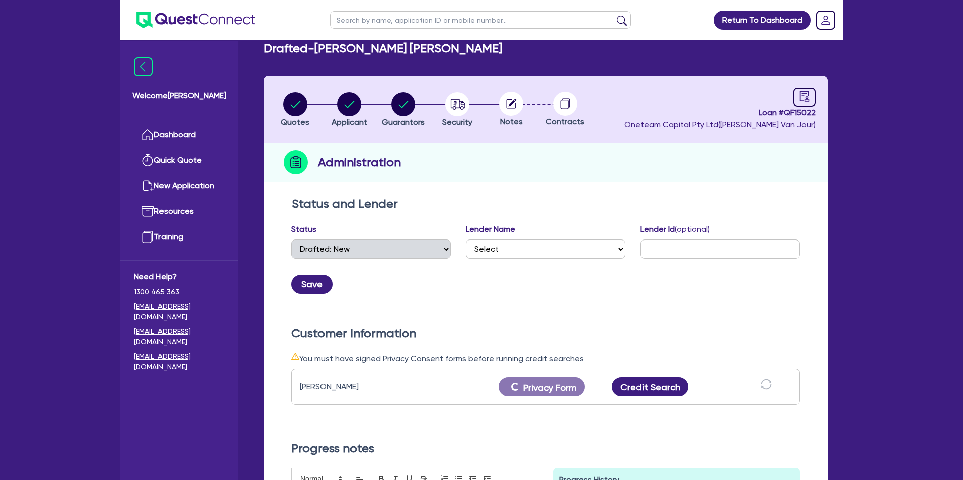
scroll to position [0, 0]
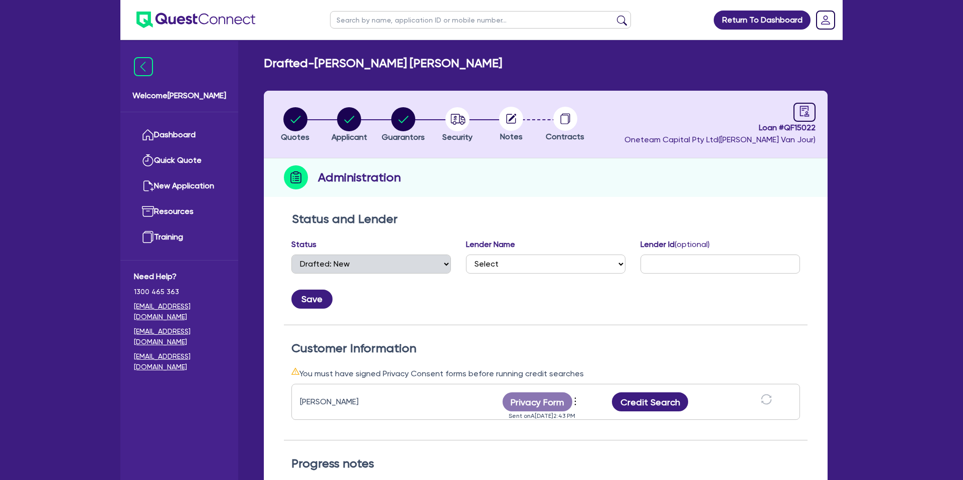
click at [676, 104] on div "Loan # QF15022 Oneteam Capital Pty Ltd ( [PERSON_NAME] )" at bounding box center [719, 124] width 191 height 43
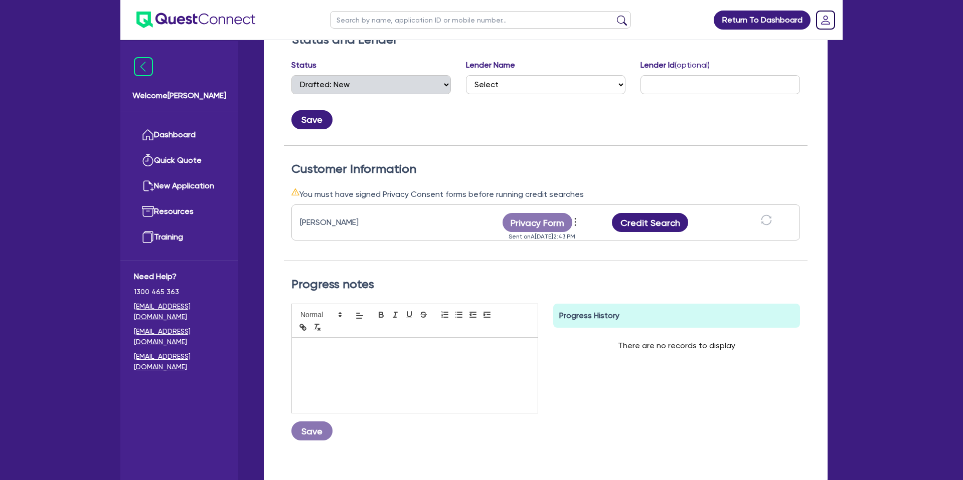
scroll to position [192, 0]
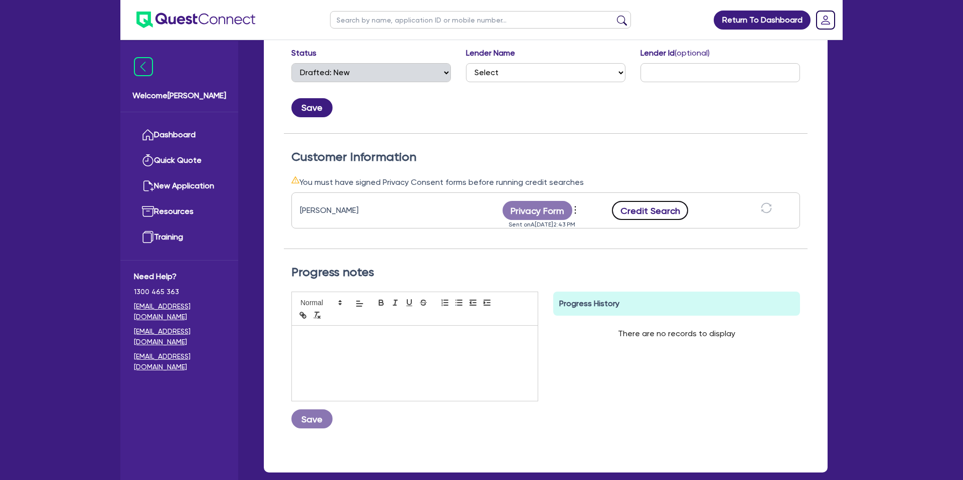
click at [642, 213] on button "Credit Search" at bounding box center [650, 210] width 76 height 19
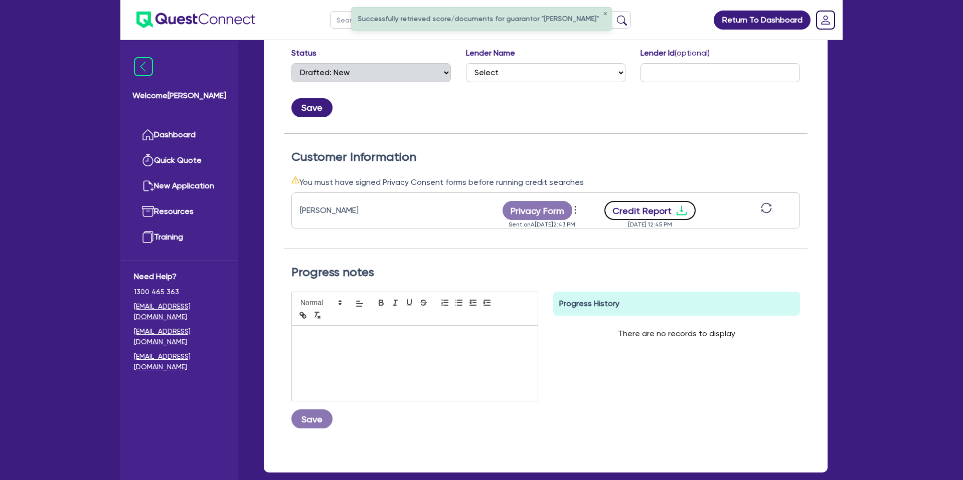
click at [669, 212] on button "Credit Report" at bounding box center [650, 210] width 92 height 19
click at [668, 153] on h2 "Customer Information" at bounding box center [545, 157] width 508 height 15
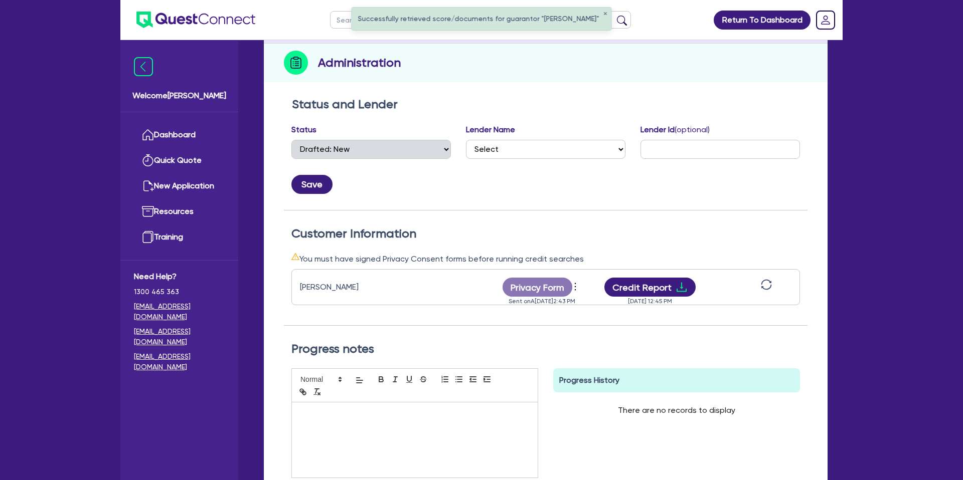
scroll to position [0, 0]
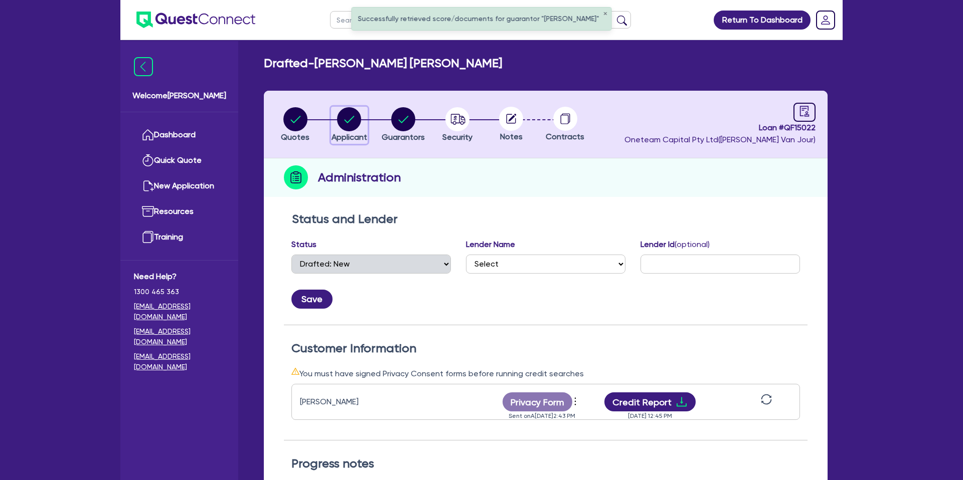
click at [358, 126] on circle "button" at bounding box center [349, 119] width 24 height 24
select select "SOLE_TRADER"
select select "BUILDING_CONSTRUCTION"
select select "TRADES_SERVICES_CONSUMERS"
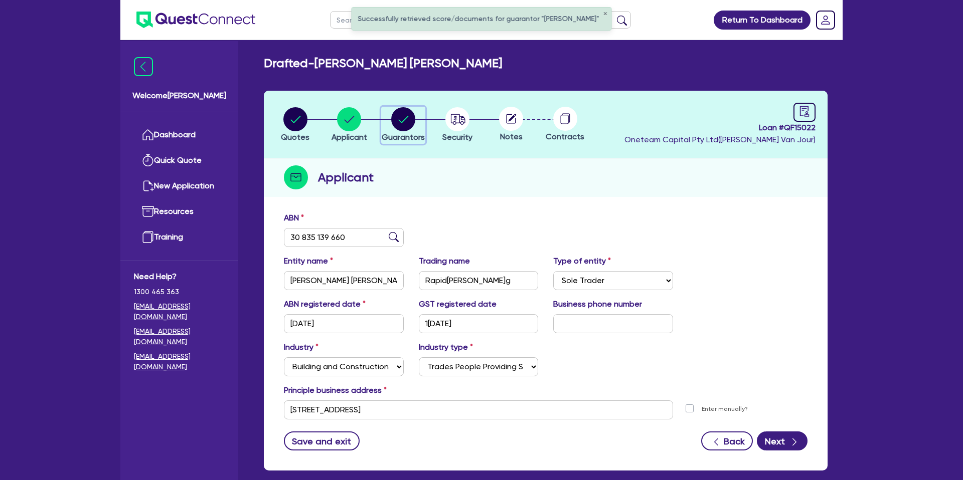
click at [405, 115] on circle "button" at bounding box center [403, 119] width 24 height 24
select select "MRS"
select select "SA"
select select "DE_FACTO"
select select "CASH"
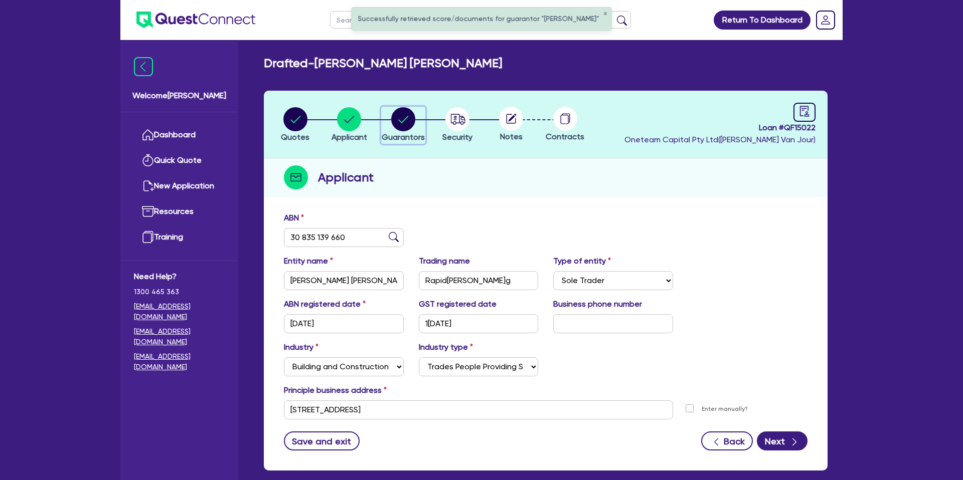
select select "CREDIT_CARD"
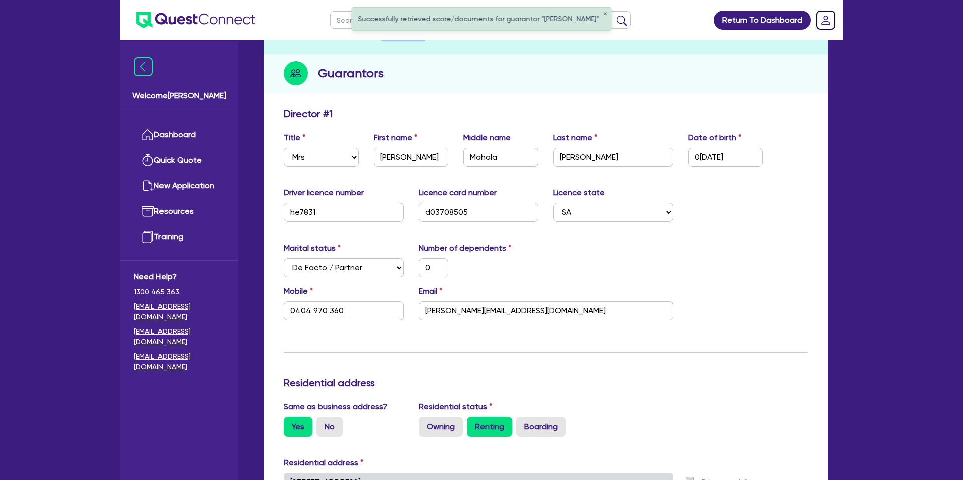
scroll to position [107, 0]
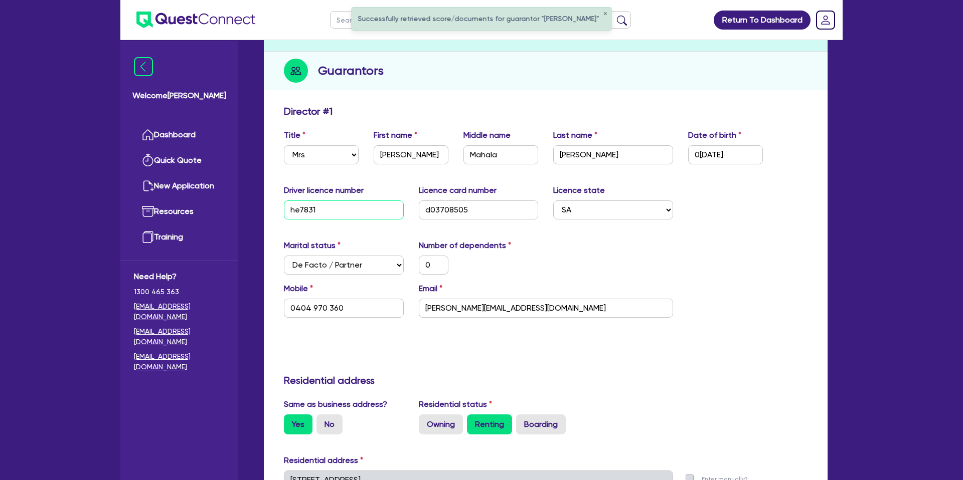
drag, startPoint x: 288, startPoint y: 208, endPoint x: 318, endPoint y: 208, distance: 30.1
click at [318, 208] on input "he7831" at bounding box center [344, 210] width 120 height 19
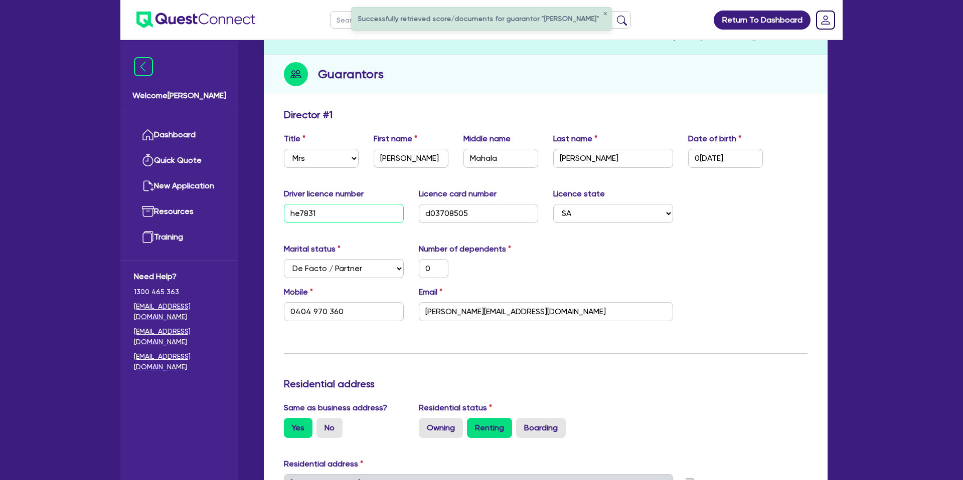
click at [316, 211] on input "he7831" at bounding box center [344, 213] width 120 height 19
drag, startPoint x: 317, startPoint y: 212, endPoint x: 271, endPoint y: 213, distance: 46.6
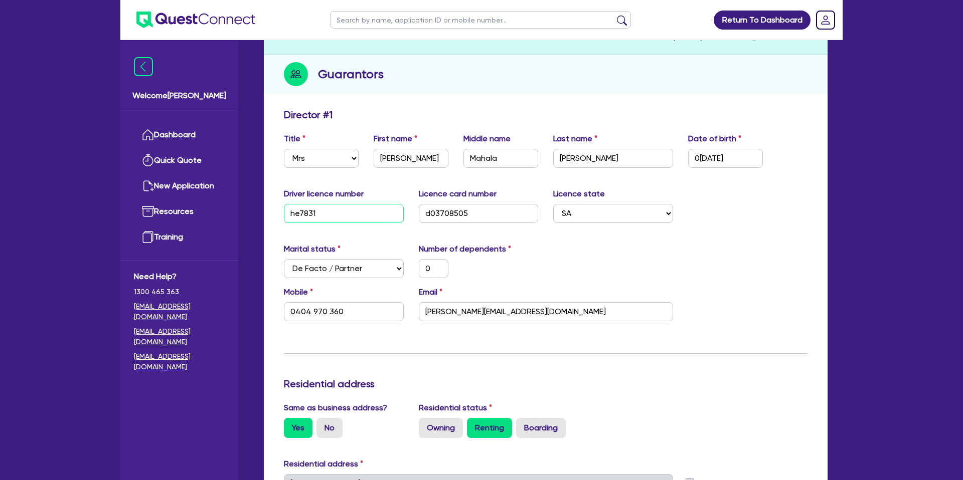
click at [289, 214] on input "he7831" at bounding box center [344, 213] width 120 height 19
click at [319, 209] on input "he7831" at bounding box center [344, 213] width 120 height 19
click at [537, 238] on div "Update residential status for Director #1 Boarding is only acceptable when the …" at bounding box center [545, 479] width 523 height 741
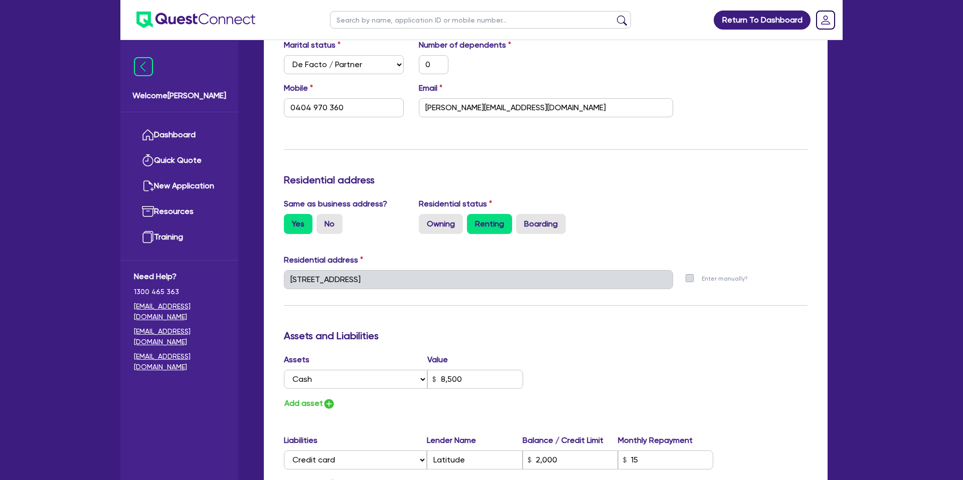
scroll to position [334, 0]
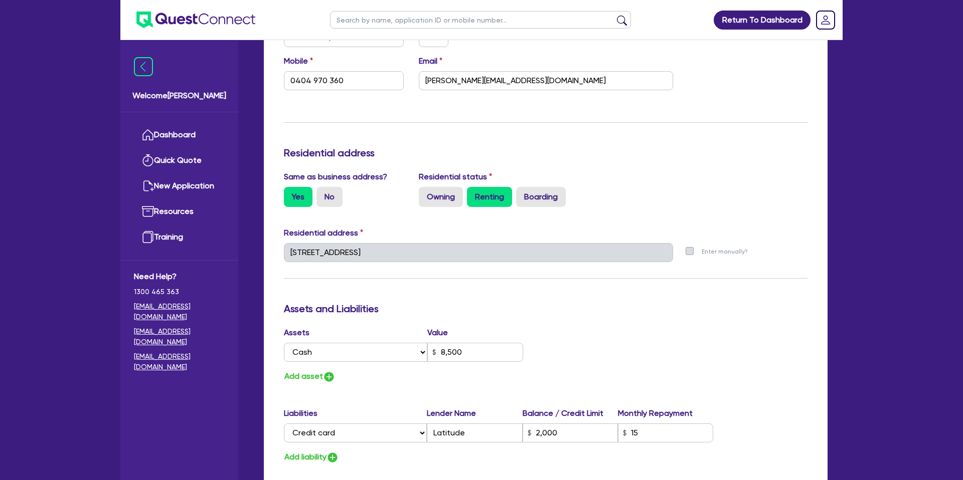
click at [226, 248] on div "Welcome [PERSON_NAME] Quick Quote New Application Ref Company Ref Salesperson R…" at bounding box center [481, 251] width 722 height 1170
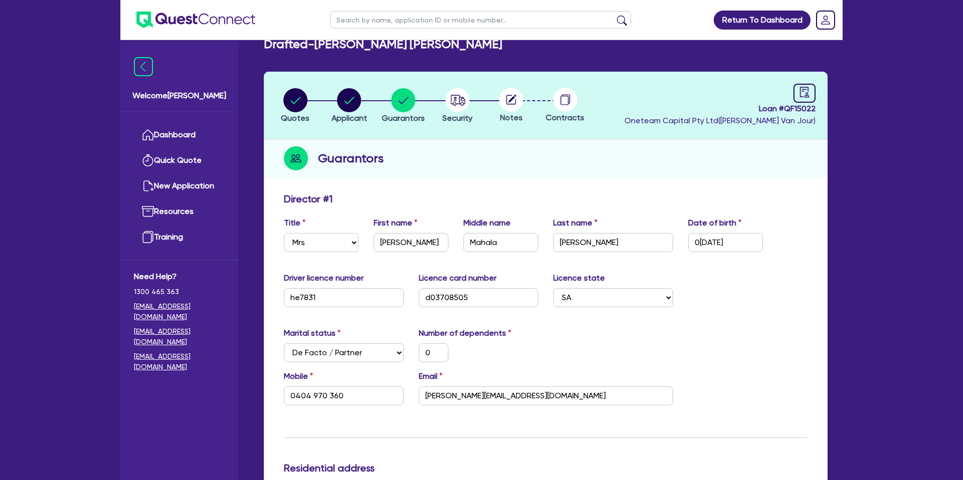
scroll to position [0, 0]
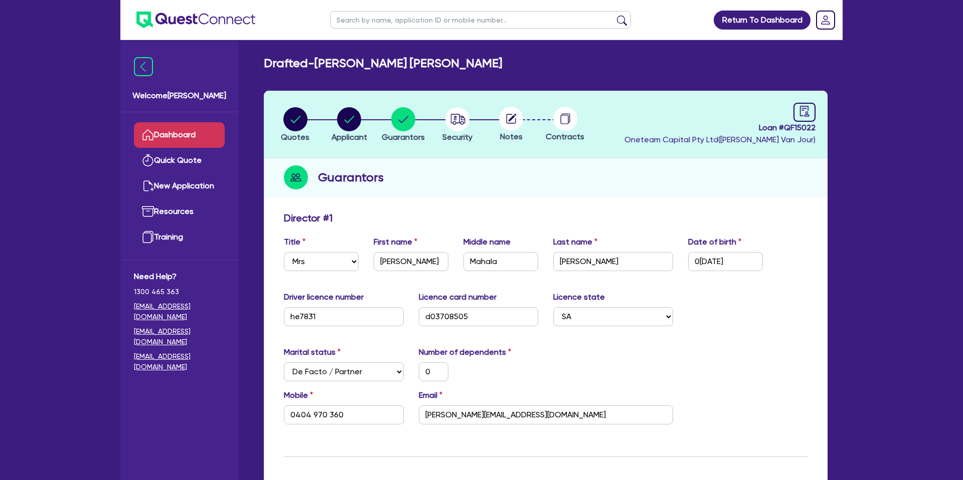
click at [196, 125] on link "Dashboard" at bounding box center [179, 135] width 91 height 26
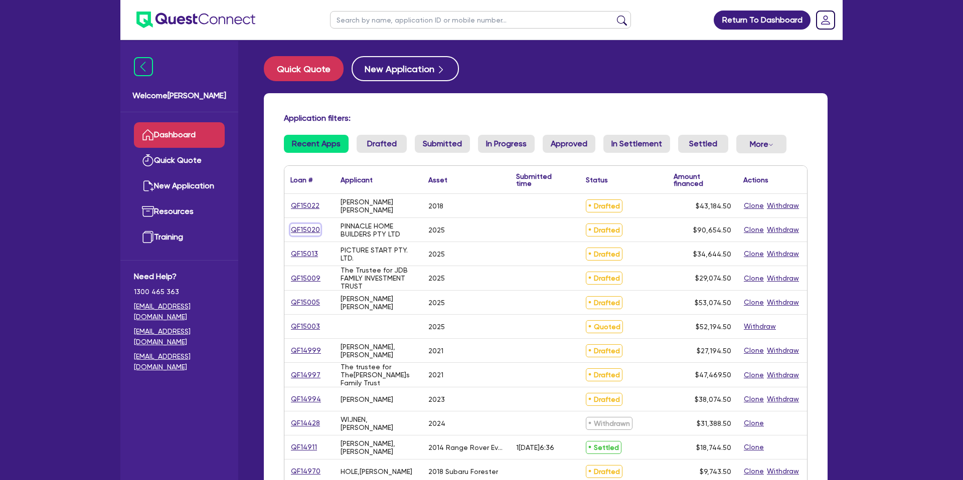
click at [318, 231] on link "QF15020" at bounding box center [305, 230] width 30 height 12
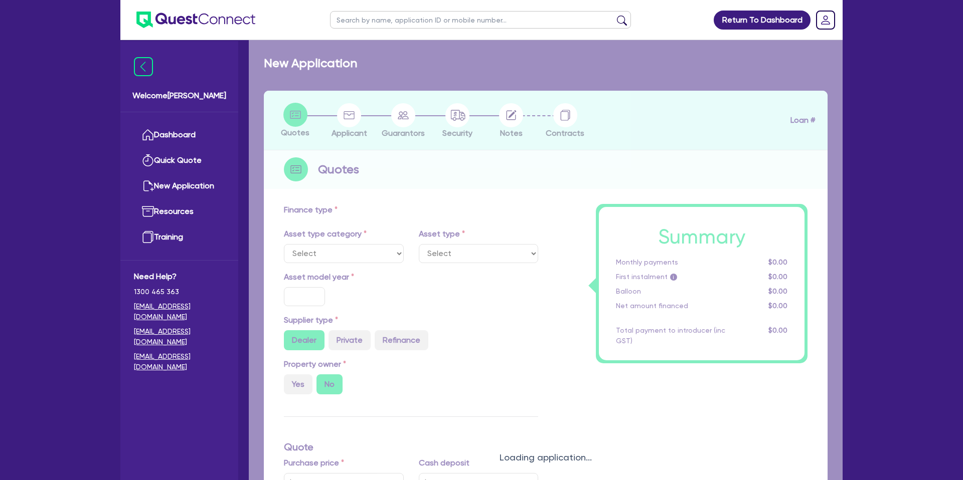
select select "CARS_AND_LIGHT_TRUCKS"
type input "2025"
type input "117,000"
type input "27,000"
type input "35"
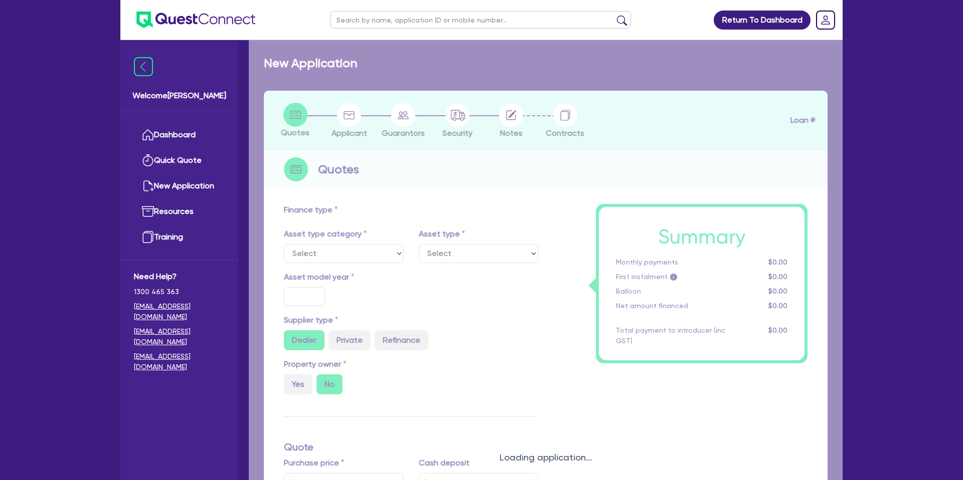
type input "40,950"
type input "7.25"
type input "2,220"
select select "PASSENGER_VEHICLES"
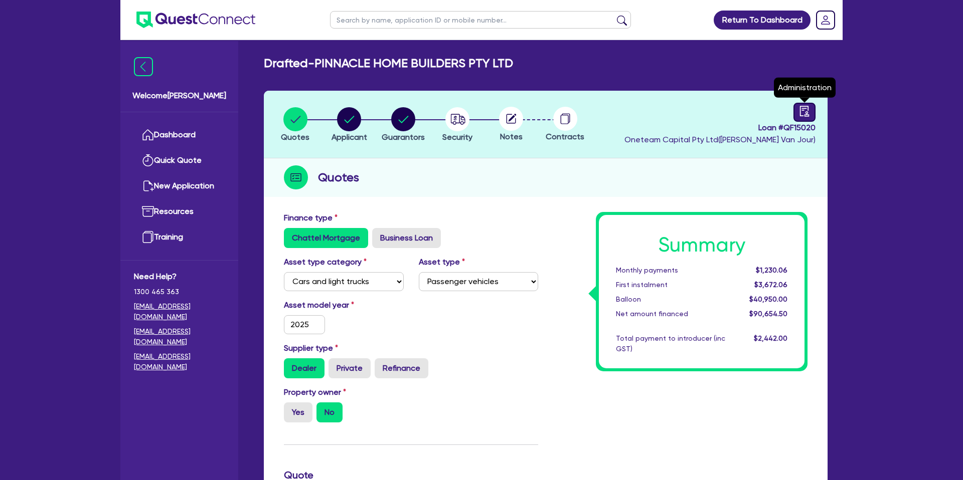
click at [813, 108] on link at bounding box center [804, 112] width 22 height 19
select select "DRAFTED_NEW"
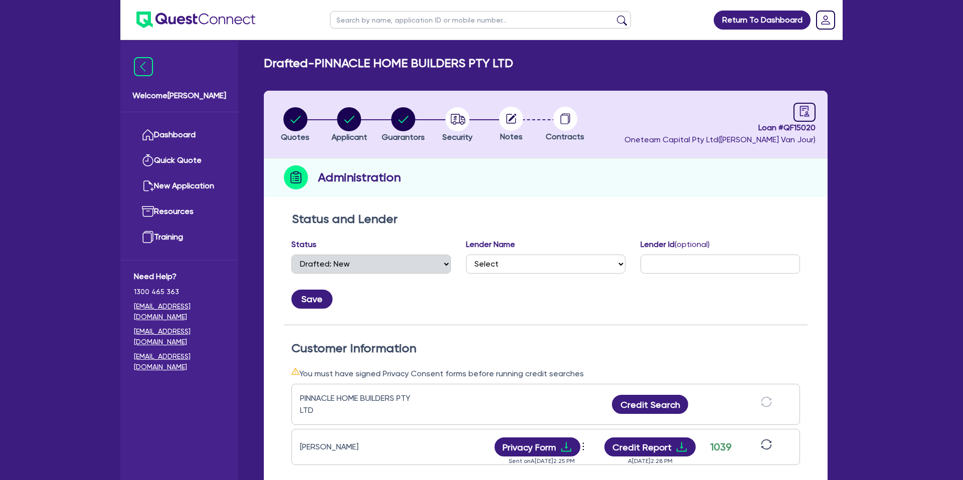
click at [509, 123] on circle at bounding box center [511, 119] width 24 height 24
click at [449, 114] on circle "button" at bounding box center [457, 119] width 24 height 24
select select "CARS_AND_LIGHT_TRUCKS"
select select "PASSENGER_VEHICLES"
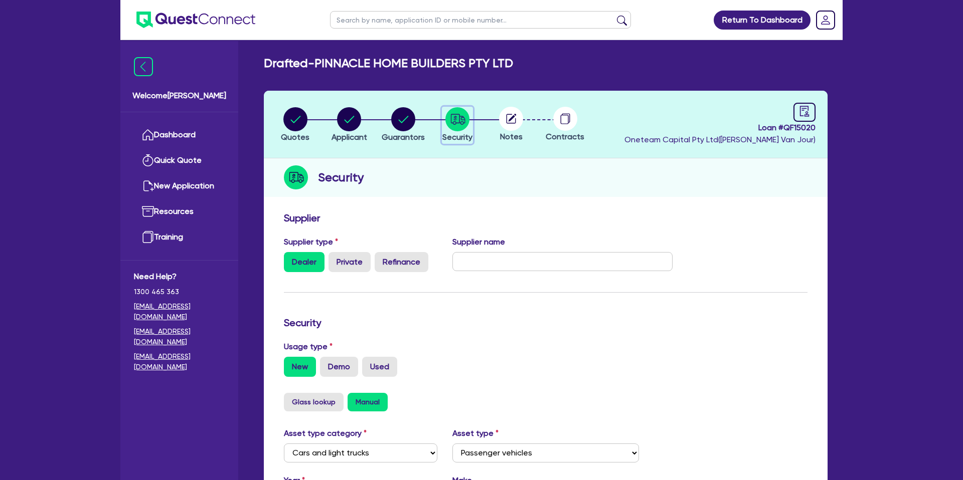
scroll to position [291, 0]
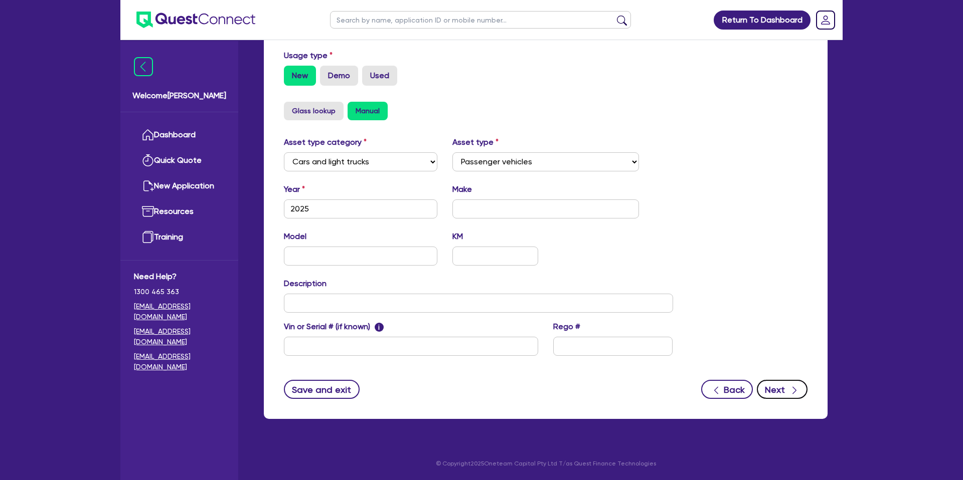
click at [777, 387] on button "Next" at bounding box center [781, 389] width 51 height 19
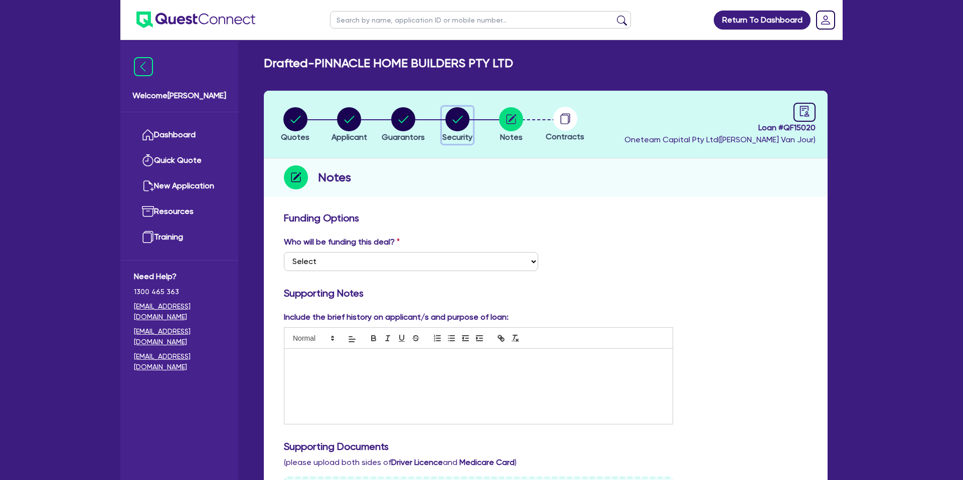
click at [454, 113] on circle "button" at bounding box center [457, 119] width 24 height 24
select select "CARS_AND_LIGHT_TRUCKS"
select select "PASSENGER_VEHICLES"
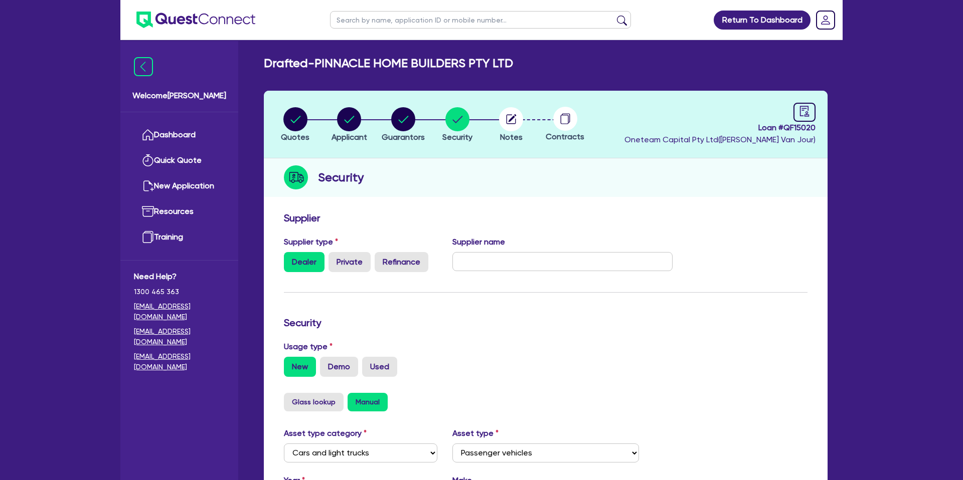
click at [497, 114] on li "Notes" at bounding box center [511, 124] width 54 height 35
click at [505, 116] on circle "button" at bounding box center [511, 119] width 24 height 24
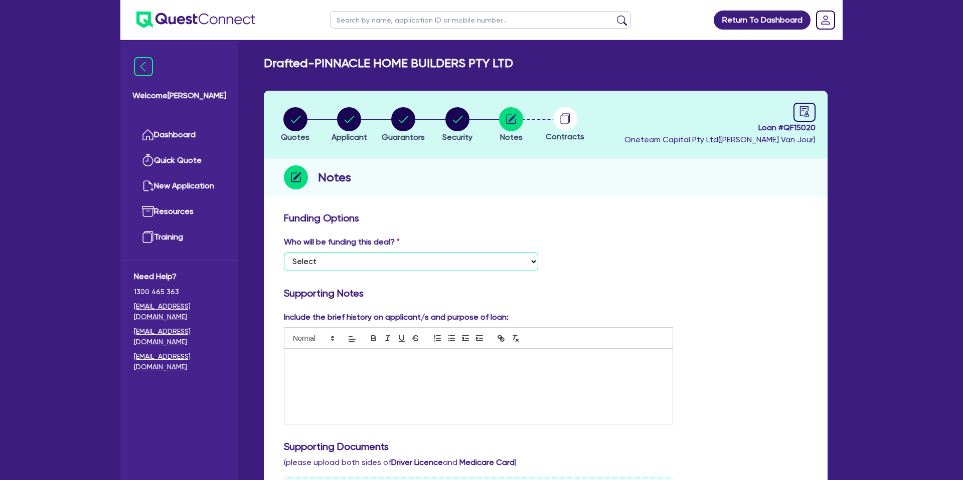
click at [381, 261] on select "Select I want Quest to fund 100% I will fund 100% I will co-fund with Quest Oth…" at bounding box center [411, 261] width 254 height 19
select select "Other"
click at [284, 252] on select "Select I want Quest to fund 100% I will fund 100% I will co-fund with Quest Oth…" at bounding box center [411, 261] width 254 height 19
click at [309, 354] on div at bounding box center [478, 386] width 388 height 75
click at [461, 120] on circle "button" at bounding box center [457, 119] width 24 height 24
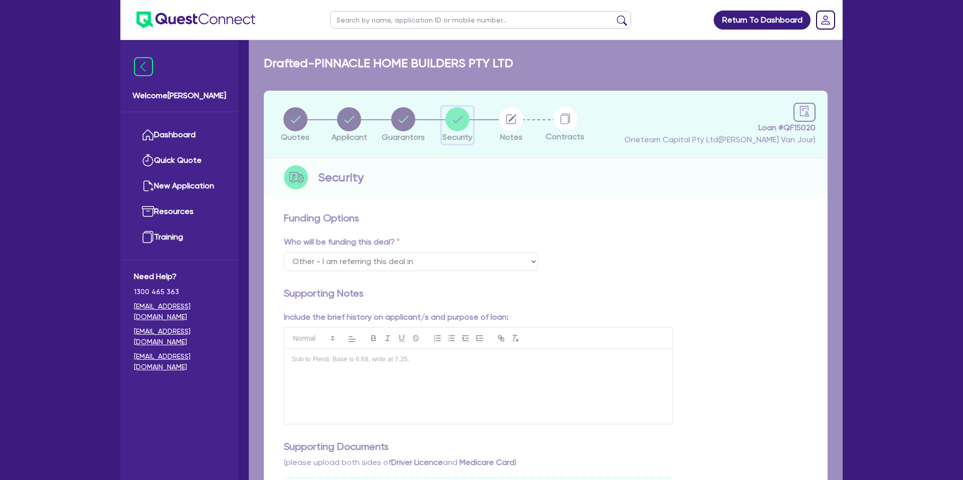
select select "CARS_AND_LIGHT_TRUCKS"
select select "PASSENGER_VEHICLES"
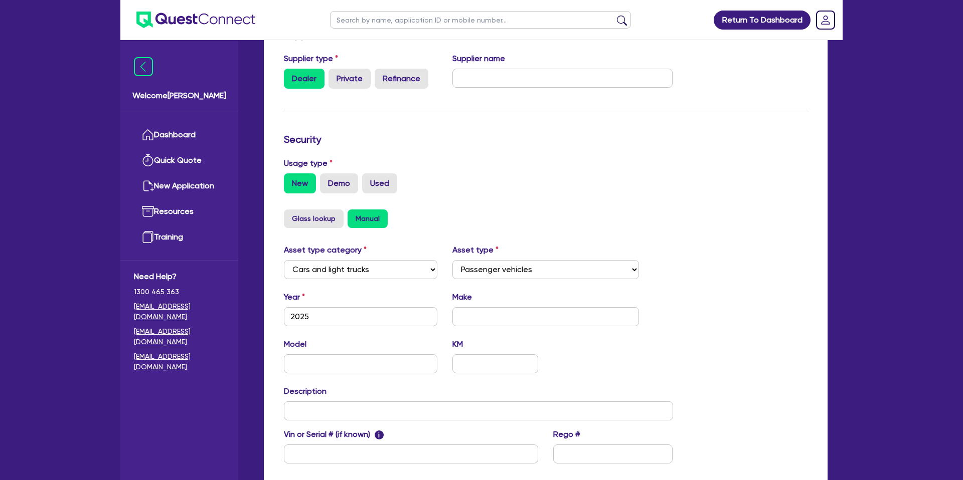
scroll to position [291, 0]
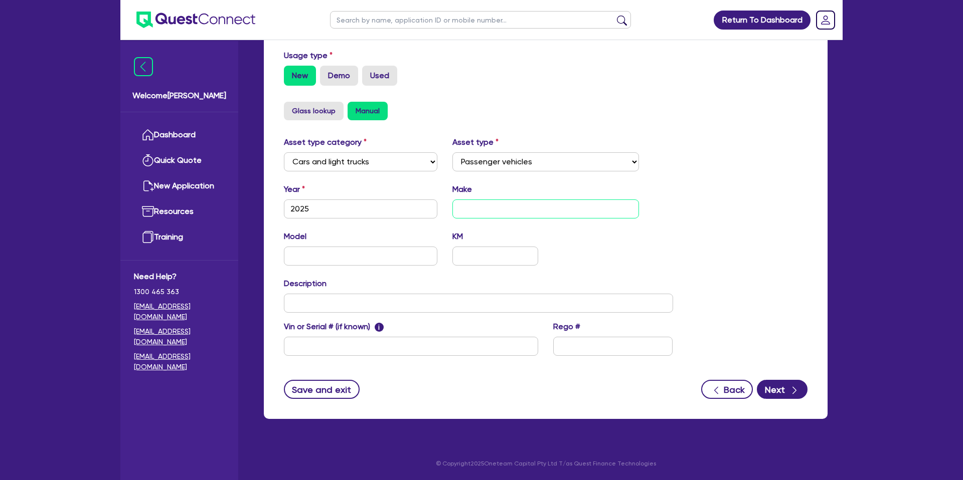
click at [499, 212] on input "text" at bounding box center [545, 209] width 187 height 19
type input "Ford"
click at [332, 260] on input "text" at bounding box center [360, 256] width 153 height 19
type input "Mustang"
click at [657, 250] on div "Model Mustang KM" at bounding box center [478, 252] width 404 height 43
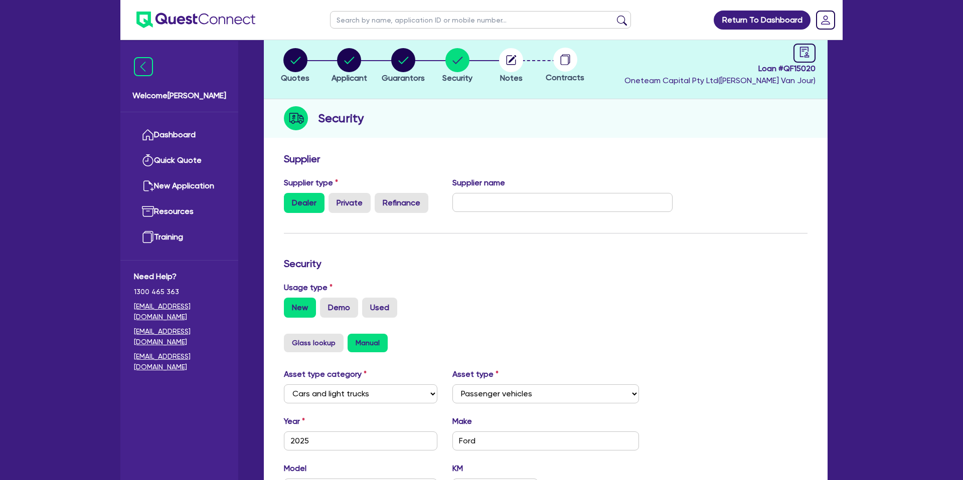
scroll to position [0, 0]
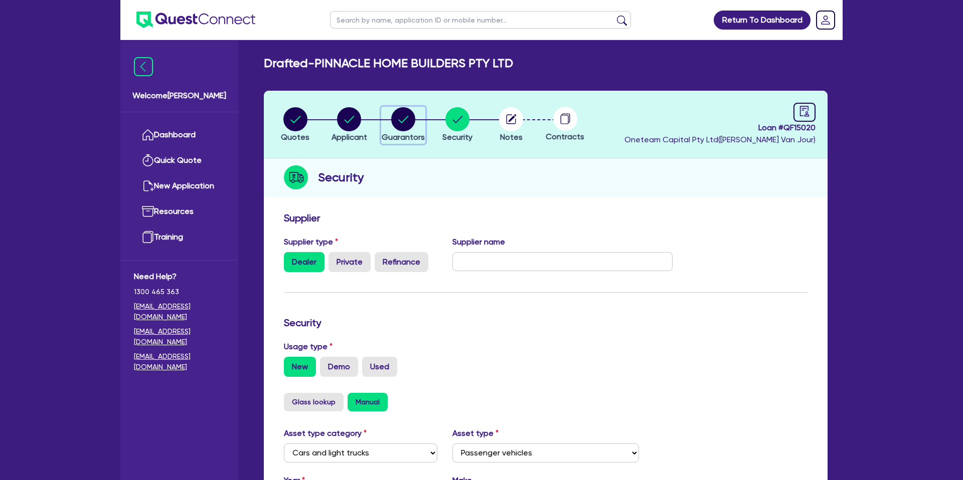
click at [402, 124] on circle "button" at bounding box center [403, 119] width 24 height 24
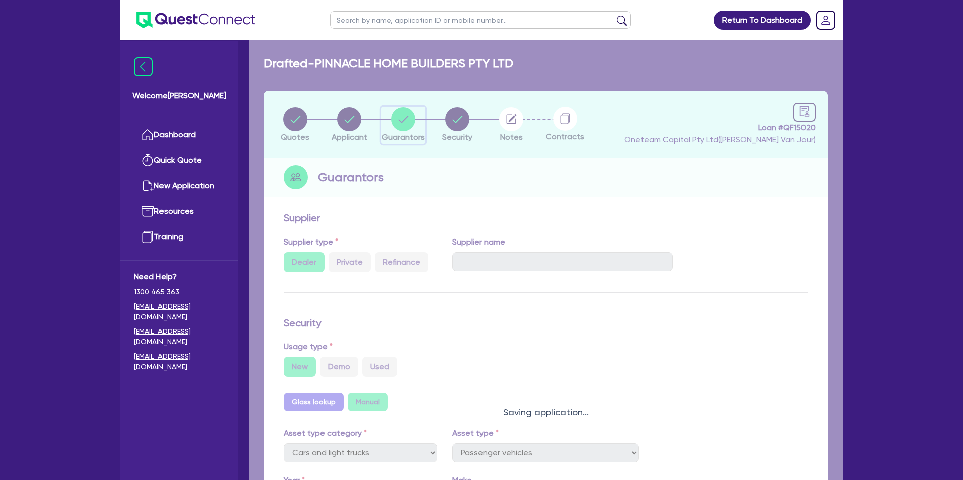
select select "MR"
select select "MARRIED"
select select "CASH"
select select "PROPERTY"
select select "MORTGAGE"
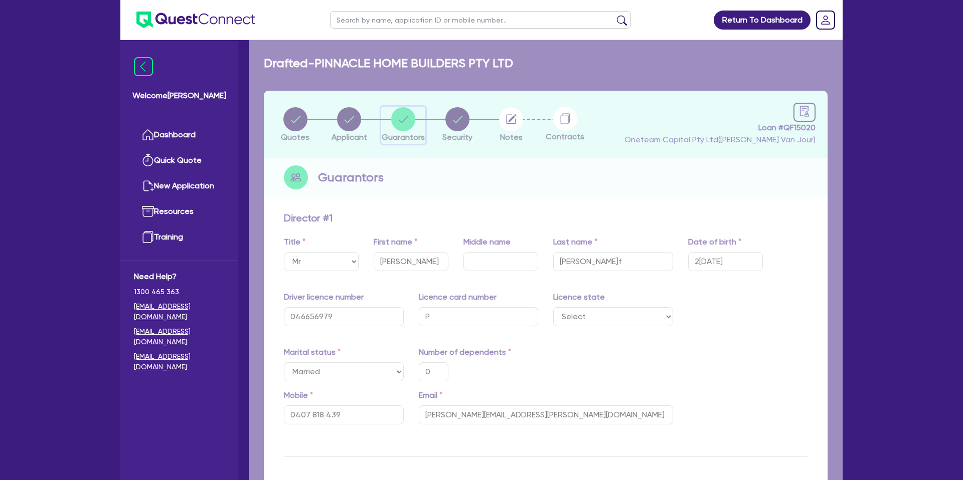
type input "0"
type input "0407 818 439"
type input "1,600,000"
type input "2,850,000"
type input "470,000"
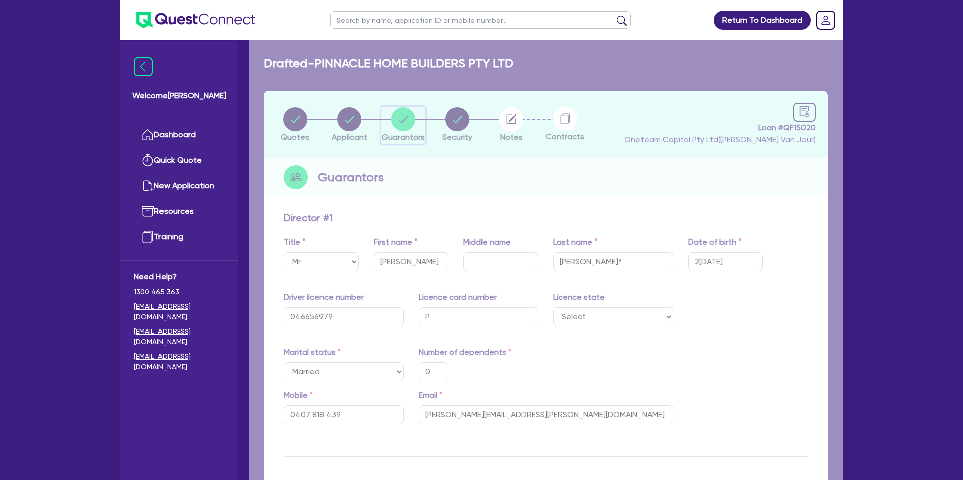
type input "2,700"
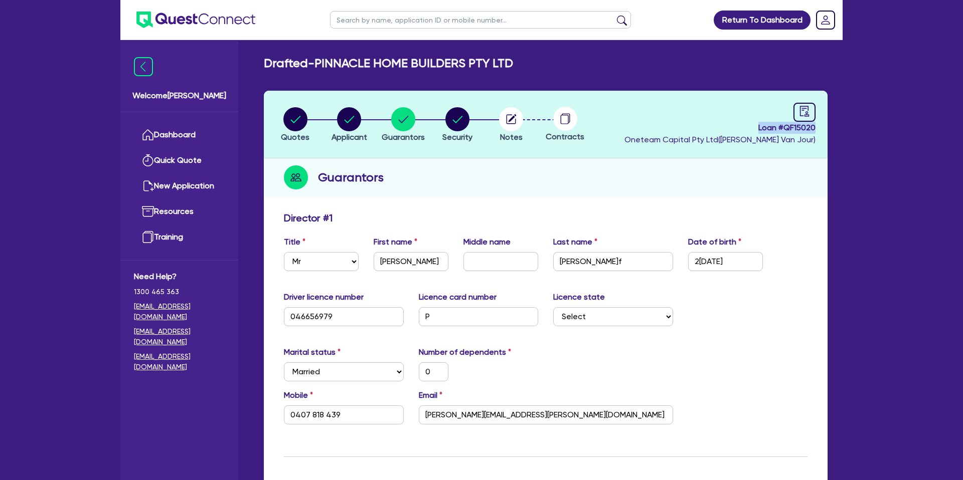
drag, startPoint x: 755, startPoint y: 128, endPoint x: 824, endPoint y: 126, distance: 68.2
click at [824, 126] on header "Quotes Applicant [GEOGRAPHIC_DATA] Security Notes Contracts Loan # QF15020 Onet…" at bounding box center [545, 125] width 563 height 68
copy span "Loan # QF15020"
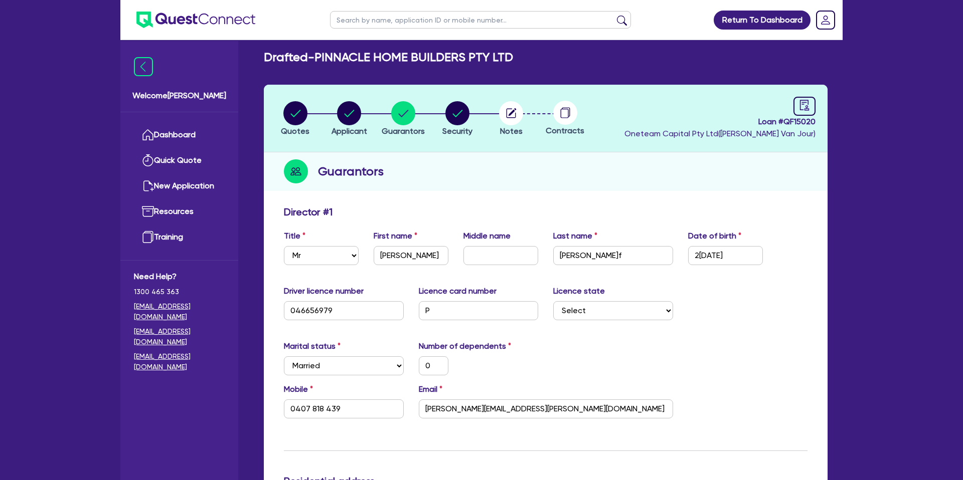
click at [309, 111] on li "Quotes" at bounding box center [295, 118] width 54 height 35
click at [302, 114] on circle "button" at bounding box center [295, 113] width 24 height 24
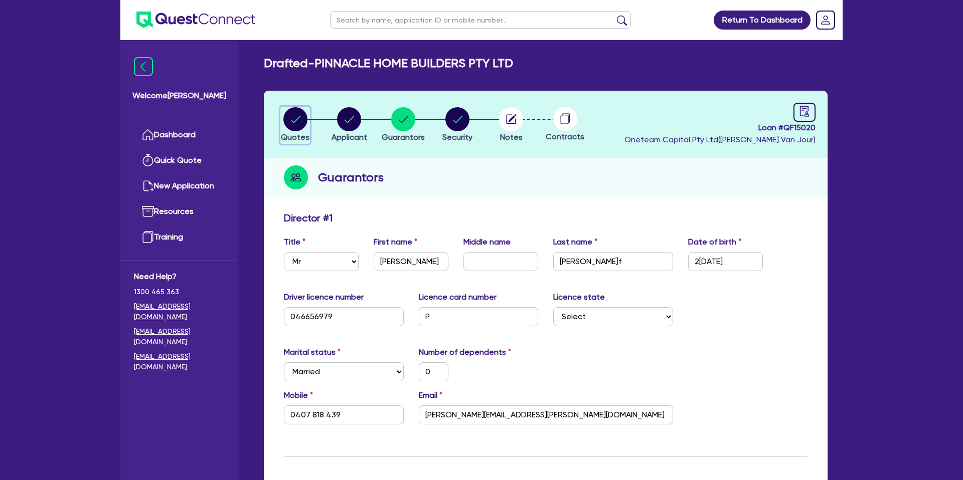
select select "CARS_AND_LIGHT_TRUCKS"
select select "PASSENGER_VEHICLES"
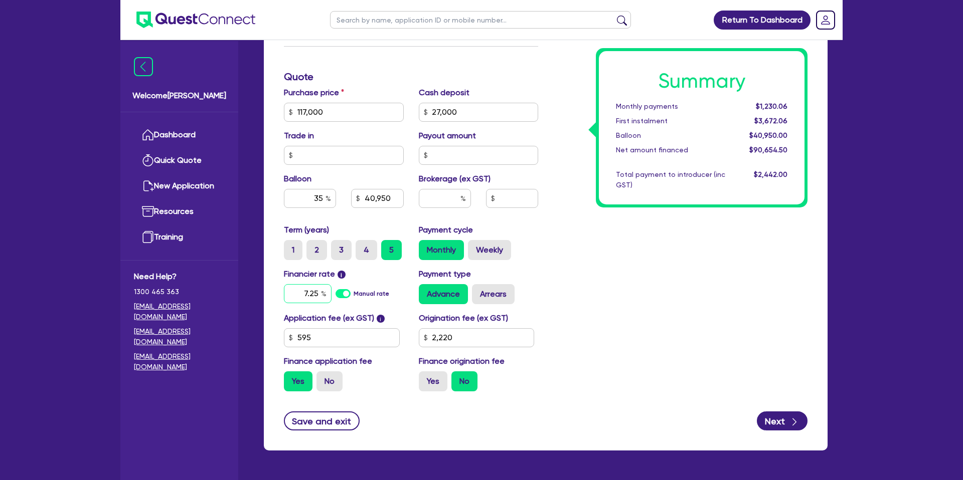
scroll to position [401, 0]
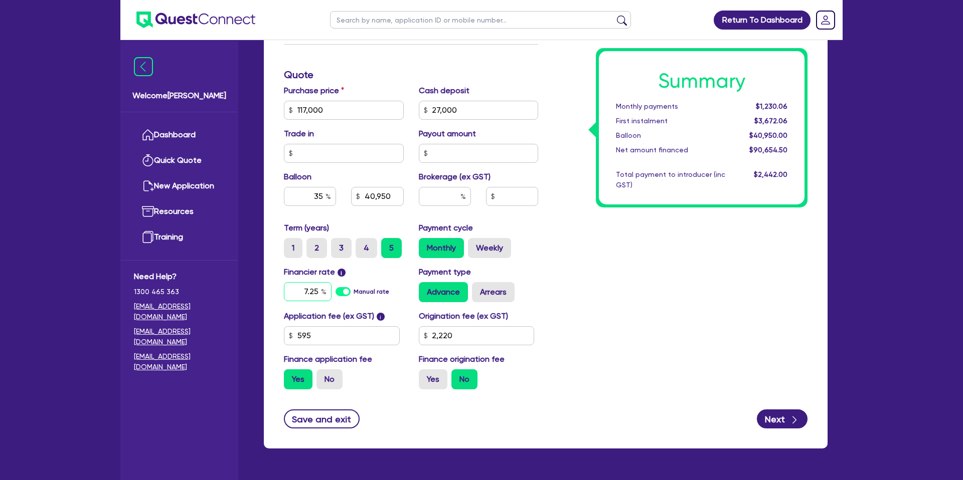
click at [317, 291] on input "7.25" at bounding box center [308, 291] width 48 height 19
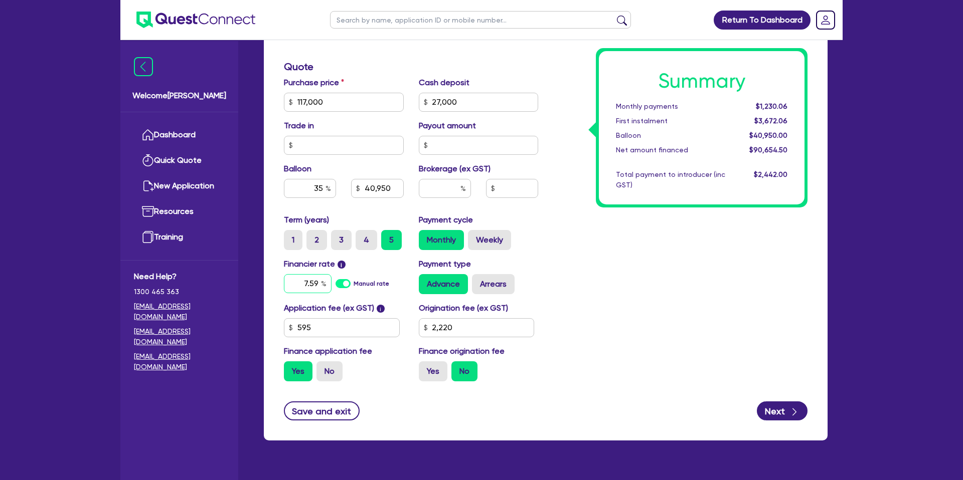
type input "7.59"
type input "117,000"
type input "27,000"
click at [743, 230] on div "Summary Monthly payments Calculating... First instalment Calculating... Balloon…" at bounding box center [679, 96] width 269 height 586
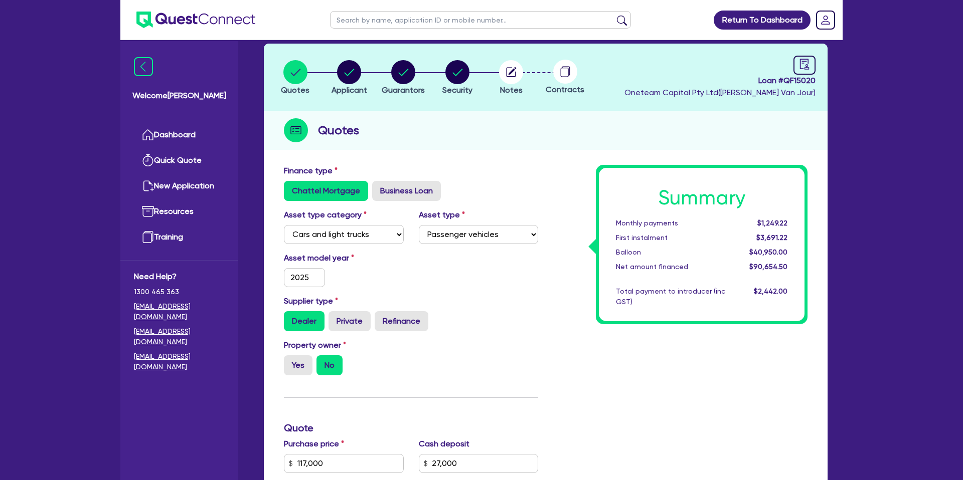
scroll to position [0, 0]
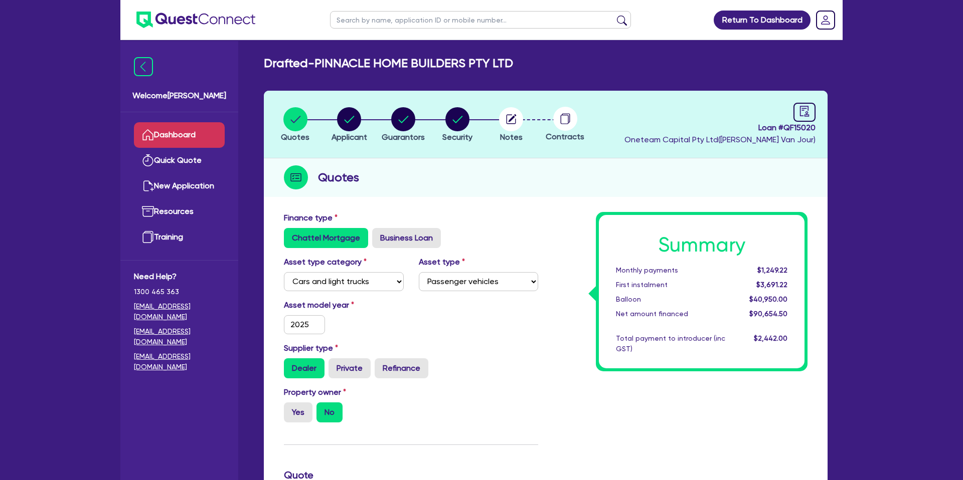
click at [200, 137] on link "Dashboard" at bounding box center [179, 135] width 91 height 26
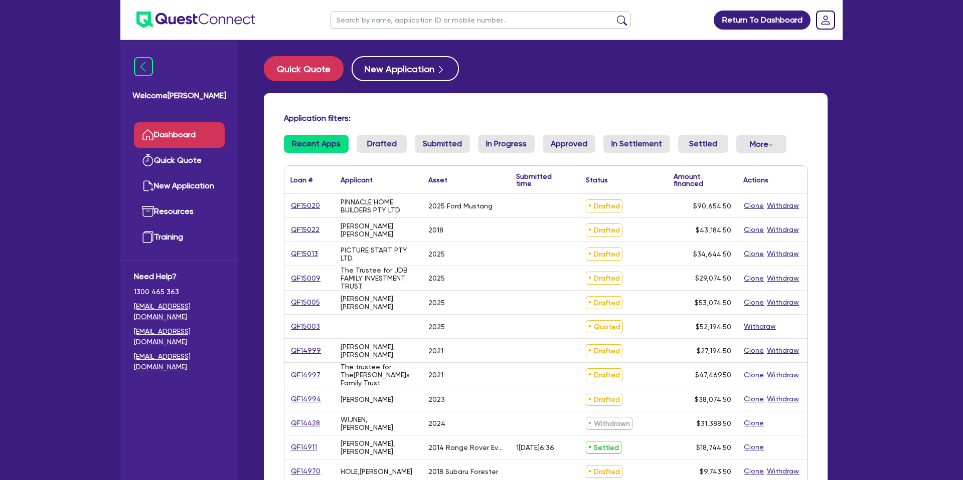
click at [106, 80] on div "Return To Dashboard Edit Profile Logout Welcome [PERSON_NAME] Quick Quote New A…" at bounding box center [481, 393] width 963 height 786
click at [164, 159] on link "Quick Quote" at bounding box center [179, 161] width 91 height 26
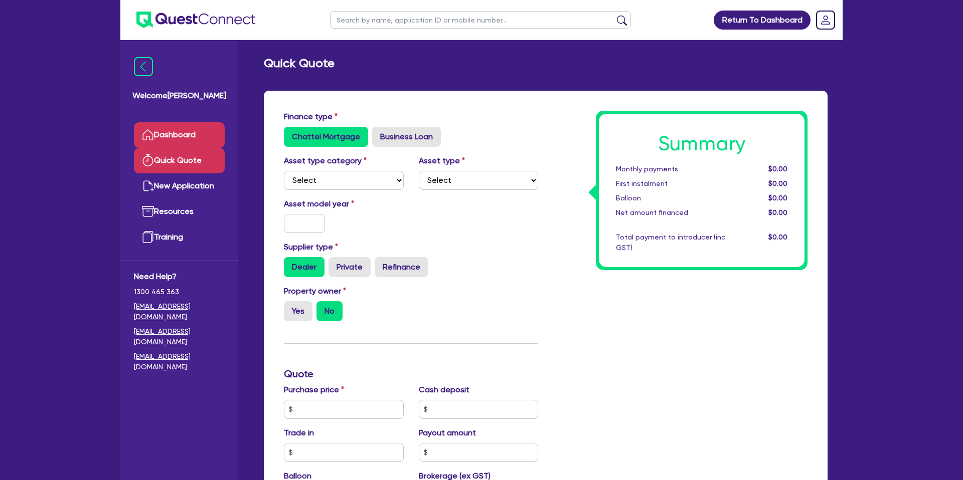
click at [172, 132] on link "Dashboard" at bounding box center [179, 135] width 91 height 26
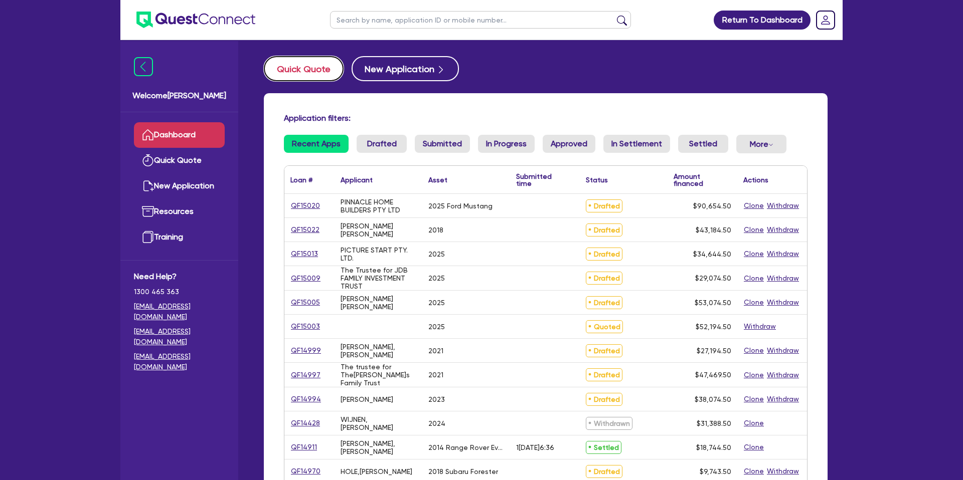
click at [316, 70] on button "Quick Quote" at bounding box center [304, 68] width 80 height 25
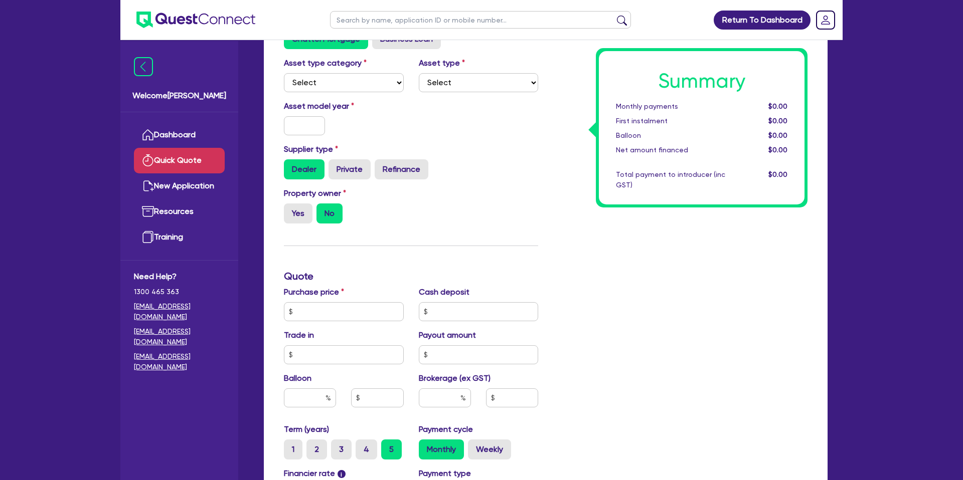
scroll to position [99, 0]
click at [319, 80] on select "Select Cars and light trucks Primary assets Secondary assets Tertiary assets" at bounding box center [344, 81] width 120 height 19
click at [284, 72] on select "Select Cars and light trucks Primary assets Secondary assets Tertiary assets" at bounding box center [344, 81] width 120 height 19
click at [447, 78] on select "Select" at bounding box center [479, 81] width 120 height 19
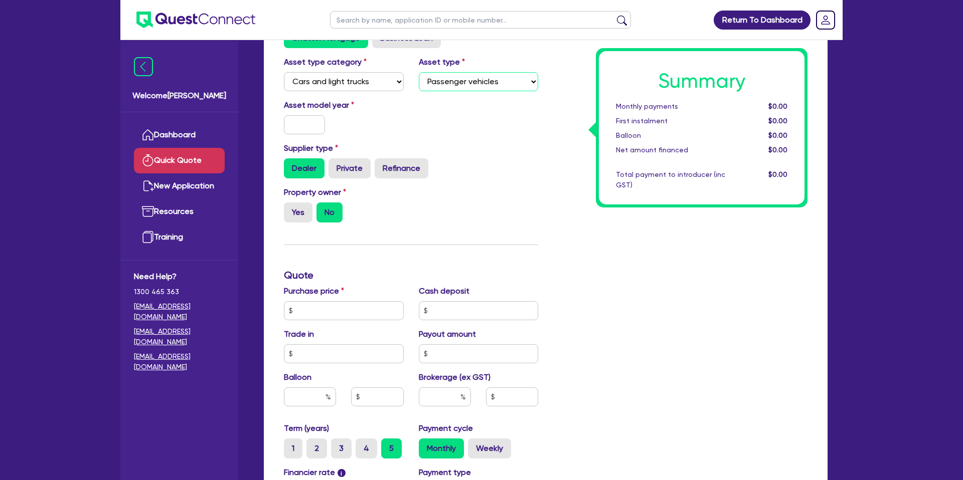
click at [419, 72] on select "Select Passenger vehicles Vans and utes Light trucks up to 4.5 tonne" at bounding box center [479, 81] width 120 height 19
click at [296, 130] on input "text" at bounding box center [304, 124] width 41 height 19
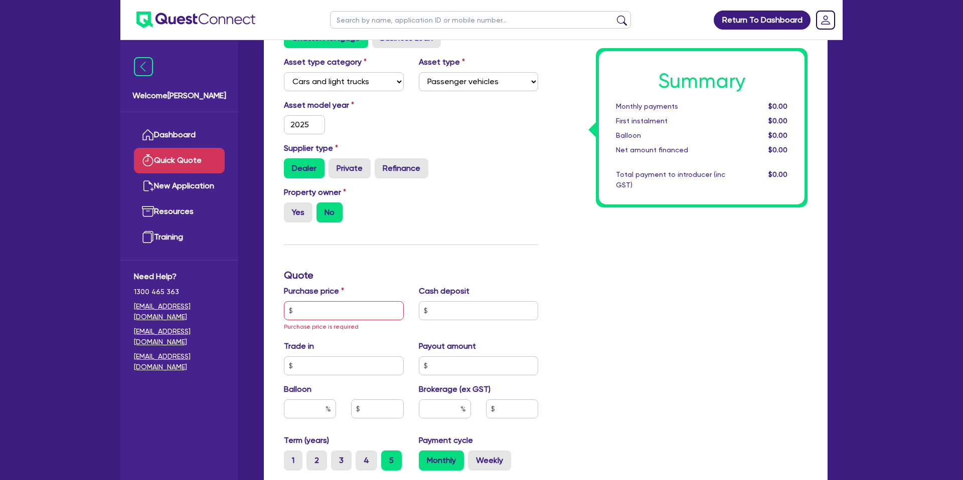
drag, startPoint x: 512, startPoint y: 161, endPoint x: 498, endPoint y: 198, distance: 39.5
click at [508, 163] on div "Dealer Private Refinance" at bounding box center [411, 168] width 254 height 20
click at [300, 207] on label "Yes" at bounding box center [298, 213] width 29 height 20
click at [290, 207] on input "Yes" at bounding box center [287, 206] width 7 height 7
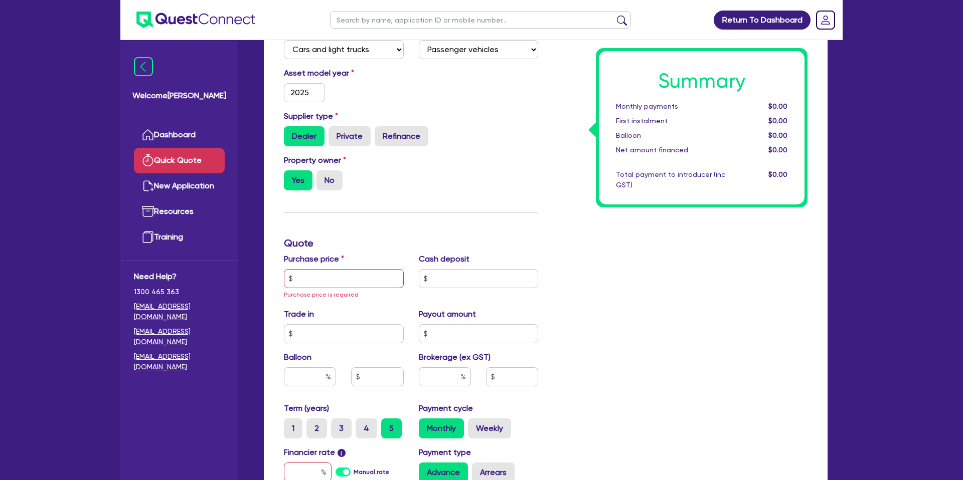
scroll to position [237, 0]
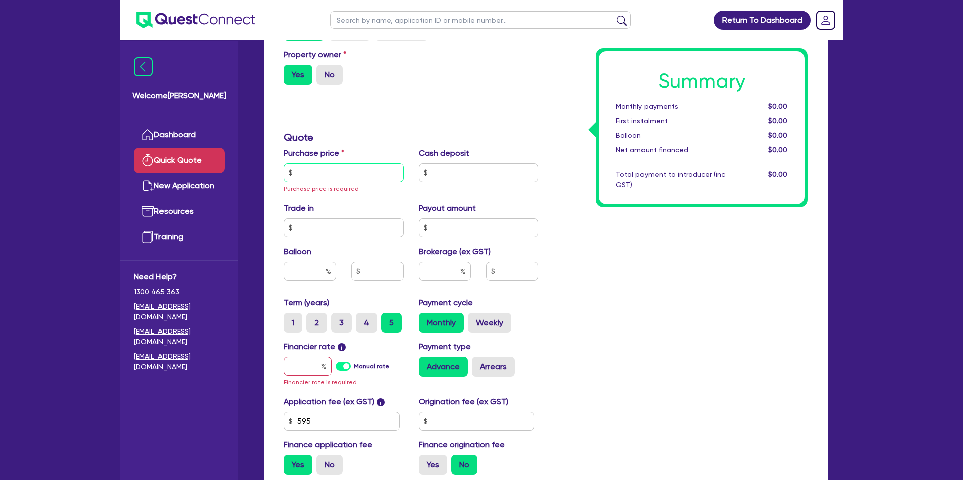
click at [305, 164] on input "text" at bounding box center [344, 172] width 120 height 19
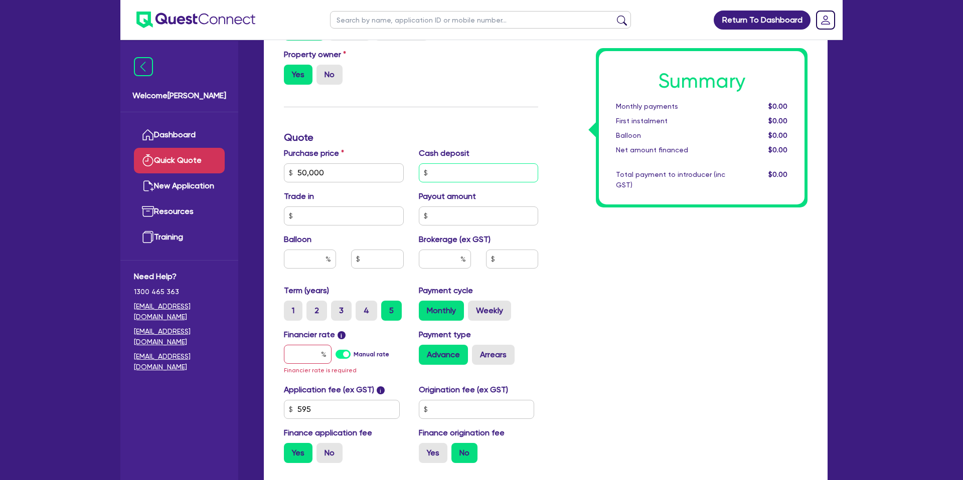
click at [442, 174] on input "text" at bounding box center [479, 172] width 120 height 19
drag, startPoint x: 596, startPoint y: 259, endPoint x: 603, endPoint y: 254, distance: 8.9
click at [596, 259] on div "Summary Monthly payments $0.00 First instalment $0.00 Balloon $0.00 Net amount …" at bounding box center [679, 172] width 269 height 597
drag, startPoint x: 315, startPoint y: 212, endPoint x: 505, endPoint y: 220, distance: 190.2
click at [315, 212] on input "text" at bounding box center [344, 216] width 120 height 19
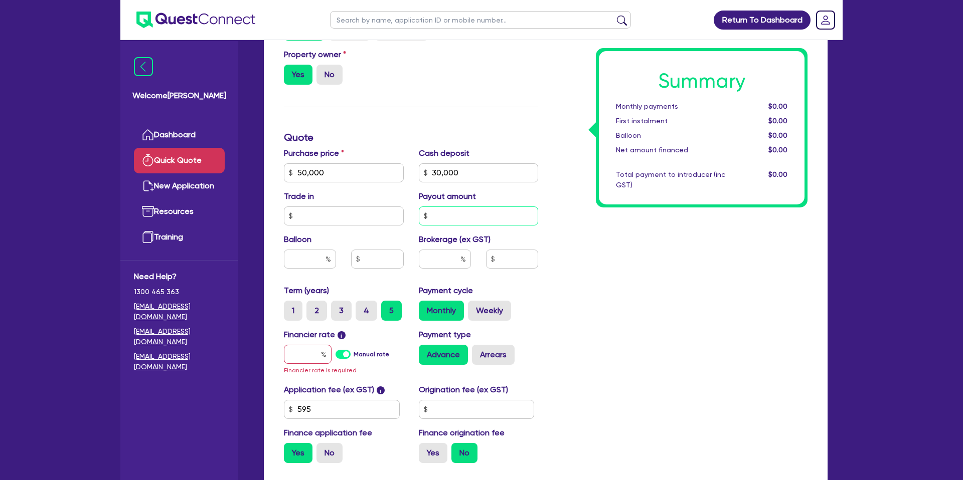
click at [490, 218] on input "text" at bounding box center [479, 216] width 120 height 19
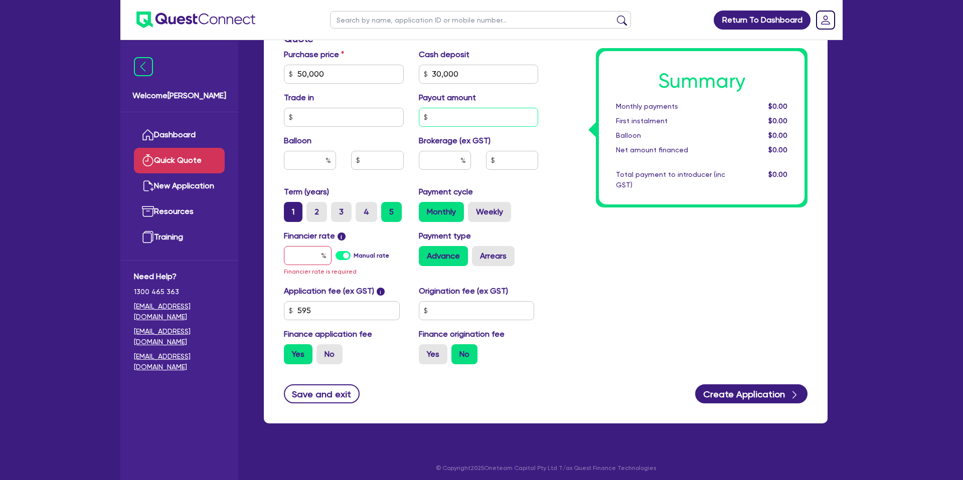
scroll to position [340, 0]
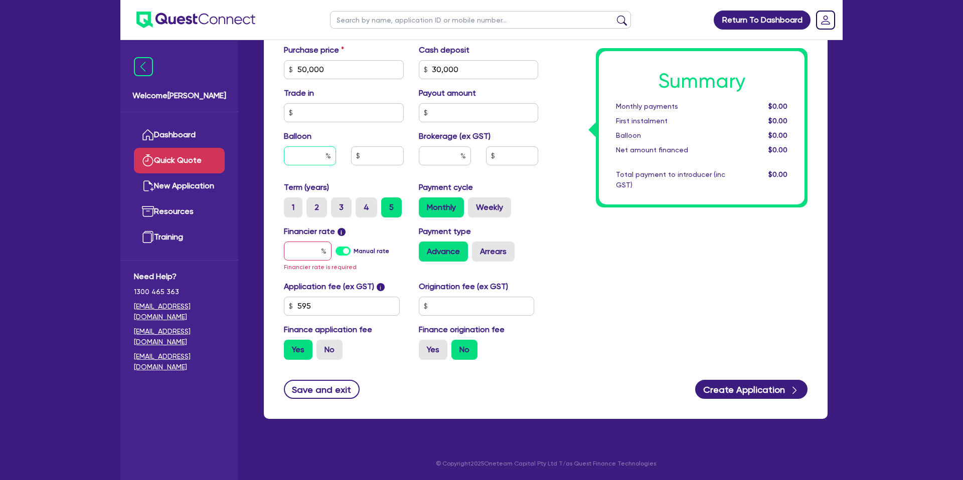
click at [308, 160] on input "text" at bounding box center [310, 155] width 52 height 19
click at [317, 242] on div at bounding box center [308, 251] width 48 height 19
click at [317, 247] on input "text" at bounding box center [308, 251] width 48 height 19
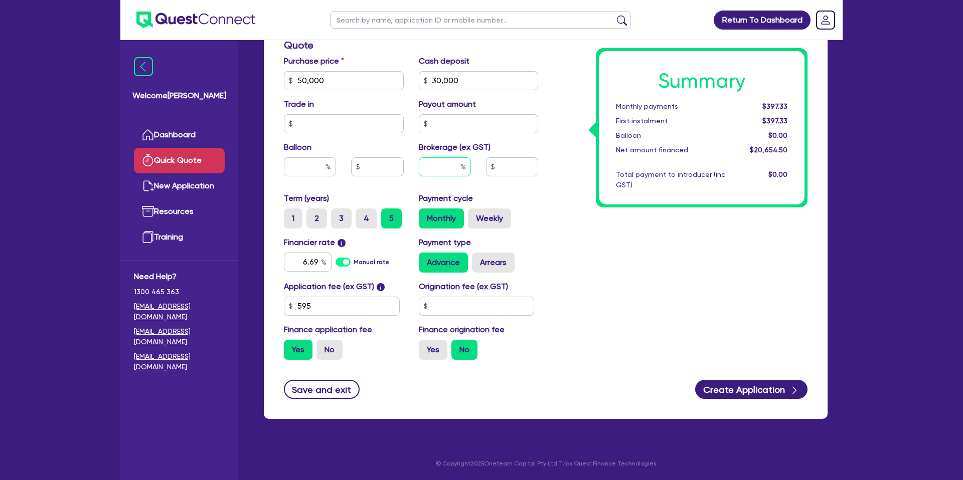
click at [446, 164] on input "text" at bounding box center [445, 166] width 52 height 19
click at [470, 307] on input "text" at bounding box center [477, 306] width 116 height 19
click at [622, 292] on div "Summary Monthly payments $421.49 First instalment $421.49 Balloon $0.00 Net amo…" at bounding box center [679, 75] width 269 height 586
click at [500, 220] on label "Weekly" at bounding box center [489, 219] width 43 height 20
click at [474, 215] on input "Weekly" at bounding box center [471, 212] width 7 height 7
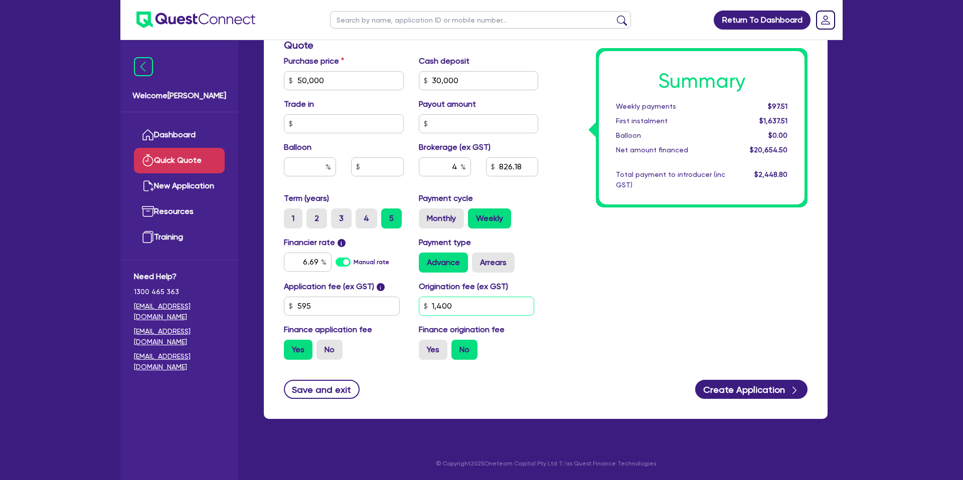
click at [479, 303] on input "1,400" at bounding box center [477, 306] width 116 height 19
click at [674, 246] on div "Summary Weekly payments $97.51 First instalment $1,637.51 Balloon $0.00 Net amo…" at bounding box center [679, 75] width 269 height 586
click at [438, 355] on label "Yes" at bounding box center [433, 350] width 29 height 20
click at [425, 346] on input "Yes" at bounding box center [422, 343] width 7 height 7
click at [300, 168] on input "text" at bounding box center [310, 166] width 52 height 19
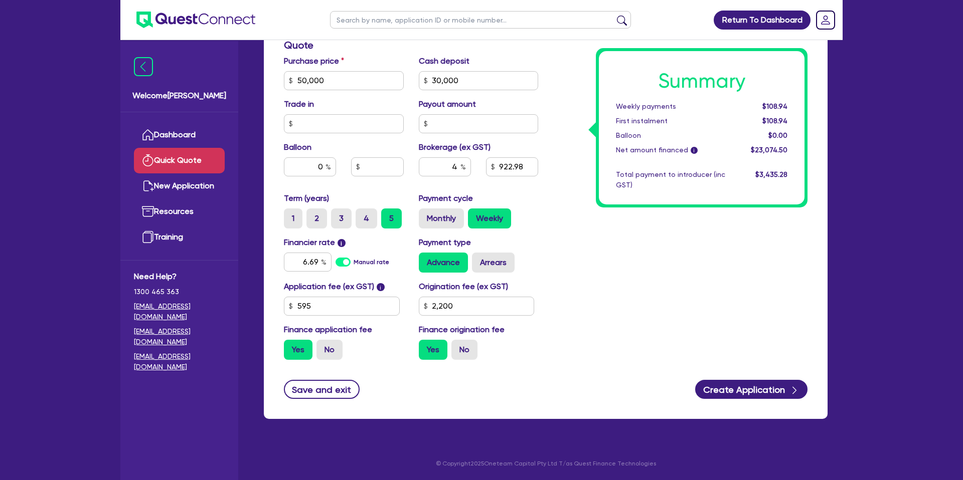
click at [625, 247] on div "Summary Weekly payments $108.94 First instalment $108.94 Balloon $0.00 Net amou…" at bounding box center [679, 75] width 269 height 586
drag, startPoint x: 762, startPoint y: 106, endPoint x: 793, endPoint y: 105, distance: 31.1
click at [793, 105] on div "$108.94" at bounding box center [763, 106] width 62 height 11
drag, startPoint x: 763, startPoint y: 107, endPoint x: 795, endPoint y: 107, distance: 31.6
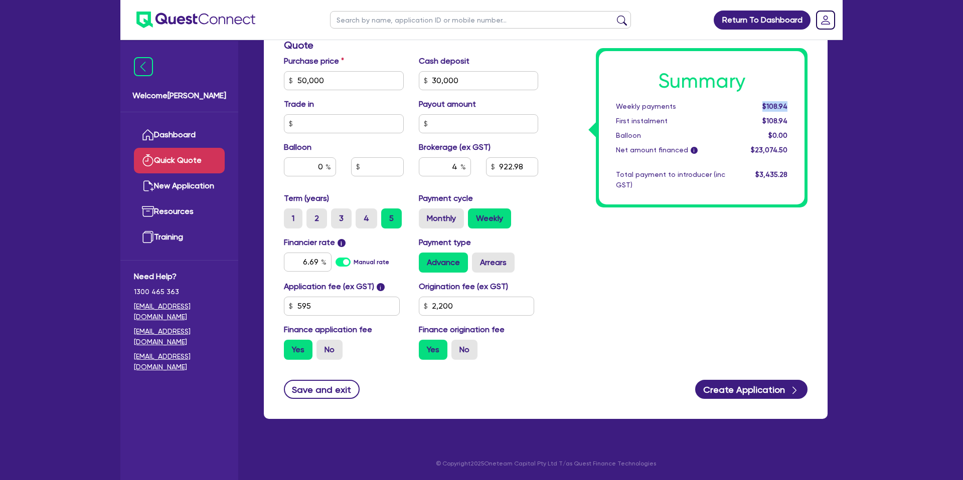
click at [795, 107] on div "Summary Weekly payments $108.94 First instalment $108.94 Balloon $0.00 Net amou…" at bounding box center [702, 127] width 206 height 153
click at [446, 218] on label "Monthly" at bounding box center [441, 219] width 45 height 20
click at [425, 215] on input "Monthly" at bounding box center [422, 212] width 7 height 7
drag, startPoint x: 765, startPoint y: 105, endPoint x: 796, endPoint y: 104, distance: 31.1
click at [794, 105] on div "$470.87" at bounding box center [763, 106] width 62 height 11
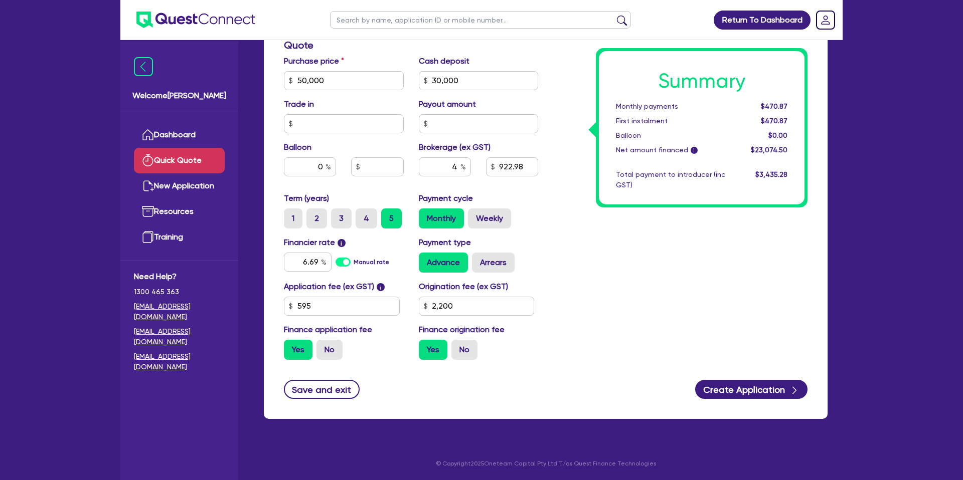
click at [793, 101] on div "$470.87" at bounding box center [763, 106] width 62 height 11
drag, startPoint x: 764, startPoint y: 105, endPoint x: 798, endPoint y: 103, distance: 34.1
click at [798, 103] on div "Summary Monthly payments $470.87 First instalment $470.87 Balloon $0.00 Net amo…" at bounding box center [702, 127] width 206 height 153
drag, startPoint x: 775, startPoint y: 105, endPoint x: 789, endPoint y: 105, distance: 13.5
click at [788, 105] on div "$470.87" at bounding box center [763, 106] width 62 height 11
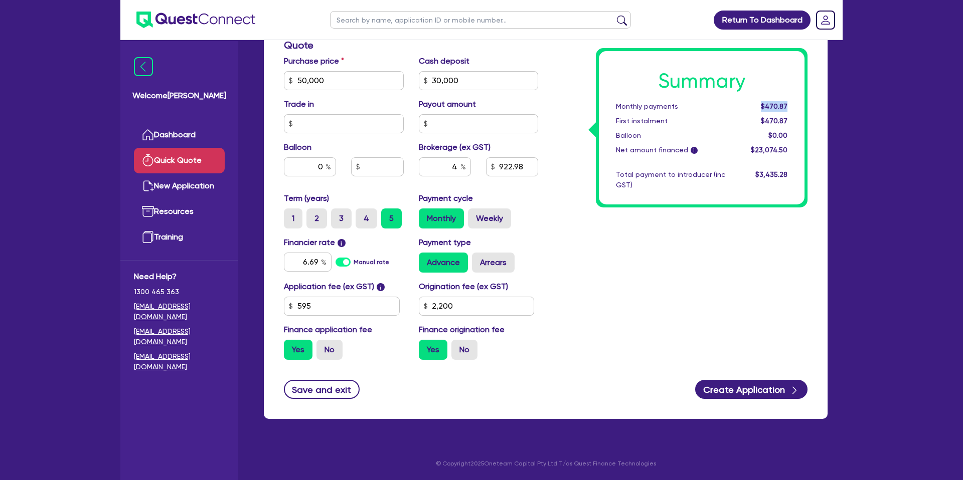
drag, startPoint x: 789, startPoint y: 105, endPoint x: 756, endPoint y: 108, distance: 33.2
click at [756, 108] on div "$470.87" at bounding box center [763, 106] width 62 height 11
click at [758, 105] on div "$470.87" at bounding box center [763, 106] width 62 height 11
click at [322, 168] on input "0" at bounding box center [310, 166] width 52 height 19
click at [629, 126] on div "First instalment" at bounding box center [670, 121] width 124 height 11
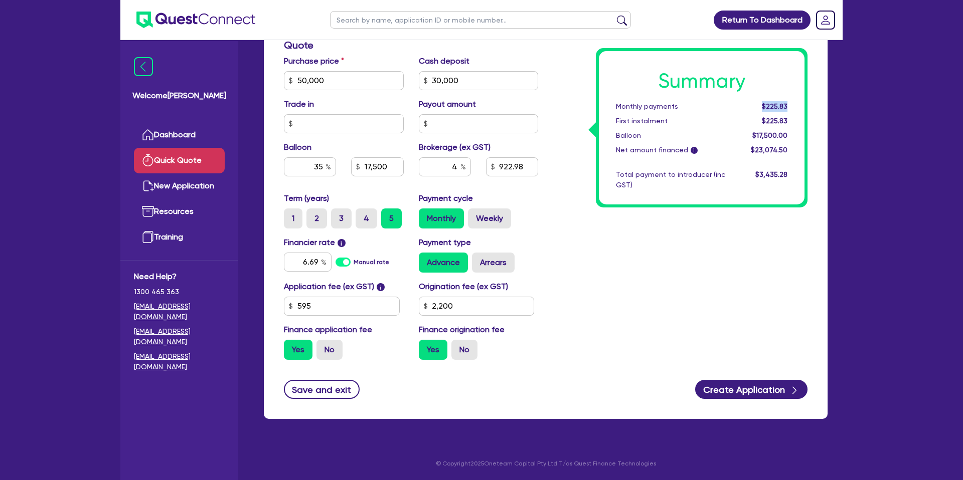
drag, startPoint x: 762, startPoint y: 104, endPoint x: 803, endPoint y: 103, distance: 40.6
click at [803, 103] on div "Summary Monthly payments $225.83 First instalment $225.83 Balloon $17,500.00 Ne…" at bounding box center [702, 127] width 206 height 153
click at [753, 105] on div "$225.83" at bounding box center [763, 106] width 62 height 11
drag, startPoint x: 754, startPoint y: 106, endPoint x: 787, endPoint y: 106, distance: 32.6
click at [787, 106] on div "$225.83" at bounding box center [763, 106] width 62 height 11
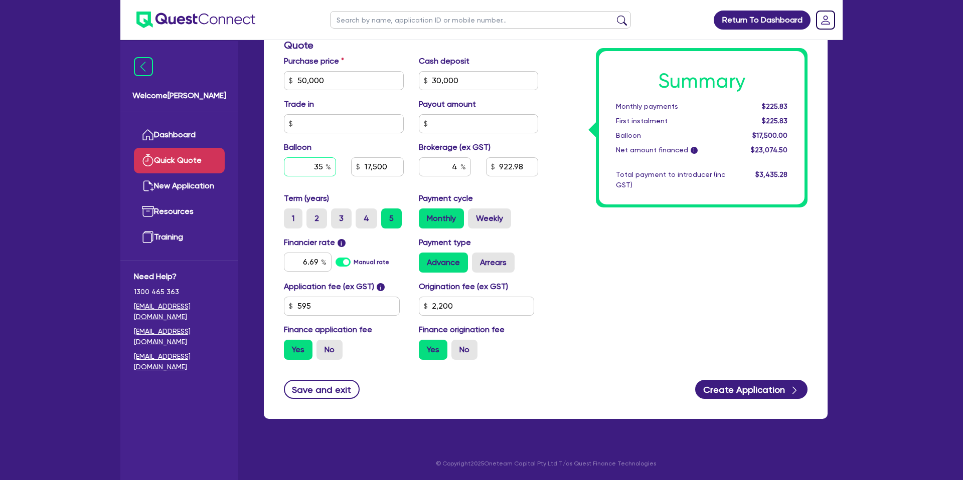
click at [325, 163] on input "35" at bounding box center [310, 166] width 52 height 19
click at [572, 195] on div "Summary Monthly payments $225.83 First instalment $225.83 Balloon $17,500.00 Ne…" at bounding box center [679, 75] width 269 height 586
click at [459, 166] on input "4" at bounding box center [445, 166] width 52 height 19
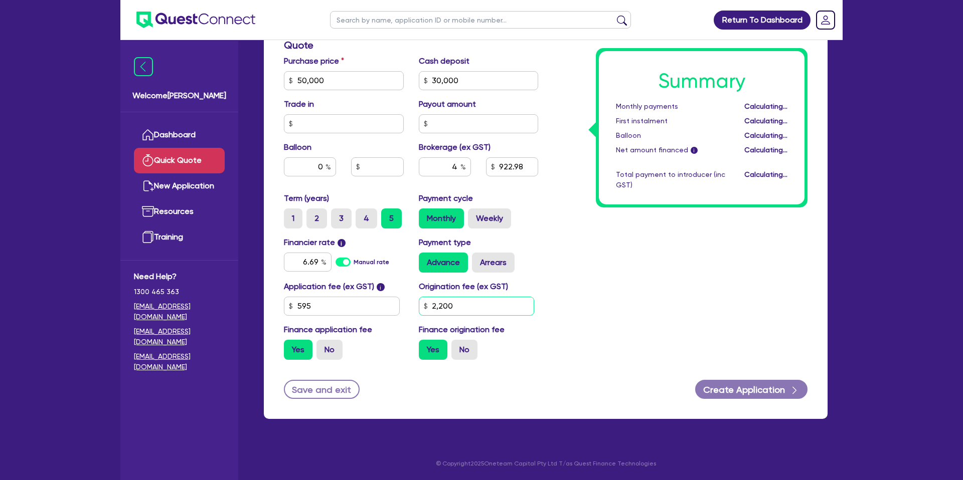
click at [461, 305] on input "2,200" at bounding box center [477, 306] width 116 height 19
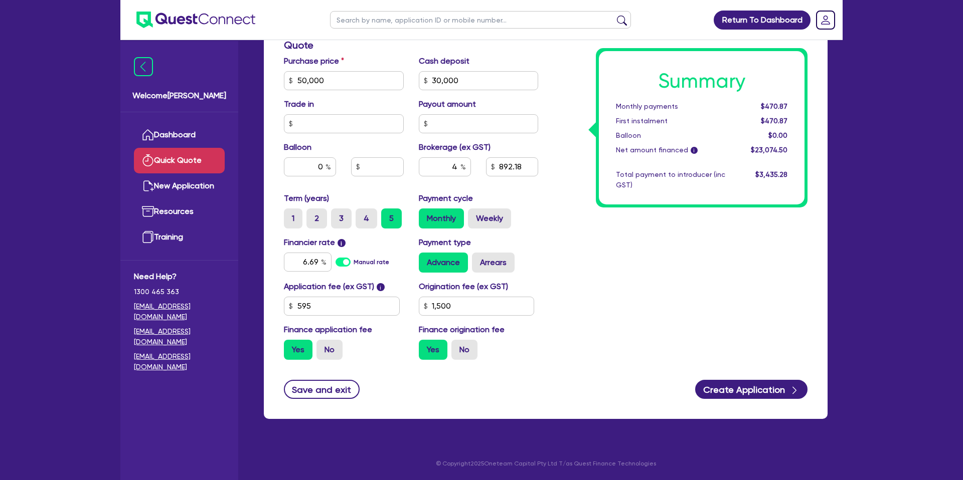
click at [659, 285] on div "Summary Monthly payments $470.87 First instalment $470.87 Balloon $0.00 Net amo…" at bounding box center [679, 75] width 269 height 586
click at [459, 164] on input "4" at bounding box center [445, 166] width 52 height 19
click at [591, 185] on div "Summary Monthly payments Calculating... First instalment Calculating... Balloon…" at bounding box center [679, 75] width 269 height 586
drag, startPoint x: 446, startPoint y: 164, endPoint x: 559, endPoint y: 161, distance: 113.3
click at [559, 161] on div "Finance type Chattel Mortgage Business Loan Asset type category Select Cars and…" at bounding box center [545, 75] width 538 height 586
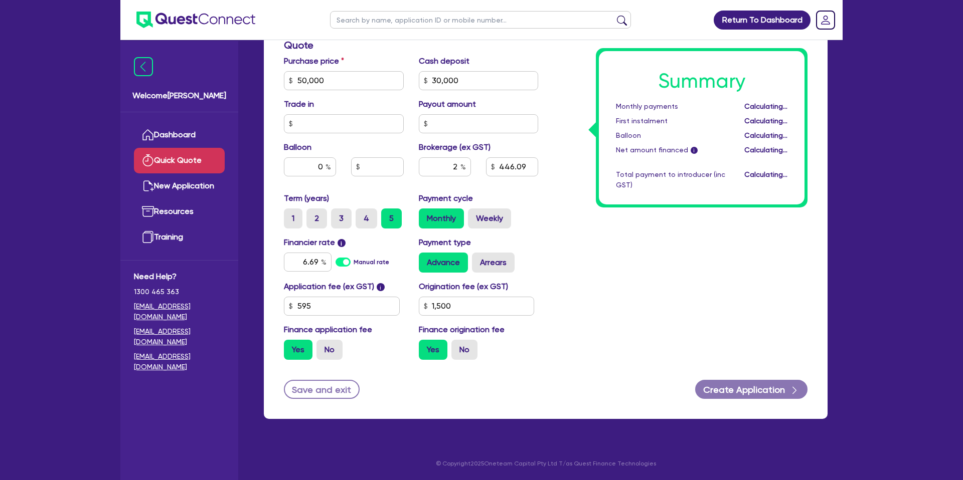
click at [549, 162] on div "Summary Monthly payments Calculating... First instalment Calculating... Balloon…" at bounding box center [679, 75] width 269 height 586
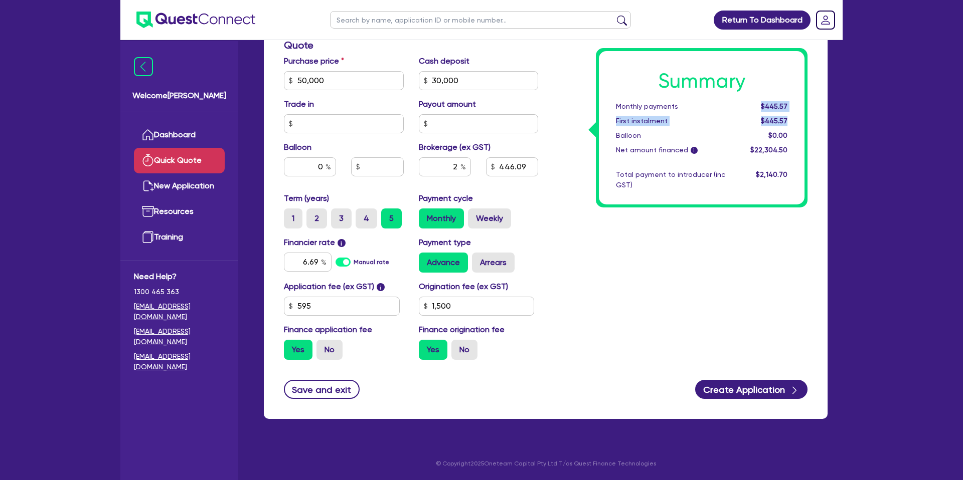
drag, startPoint x: 760, startPoint y: 104, endPoint x: 786, endPoint y: 123, distance: 32.3
click at [787, 123] on div "Summary Monthly payments $445.57 First instalment $445.57 Balloon $0.00 Net amo…" at bounding box center [702, 127] width 206 height 153
click at [630, 196] on div "Summary Monthly payments $445.57 First instalment $445.57 Balloon $0.00 Net amo…" at bounding box center [702, 127] width 206 height 153
click at [317, 260] on input "6.69" at bounding box center [308, 262] width 48 height 19
click at [702, 214] on div "Summary Monthly payments $445.57 First instalment $445.57 Balloon $0.00 Net amo…" at bounding box center [679, 75] width 269 height 586
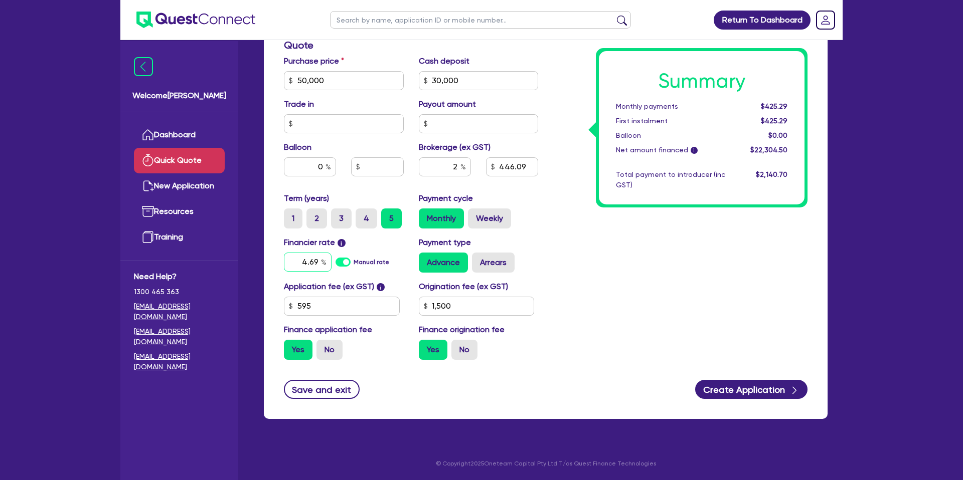
drag, startPoint x: 318, startPoint y: 258, endPoint x: 297, endPoint y: 247, distance: 24.2
click at [318, 258] on input "4.69" at bounding box center [308, 262] width 48 height 19
click at [599, 232] on div "Summary Monthly payments $425.29 First instalment $425.29 Balloon $0.00 Net amo…" at bounding box center [679, 75] width 269 height 586
click at [317, 262] on input "2.9" at bounding box center [308, 262] width 48 height 19
drag, startPoint x: 680, startPoint y: 305, endPoint x: 655, endPoint y: 304, distance: 25.6
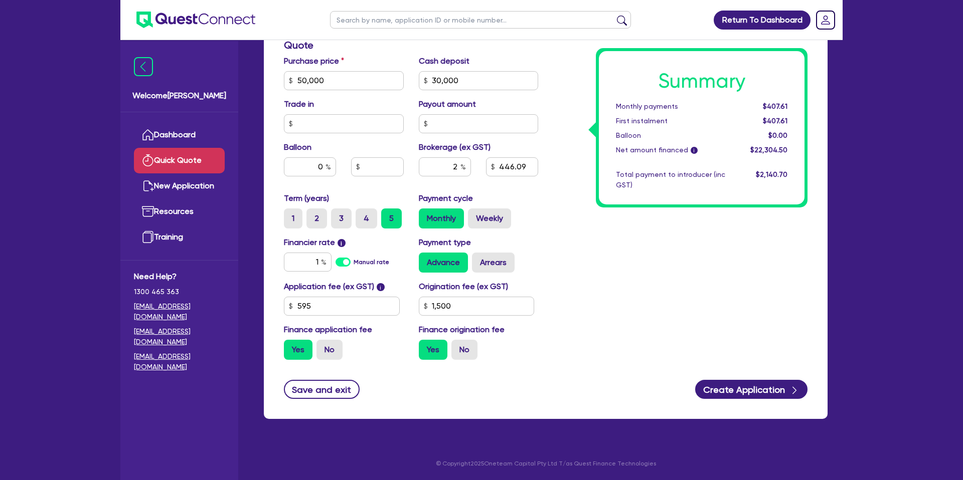
click at [678, 305] on div "Summary Monthly payments $407.61 First instalment $407.61 Balloon $0.00 Net amo…" at bounding box center [679, 75] width 269 height 586
click at [459, 169] on input "2" at bounding box center [445, 166] width 52 height 19
drag, startPoint x: 573, startPoint y: 178, endPoint x: 570, endPoint y: 174, distance: 5.3
click at [571, 177] on div "Summary Monthly payments Calculating... First instalment Calculating... Balloon…" at bounding box center [679, 75] width 269 height 586
click at [456, 169] on input "text" at bounding box center [445, 166] width 52 height 19
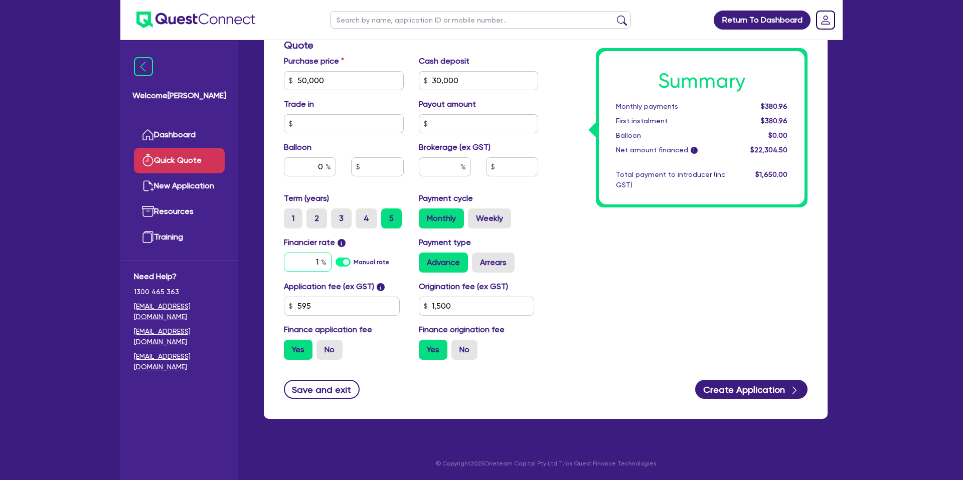
drag, startPoint x: 319, startPoint y: 262, endPoint x: 325, endPoint y: 262, distance: 5.5
click at [320, 262] on input "1" at bounding box center [308, 262] width 48 height 19
drag, startPoint x: 756, startPoint y: 257, endPoint x: 744, endPoint y: 255, distance: 12.6
click at [751, 254] on div "Summary Monthly payments $390.21 First instalment $390.21 Balloon $0.00 Net amo…" at bounding box center [679, 75] width 269 height 586
click at [173, 138] on link "Dashboard" at bounding box center [179, 135] width 91 height 26
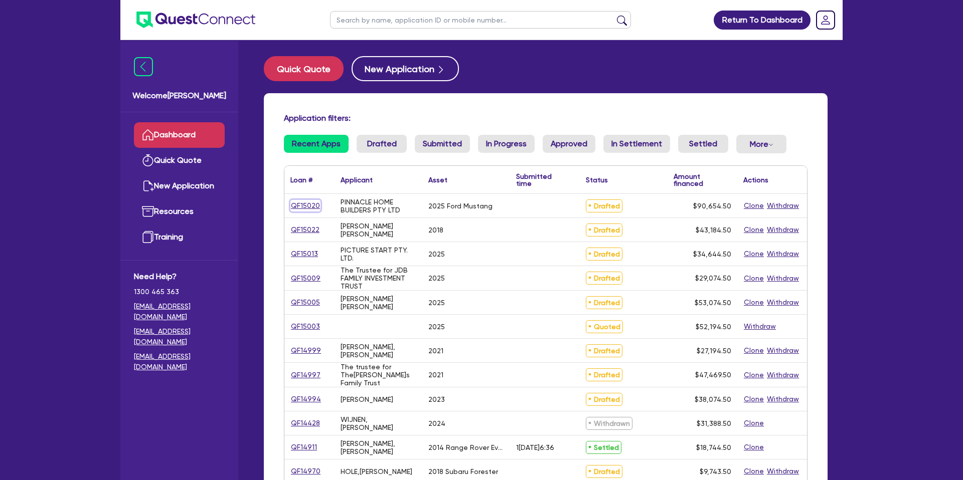
click at [306, 206] on link "QF15020" at bounding box center [305, 206] width 30 height 12
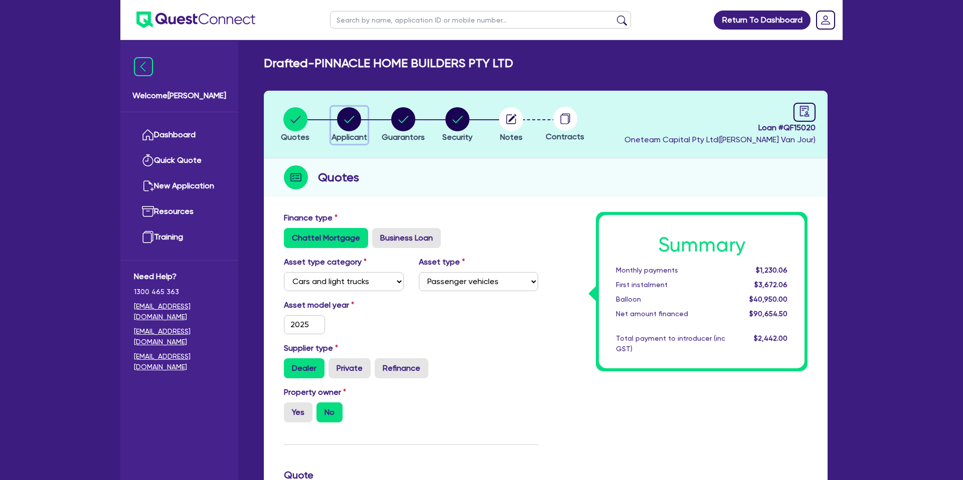
click at [343, 125] on circle "button" at bounding box center [349, 119] width 24 height 24
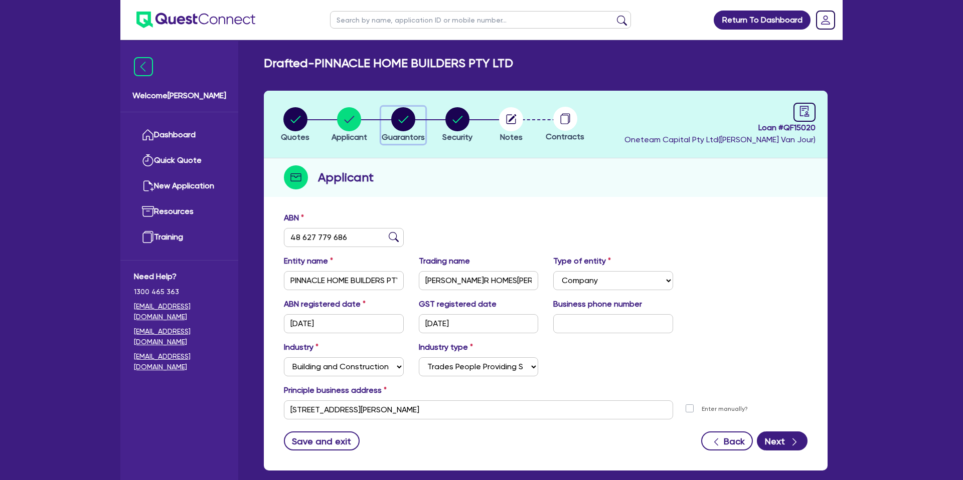
click at [405, 116] on circle "button" at bounding box center [403, 119] width 24 height 24
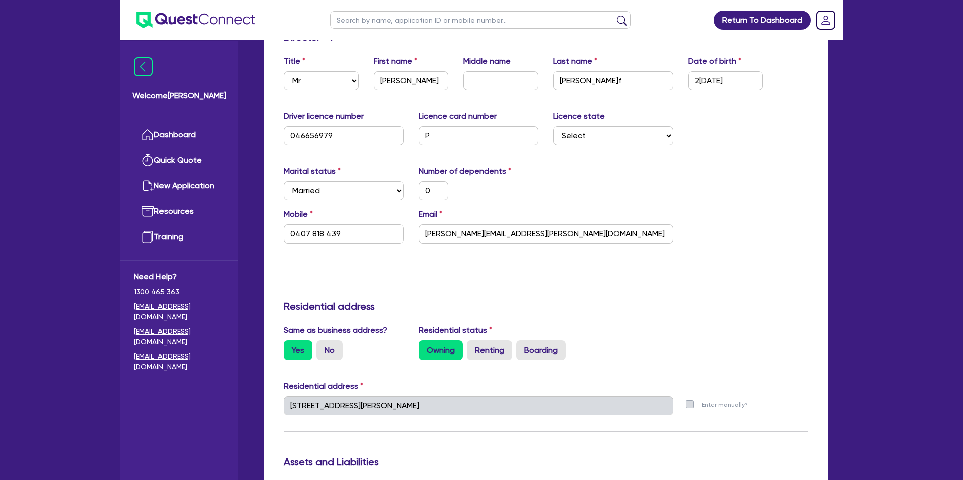
scroll to position [184, 0]
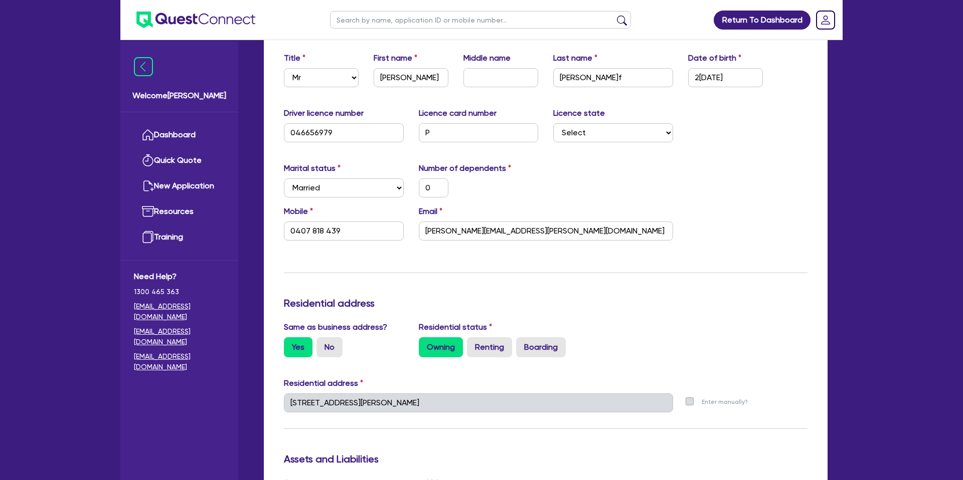
click at [688, 171] on div "Marital status Select [DEMOGRAPHIC_DATA] Married De Facto / Partner Number of d…" at bounding box center [545, 183] width 538 height 43
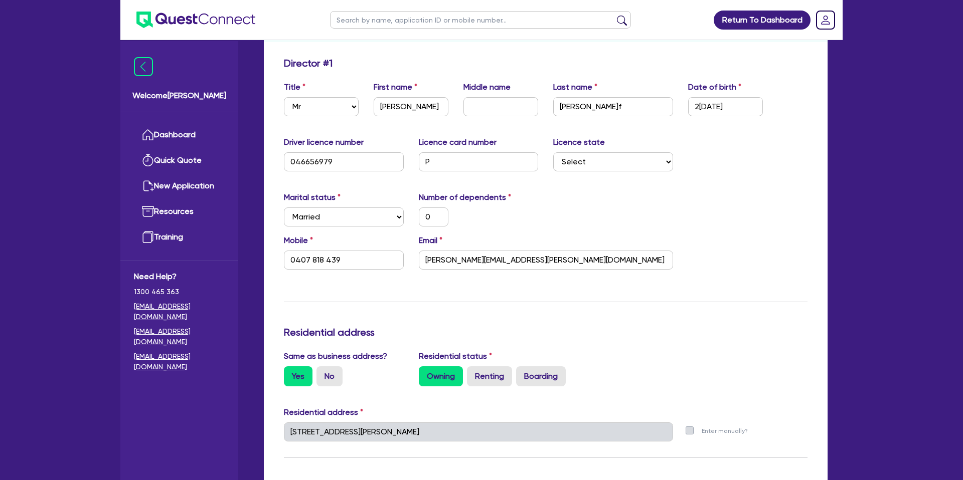
scroll to position [0, 0]
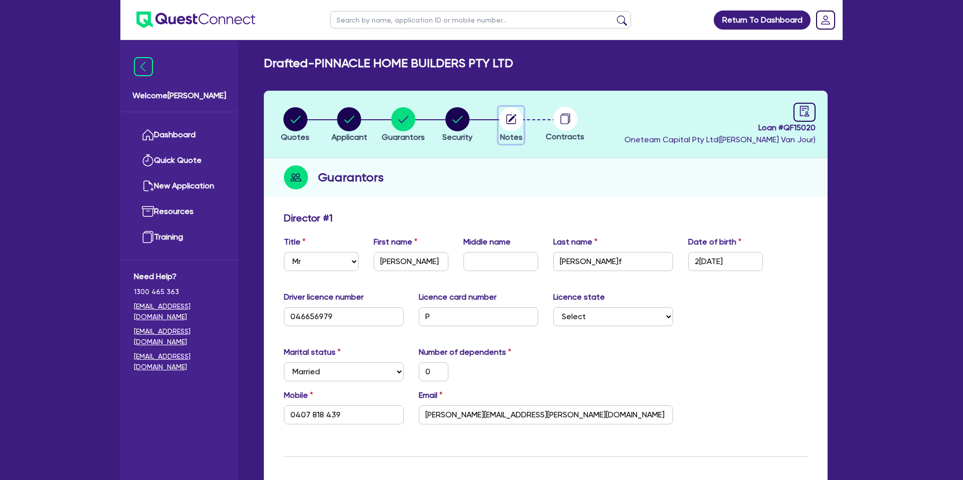
click at [518, 119] on circle "button" at bounding box center [511, 119] width 24 height 24
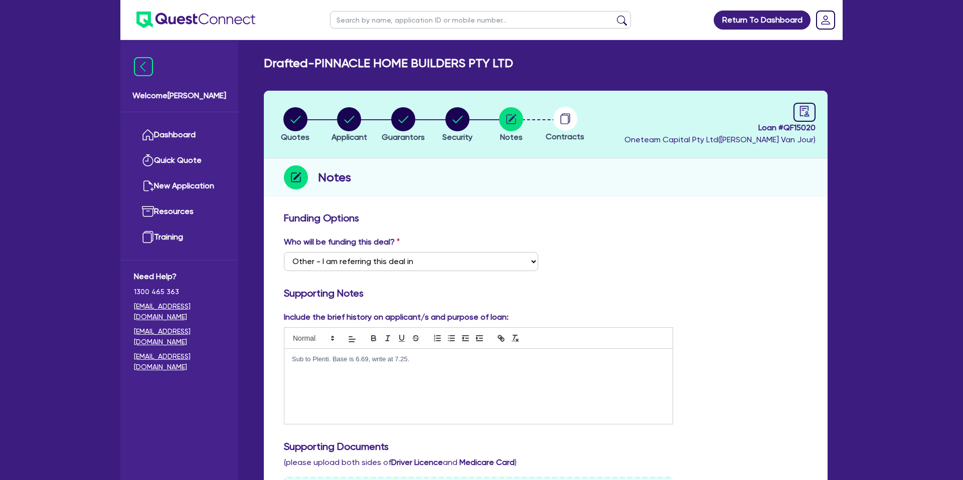
click at [557, 113] on circle at bounding box center [565, 119] width 24 height 24
click at [566, 117] on circle at bounding box center [565, 119] width 24 height 24
click at [797, 110] on link at bounding box center [804, 112] width 22 height 19
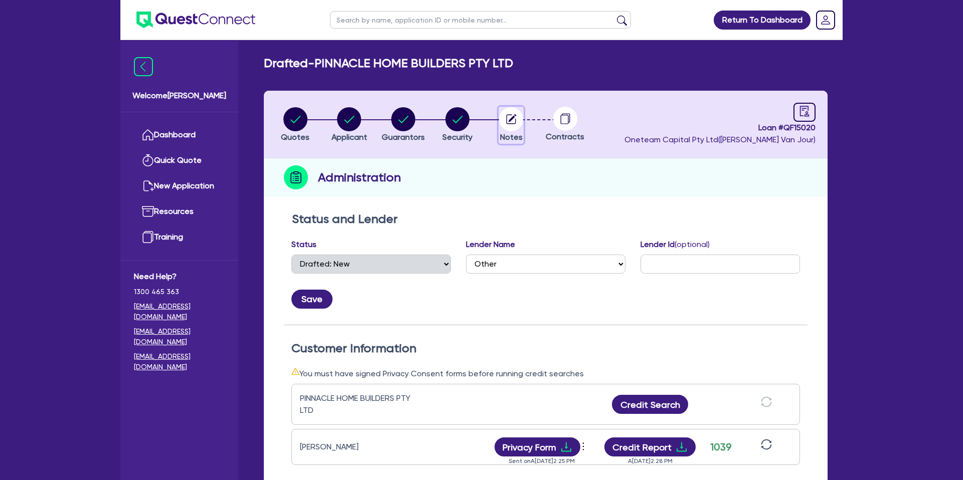
click at [510, 119] on icon "button" at bounding box center [512, 118] width 8 height 8
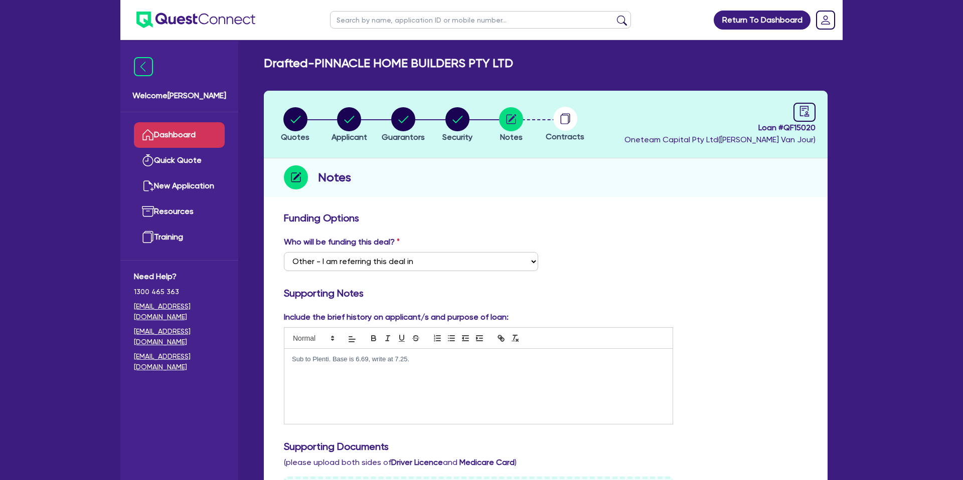
click at [187, 143] on link "Dashboard" at bounding box center [179, 135] width 91 height 26
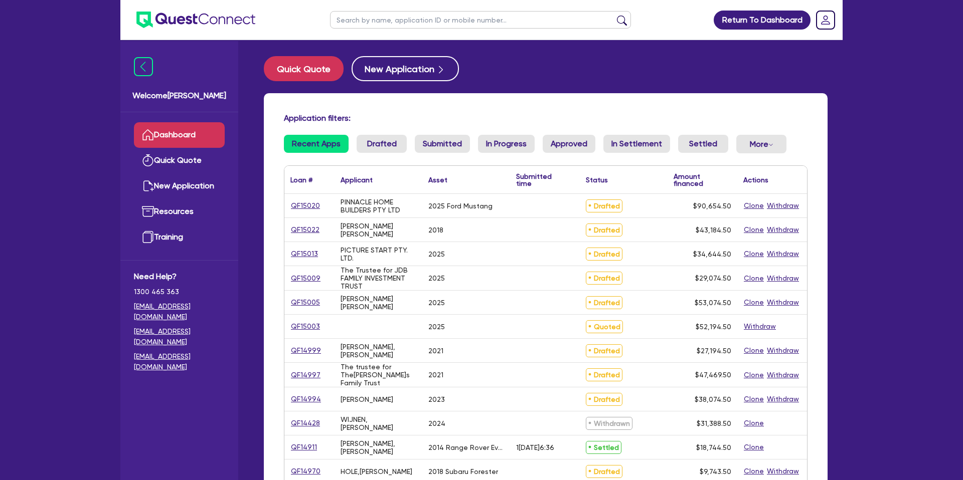
click at [395, 22] on input "text" at bounding box center [480, 20] width 301 height 18
click at [614, 15] on button "submit" at bounding box center [622, 22] width 16 height 14
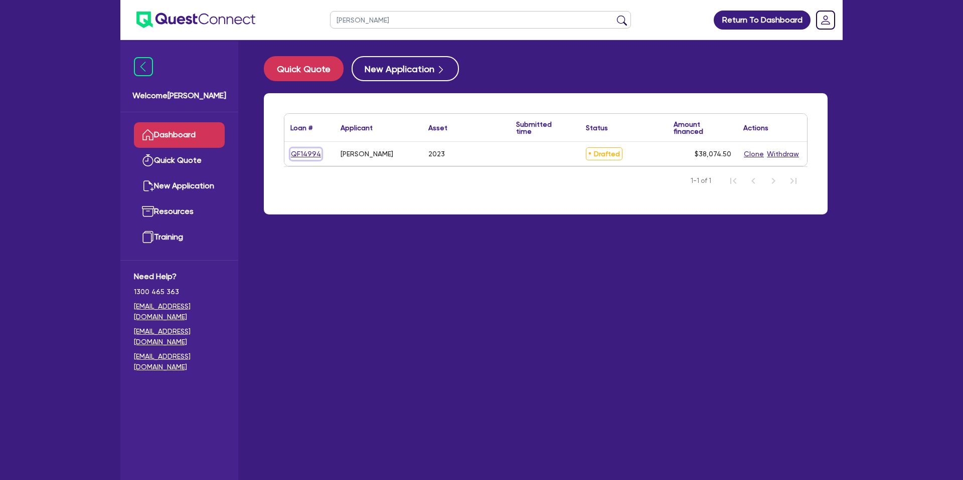
click at [310, 158] on link "QF14994" at bounding box center [305, 154] width 31 height 12
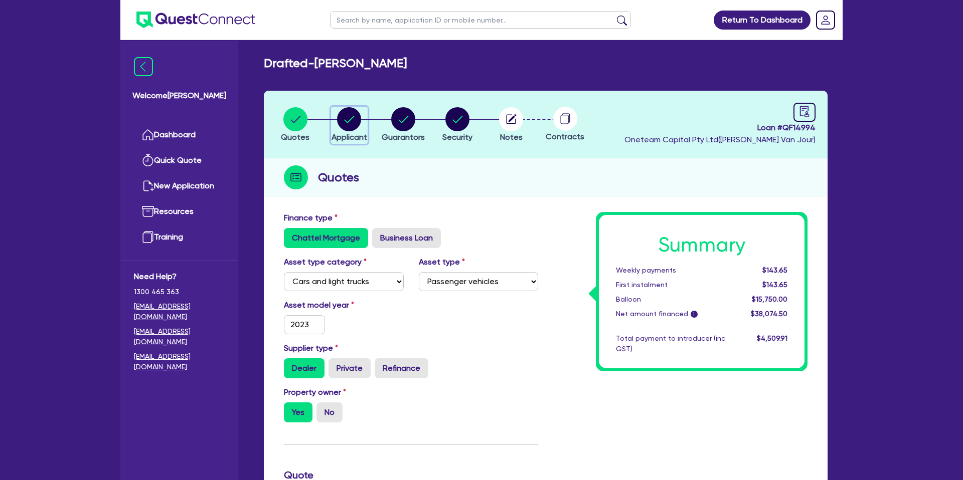
click at [342, 122] on circle "button" at bounding box center [349, 119] width 24 height 24
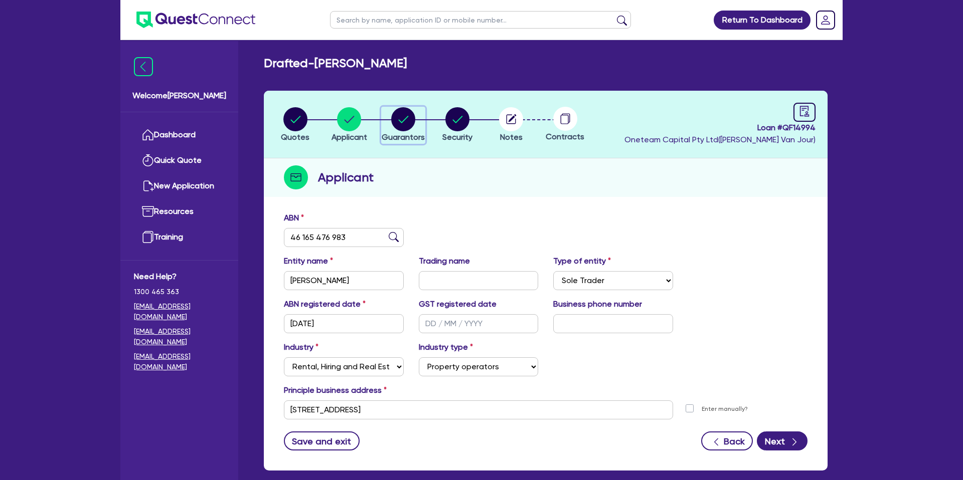
click at [400, 119] on circle "button" at bounding box center [403, 119] width 24 height 24
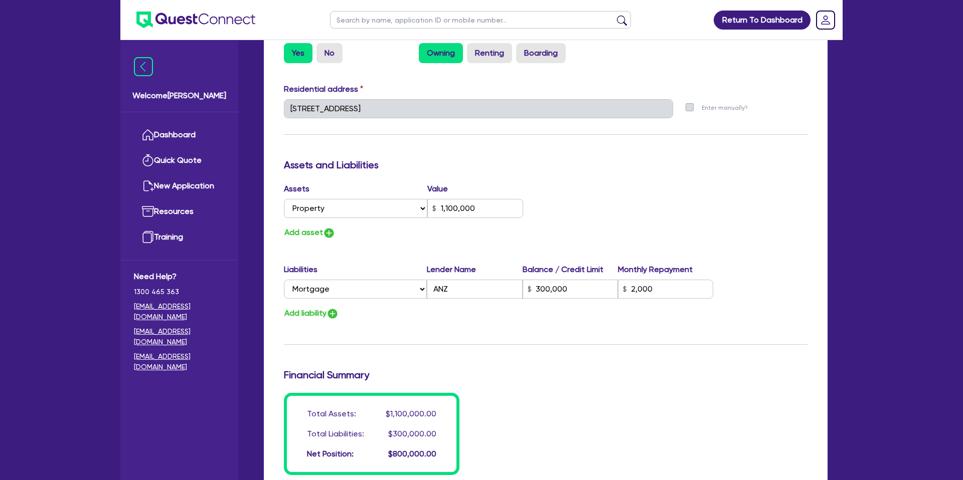
scroll to position [482, 0]
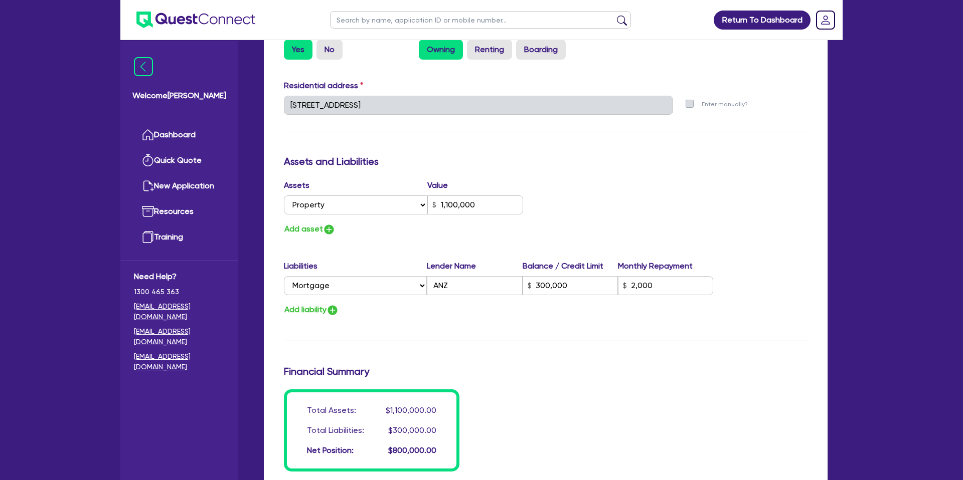
click at [319, 236] on div "Update residential status for Director #1 Boarding is only acceptable when the …" at bounding box center [545, 100] width 523 height 741
click at [321, 227] on button "Add asset" at bounding box center [310, 230] width 52 height 14
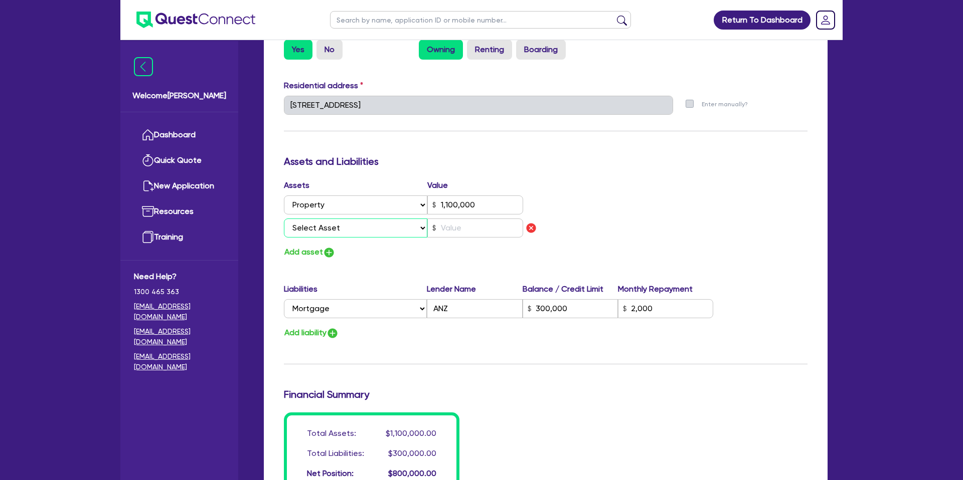
click at [355, 229] on select "Select Asset Cash Property Investment property Vehicle Truck Trailer Equipment …" at bounding box center [355, 228] width 143 height 19
click at [284, 219] on select "Select Asset Cash Property Investment property Vehicle Truck Trailer Equipment …" at bounding box center [355, 228] width 143 height 19
click at [445, 220] on input "text" at bounding box center [475, 228] width 96 height 19
click at [668, 172] on div "Update residential status for Director #1 Boarding is only acceptable when the …" at bounding box center [545, 112] width 523 height 765
click at [485, 164] on h3 "Assets and Liabilities" at bounding box center [545, 161] width 523 height 12
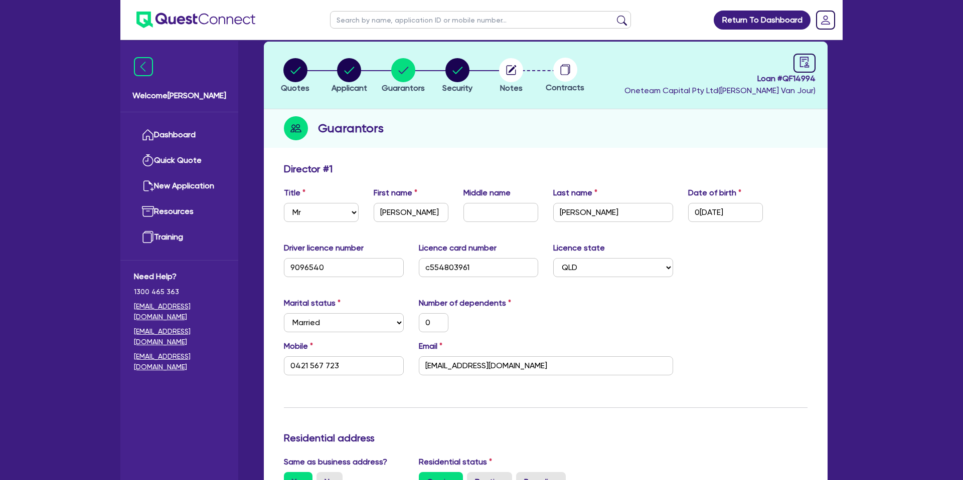
scroll to position [0, 0]
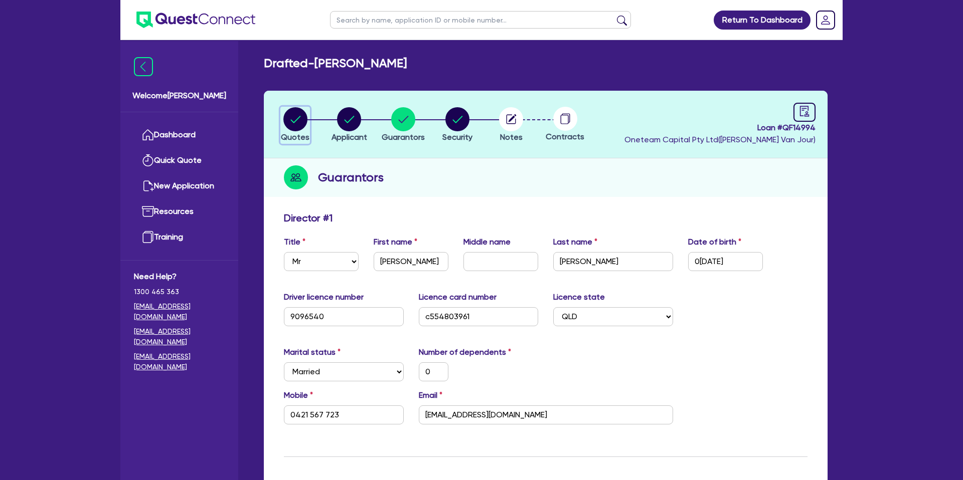
click at [298, 113] on circle "button" at bounding box center [295, 119] width 24 height 24
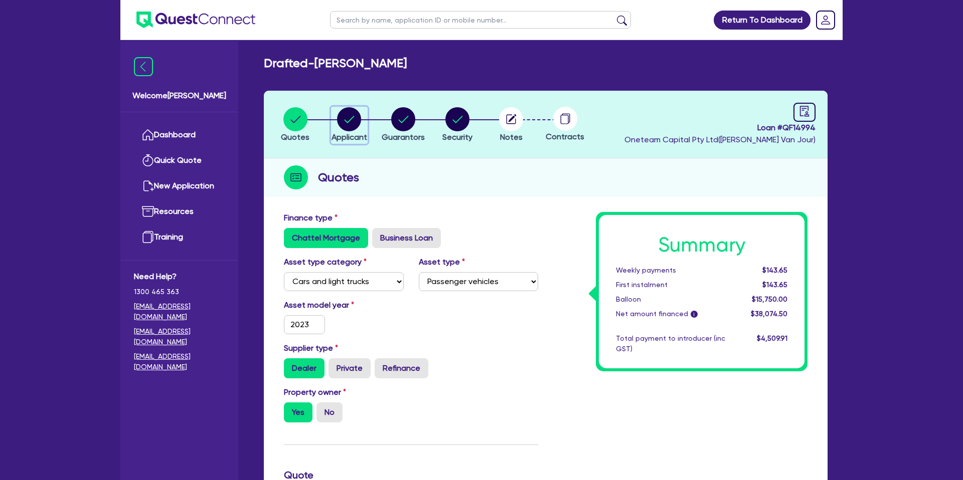
click at [343, 112] on circle "button" at bounding box center [349, 119] width 24 height 24
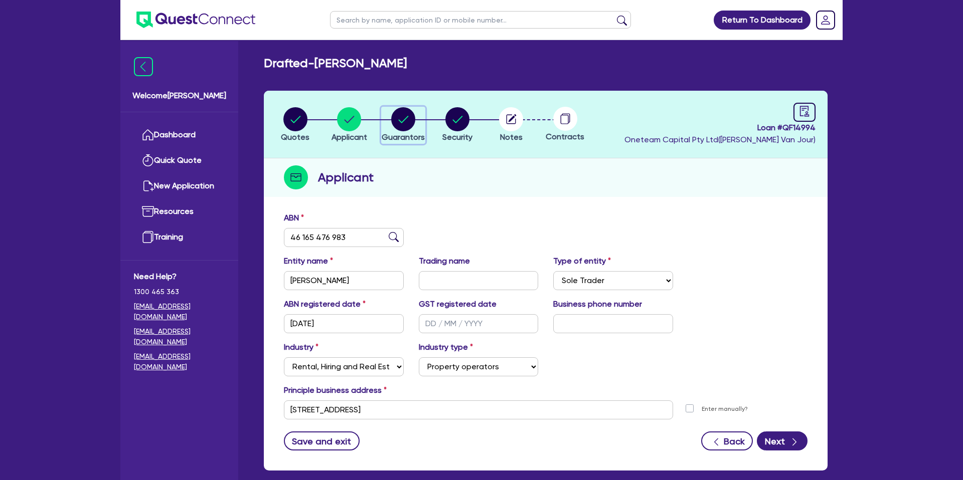
click at [399, 119] on circle "button" at bounding box center [403, 119] width 24 height 24
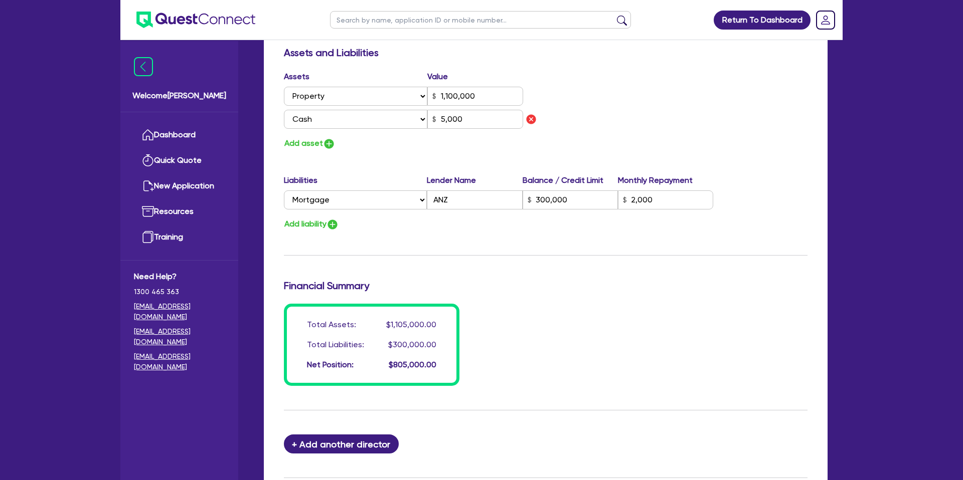
scroll to position [589, 0]
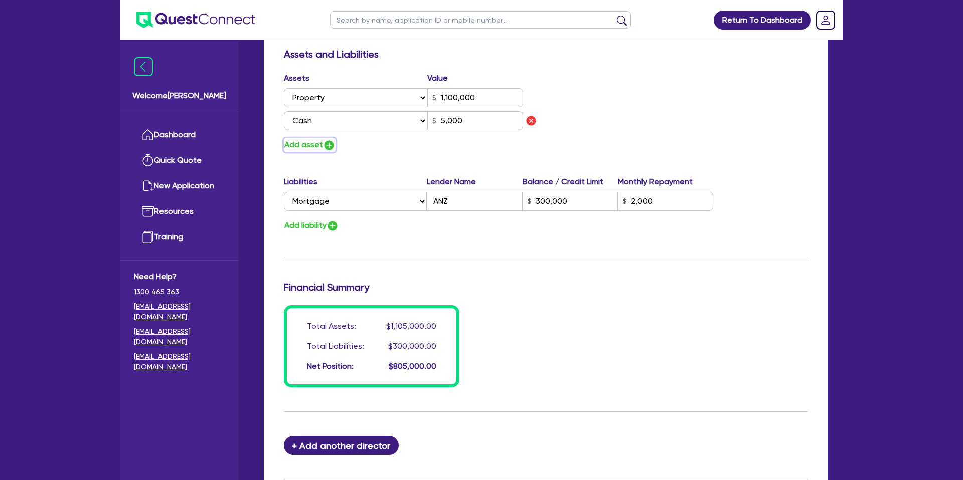
click at [311, 144] on button "Add asset" at bounding box center [310, 145] width 52 height 14
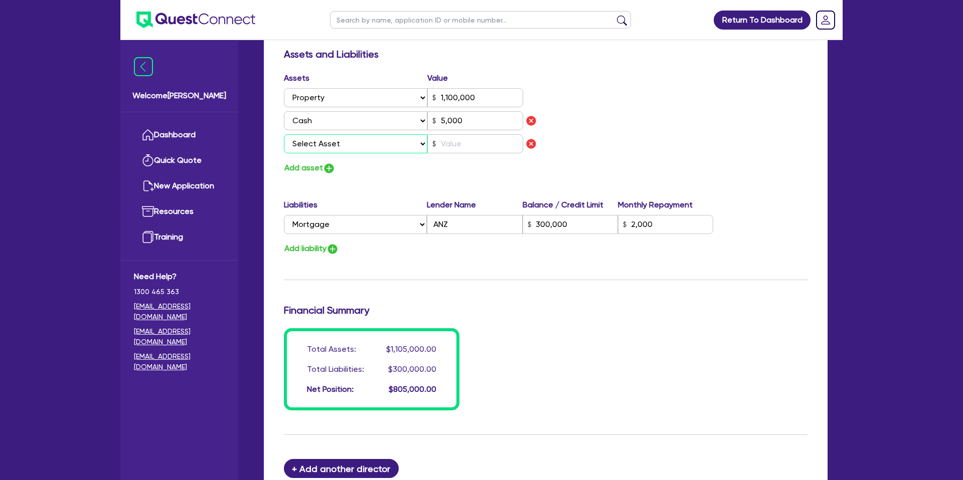
click at [314, 148] on select "Select Asset Cash Property Investment property Vehicle Truck Trailer Equipment …" at bounding box center [355, 143] width 143 height 19
click at [284, 134] on select "Select Asset Cash Property Investment property Vehicle Truck Trailer Equipment …" at bounding box center [355, 143] width 143 height 19
click at [466, 137] on input "text" at bounding box center [475, 143] width 96 height 19
click at [619, 117] on div "Assets Value Select Asset Cash Property Investment property Vehicle Truck Trail…" at bounding box center [545, 123] width 538 height 103
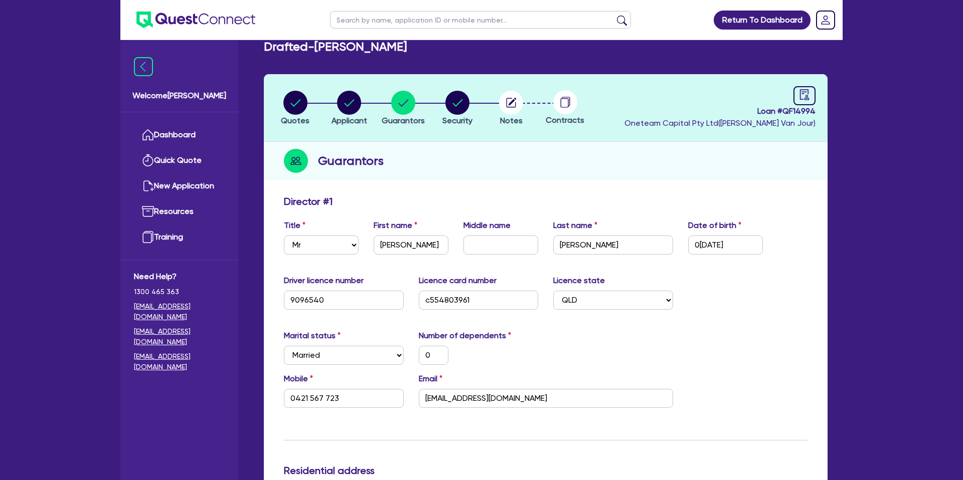
scroll to position [0, 0]
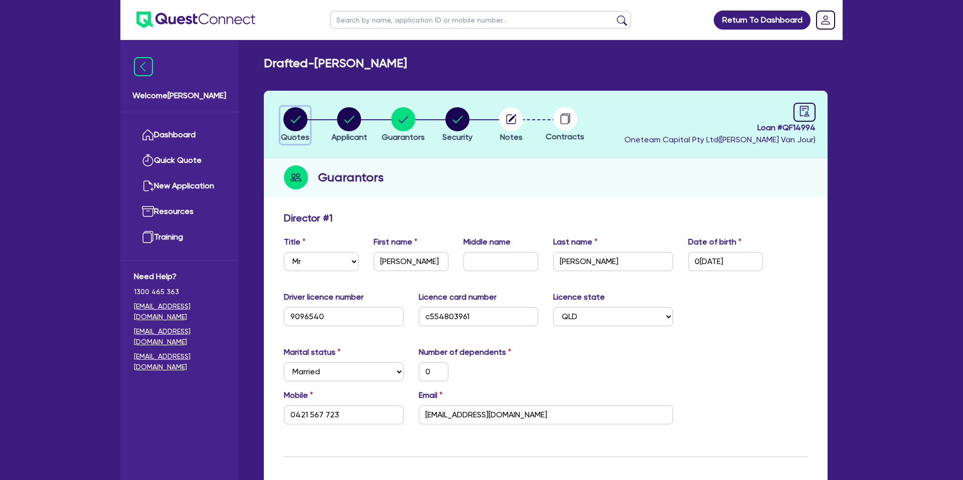
click at [299, 123] on circle "button" at bounding box center [295, 119] width 24 height 24
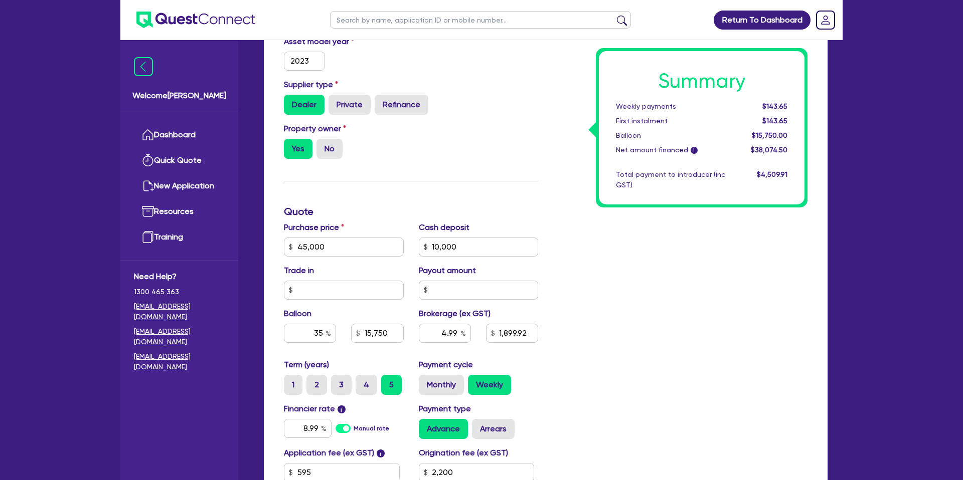
scroll to position [267, 0]
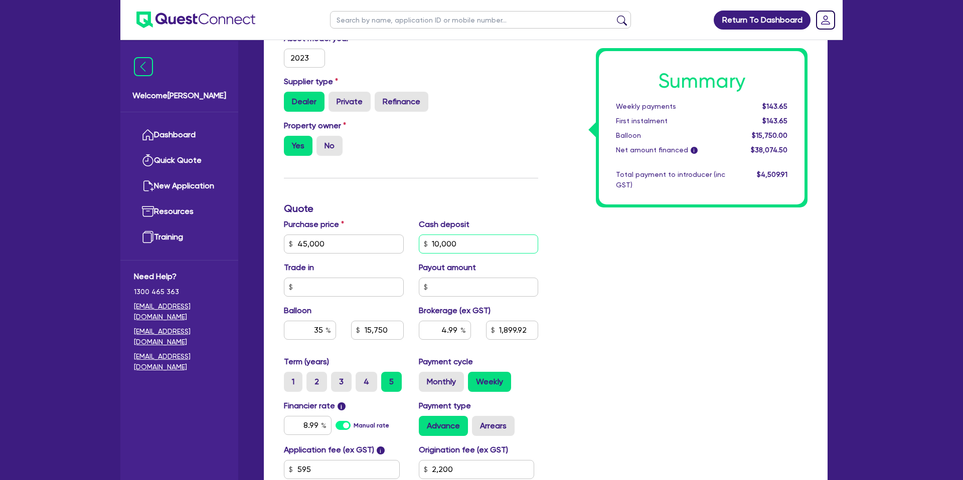
click at [479, 243] on input "10,000" at bounding box center [479, 244] width 120 height 19
click at [357, 286] on input "text" at bounding box center [344, 287] width 120 height 19
click at [687, 250] on div "Summary Weekly payments $193.97 First instalment $193.97 Balloon $15,750.00 Net…" at bounding box center [679, 238] width 269 height 586
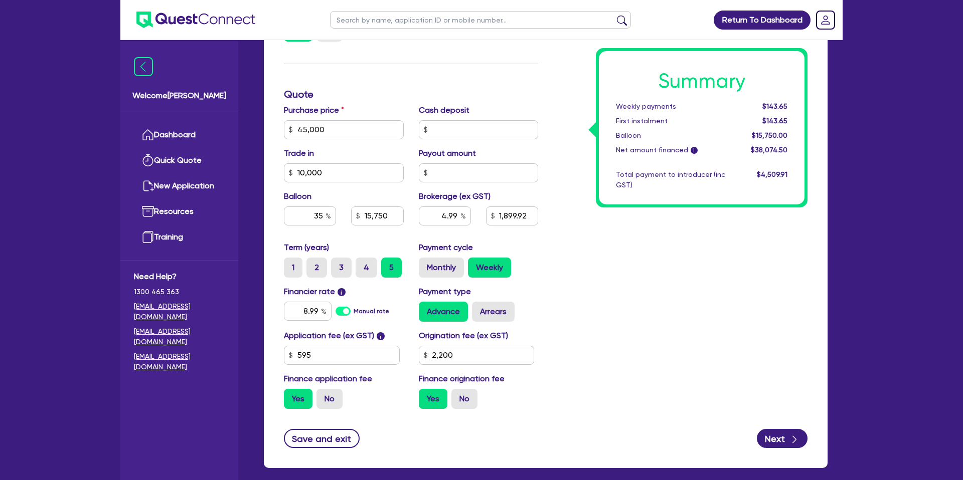
scroll to position [430, 0]
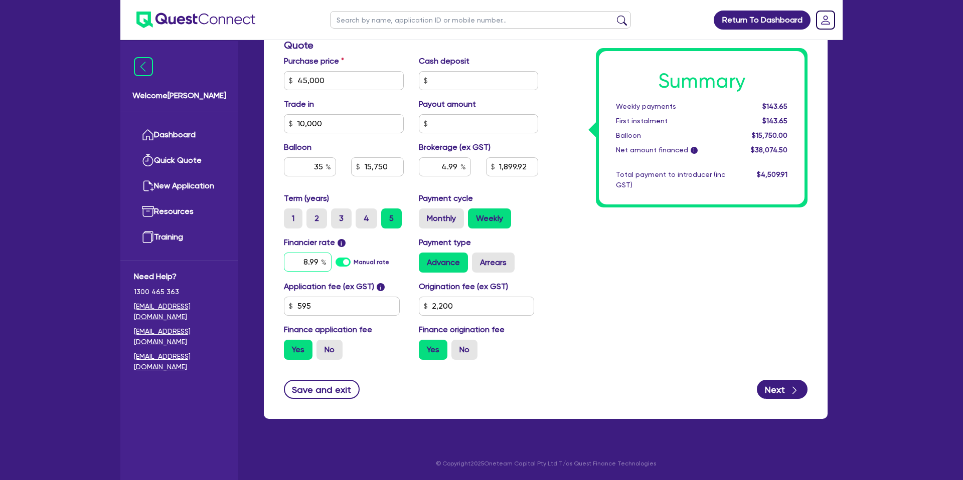
click at [318, 264] on input "8.99" at bounding box center [308, 262] width 48 height 19
click at [464, 307] on input "2,200" at bounding box center [477, 306] width 116 height 19
drag, startPoint x: 681, startPoint y: 292, endPoint x: 652, endPoint y: 285, distance: 30.5
click at [678, 289] on div "Summary Weekly payments $151.93 First instalment $151.93 Balloon $15,750.00 Net…" at bounding box center [679, 75] width 269 height 586
drag, startPoint x: 471, startPoint y: 164, endPoint x: 447, endPoint y: 169, distance: 25.2
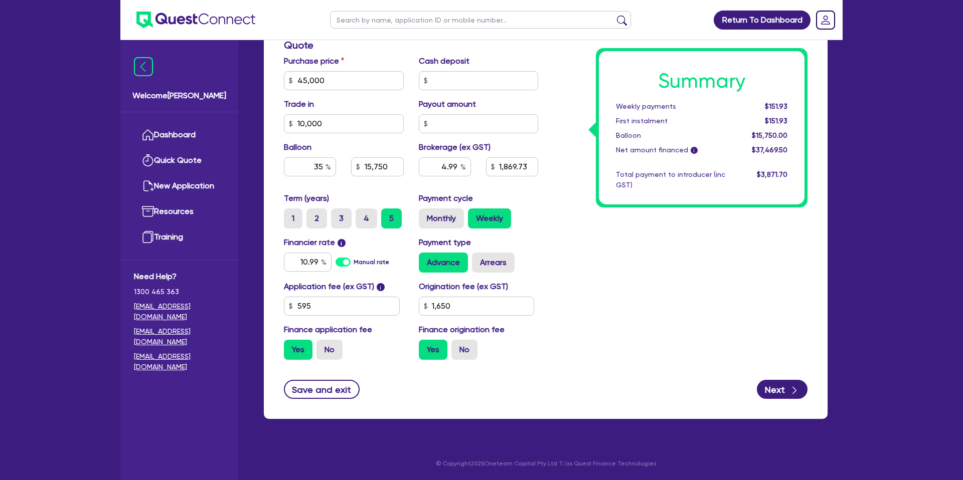
click at [453, 167] on div "4.99" at bounding box center [444, 170] width 67 height 27
drag, startPoint x: 454, startPoint y: 166, endPoint x: 426, endPoint y: 167, distance: 27.6
click at [426, 167] on input "4.99" at bounding box center [445, 166] width 52 height 19
click at [455, 165] on input "4.99" at bounding box center [445, 166] width 52 height 19
click at [428, 164] on input "4.99" at bounding box center [445, 166] width 52 height 19
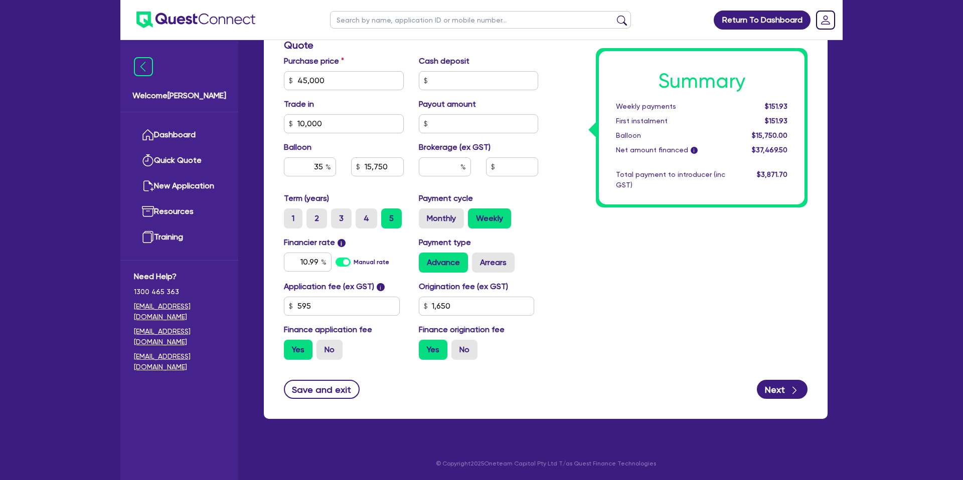
click at [583, 207] on div "Summary Weekly payments $151.93 First instalment $151.93 Balloon $15,750.00 Net…" at bounding box center [679, 75] width 269 height 586
click at [323, 166] on input "35" at bounding box center [310, 166] width 52 height 19
click at [590, 230] on div "Summary Weekly payments Calculating... First instalment Calculating... Balloon …" at bounding box center [679, 75] width 269 height 586
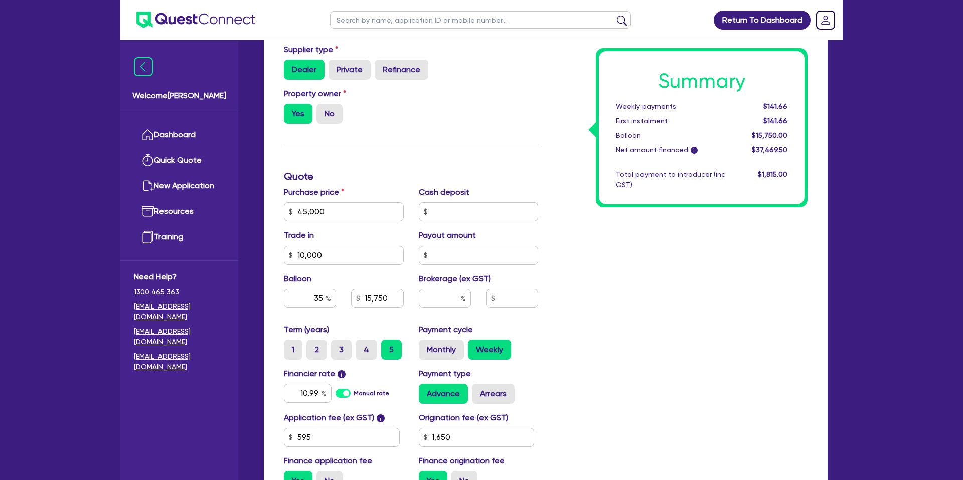
scroll to position [0, 0]
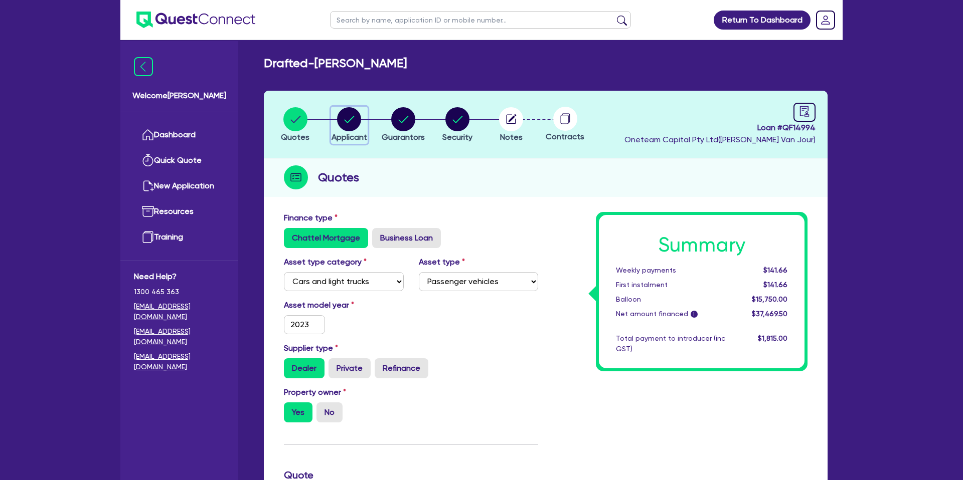
click at [356, 117] on circle "button" at bounding box center [349, 119] width 24 height 24
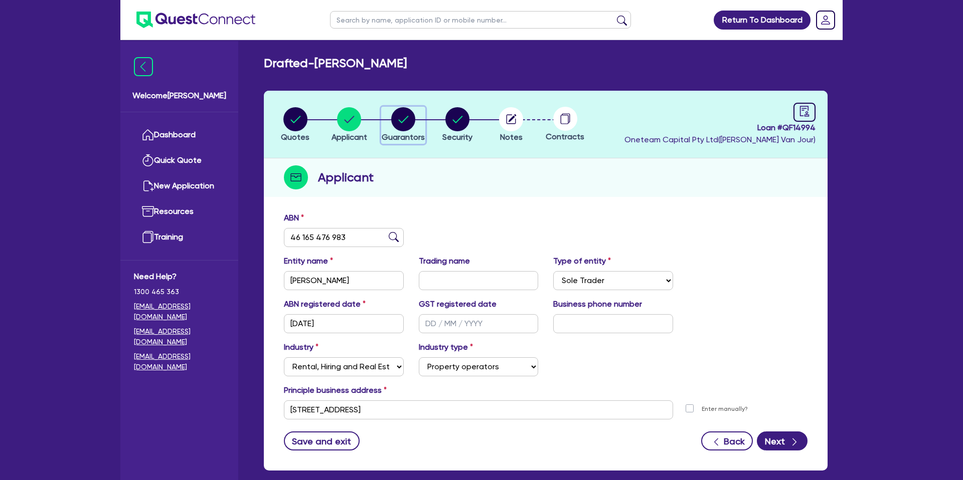
click at [407, 116] on icon "button" at bounding box center [403, 119] width 10 height 7
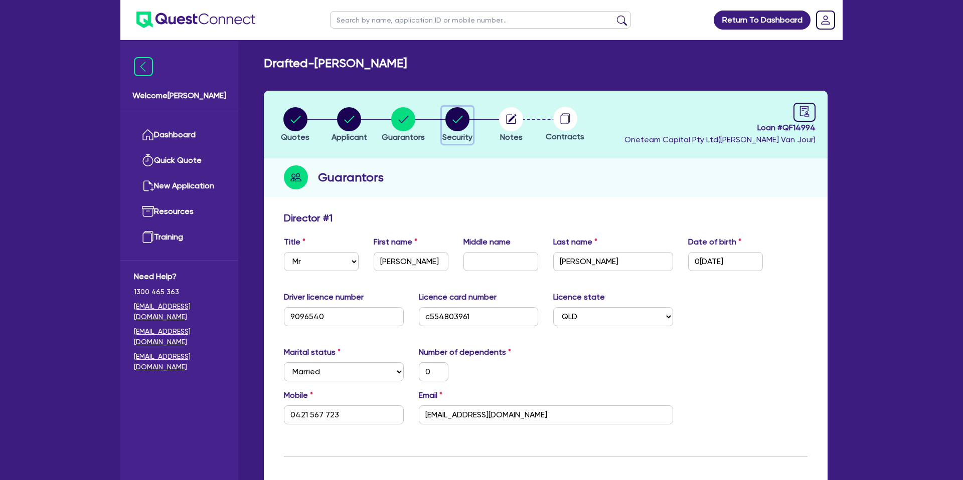
click at [450, 123] on circle "button" at bounding box center [457, 119] width 24 height 24
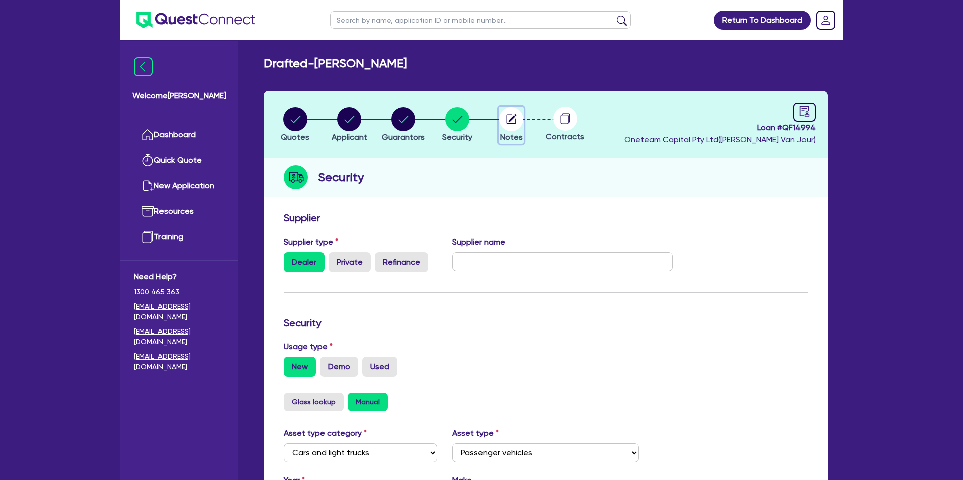
click at [513, 123] on circle "button" at bounding box center [511, 119] width 24 height 24
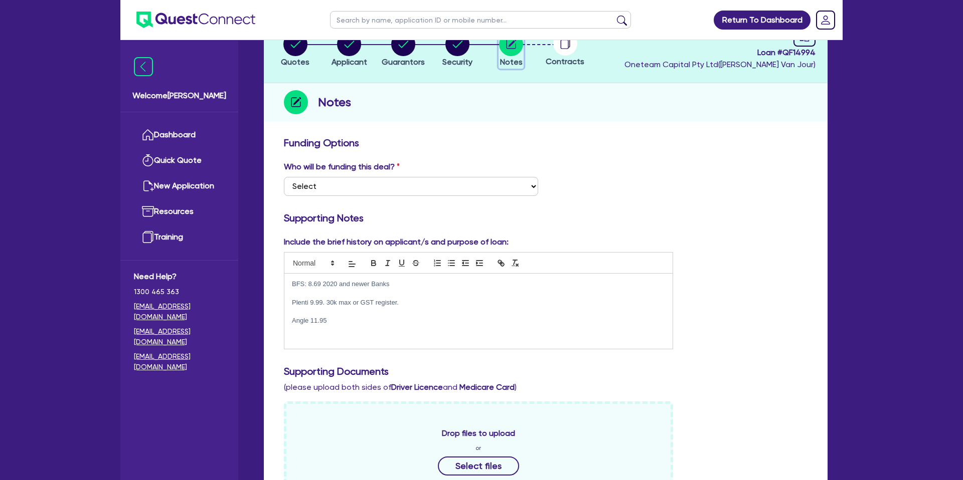
scroll to position [85, 0]
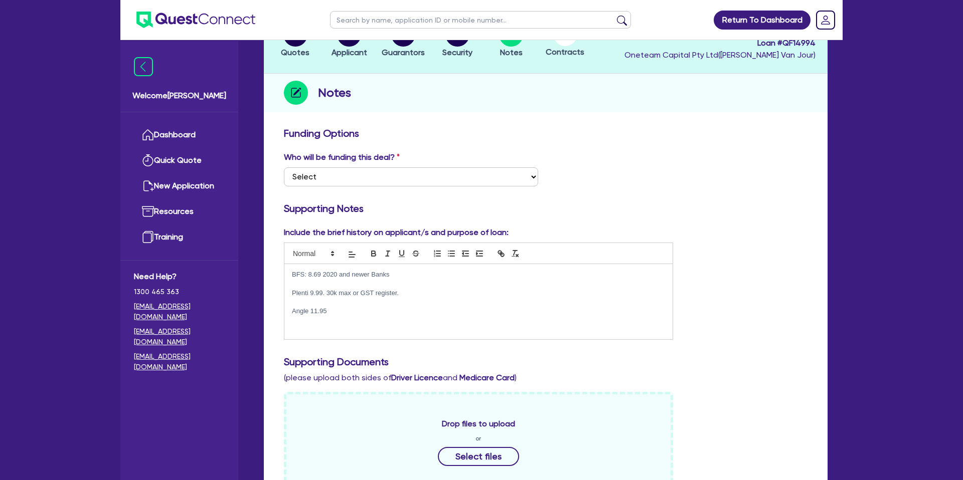
click at [343, 296] on p "Plenti 9.99. 30k max or GST register." at bounding box center [478, 293] width 373 height 9
click at [290, 273] on div "BFS: 8.69 2020 and newer Banks Plenti 9.99. 30k max or GST register. Angle 11.95" at bounding box center [478, 301] width 388 height 75
drag, startPoint x: 291, startPoint y: 274, endPoint x: 342, endPoint y: 317, distance: 66.9
click at [342, 317] on div "BFS: 8.69 2020 and newer Banks Plenti 9.99. 30k max or GST register. Angle 11.95" at bounding box center [478, 301] width 388 height 75
click at [709, 192] on div "Who will be funding this deal? Select I want Quest to fund 100% I will fund 100…" at bounding box center [545, 172] width 538 height 43
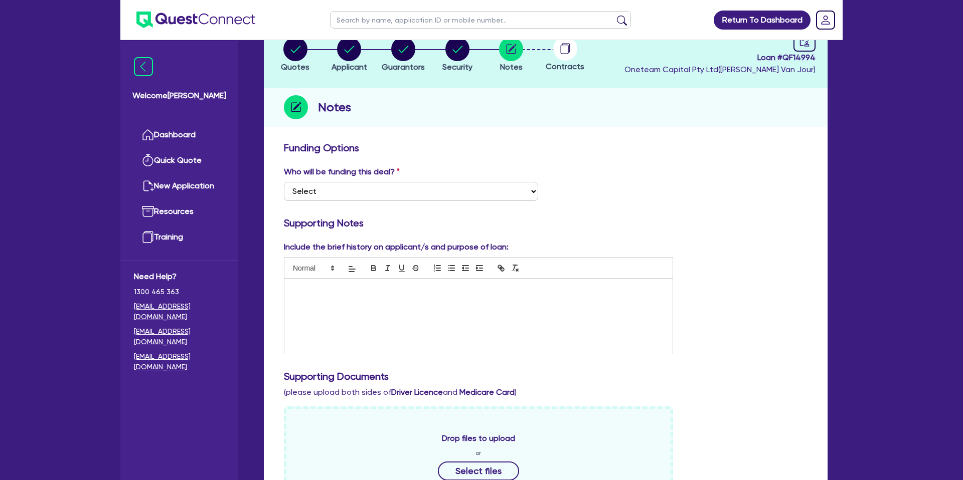
scroll to position [0, 0]
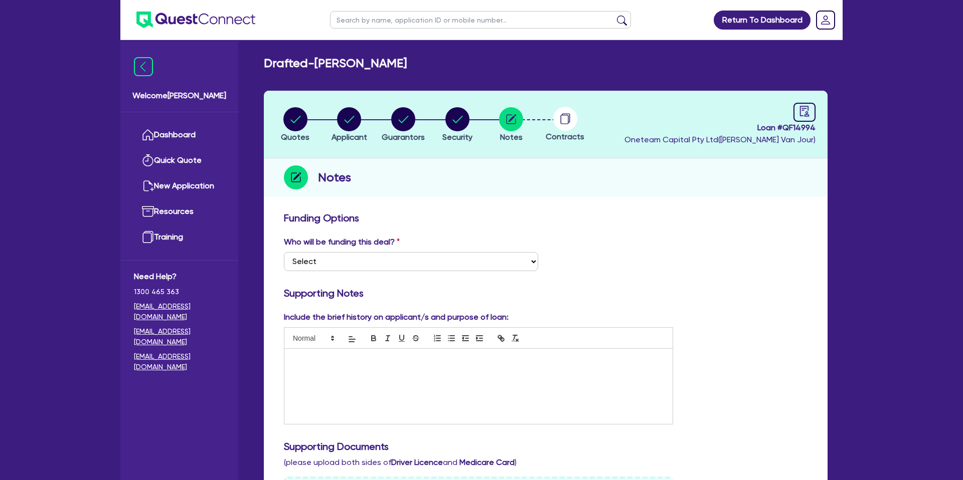
click at [566, 120] on circle at bounding box center [565, 119] width 24 height 24
click at [306, 265] on select "Select I want Quest to fund 100% I will fund 100% I will co-fund with Quest Oth…" at bounding box center [411, 261] width 254 height 19
click at [284, 252] on select "Select I want Quest to fund 100% I will fund 100% I will co-fund with Quest Oth…" at bounding box center [411, 261] width 254 height 19
click at [299, 366] on div at bounding box center [478, 386] width 388 height 75
click at [662, 264] on div "Who will be funding this deal? Select I want Quest to fund 100% I will fund 100…" at bounding box center [545, 257] width 538 height 43
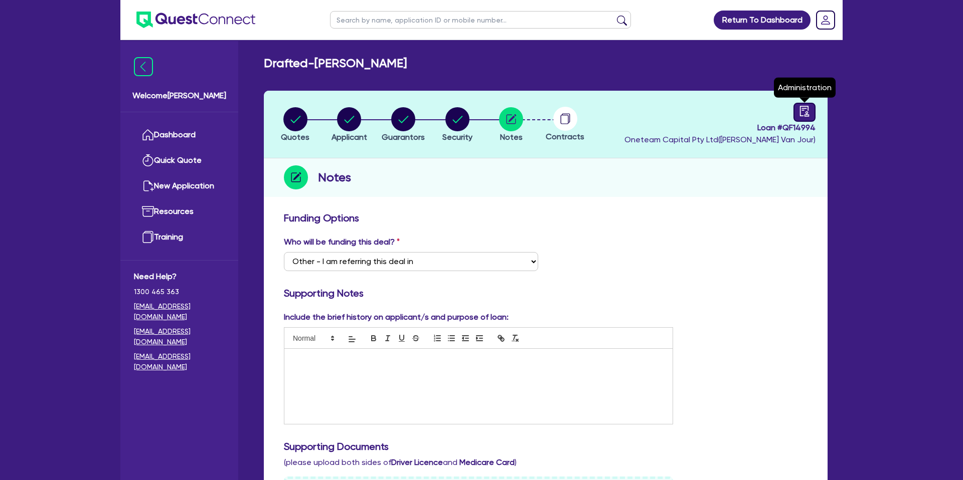
click at [811, 110] on link at bounding box center [804, 112] width 22 height 19
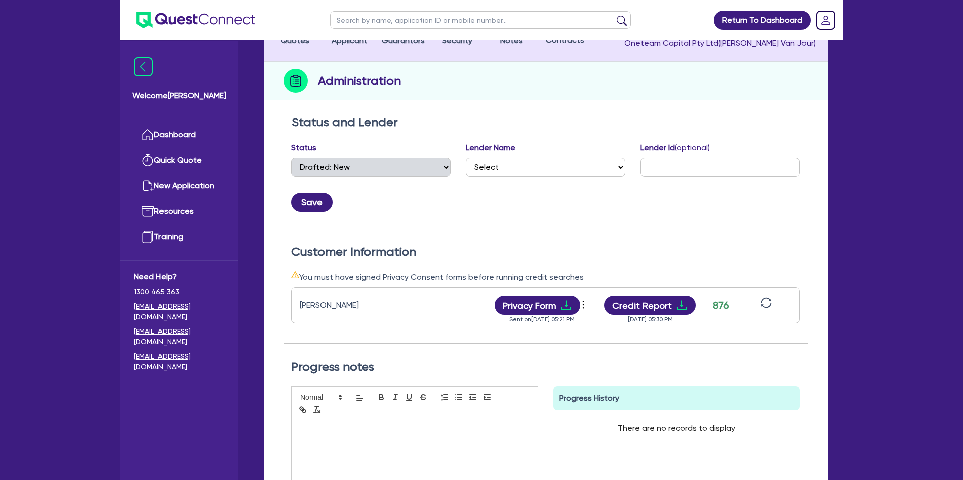
scroll to position [100, 0]
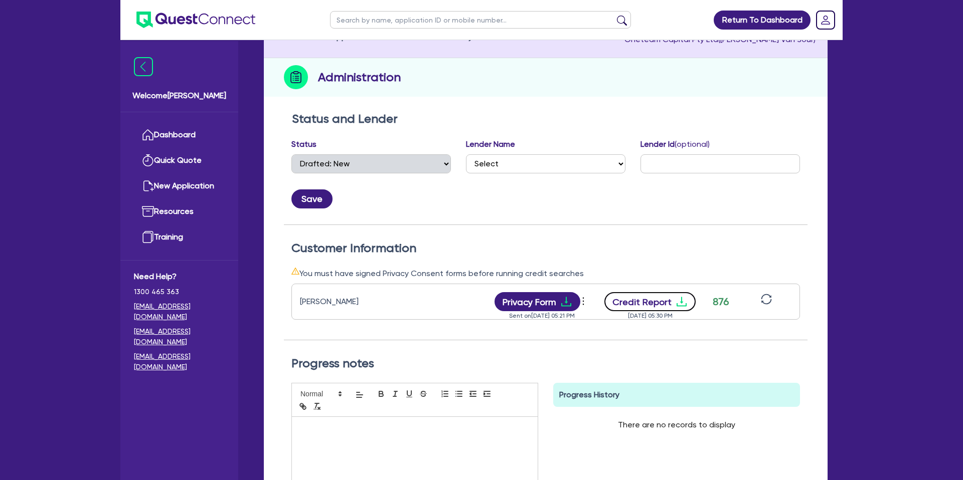
click at [658, 305] on button "Credit Report" at bounding box center [650, 301] width 92 height 19
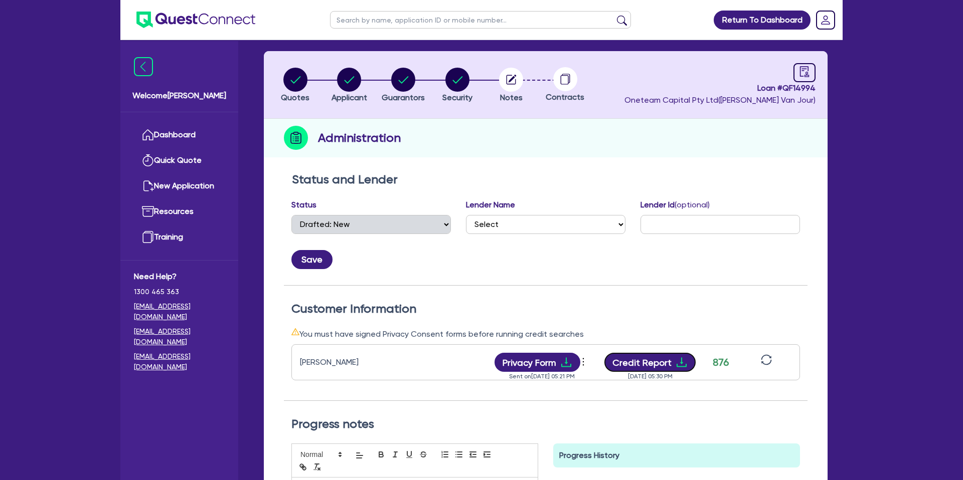
scroll to position [0, 0]
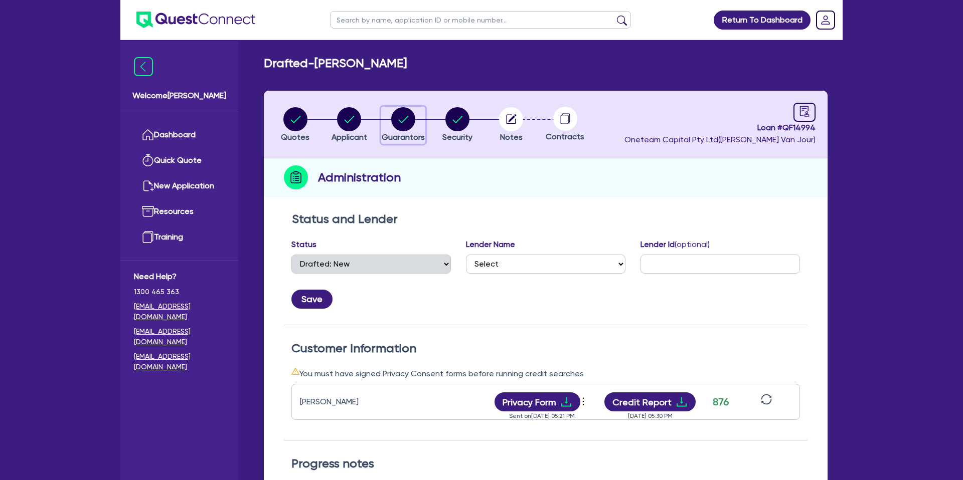
click at [401, 120] on circle "button" at bounding box center [403, 119] width 24 height 24
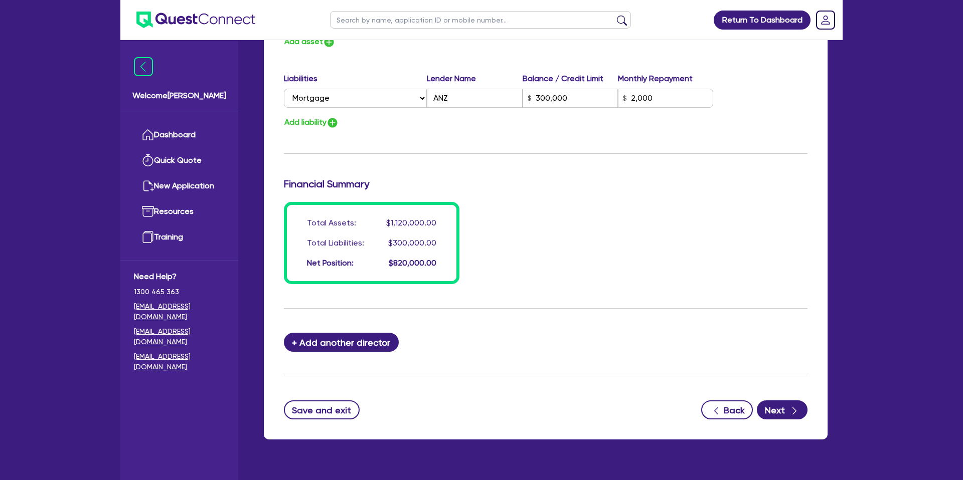
scroll to position [712, 0]
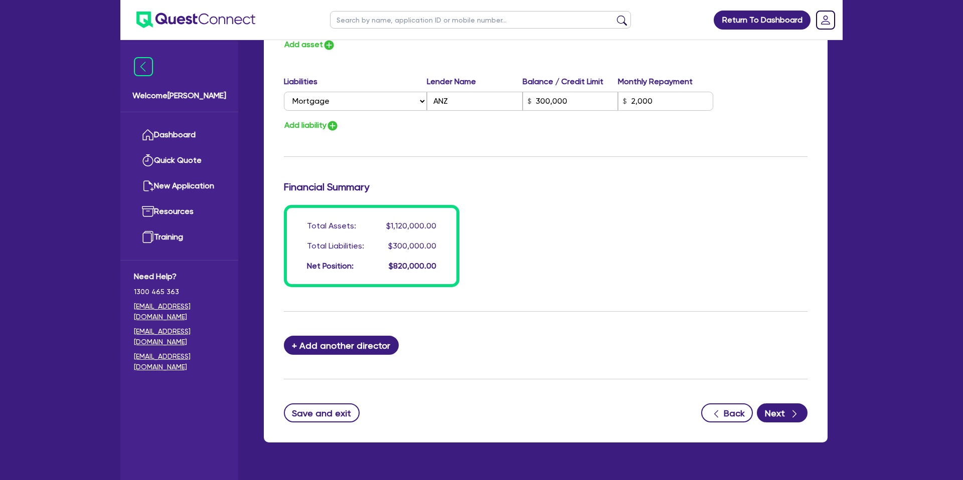
click at [305, 119] on div "Add liability" at bounding box center [545, 126] width 538 height 14
click at [318, 127] on button "Add liability" at bounding box center [311, 126] width 55 height 14
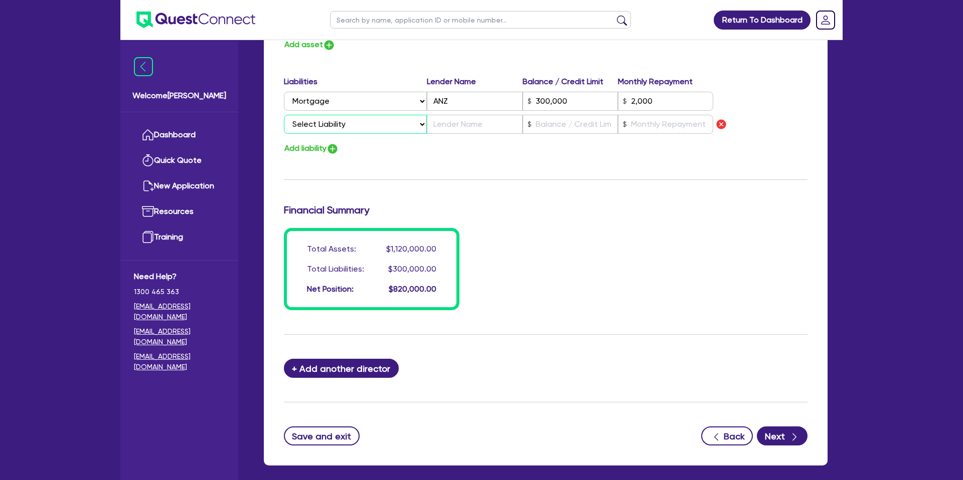
click at [341, 125] on select "Select Liability Credit card Mortgage Investment property loan Vehicle loan Tru…" at bounding box center [355, 124] width 143 height 19
click at [284, 115] on select "Select Liability Credit card Mortgage Investment property loan Vehicle loan Tru…" at bounding box center [355, 124] width 143 height 19
click at [460, 120] on input "text" at bounding box center [474, 124] width 95 height 19
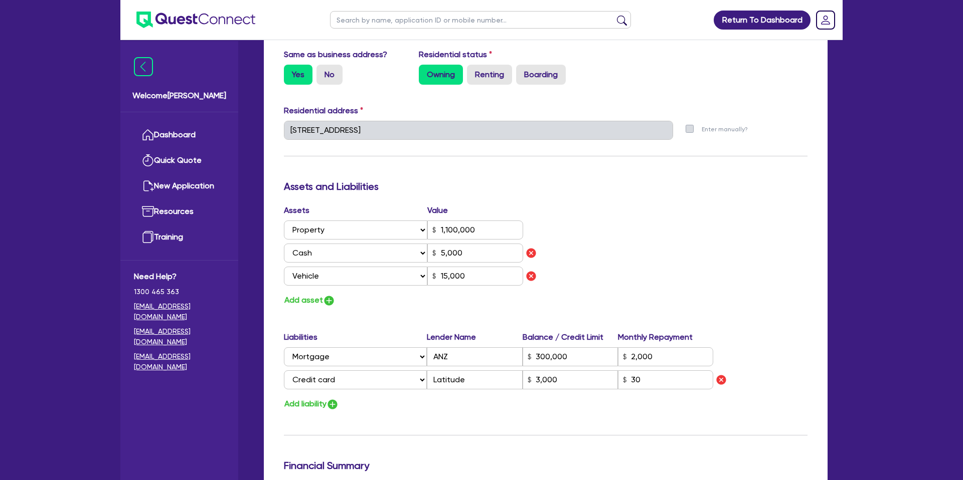
click at [650, 173] on div "Update residential status for Director #1 Boarding is only acceptable when the …" at bounding box center [545, 160] width 523 height 811
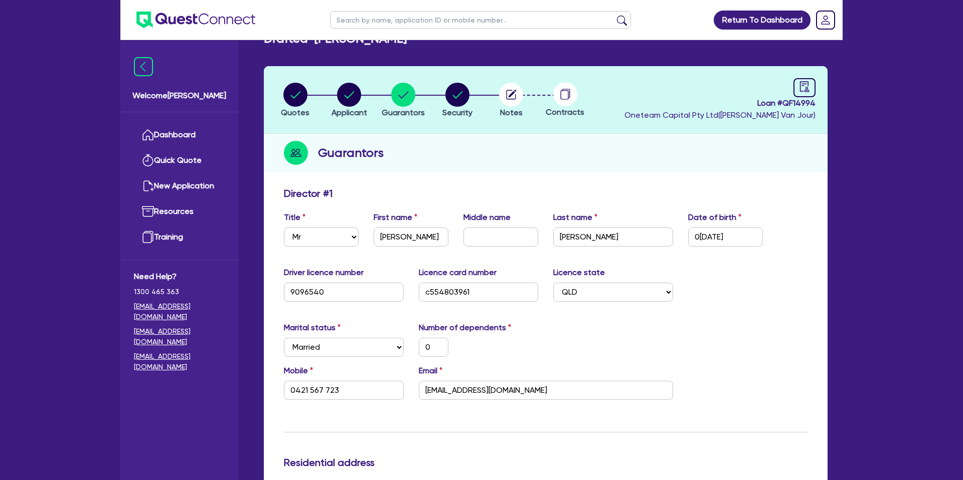
scroll to position [0, 0]
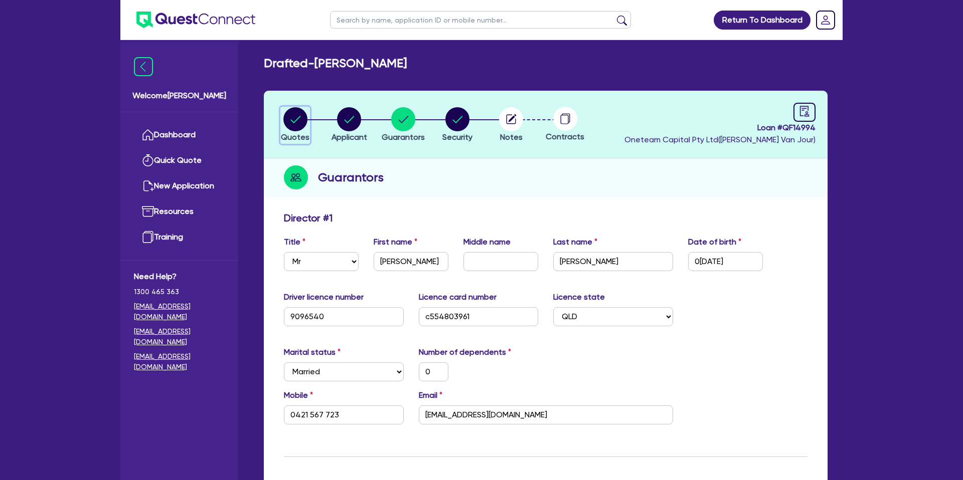
click at [297, 119] on icon "button" at bounding box center [295, 119] width 10 height 7
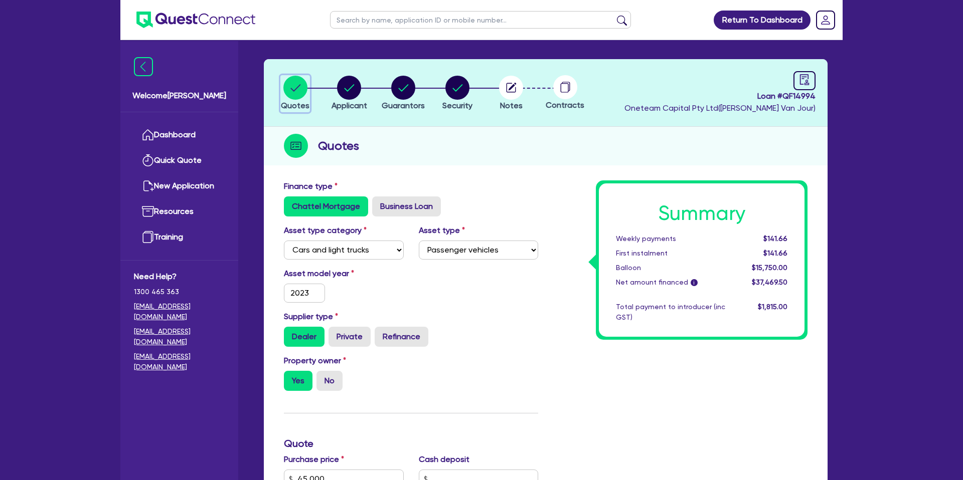
scroll to position [33, 0]
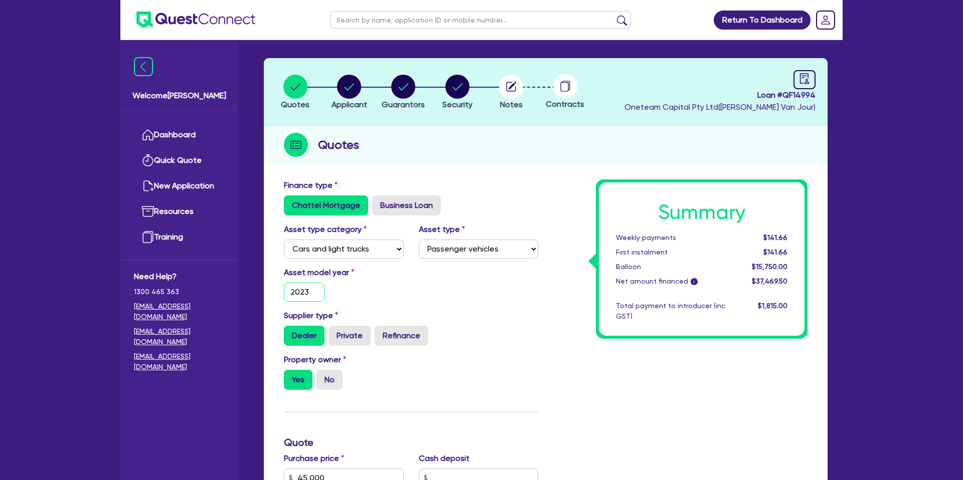
click at [315, 299] on input "2023" at bounding box center [304, 292] width 41 height 19
click at [473, 290] on div "Asset model year 2[DATE]" at bounding box center [410, 288] width 269 height 43
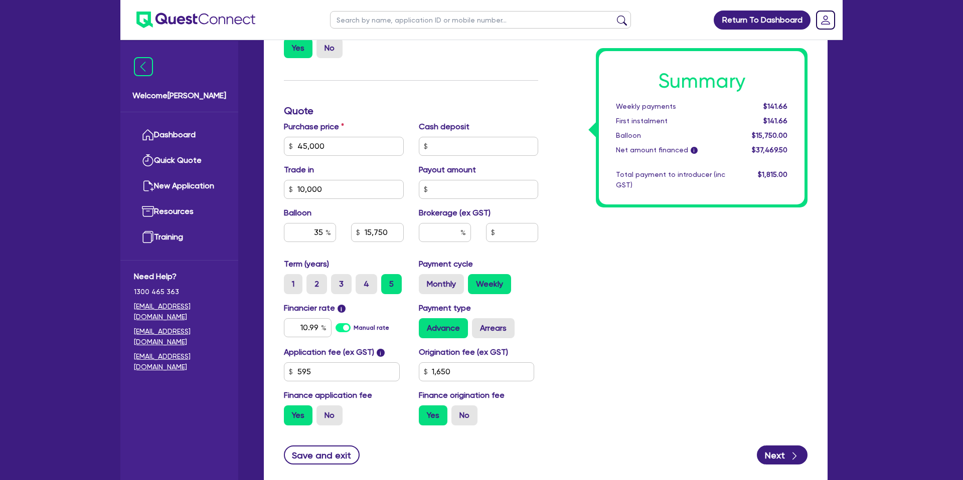
scroll to position [430, 0]
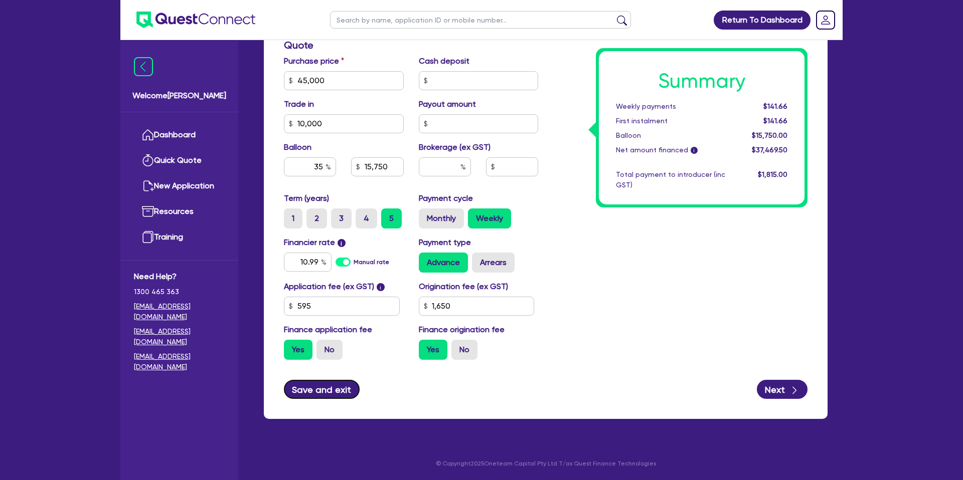
click at [327, 388] on button "Save and exit" at bounding box center [322, 389] width 76 height 19
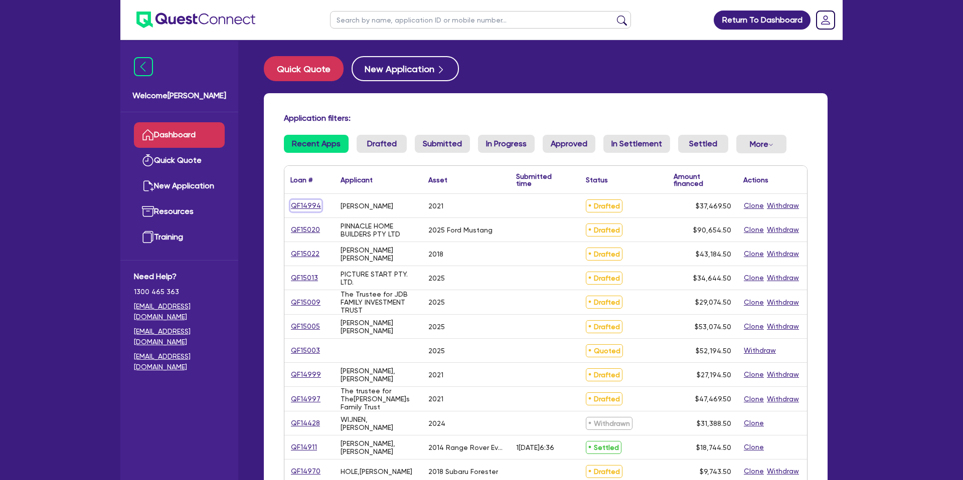
click at [311, 205] on link "QF14994" at bounding box center [305, 206] width 31 height 12
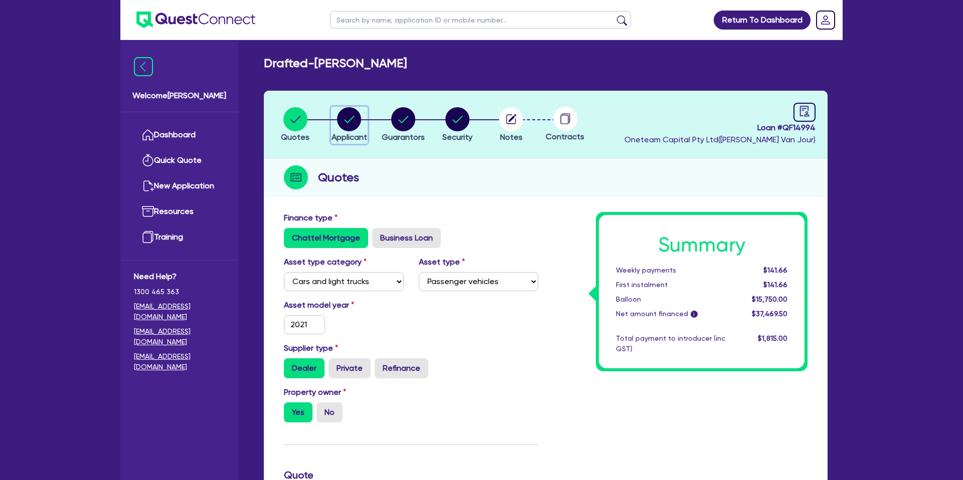
click at [349, 117] on circle "button" at bounding box center [349, 119] width 24 height 24
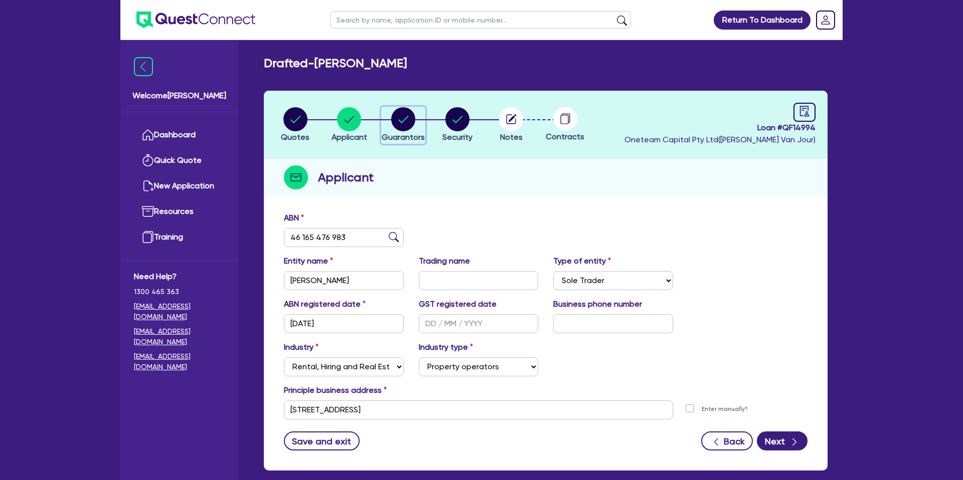
click at [402, 117] on circle "button" at bounding box center [403, 119] width 24 height 24
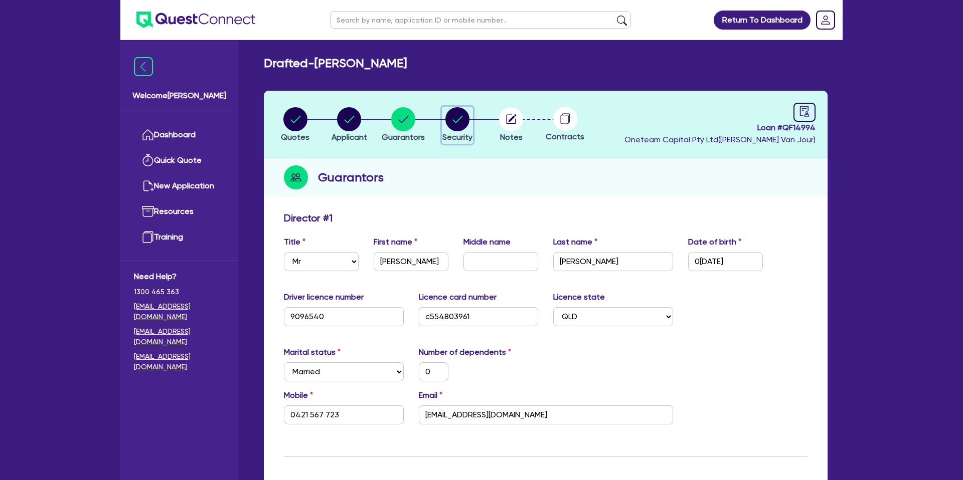
click at [462, 119] on circle "button" at bounding box center [457, 119] width 24 height 24
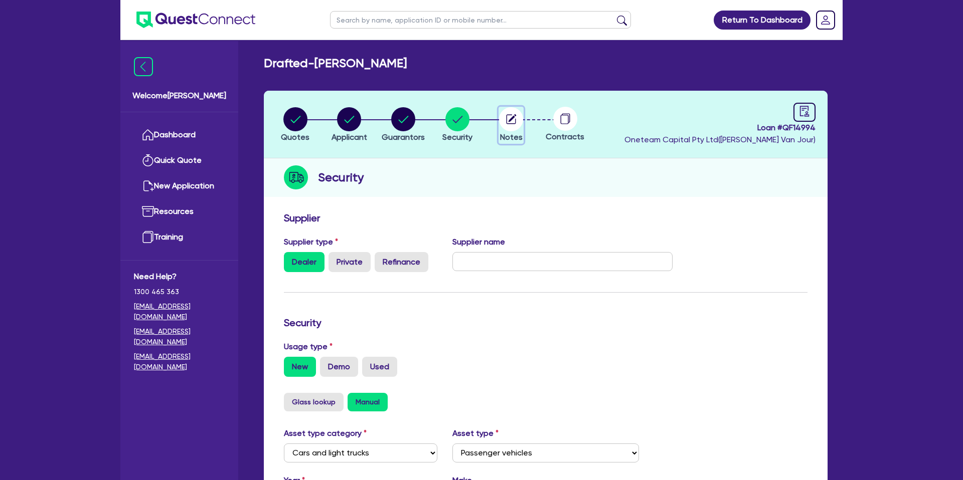
click at [520, 123] on circle "button" at bounding box center [511, 119] width 24 height 24
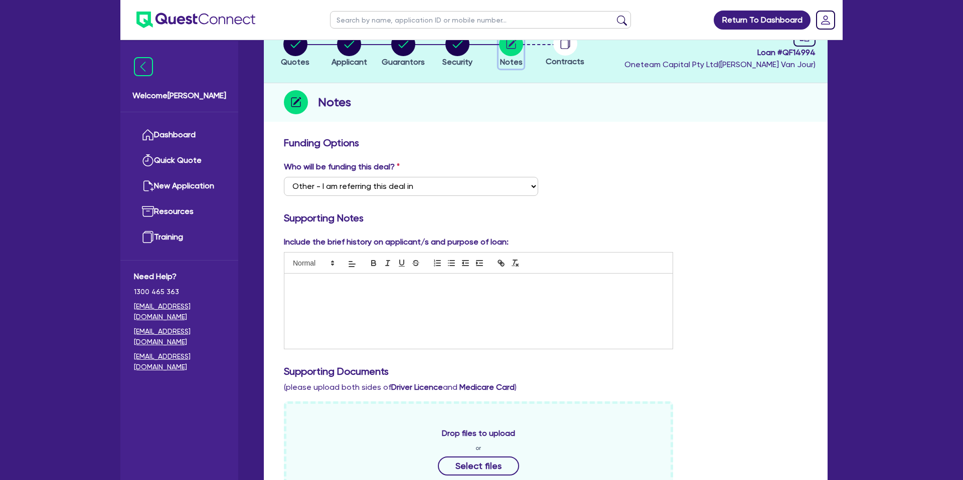
scroll to position [74, 0]
click at [293, 286] on p at bounding box center [478, 285] width 373 height 9
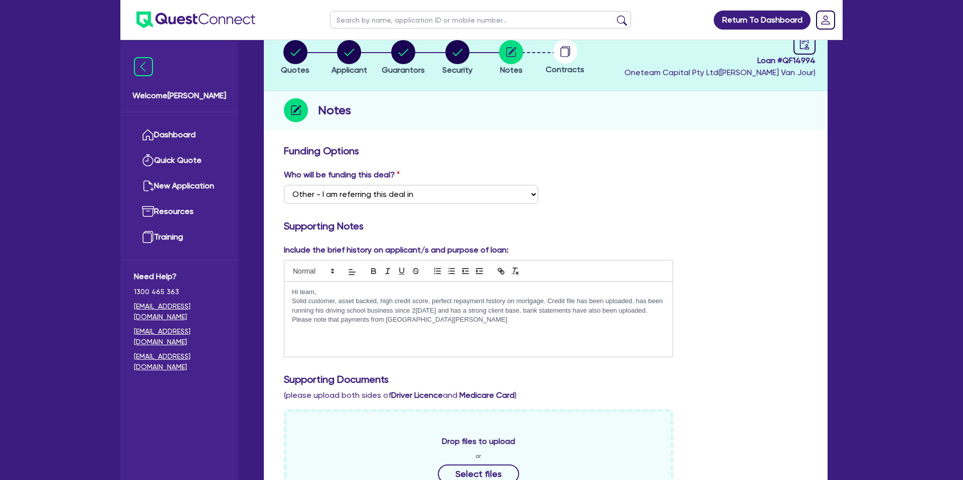
scroll to position [64, 0]
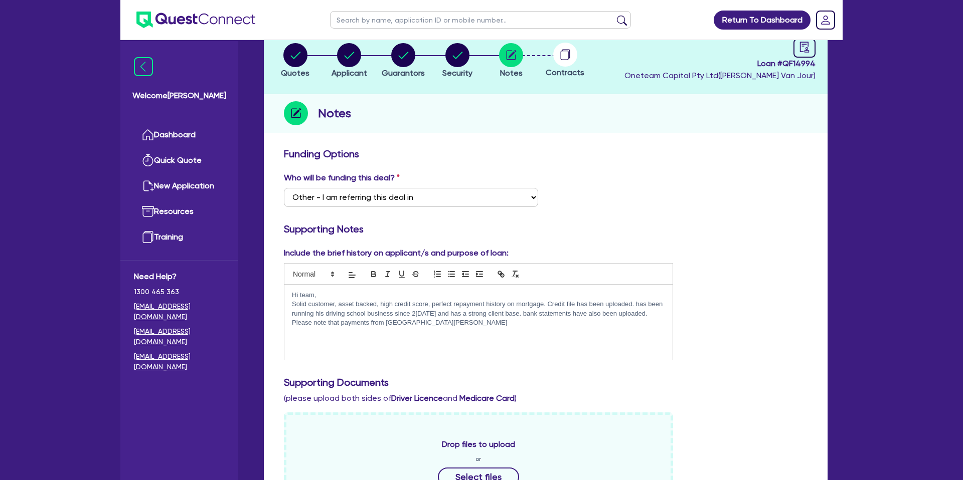
drag, startPoint x: 320, startPoint y: 324, endPoint x: 339, endPoint y: 338, distance: 24.0
click at [320, 324] on p "Solid customer, asset backed, high credit score, perfect repayment history on m…" at bounding box center [478, 314] width 373 height 28
click at [452, 322] on p "Solid customer, asset backed, high credit score, perfect repayment history on m…" at bounding box center [478, 314] width 373 height 28
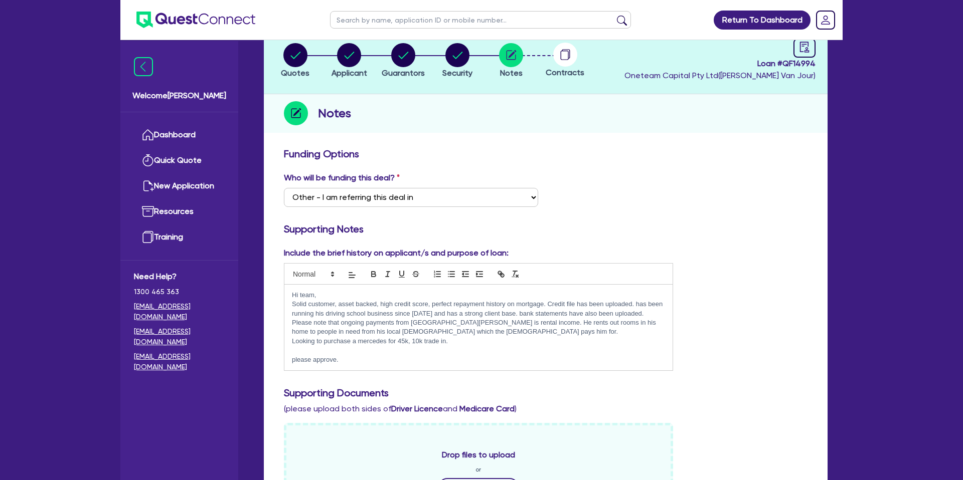
click at [294, 359] on p "please approve." at bounding box center [478, 359] width 373 height 9
click at [757, 223] on h3 "Supporting Notes" at bounding box center [545, 229] width 523 height 12
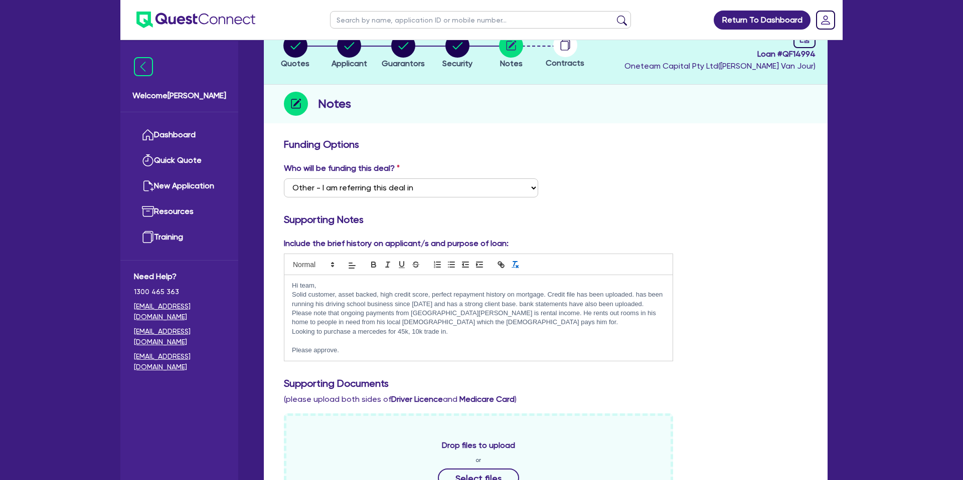
scroll to position [86, 0]
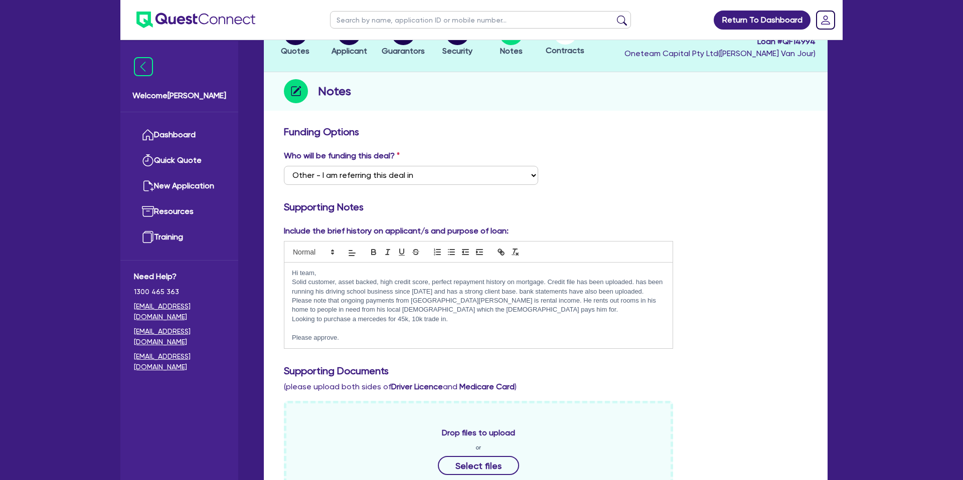
click at [342, 274] on p "Hi team," at bounding box center [478, 273] width 373 height 9
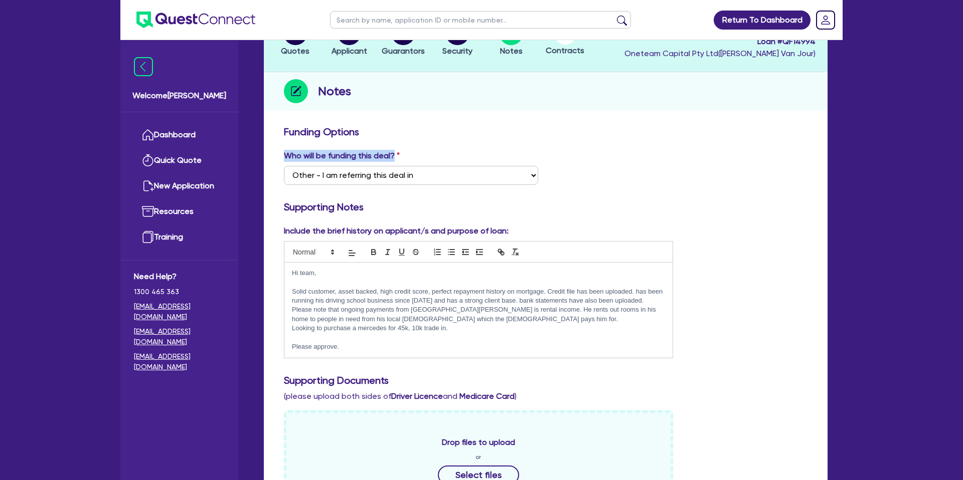
click at [723, 211] on h3 "Supporting Notes" at bounding box center [545, 207] width 523 height 12
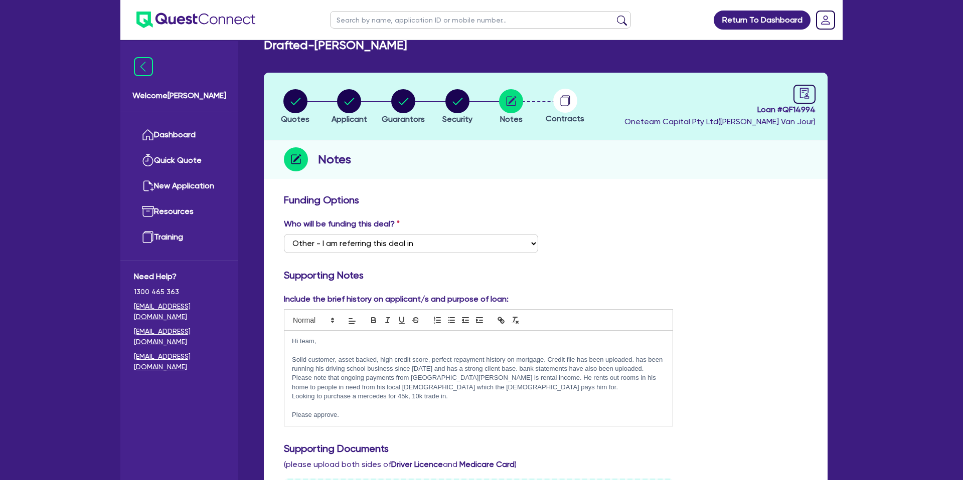
scroll to position [0, 0]
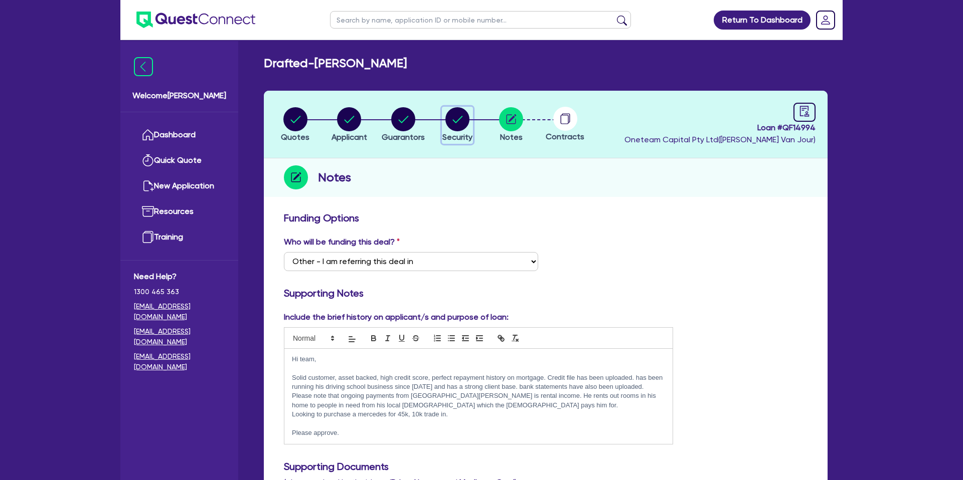
click at [463, 119] on circle "button" at bounding box center [457, 119] width 24 height 24
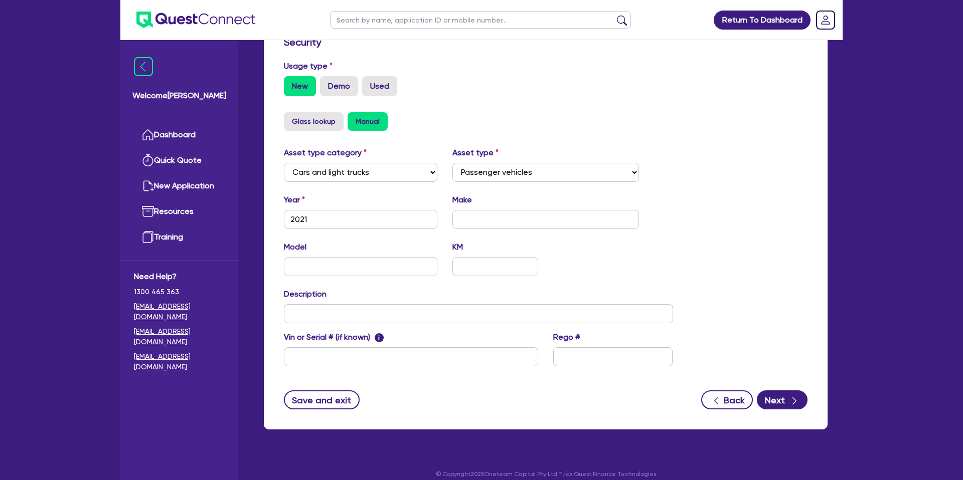
scroll to position [291, 0]
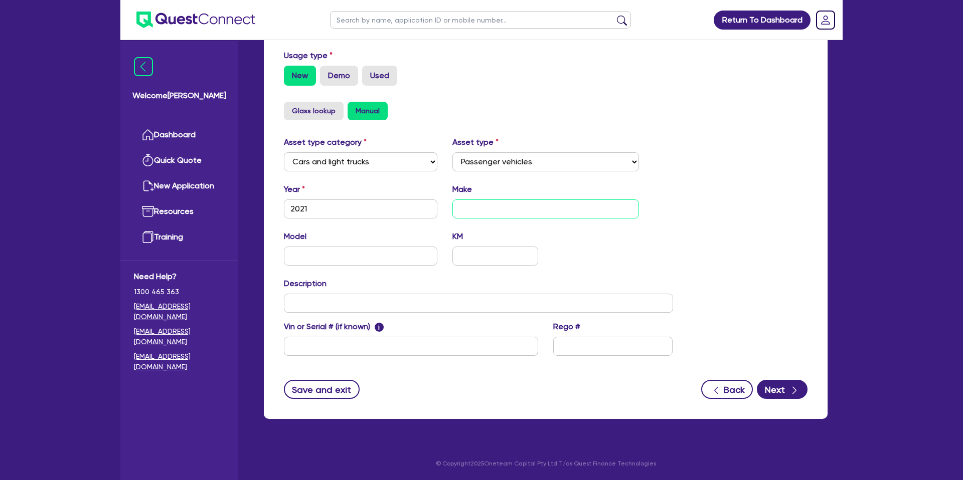
click at [513, 214] on input "text" at bounding box center [545, 209] width 187 height 19
click at [349, 252] on input "text" at bounding box center [360, 256] width 153 height 19
click at [691, 247] on div "Asset type category Select Cars and light trucks Primary assets Secondary asset…" at bounding box center [545, 252] width 538 height 232
click at [776, 378] on form "Supplier Supplier type Dealer Private Refinance Supplier name Security Usage ty…" at bounding box center [545, 160] width 523 height 478
click at [781, 387] on button "Next" at bounding box center [781, 389] width 51 height 19
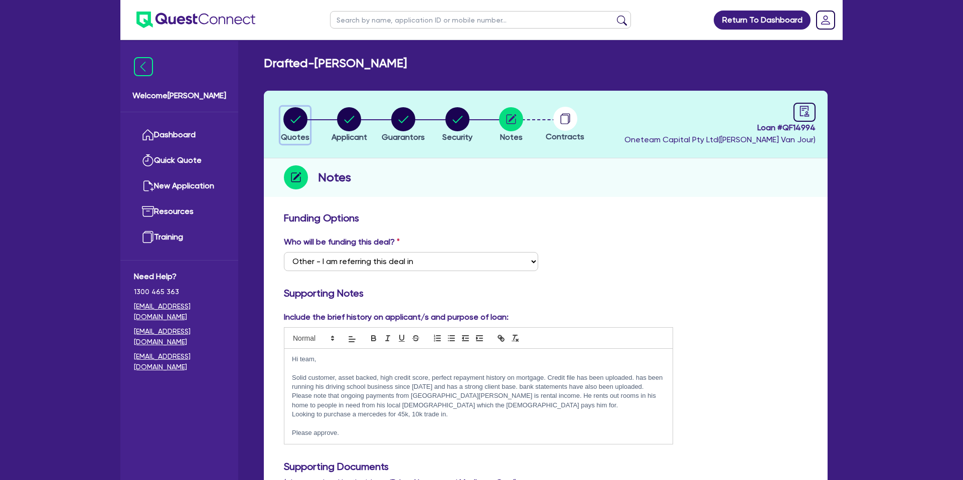
click at [297, 121] on circle "button" at bounding box center [295, 119] width 24 height 24
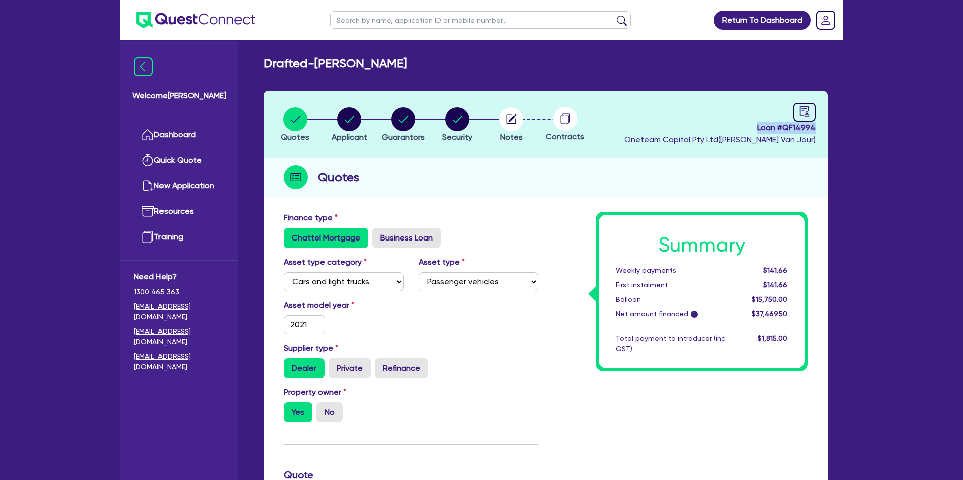
drag, startPoint x: 754, startPoint y: 127, endPoint x: 824, endPoint y: 129, distance: 69.7
click at [824, 129] on header "Quotes Applicant [GEOGRAPHIC_DATA] Security Notes Contracts Loan # QF14994 Onet…" at bounding box center [545, 125] width 563 height 68
copy span "Loan # QF14994"
